Goal: Task Accomplishment & Management: Complete application form

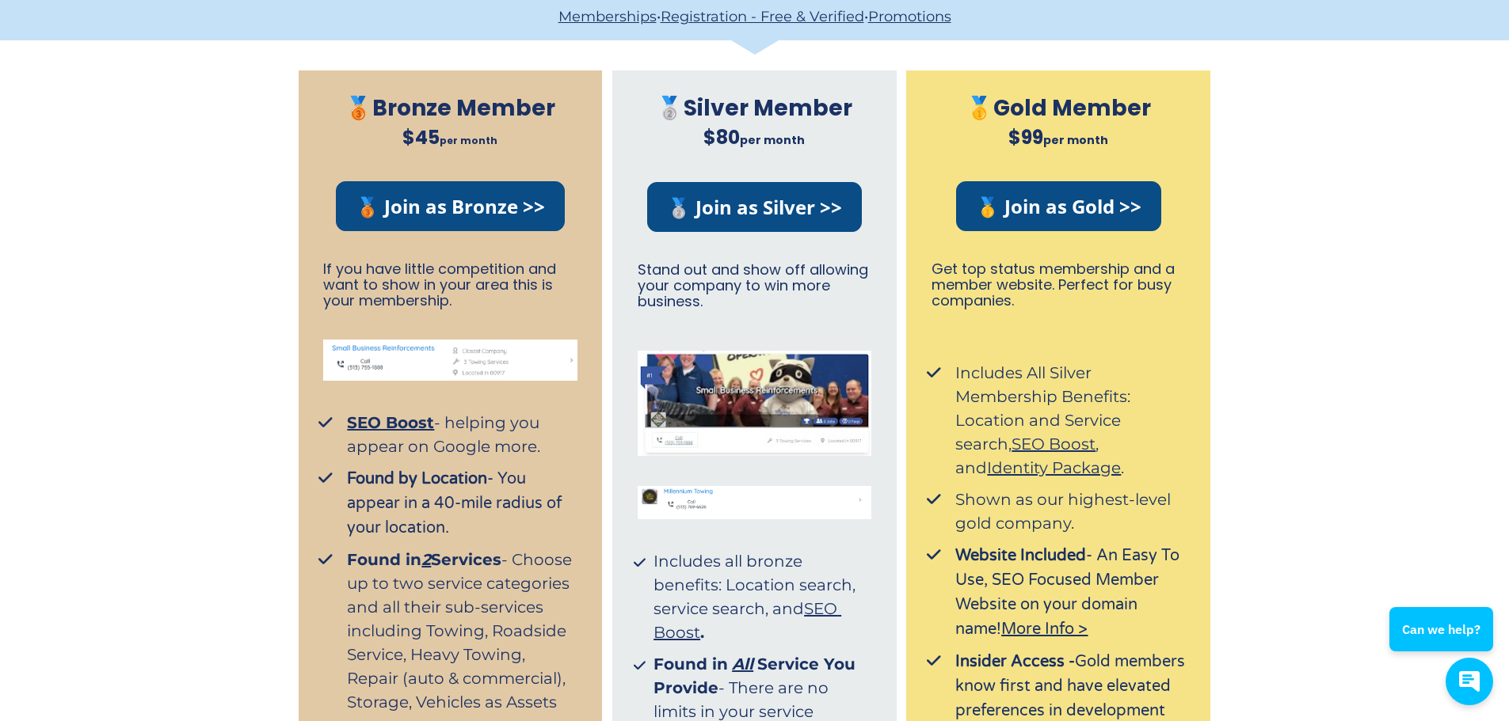
scroll to position [238, 0]
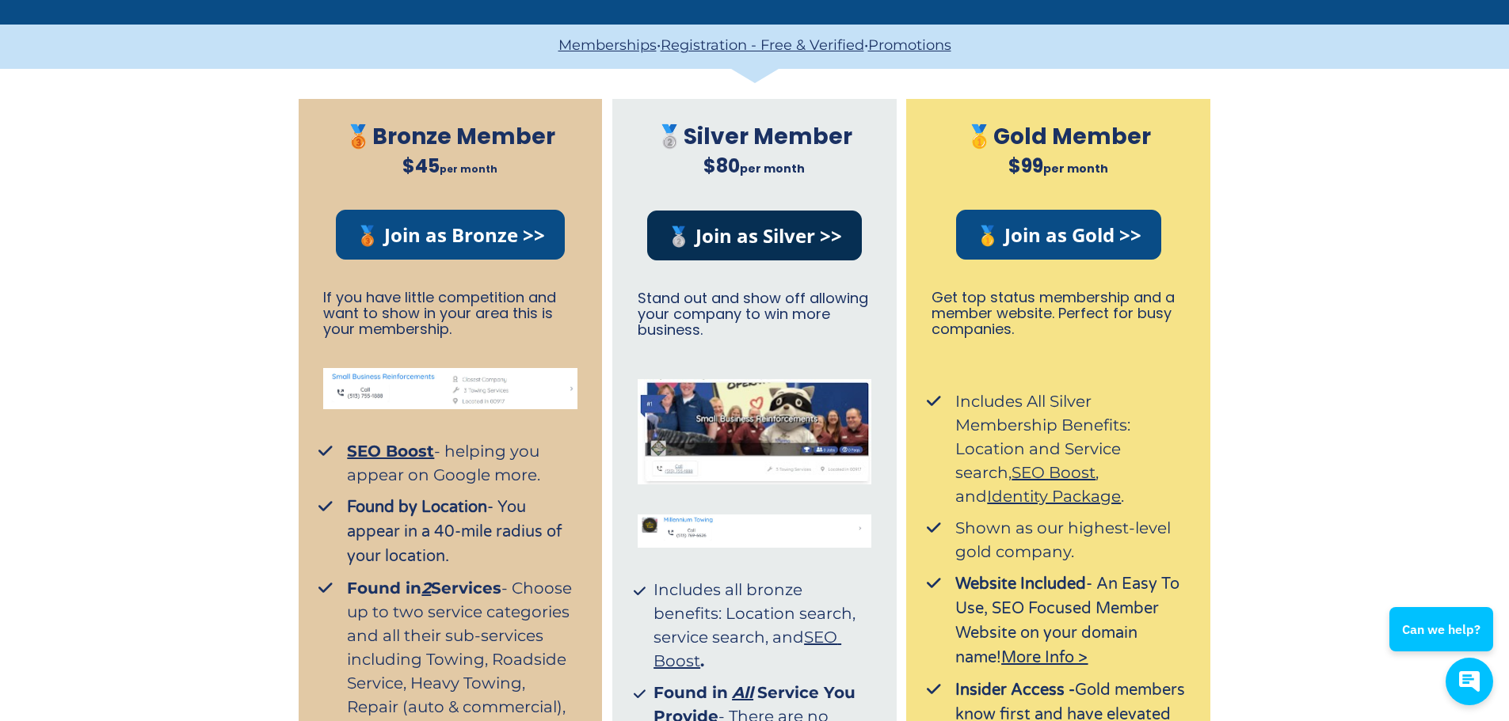
click at [779, 225] on link "🥈 Join as Silver >>" at bounding box center [754, 236] width 215 height 50
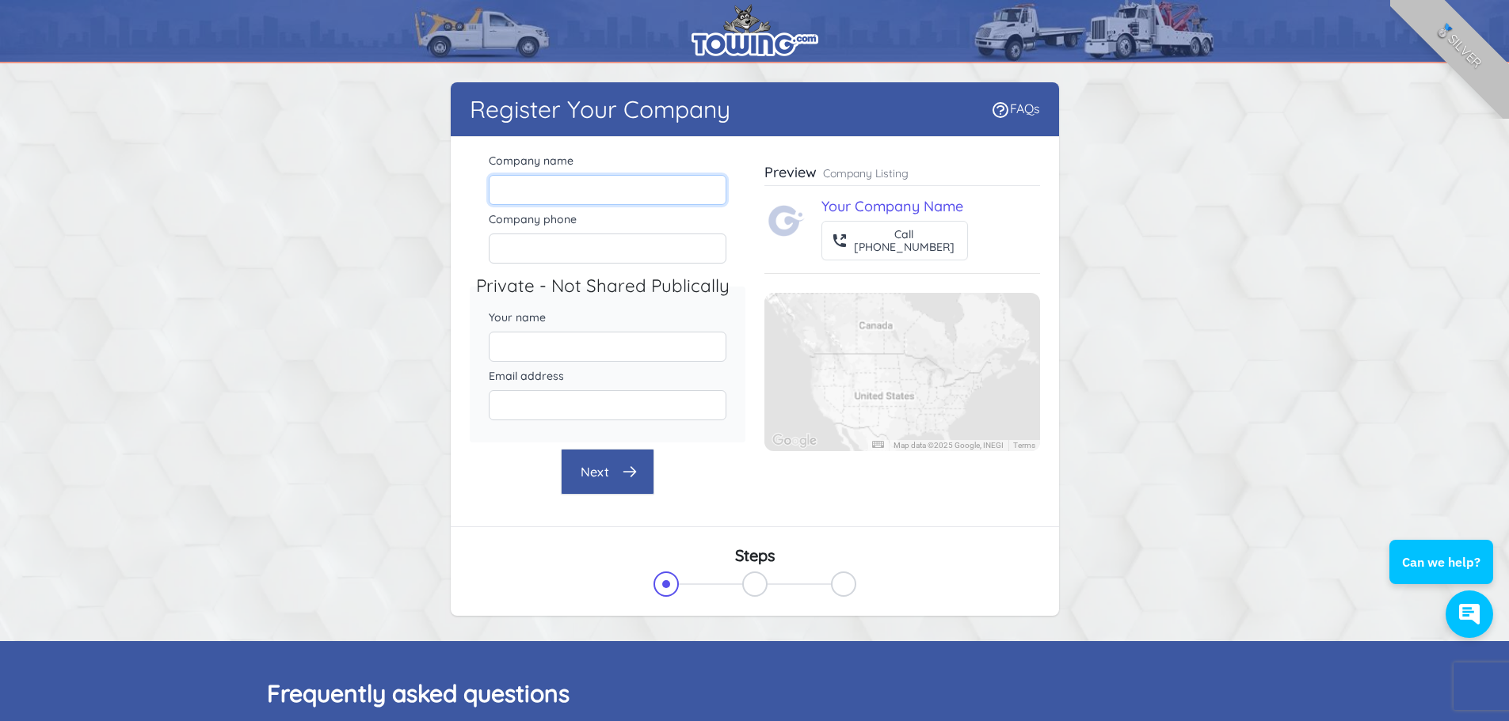
click at [636, 190] on input "Company name" at bounding box center [608, 190] width 238 height 30
type input "[PERSON_NAME] Company Transport Towing & Recovery Services"
click at [584, 255] on input "Company phone" at bounding box center [608, 249] width 238 height 30
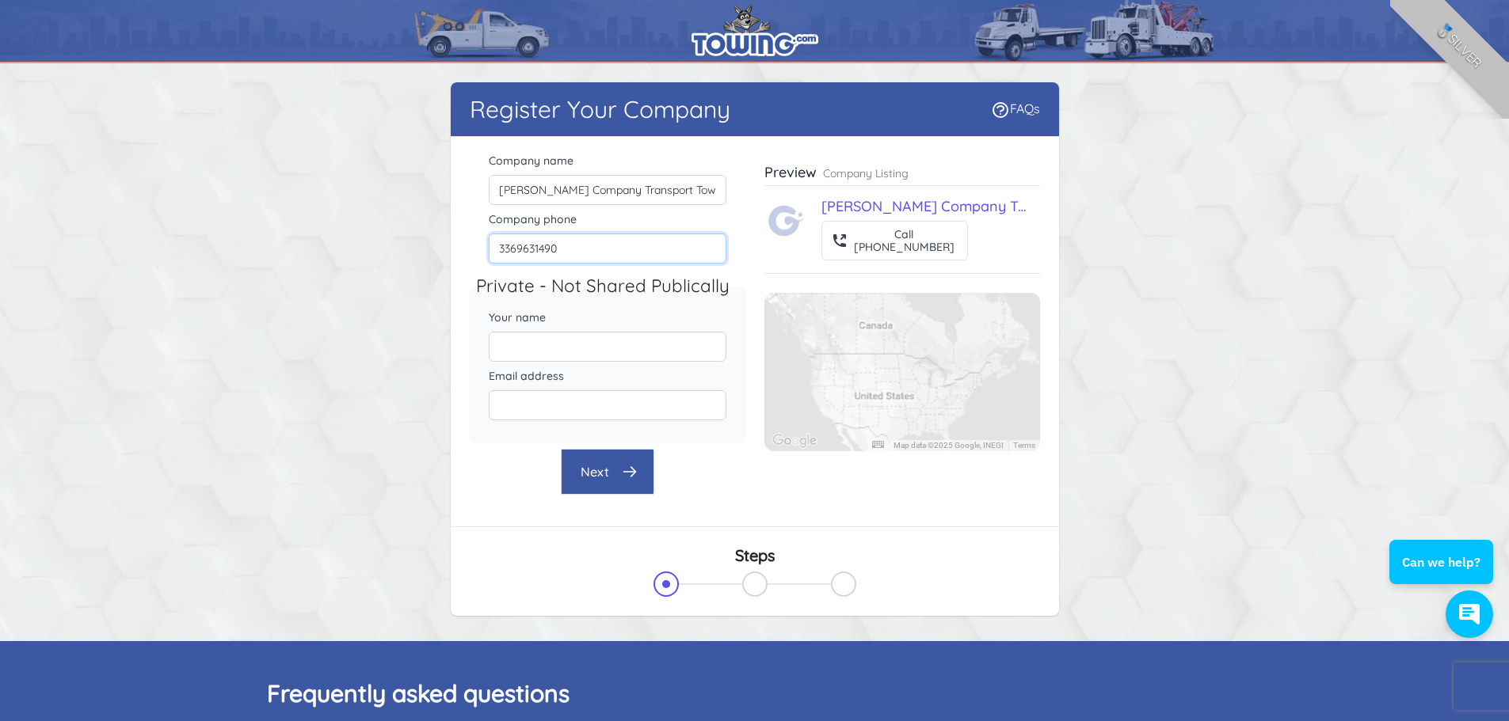
type input "3369631490"
click at [537, 345] on input "Your name" at bounding box center [608, 347] width 238 height 30
type input "[PERSON_NAME]"
click at [607, 407] on input "Email address" at bounding box center [608, 405] width 238 height 30
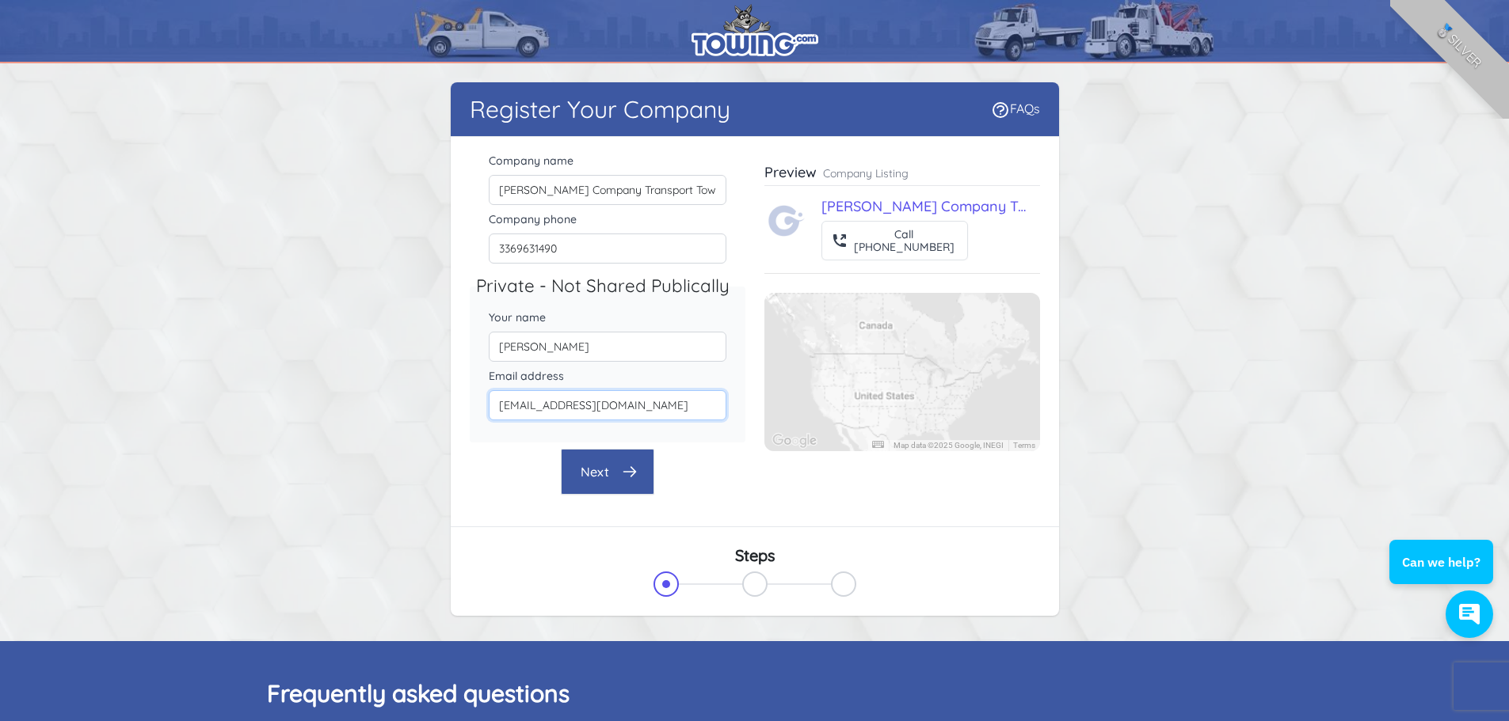
type input "logisticsgordoncomptransport@gmail.com"
click at [623, 465] on icon "button" at bounding box center [630, 472] width 16 height 16
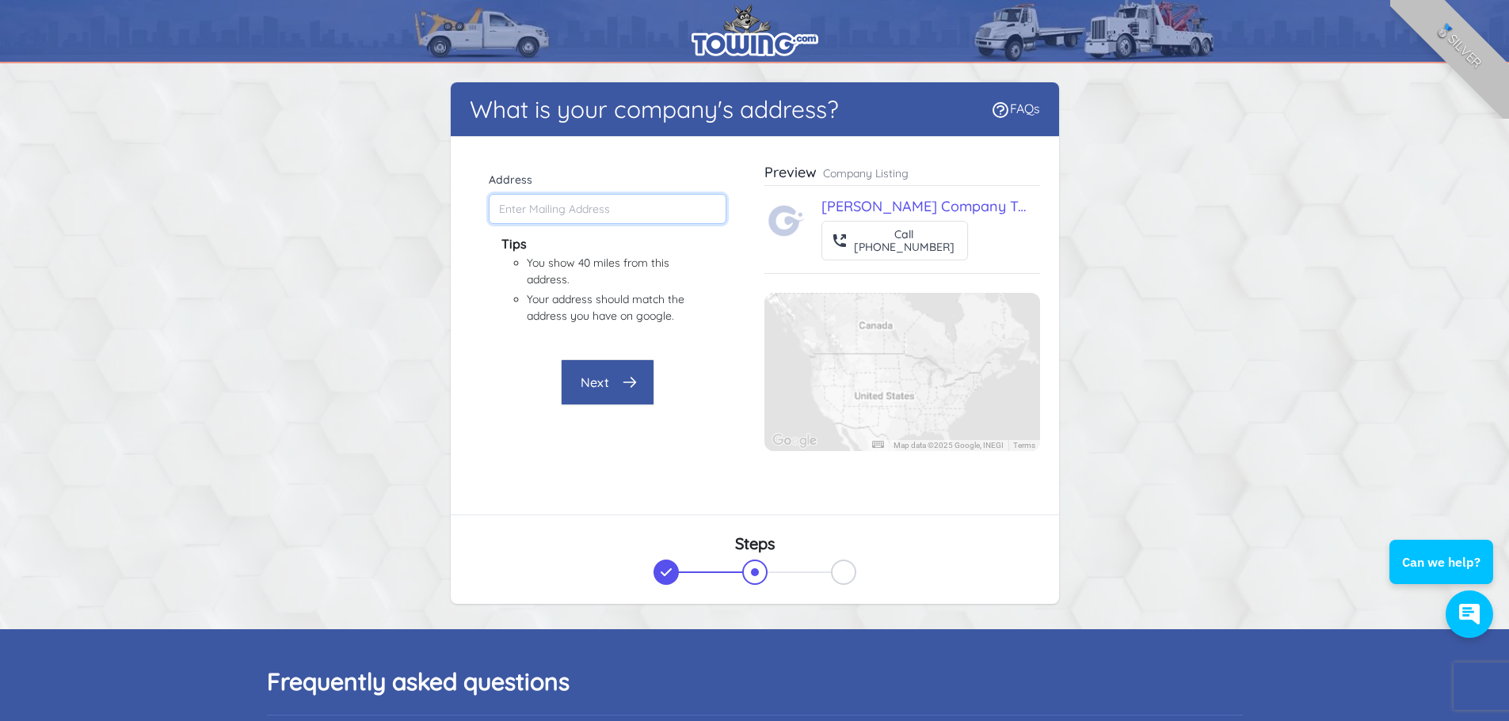
click at [629, 215] on input "Address" at bounding box center [608, 209] width 238 height 30
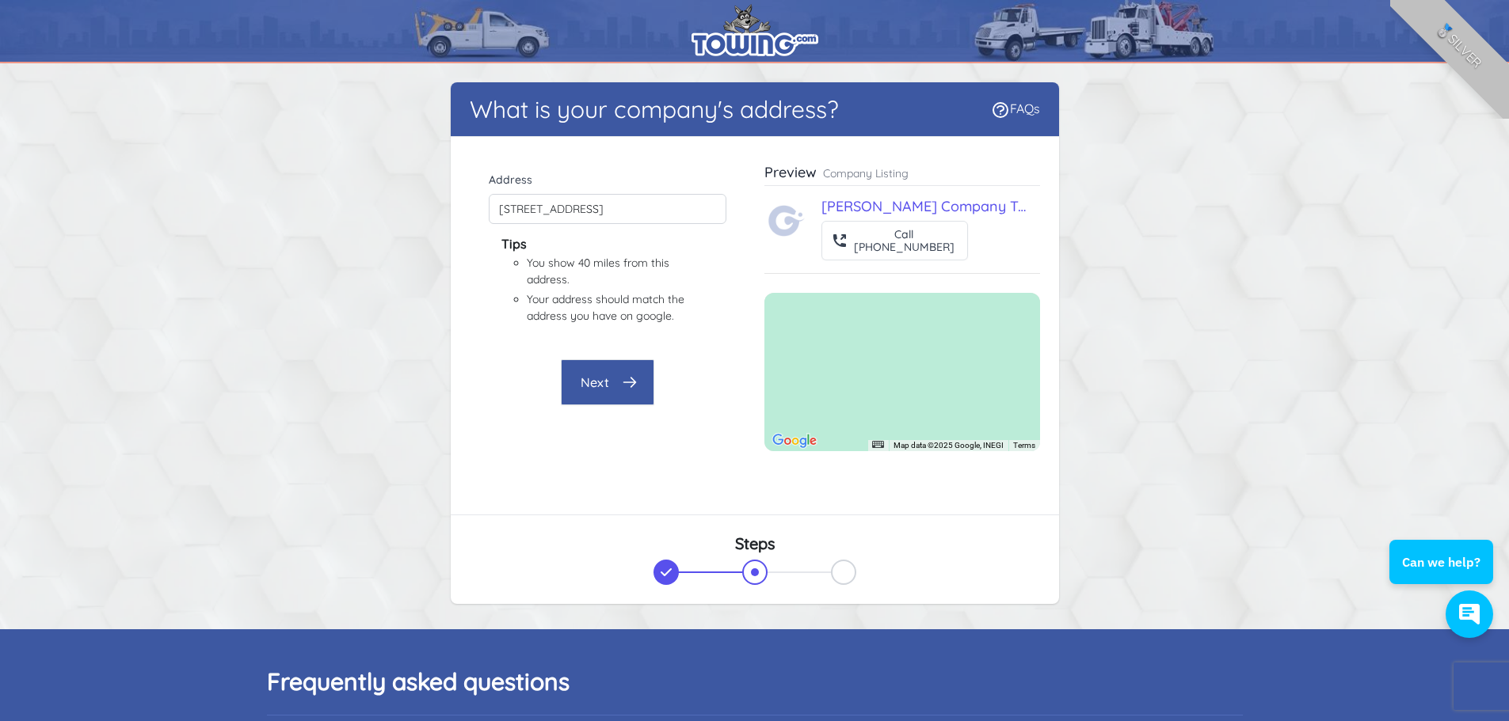
type input "2918 B N Main St, High Point, NC 27265, USA"
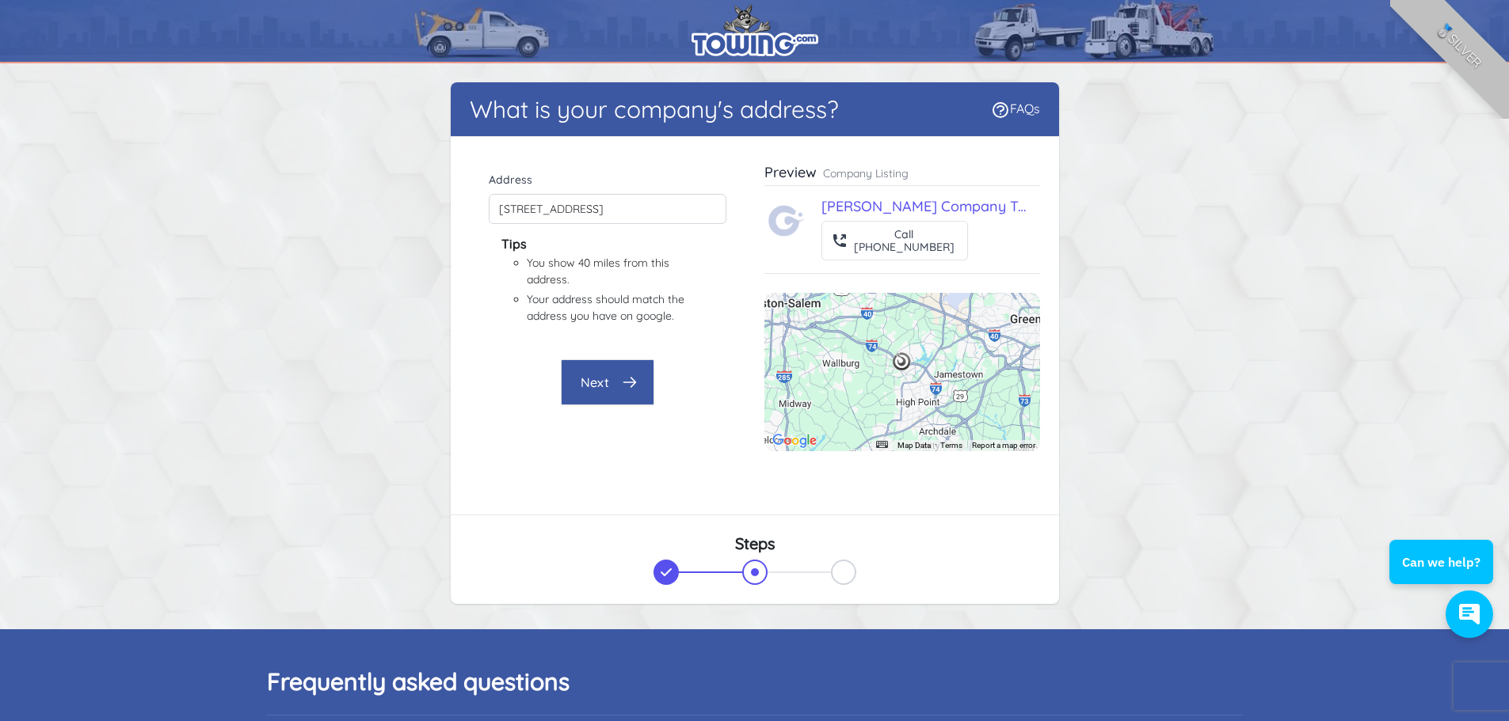
click at [607, 383] on button "Next" at bounding box center [607, 383] width 93 height 46
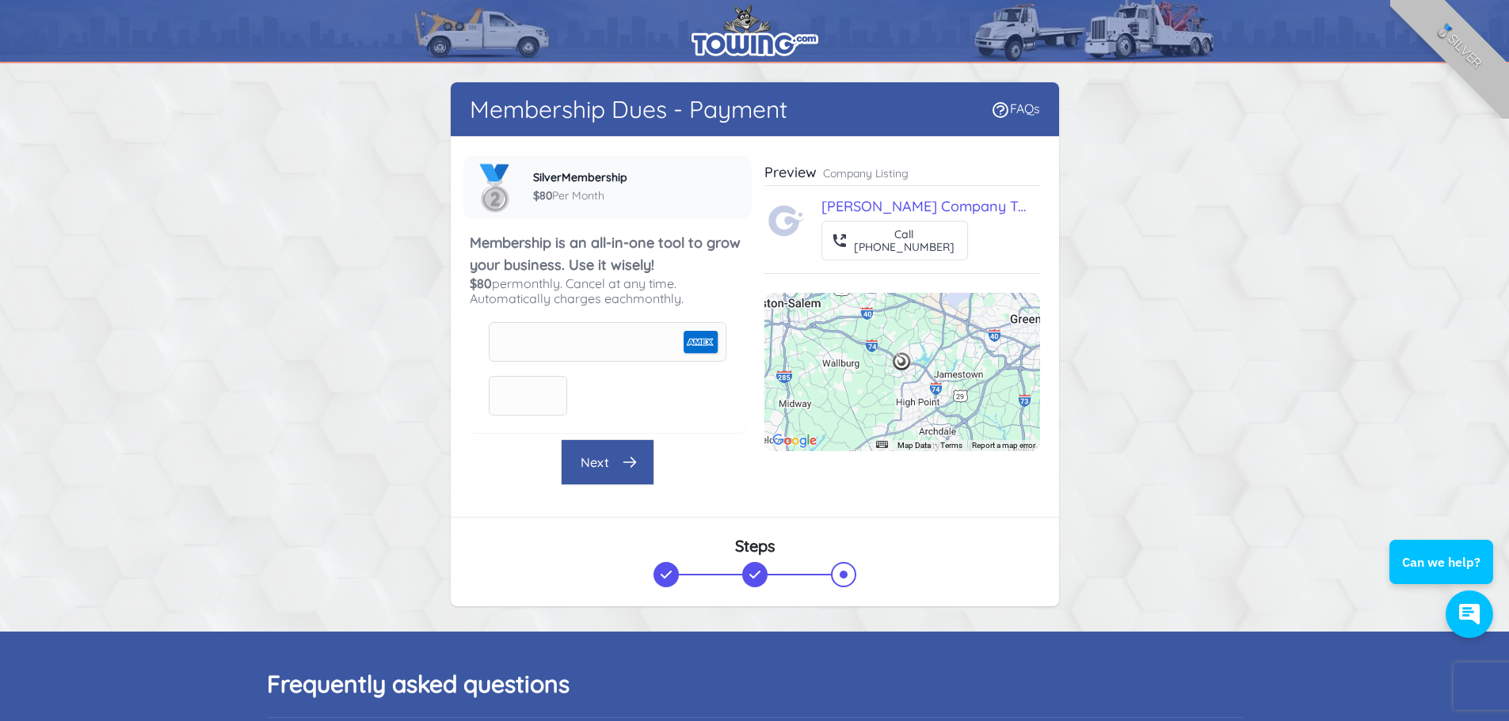
click at [524, 406] on div "Card expiration date" at bounding box center [528, 396] width 78 height 40
click at [593, 457] on button "Next" at bounding box center [607, 463] width 93 height 46
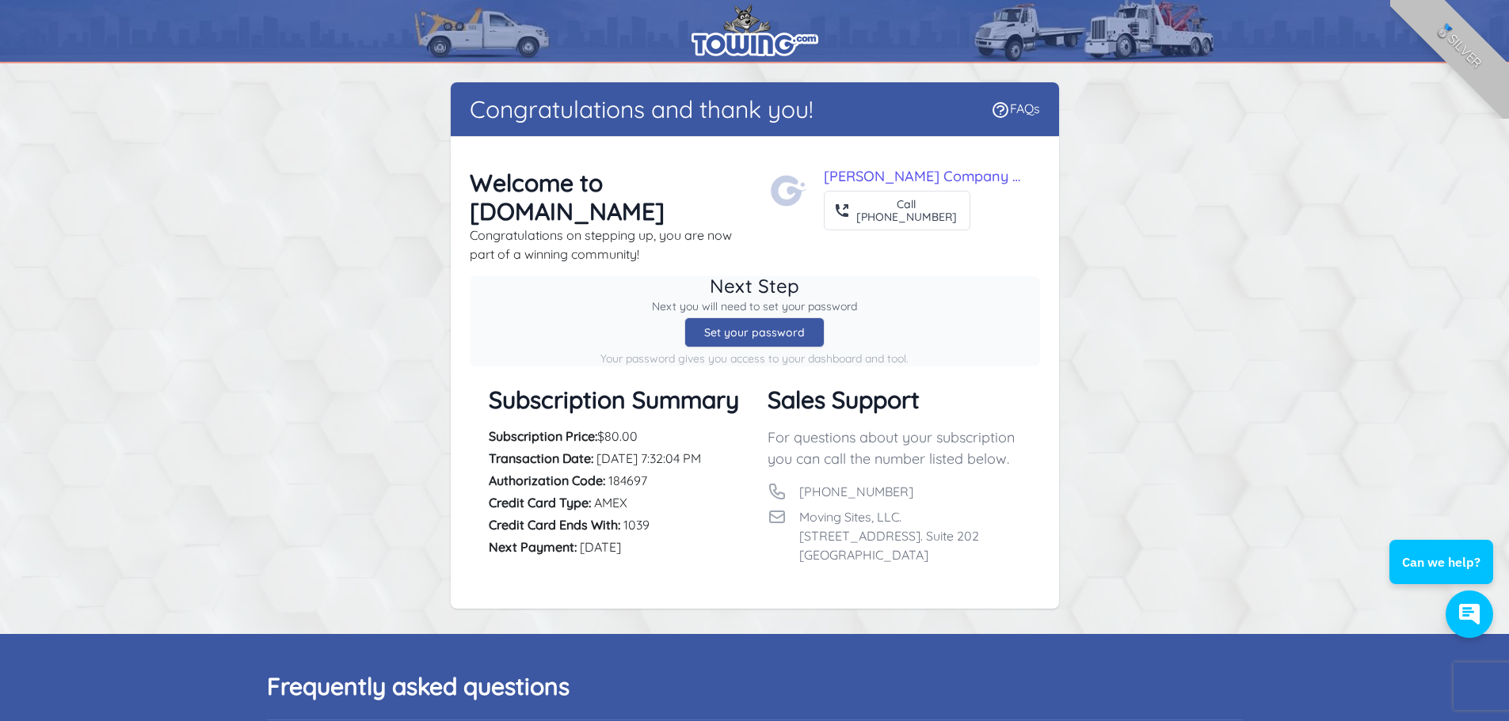
click at [722, 318] on div "Set your password" at bounding box center [754, 333] width 140 height 30
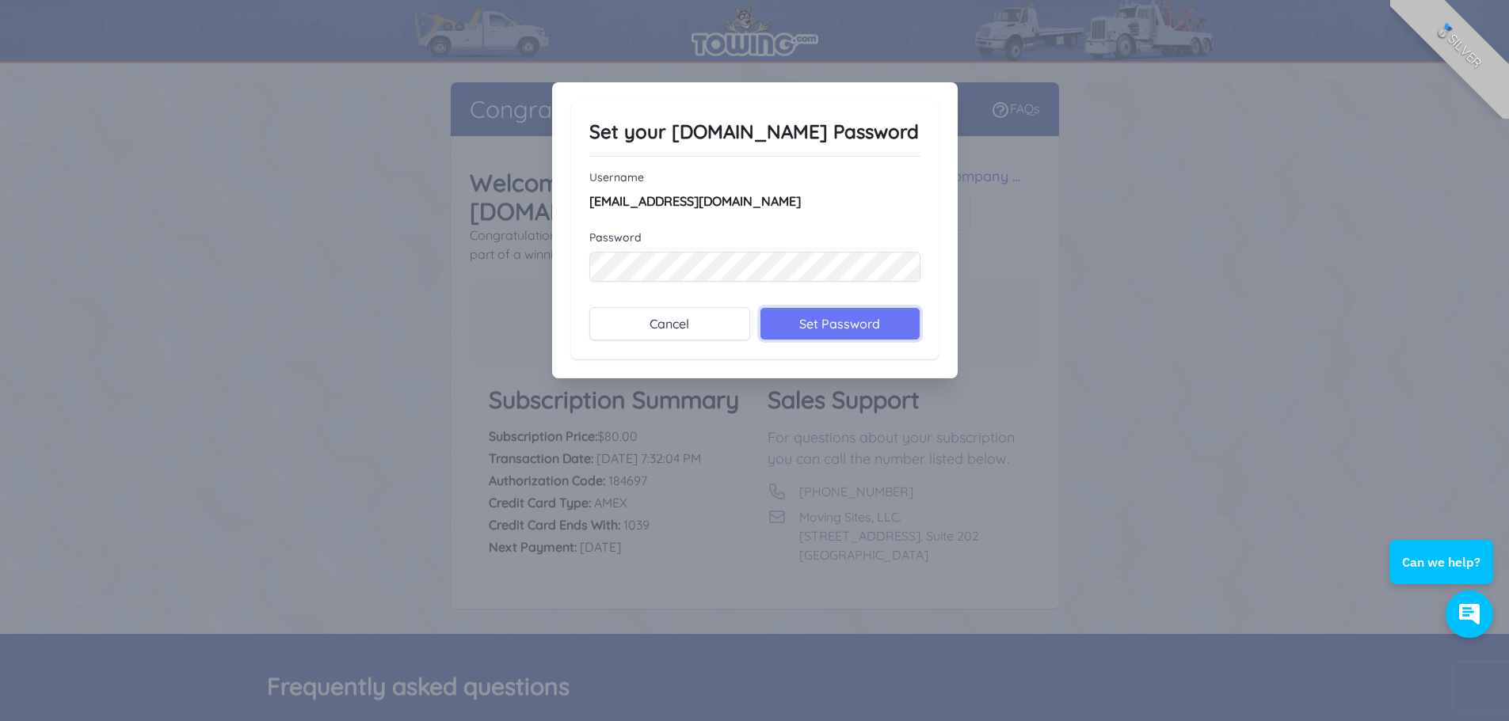
click at [822, 329] on input "Set Password" at bounding box center [839, 323] width 161 height 33
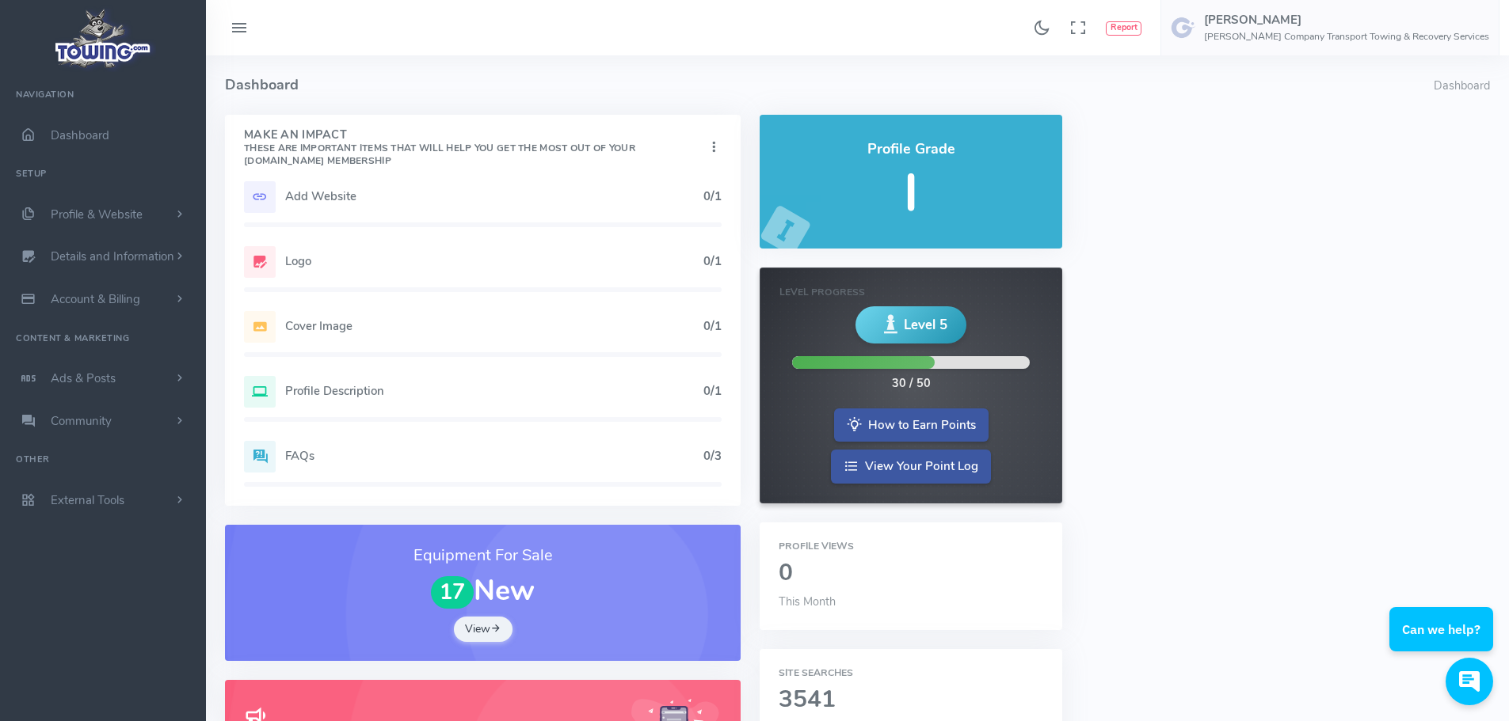
click at [303, 194] on h5 "Add Website" at bounding box center [494, 196] width 418 height 13
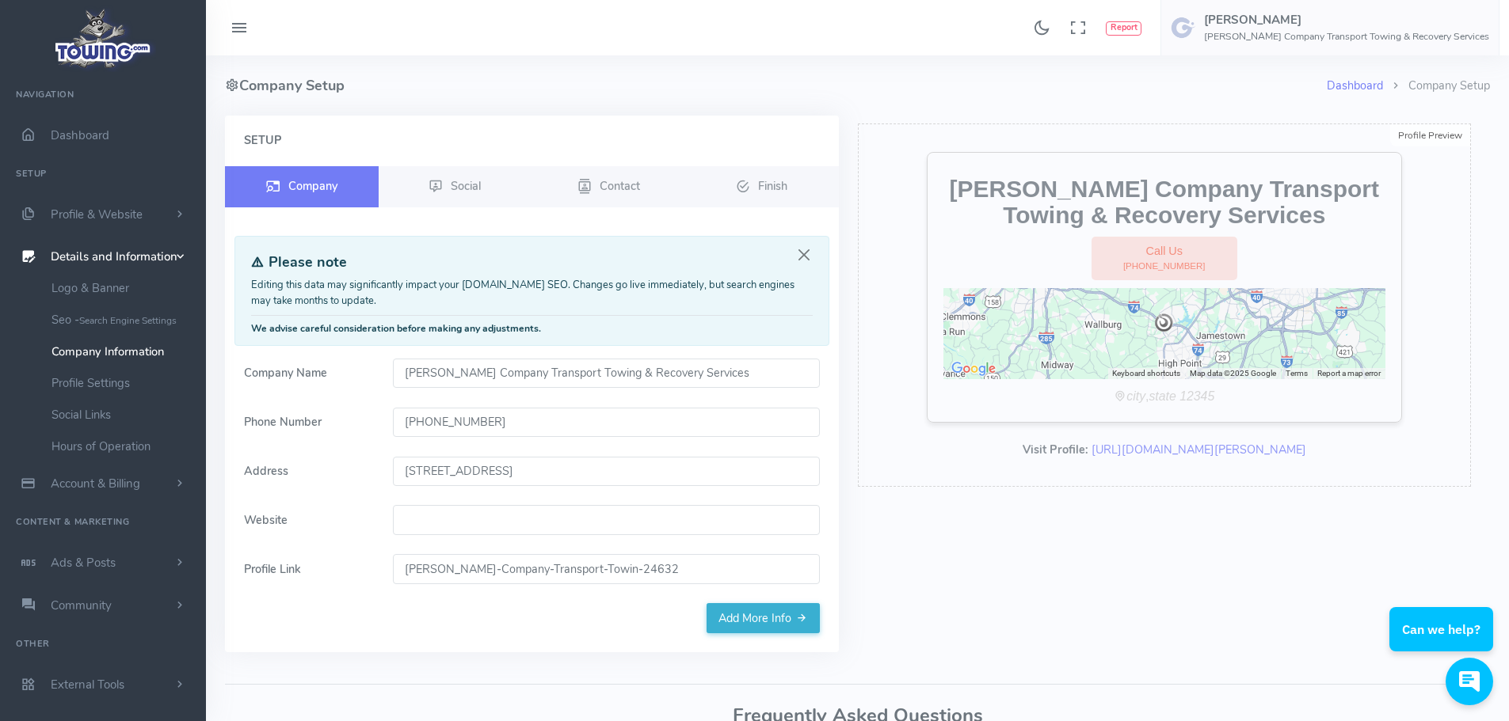
click at [473, 518] on input "Website" at bounding box center [606, 520] width 427 height 30
paste input "https://gordoncompanytransport.com/"
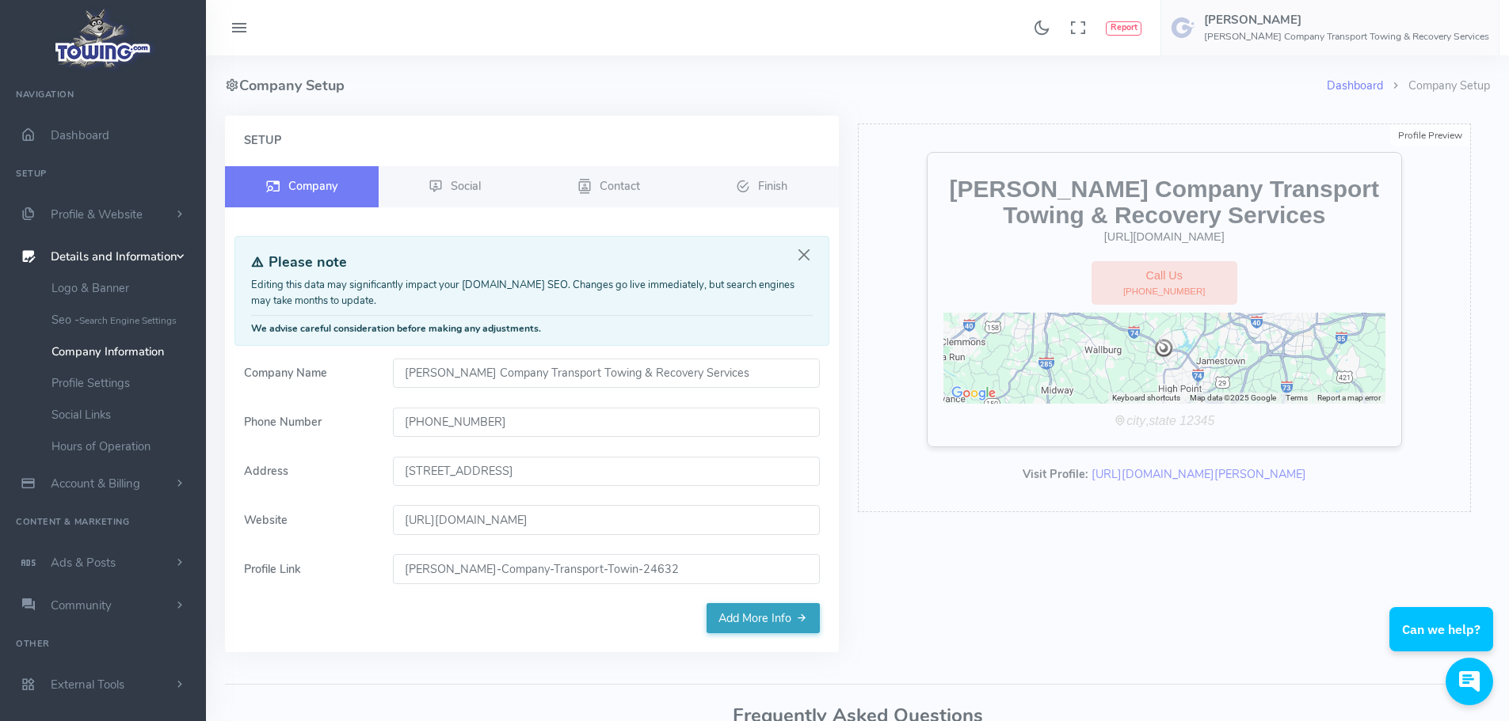
type input "https://gordoncompanytransport.com/"
click at [794, 624] on link "Add More Info" at bounding box center [762, 618] width 113 height 30
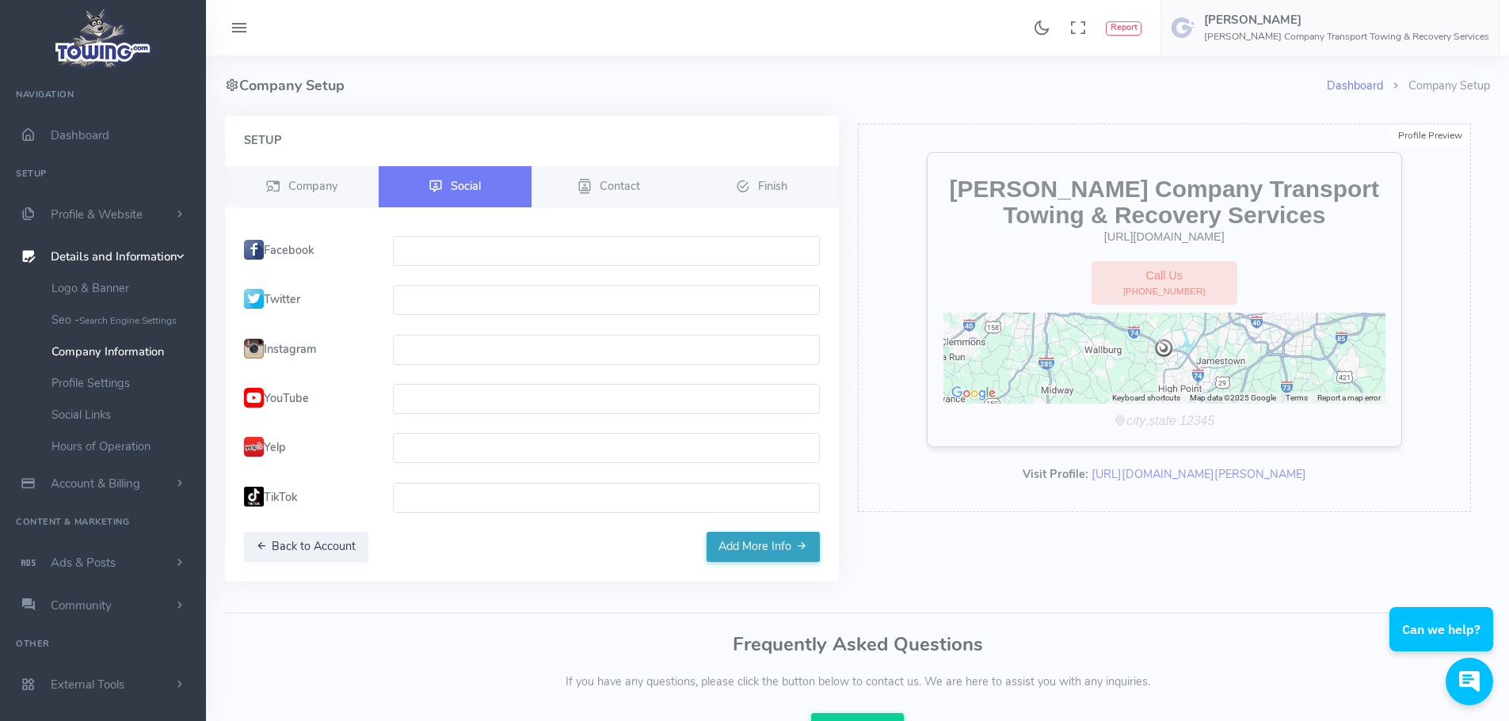
click at [791, 555] on button "Add More Info" at bounding box center [762, 547] width 113 height 30
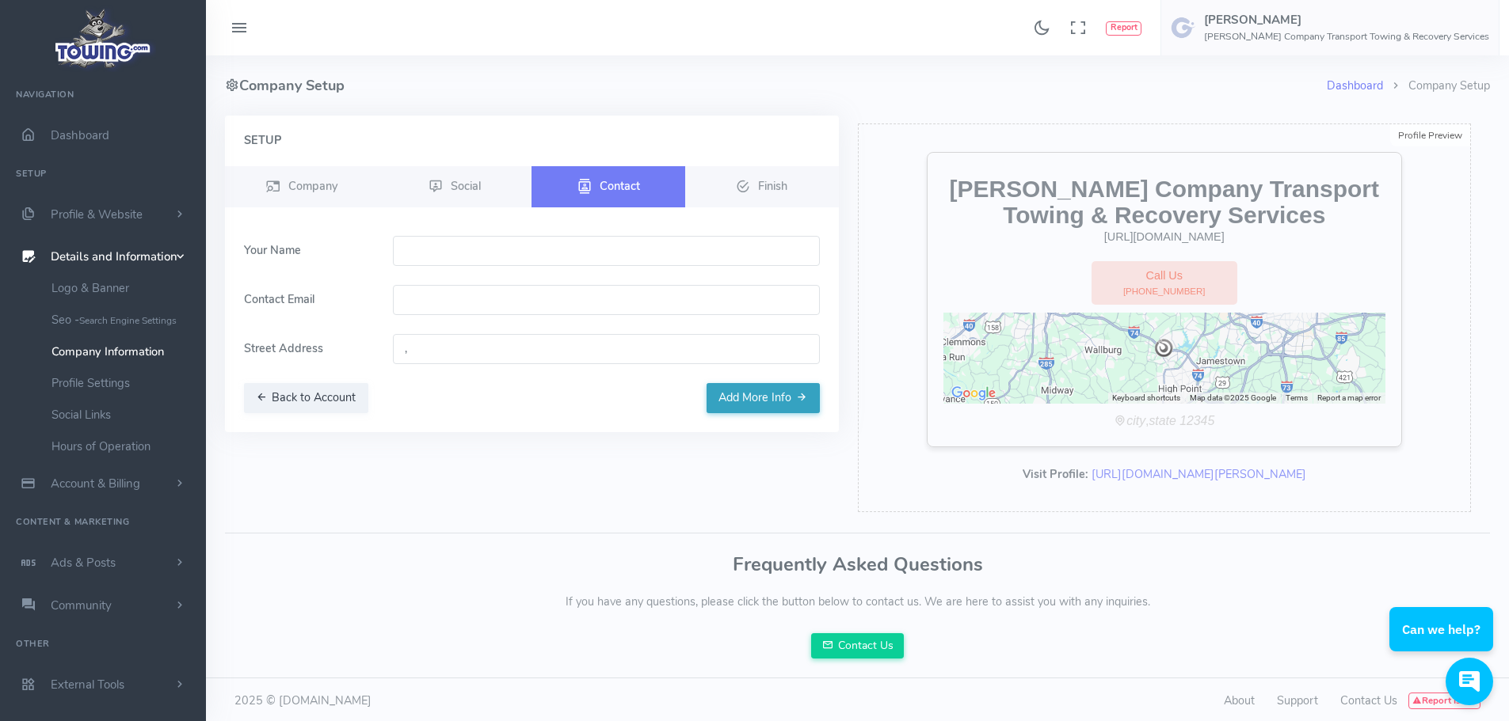
click at [772, 393] on button "Add More Info" at bounding box center [762, 398] width 113 height 30
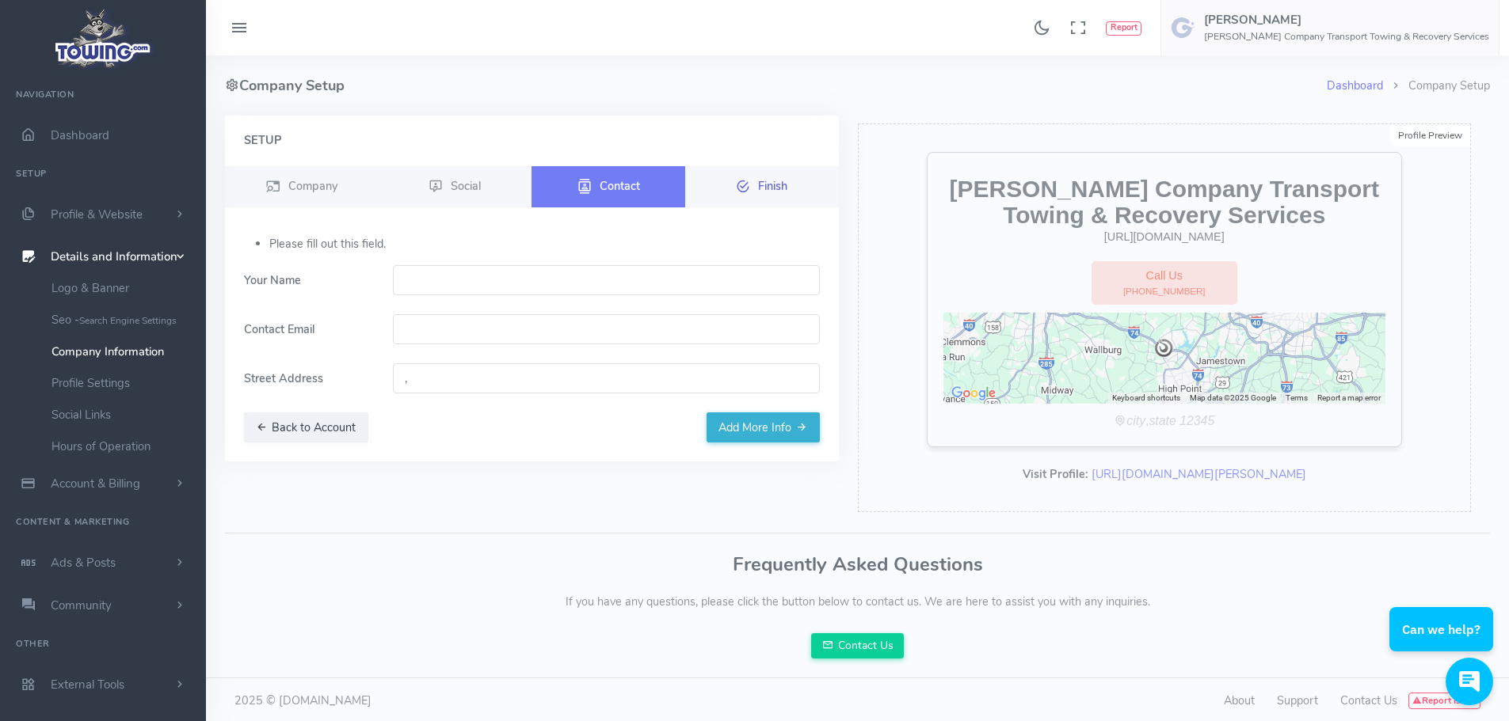
click at [764, 188] on span "Finish" at bounding box center [772, 185] width 29 height 16
click at [525, 280] on input "text" at bounding box center [606, 280] width 427 height 30
type input "Antoine Gordon"
type input "logisticsgordoncomptransport@gmail.com"
click at [487, 379] on input "," at bounding box center [606, 378] width 427 height 30
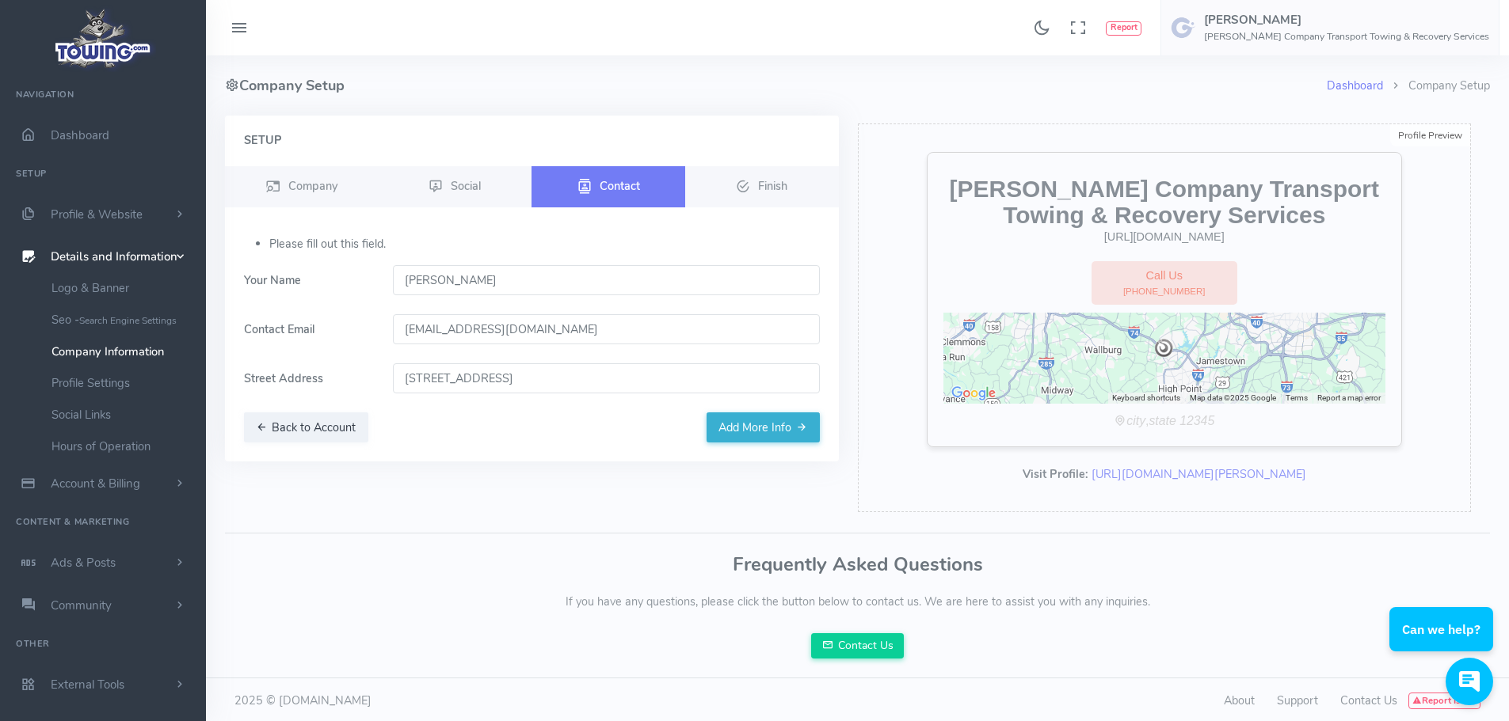
type input "2918 B N Main St, High Point, NC 27265, USA"
click at [781, 430] on button "Add More Info" at bounding box center [762, 428] width 113 height 30
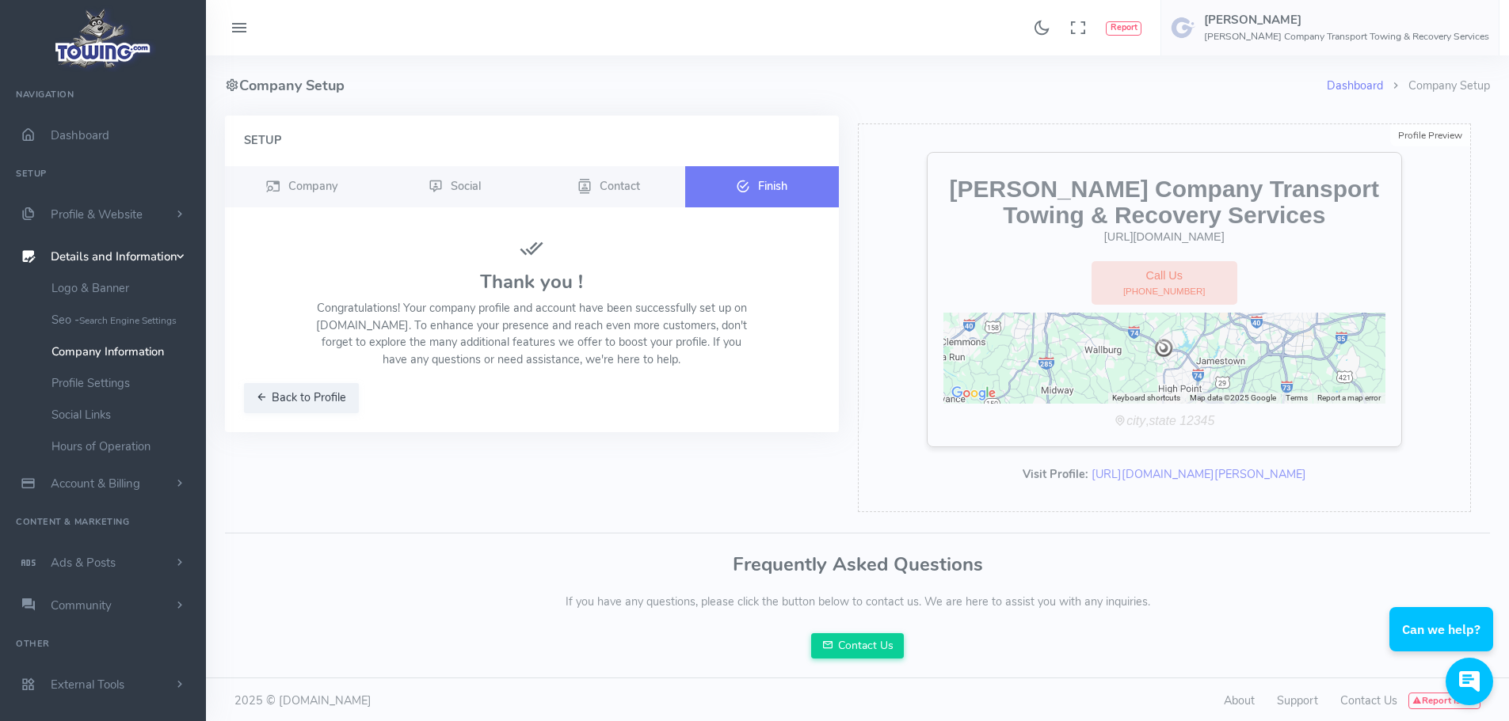
scroll to position [4, 0]
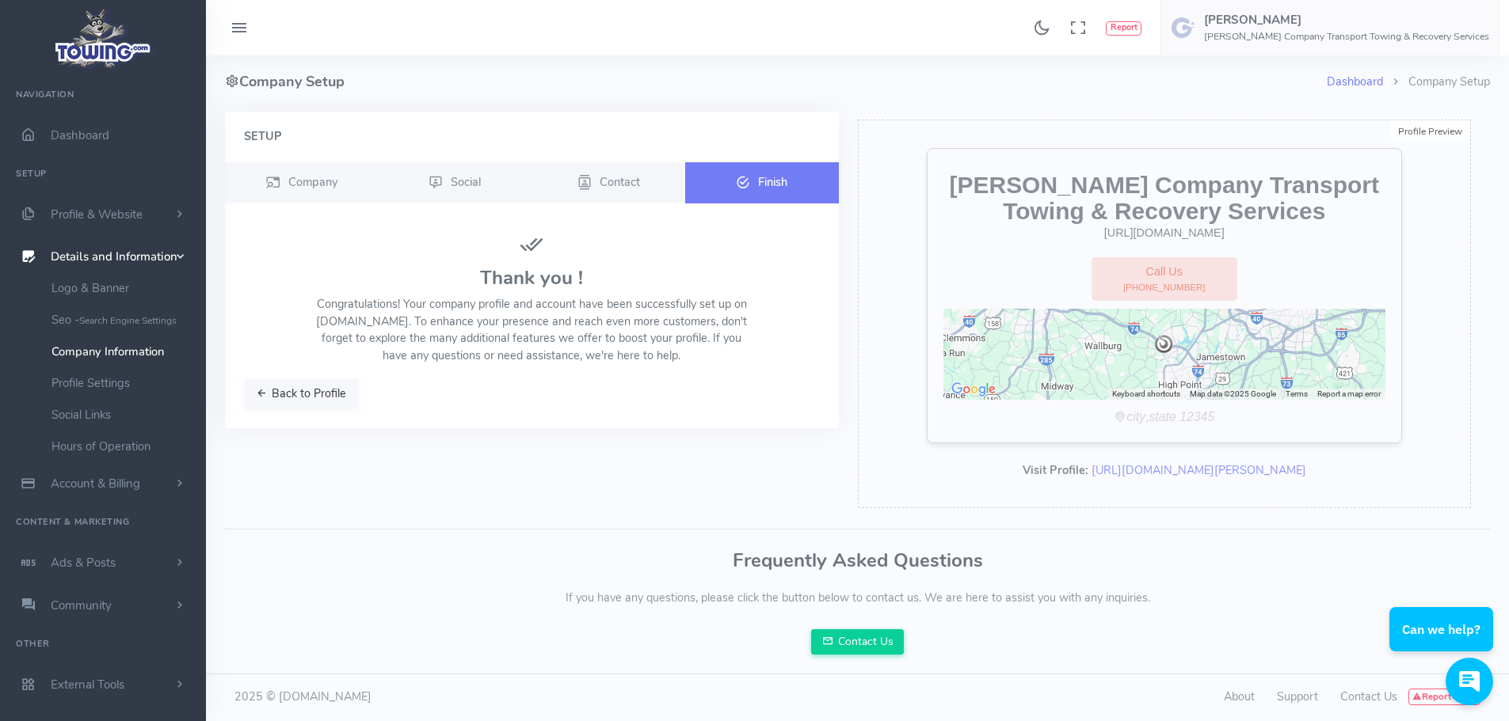
click at [315, 398] on button "Back to Profile" at bounding box center [301, 394] width 115 height 30
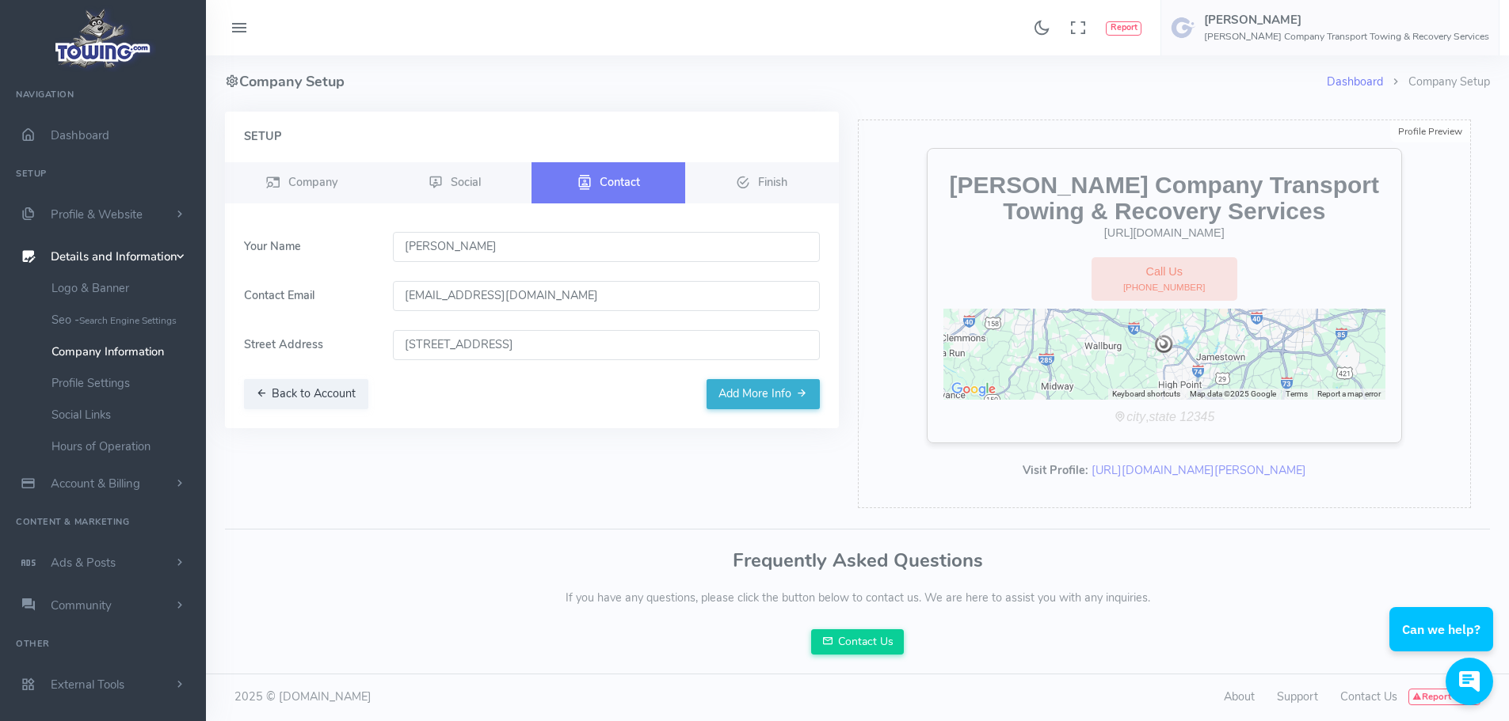
click at [243, 20] on icon at bounding box center [239, 28] width 19 height 25
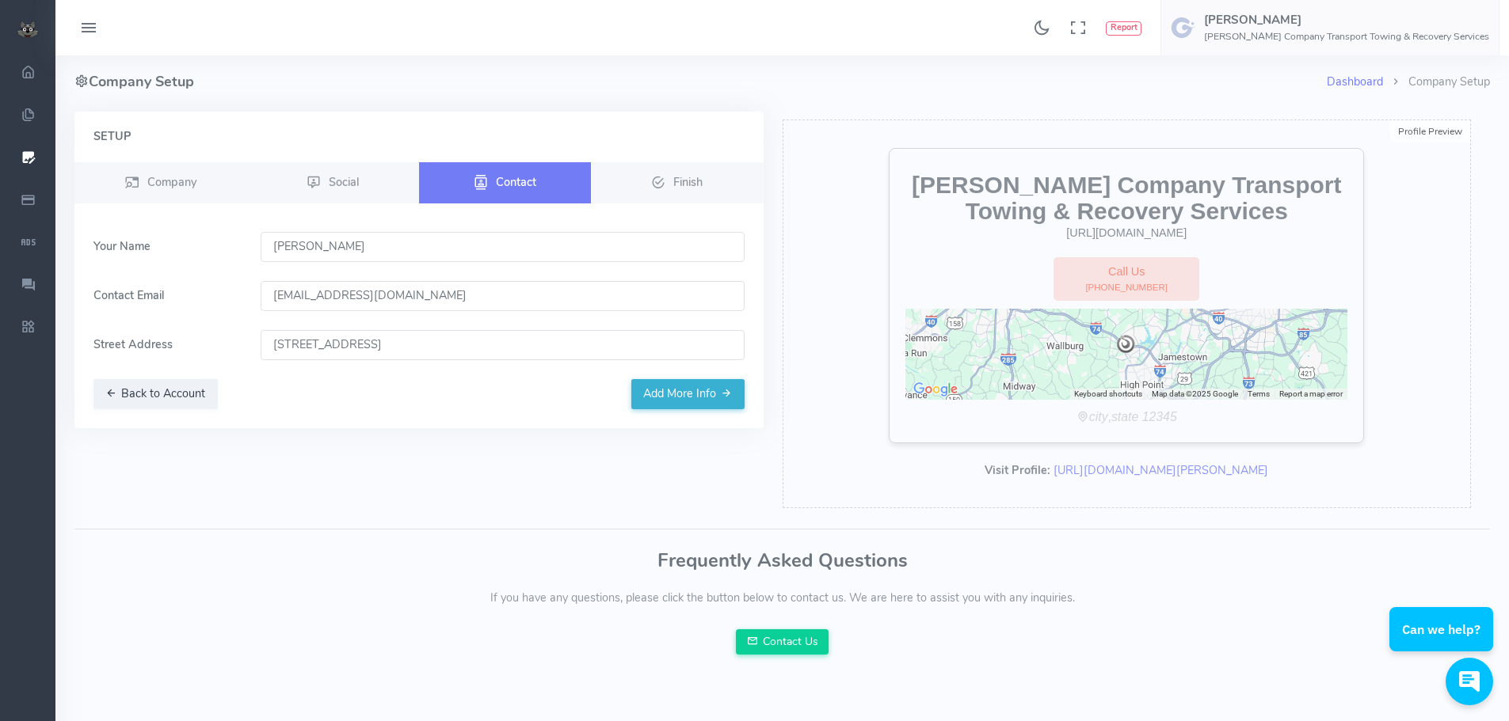
click at [97, 31] on icon at bounding box center [88, 28] width 19 height 25
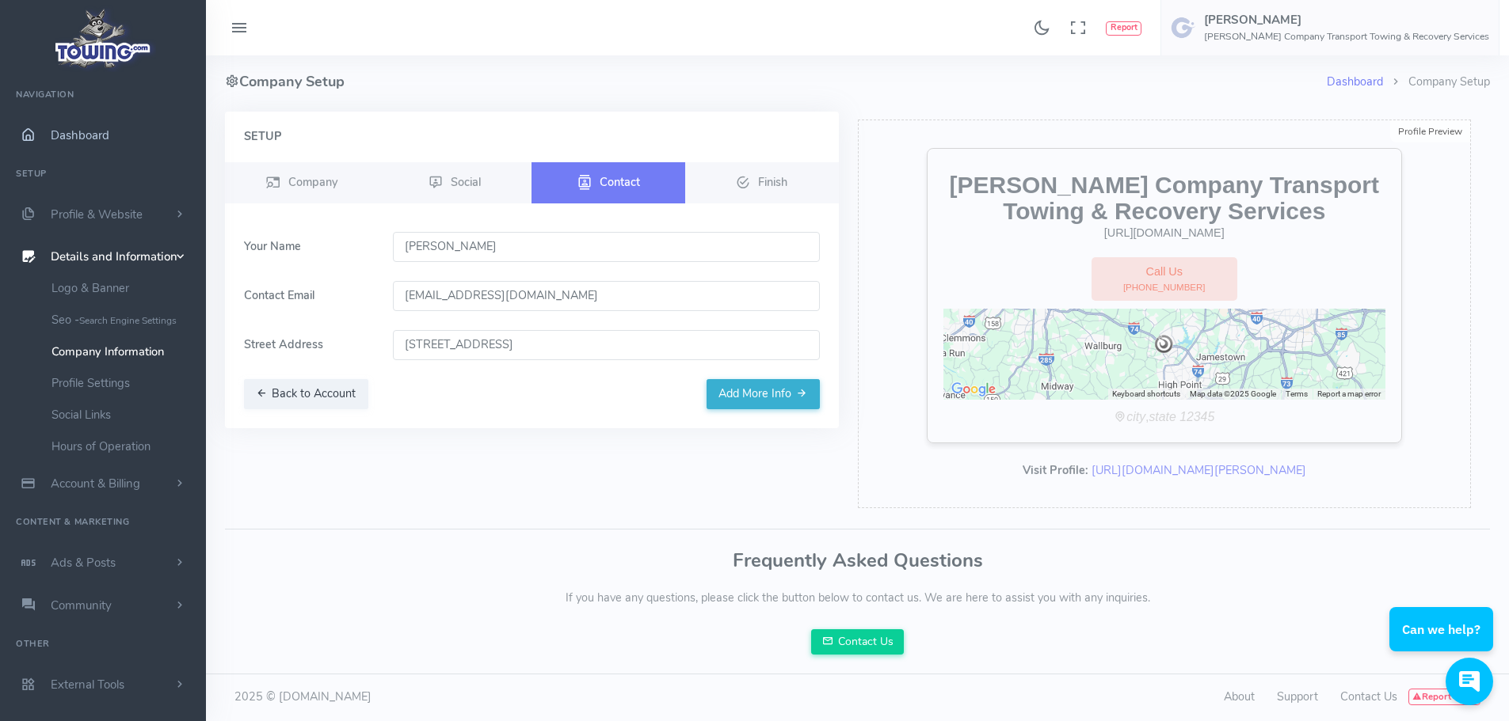
click at [112, 128] on link "Dashboard" at bounding box center [103, 135] width 206 height 43
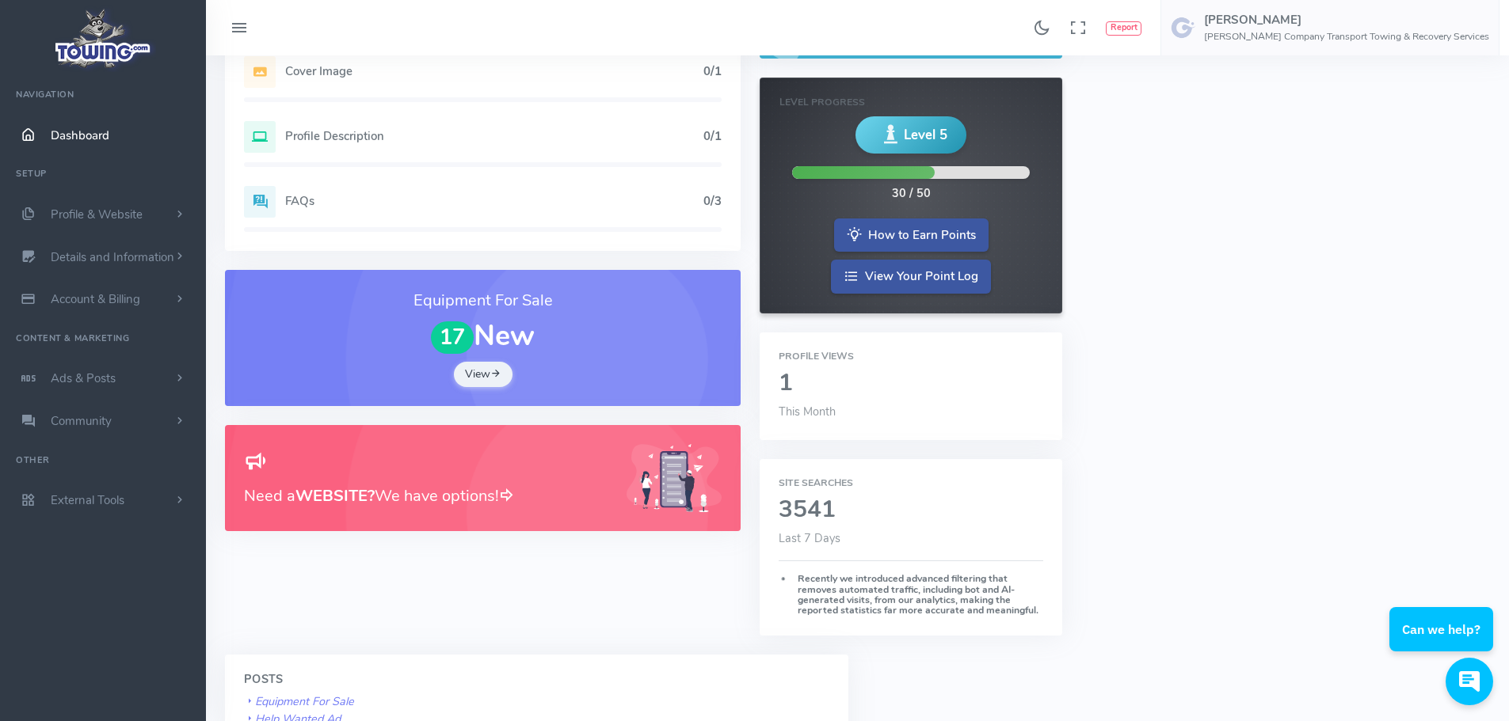
scroll to position [238, 0]
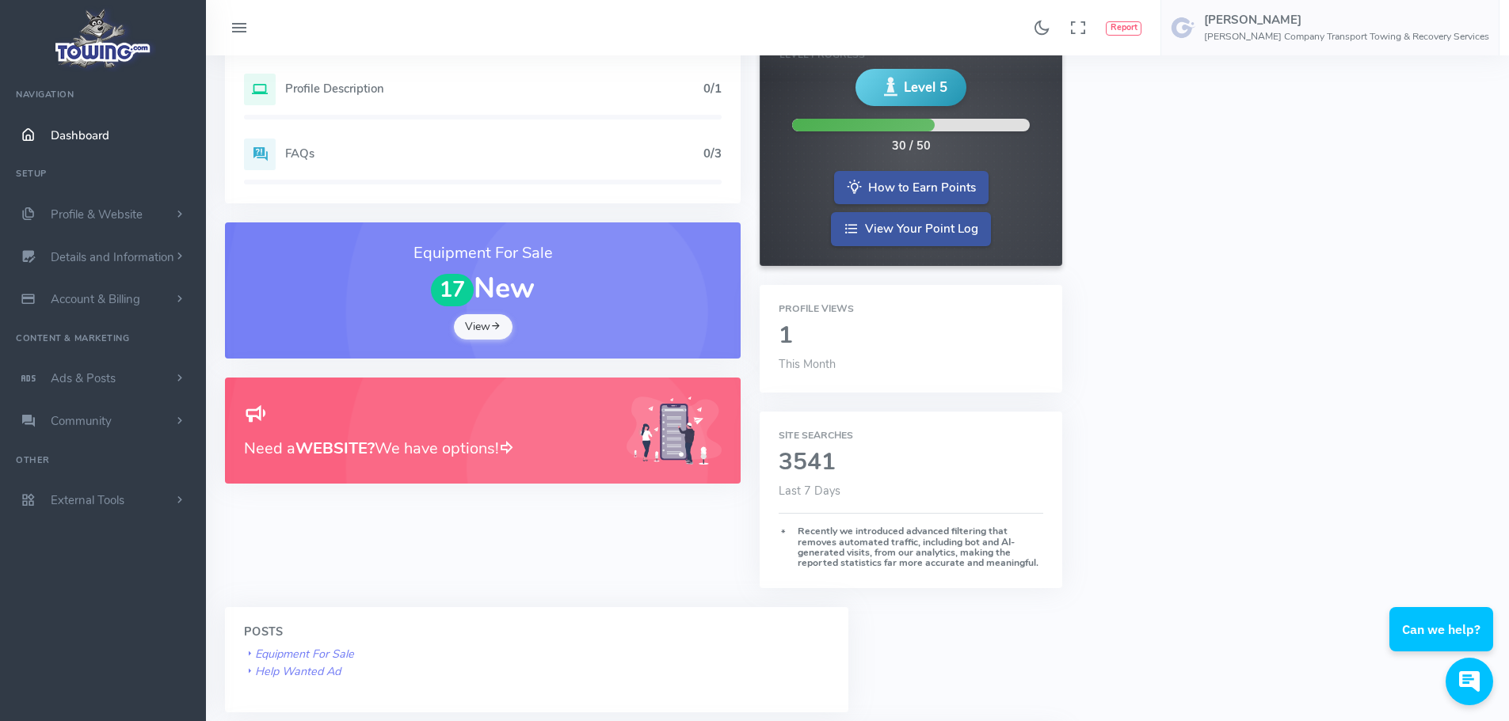
click at [488, 331] on link "View" at bounding box center [483, 326] width 59 height 25
click at [69, 219] on span "Profile & Website" at bounding box center [97, 215] width 92 height 16
click at [88, 246] on link "Homepage Content" at bounding box center [123, 246] width 166 height 32
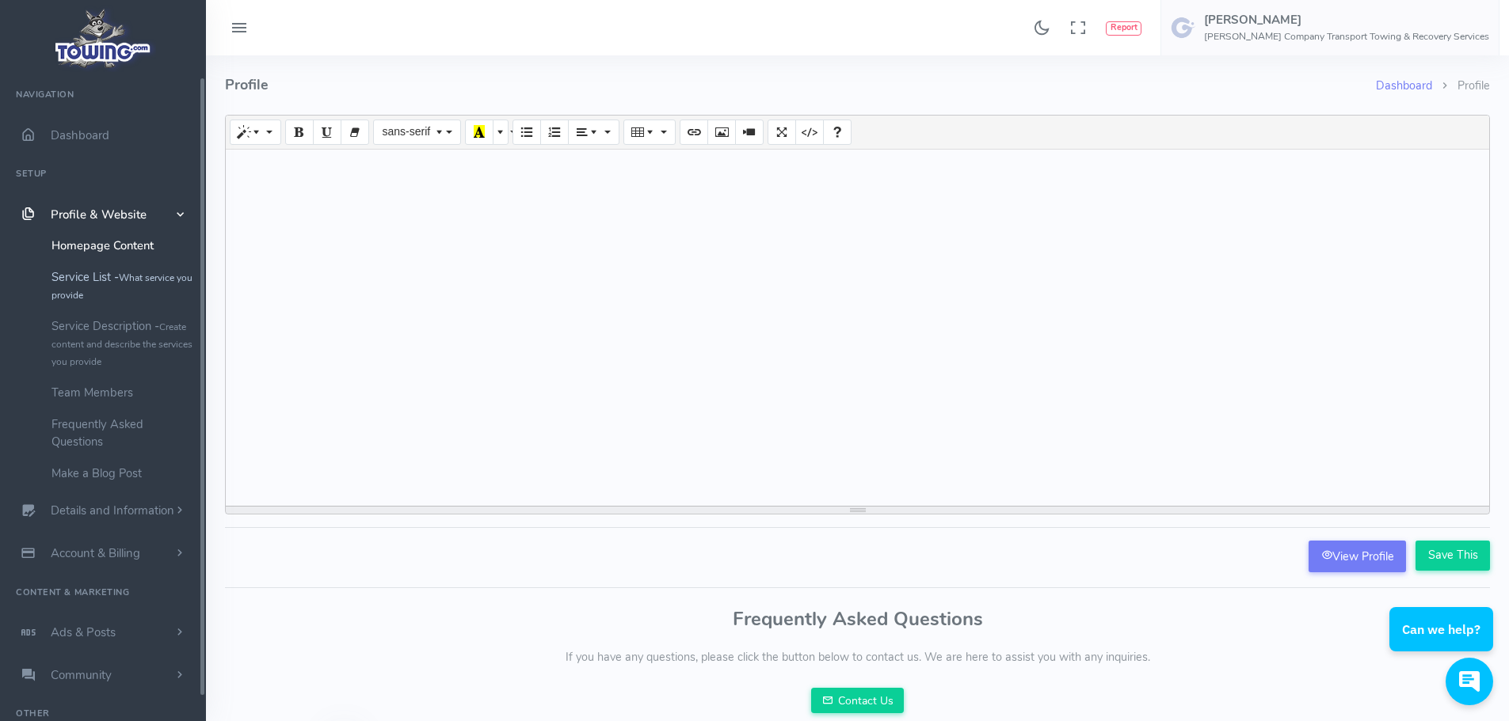
click at [121, 284] on link "Service List - What service you provide" at bounding box center [123, 285] width 166 height 49
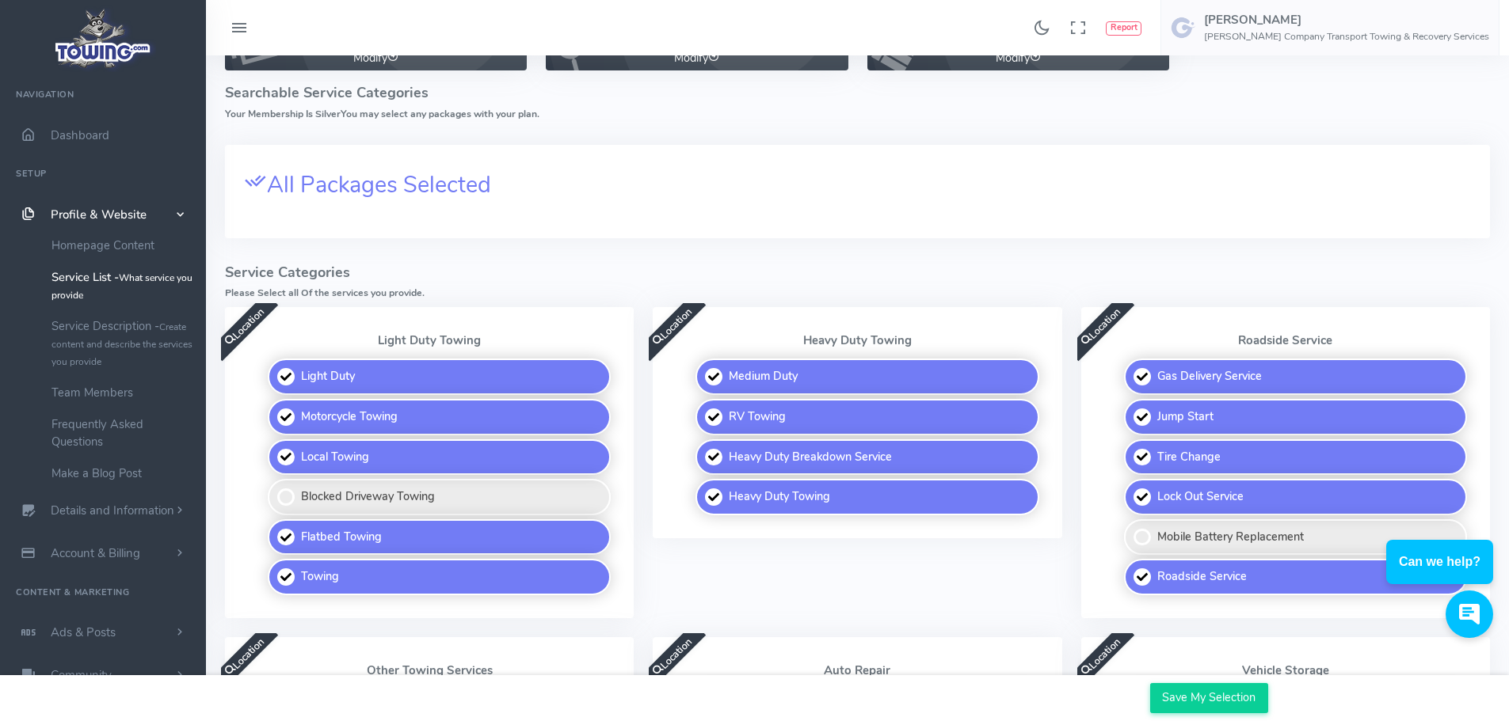
scroll to position [158, 0]
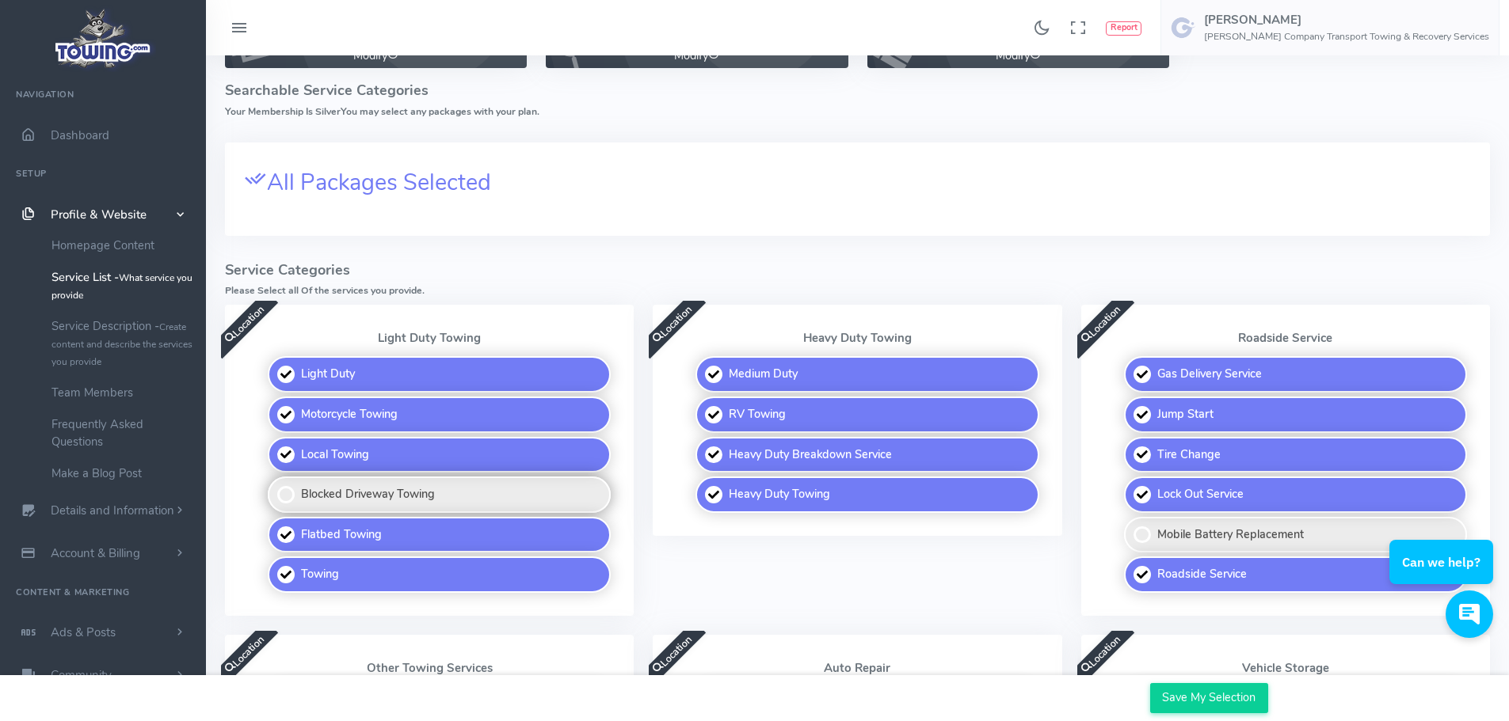
click at [287, 493] on label "Blocked Driveway Towing" at bounding box center [439, 495] width 343 height 36
click at [274, 487] on input "Blocked Driveway Towing" at bounding box center [269, 482] width 10 height 10
checkbox input "true"
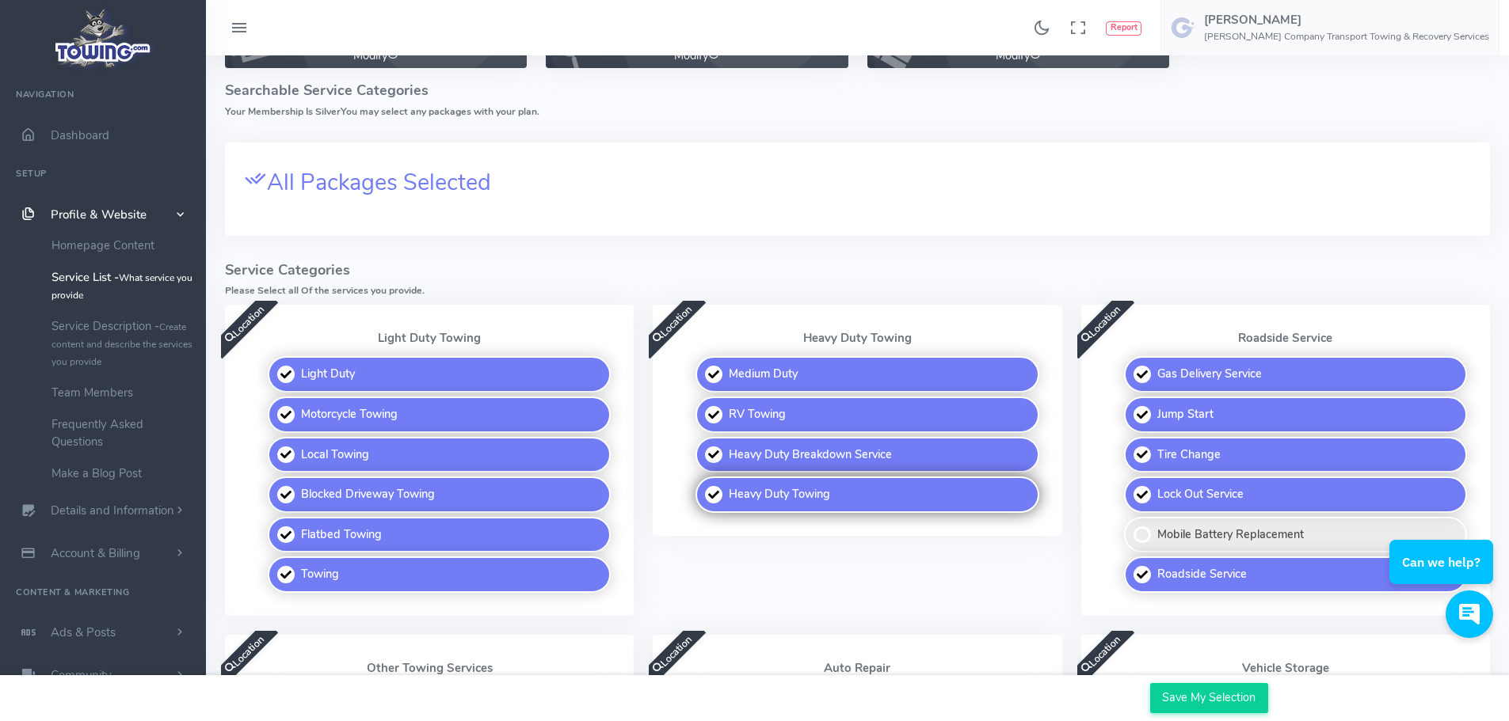
click at [706, 493] on label "Heavy Duty Towing" at bounding box center [866, 495] width 343 height 36
click at [702, 487] on input "Heavy Duty Towing" at bounding box center [696, 482] width 10 height 10
checkbox input "false"
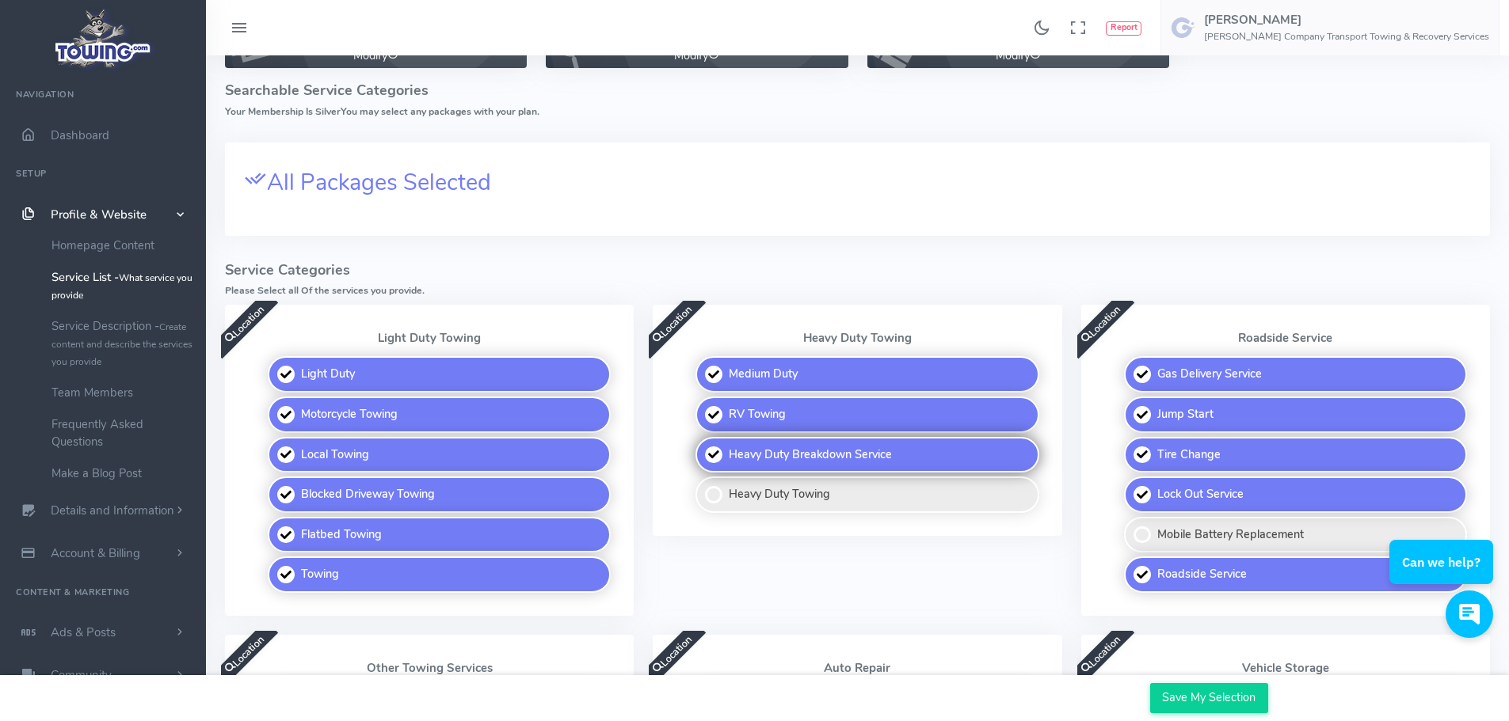
click at [714, 460] on label "Heavy Duty Breakdown Service" at bounding box center [866, 455] width 343 height 36
click at [702, 447] on input "Heavy Duty Breakdown Service" at bounding box center [696, 442] width 10 height 10
checkbox input "false"
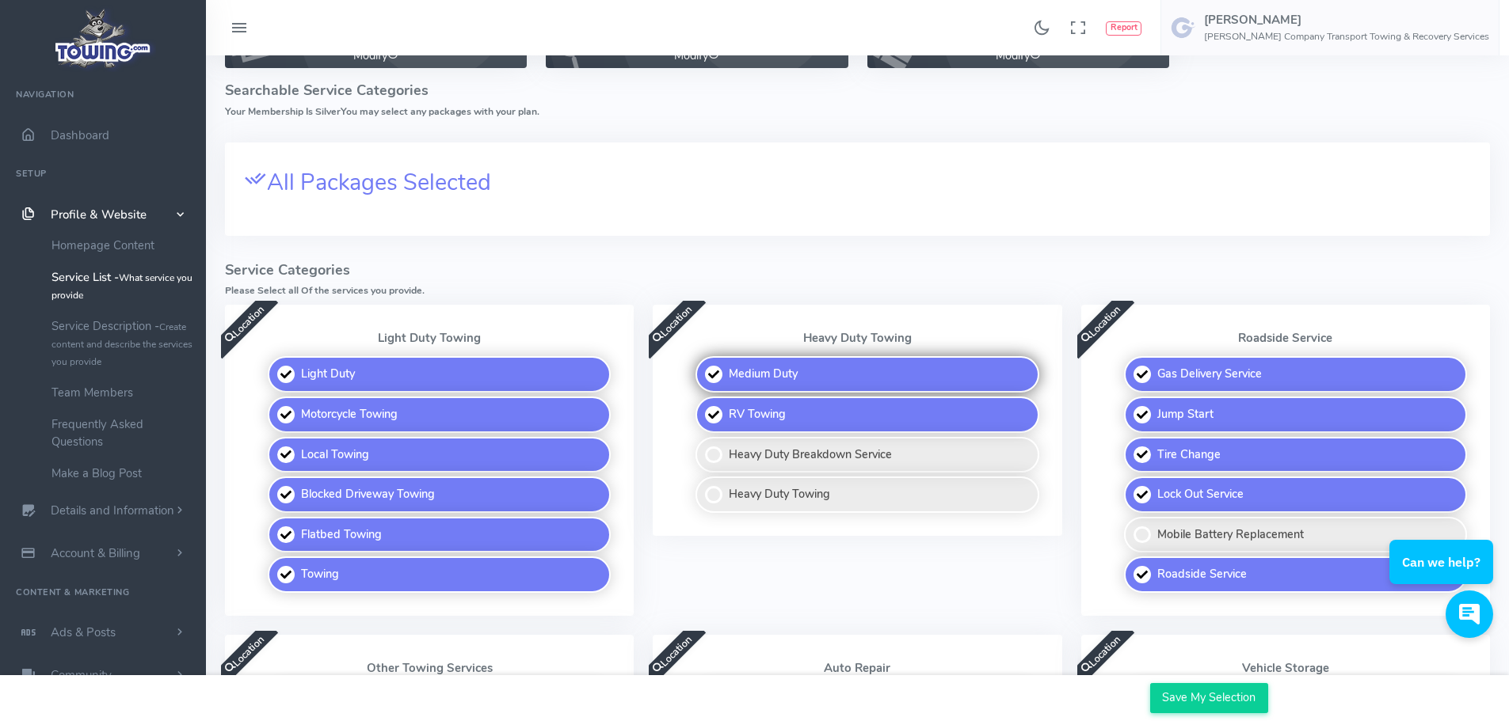
click at [702, 375] on label "Medium Duty" at bounding box center [866, 374] width 343 height 36
click at [702, 367] on input "Medium Duty" at bounding box center [696, 361] width 10 height 10
checkbox input "false"
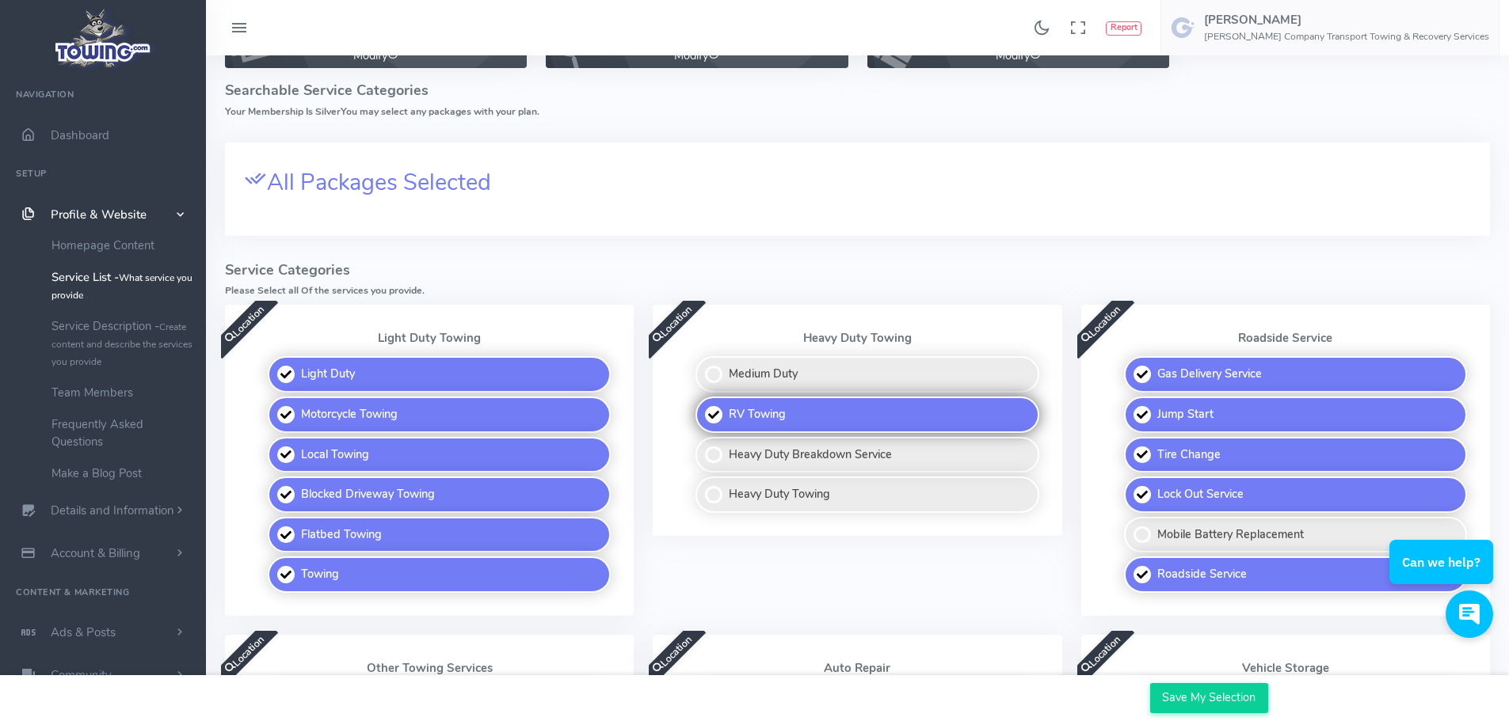
click at [706, 418] on label "RV Towing" at bounding box center [866, 415] width 343 height 36
click at [702, 407] on input "RV Towing" at bounding box center [696, 402] width 10 height 10
checkbox input "false"
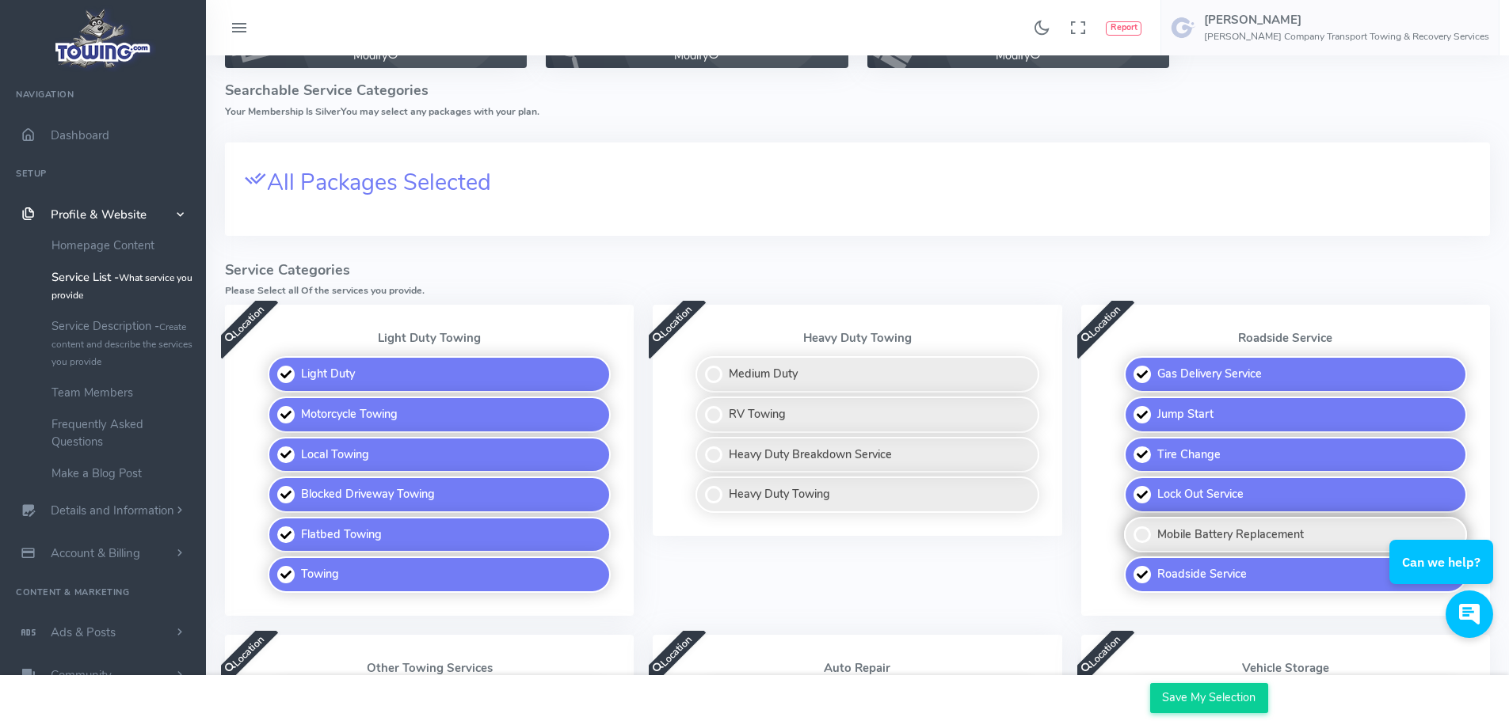
click at [1147, 536] on label "Mobile Battery Replacement" at bounding box center [1295, 535] width 343 height 36
click at [1130, 527] on input "Mobile Battery Replacement" at bounding box center [1125, 522] width 10 height 10
checkbox input "true"
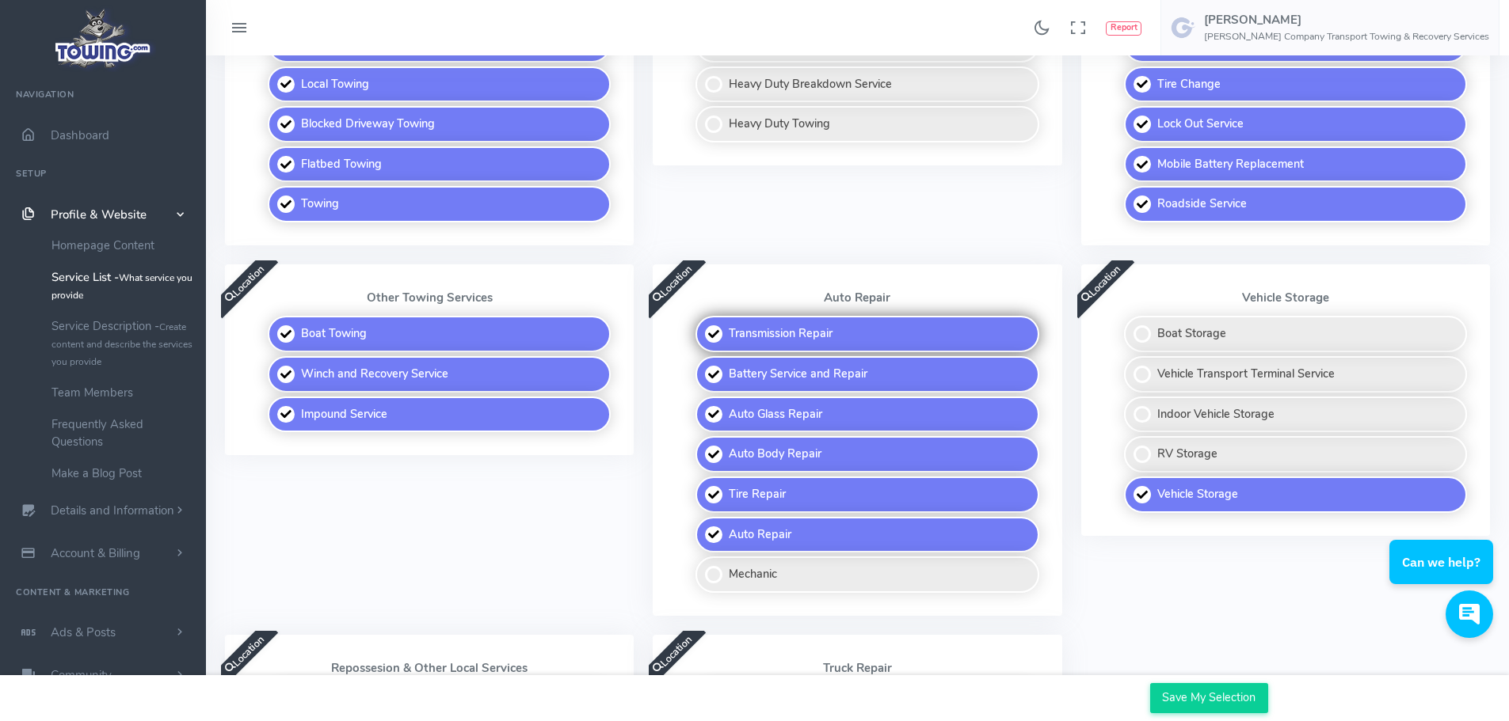
scroll to position [554, 0]
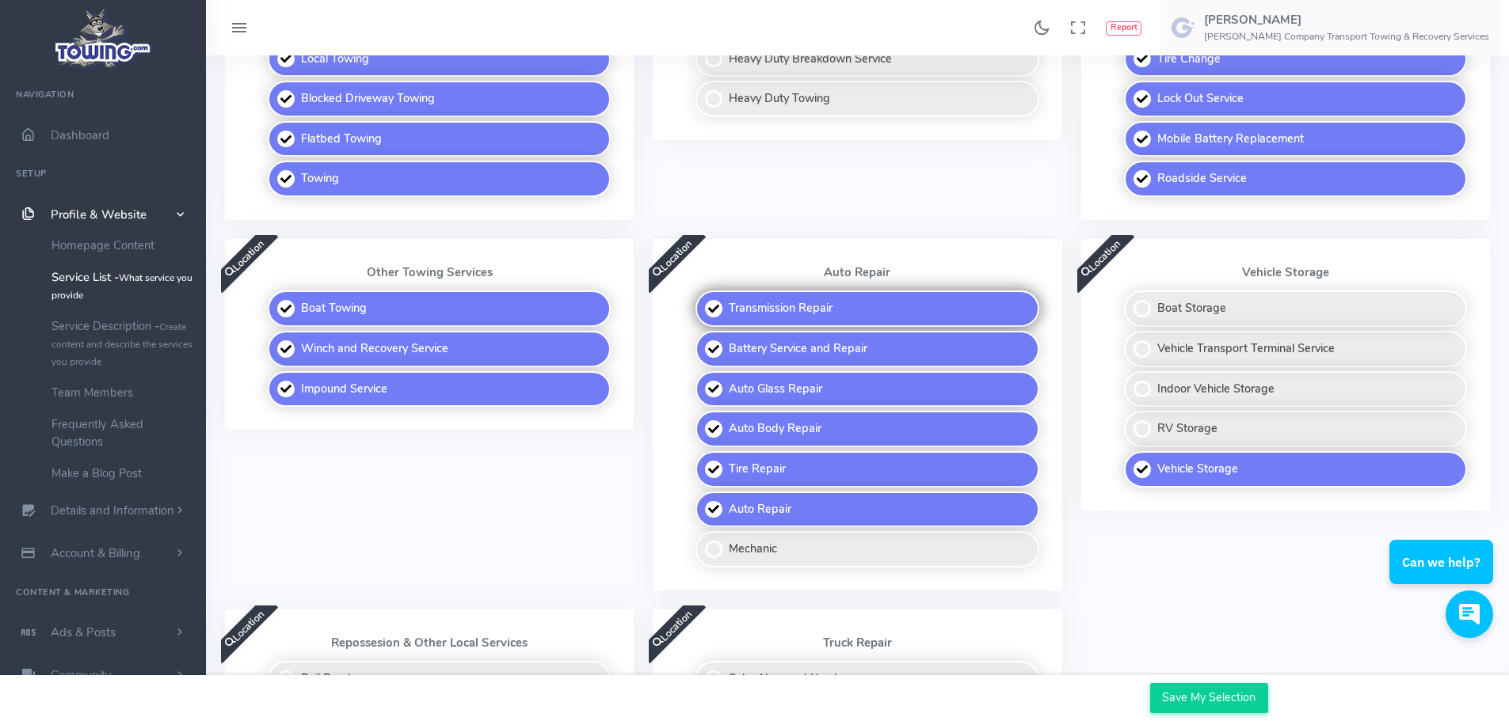
click at [707, 310] on label "Transmission Repair" at bounding box center [866, 309] width 343 height 36
click at [702, 301] on input "Transmission Repair" at bounding box center [696, 296] width 10 height 10
checkbox input "false"
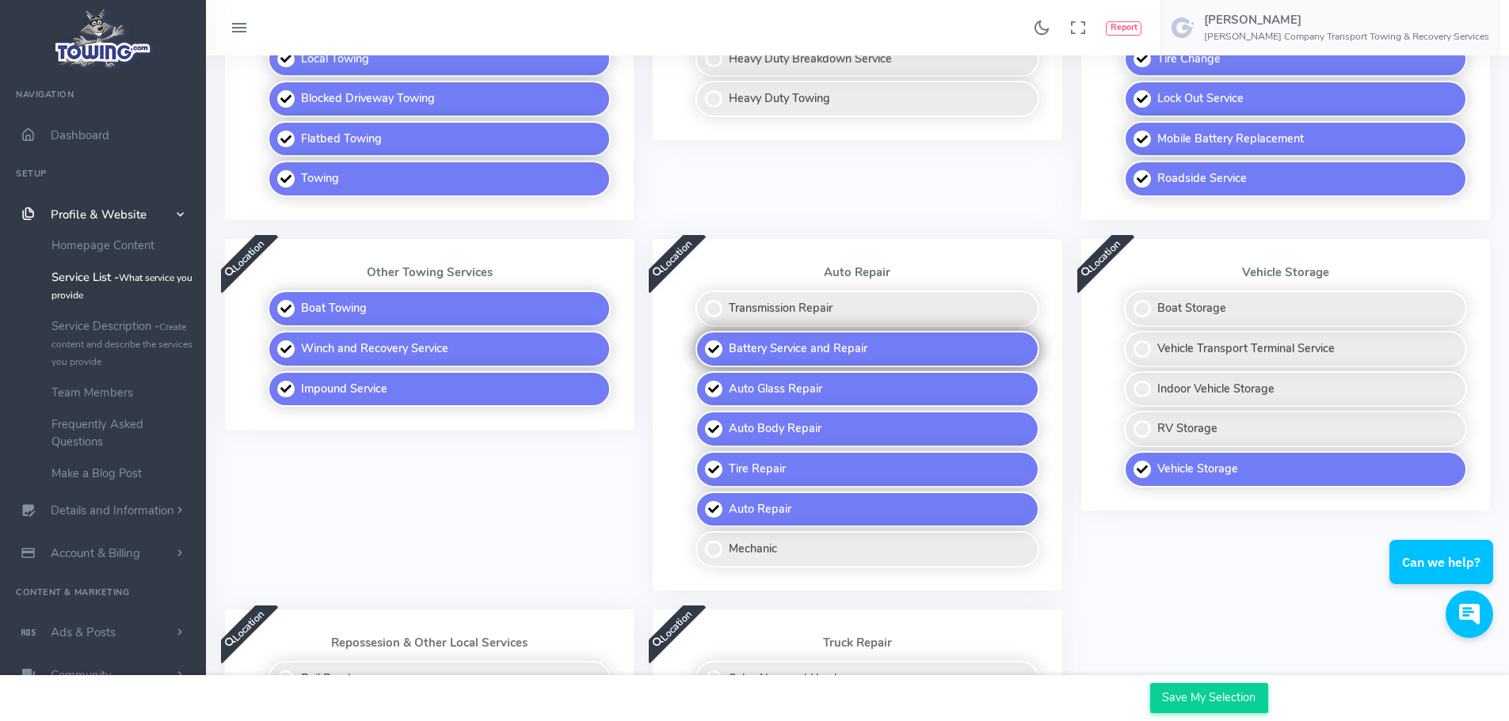
click at [713, 353] on label "Battery Service and Repair" at bounding box center [866, 349] width 343 height 36
click at [702, 341] on input "Battery Service and Repair" at bounding box center [696, 336] width 10 height 10
checkbox input "false"
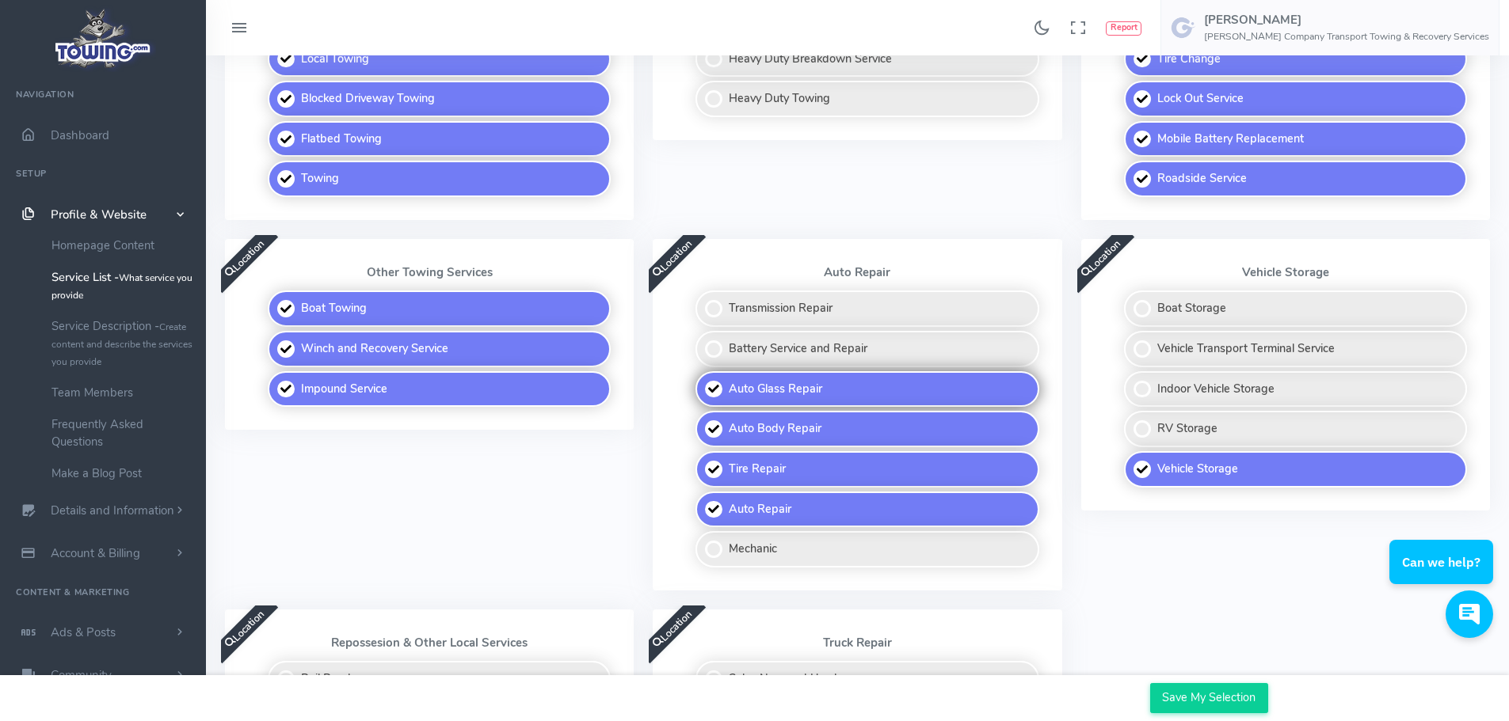
click at [710, 398] on label "Auto Glass Repair" at bounding box center [866, 389] width 343 height 36
click at [702, 382] on input "Auto Glass Repair" at bounding box center [696, 376] width 10 height 10
checkbox input "false"
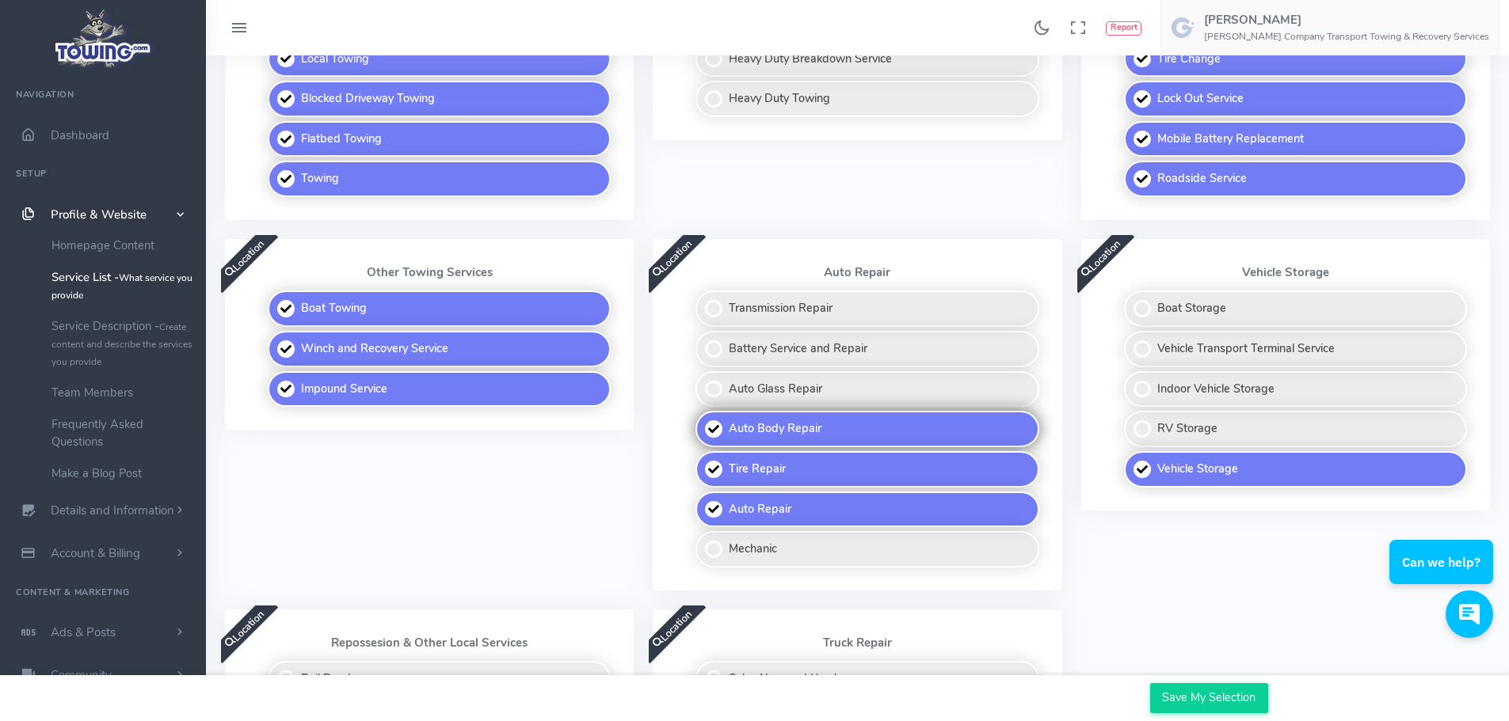
click at [718, 432] on label "Auto Body Repair" at bounding box center [866, 429] width 343 height 36
click at [702, 421] on input "Auto Body Repair" at bounding box center [696, 416] width 10 height 10
checkbox input "false"
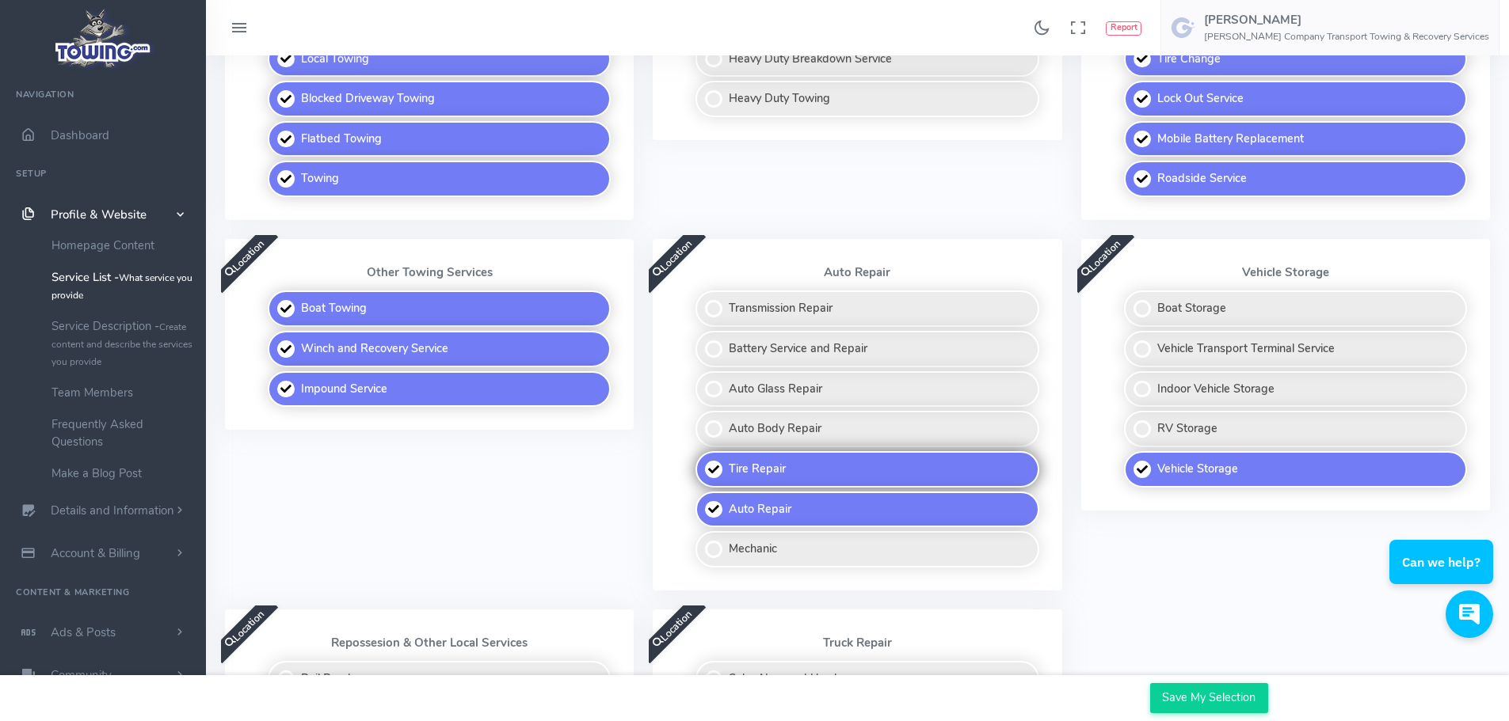
click at [710, 478] on label "Tire Repair" at bounding box center [866, 469] width 343 height 36
click at [702, 462] on input "Tire Repair" at bounding box center [696, 456] width 10 height 10
checkbox input "false"
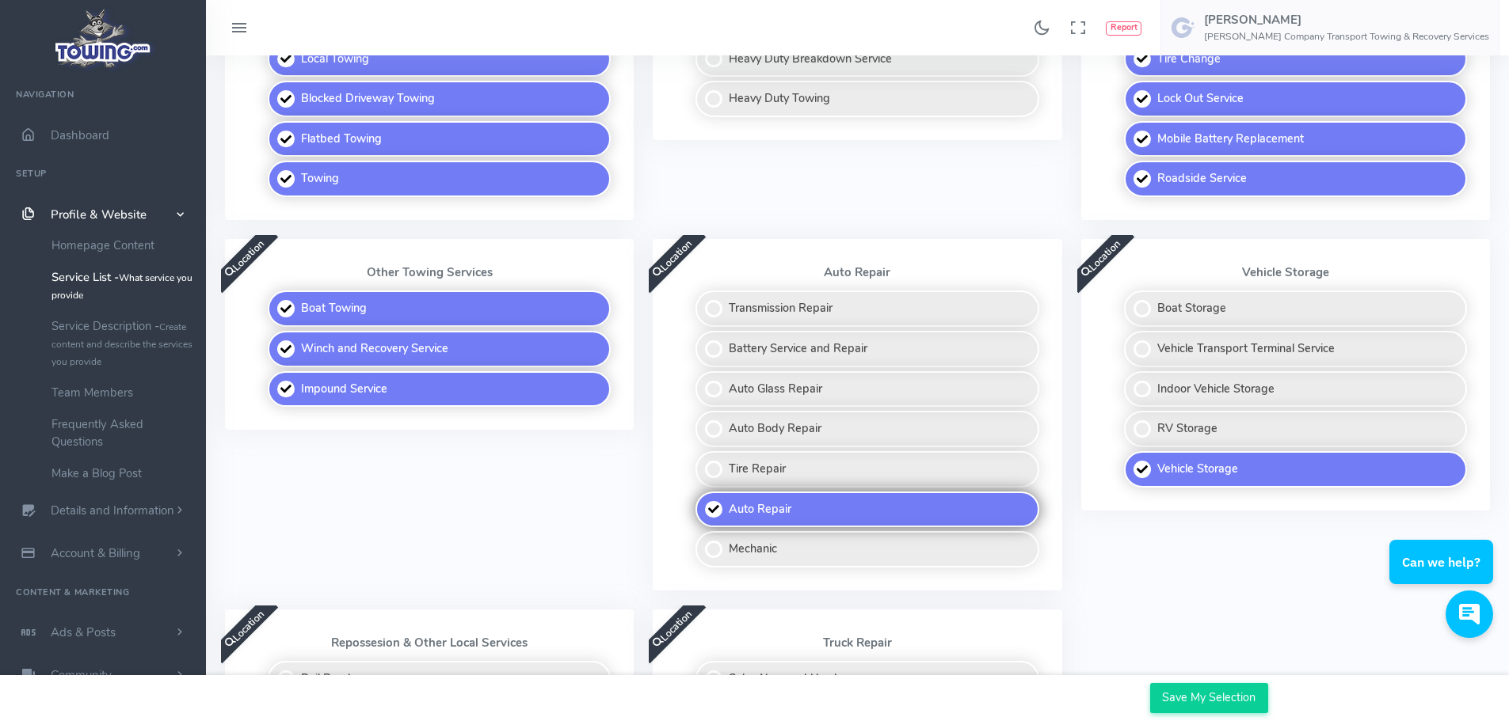
click at [706, 510] on label "Auto Repair" at bounding box center [866, 510] width 343 height 36
click at [702, 502] on input "Auto Repair" at bounding box center [696, 497] width 10 height 10
checkbox input "false"
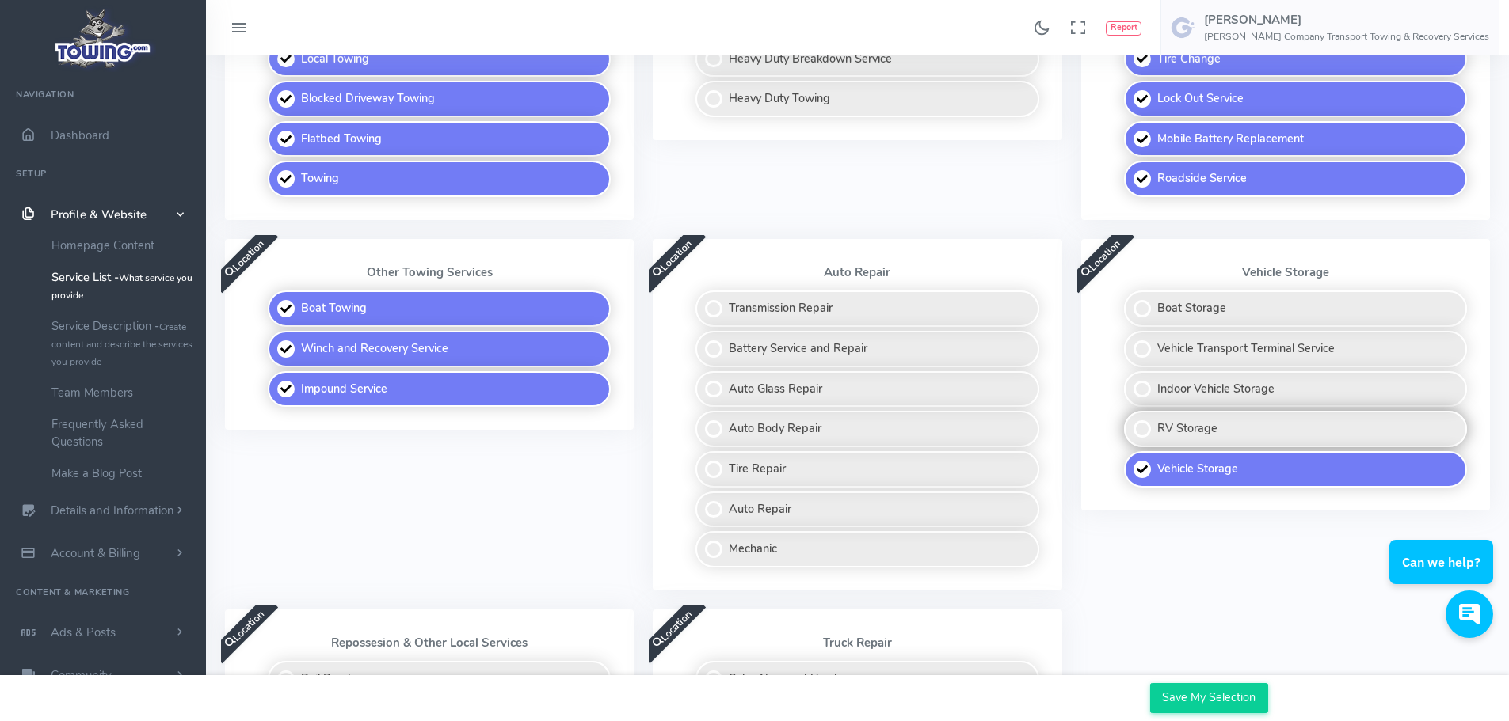
click at [1146, 425] on label "RV Storage" at bounding box center [1295, 429] width 343 height 36
click at [1130, 421] on input "RV Storage" at bounding box center [1125, 416] width 10 height 10
checkbox input "true"
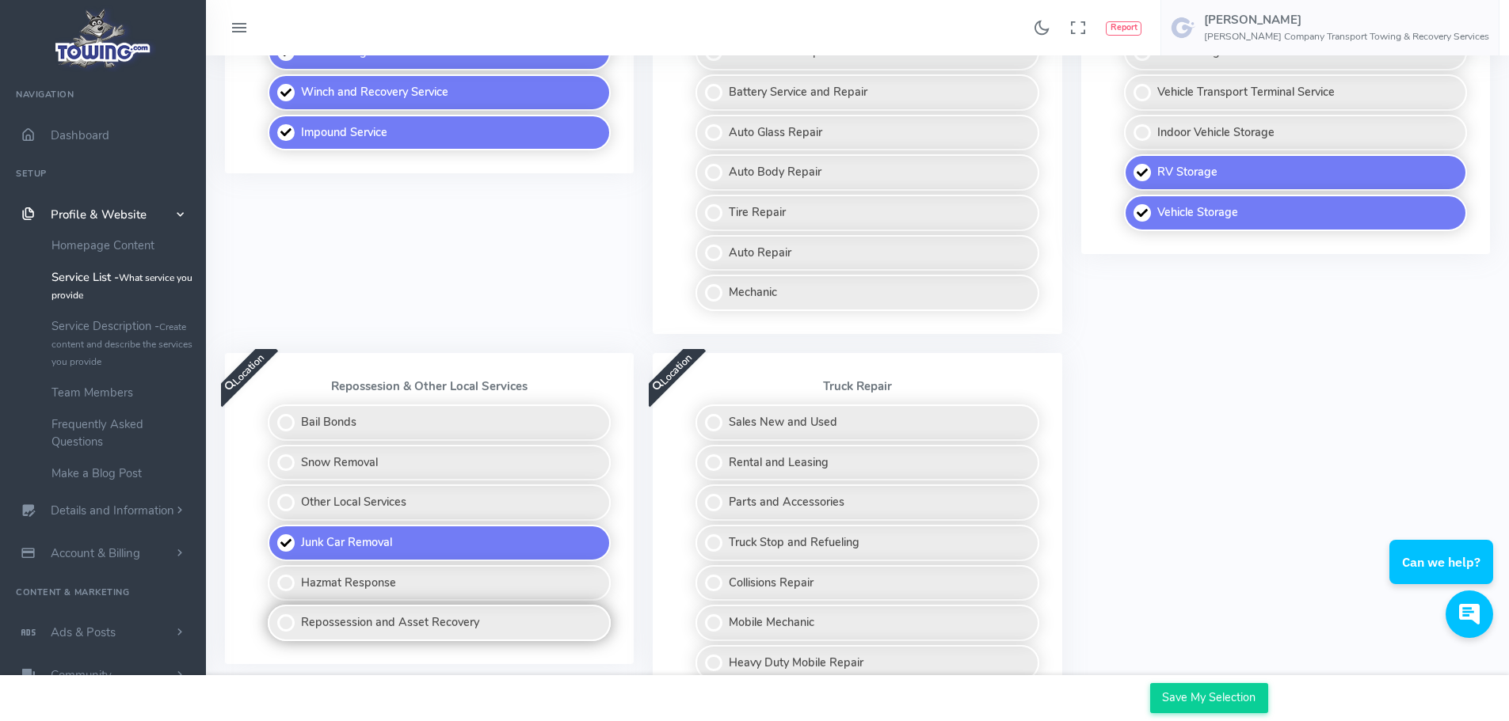
scroll to position [950, 0]
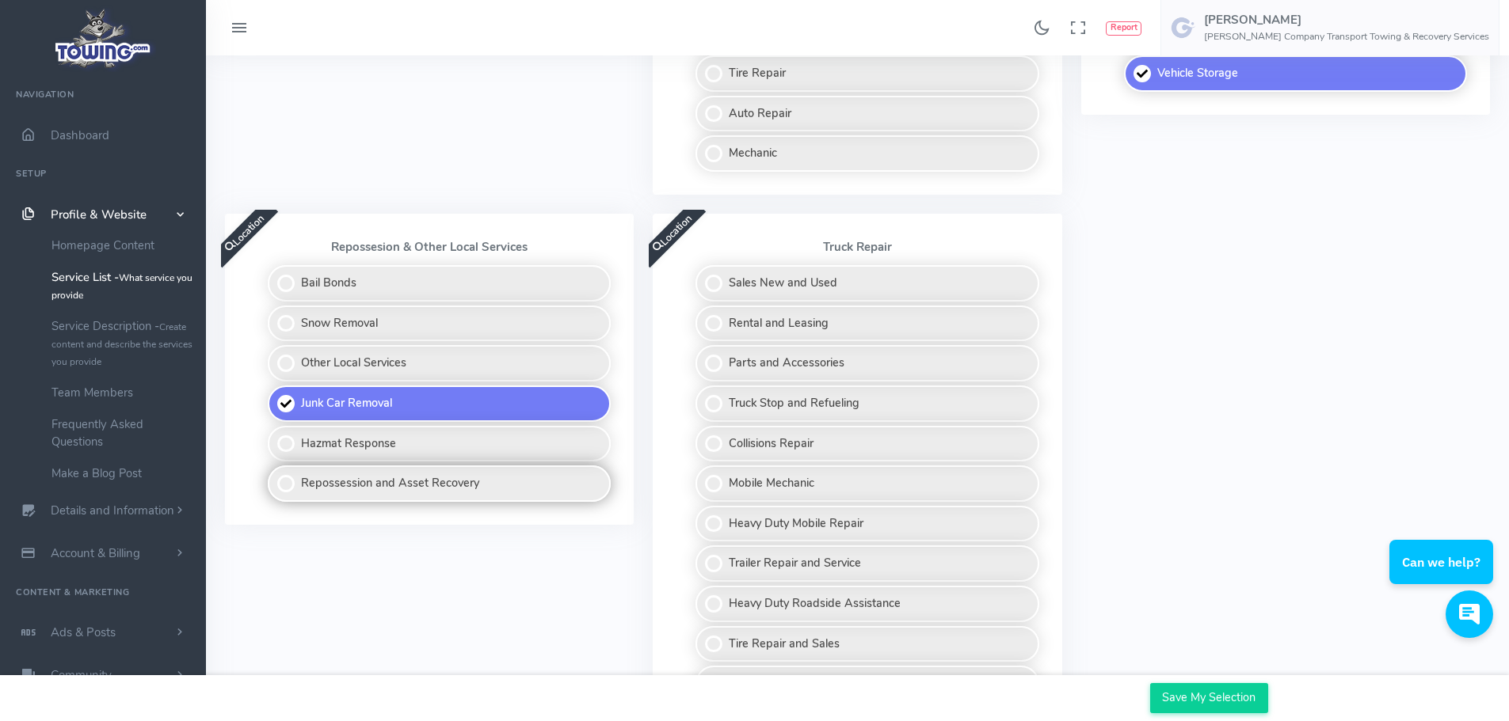
click at [484, 493] on label "Repossession and Asset Recovery" at bounding box center [439, 484] width 343 height 36
click at [274, 476] on input "Repossession and Asset Recovery" at bounding box center [269, 471] width 10 height 10
checkbox input "true"
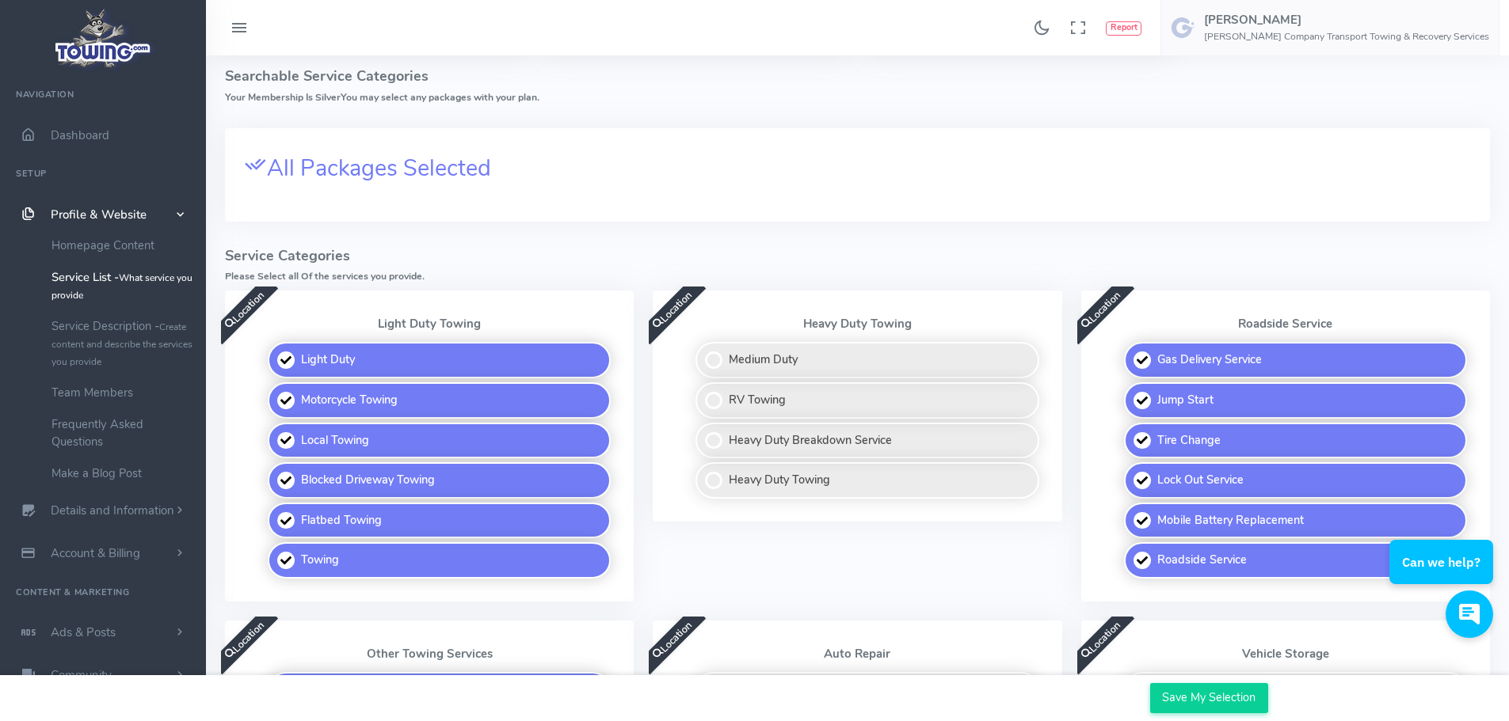
scroll to position [0, 0]
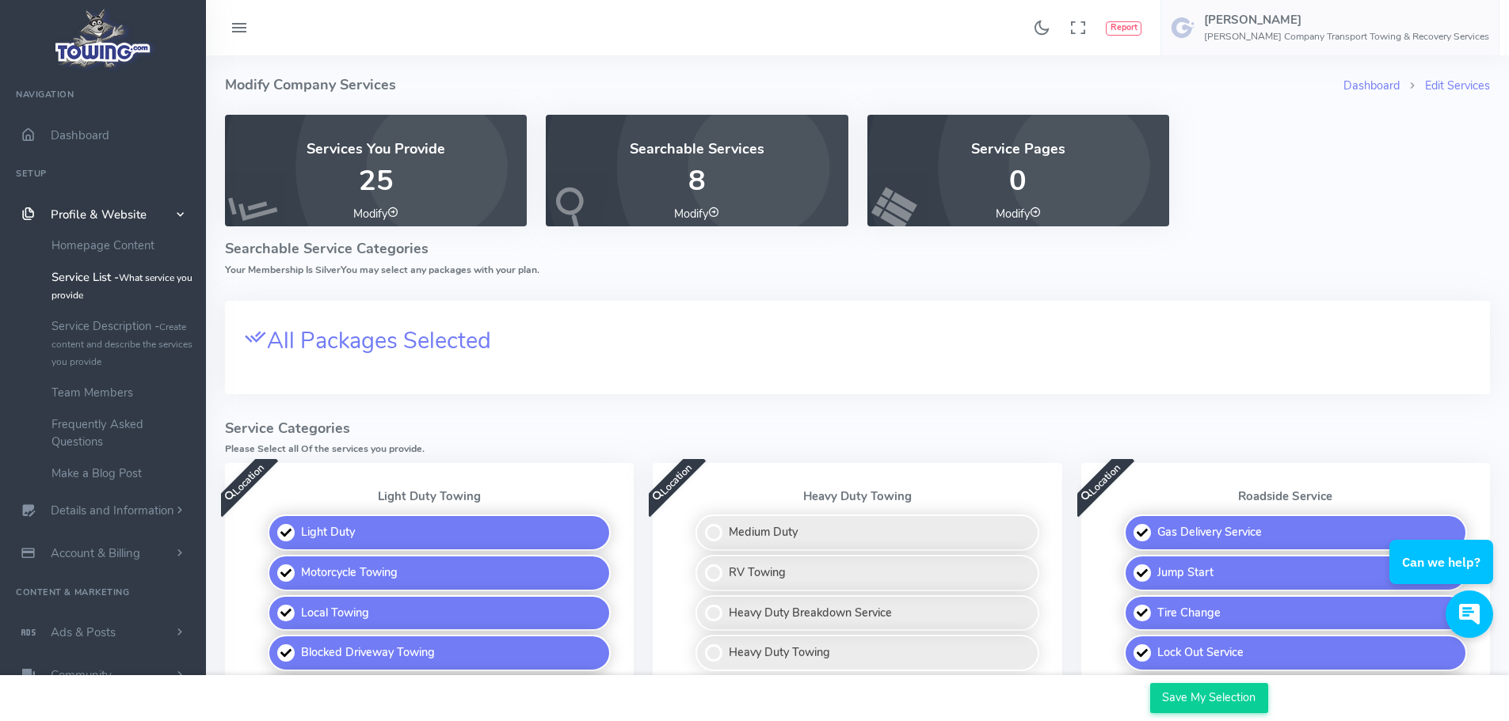
click at [392, 214] on icon at bounding box center [392, 212] width 11 height 11
click at [376, 207] on link "Modify" at bounding box center [375, 214] width 45 height 16
click at [352, 303] on div "All Packages Selected Light Duty Towing Heavy Duty Towing Roadside Service Othe…" at bounding box center [857, 347] width 1265 height 93
click at [360, 342] on span "All Packages Selected" at bounding box center [379, 340] width 224 height 31
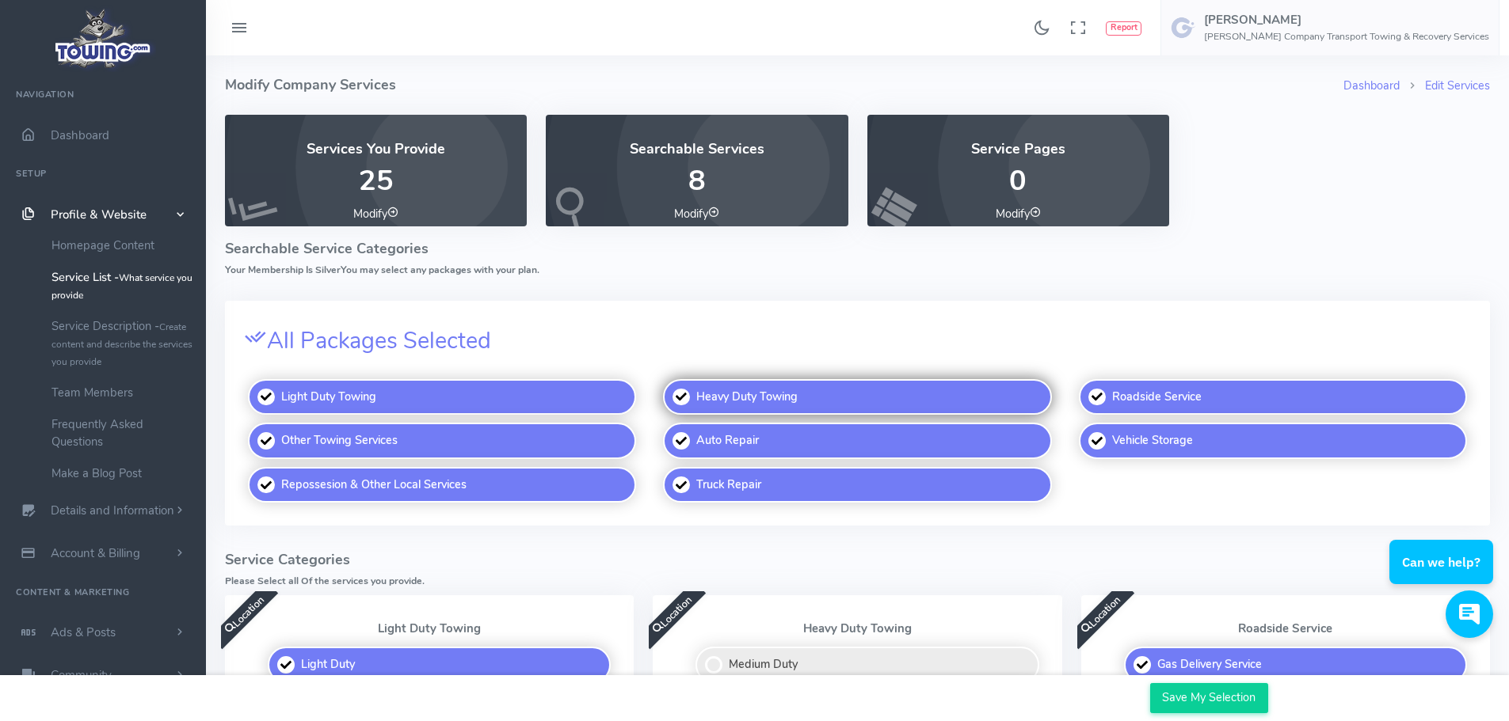
click at [680, 395] on label "Heavy Duty Towing" at bounding box center [857, 397] width 388 height 36
click at [669, 386] on input "Heavy Duty Towing" at bounding box center [664, 380] width 10 height 10
checkbox input "false"
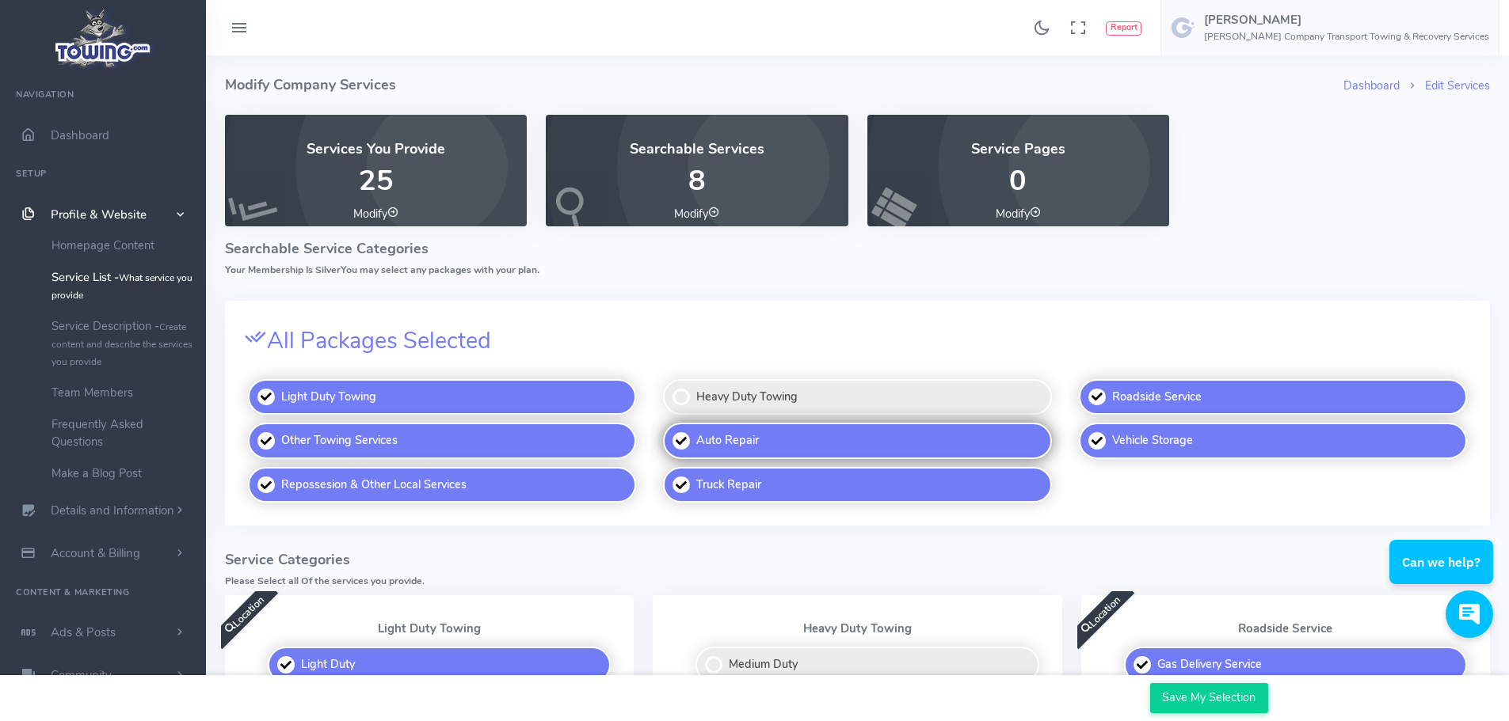
click at [680, 441] on label "Auto Repair" at bounding box center [857, 441] width 388 height 36
click at [669, 429] on input "Auto Repair" at bounding box center [664, 424] width 10 height 10
checkbox input "false"
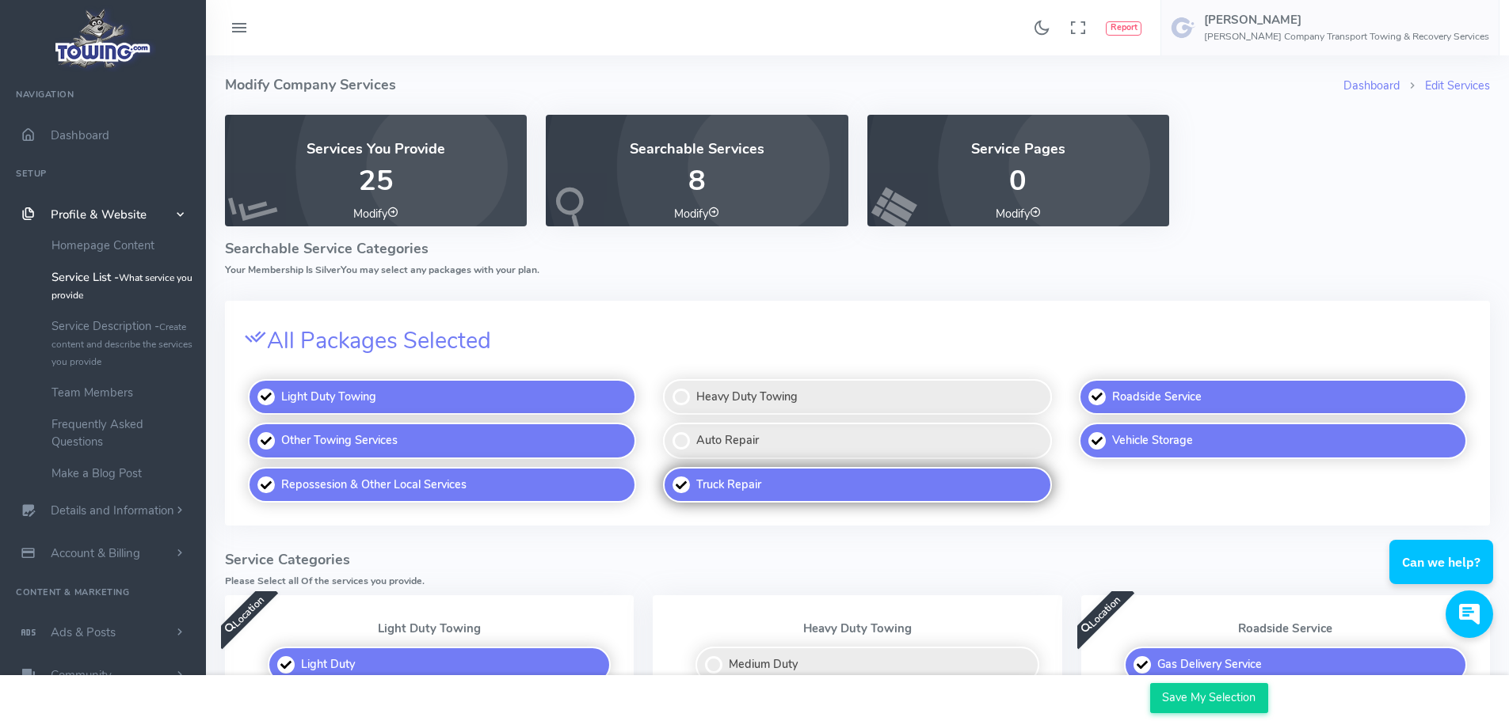
click at [684, 482] on label "Truck Repair" at bounding box center [857, 485] width 388 height 36
click at [669, 474] on input "Truck Repair" at bounding box center [664, 468] width 10 height 10
checkbox input "false"
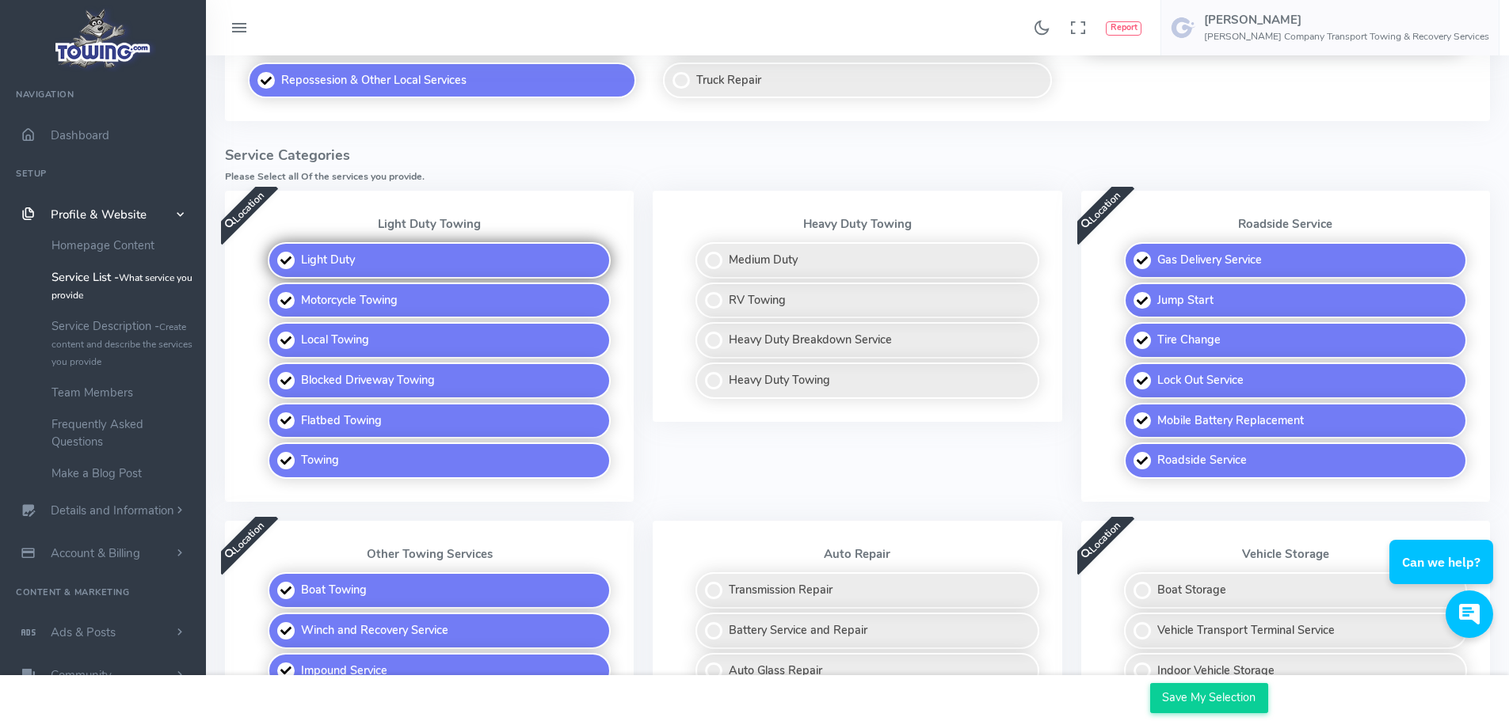
scroll to position [554, 0]
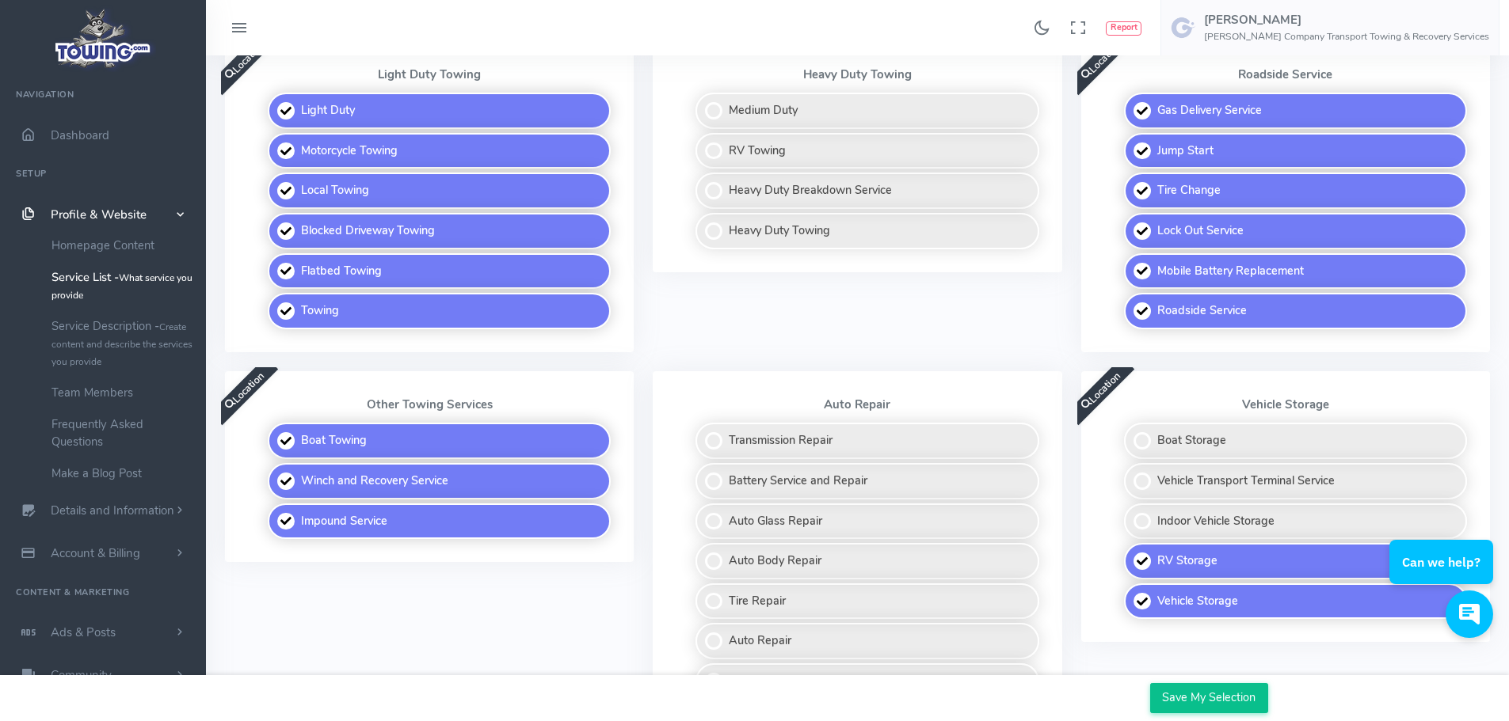
click at [1211, 699] on input "Save My Selection" at bounding box center [1209, 698] width 118 height 30
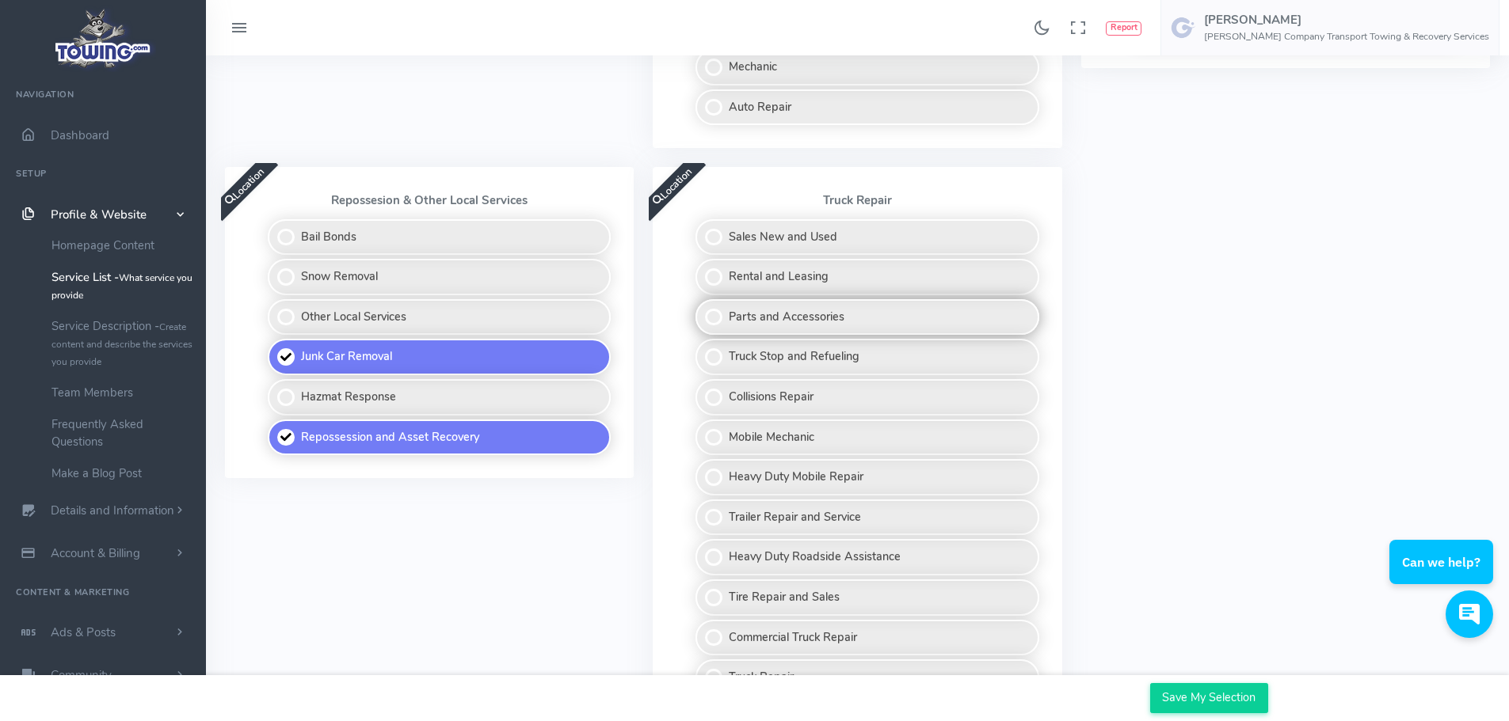
scroll to position [1109, 0]
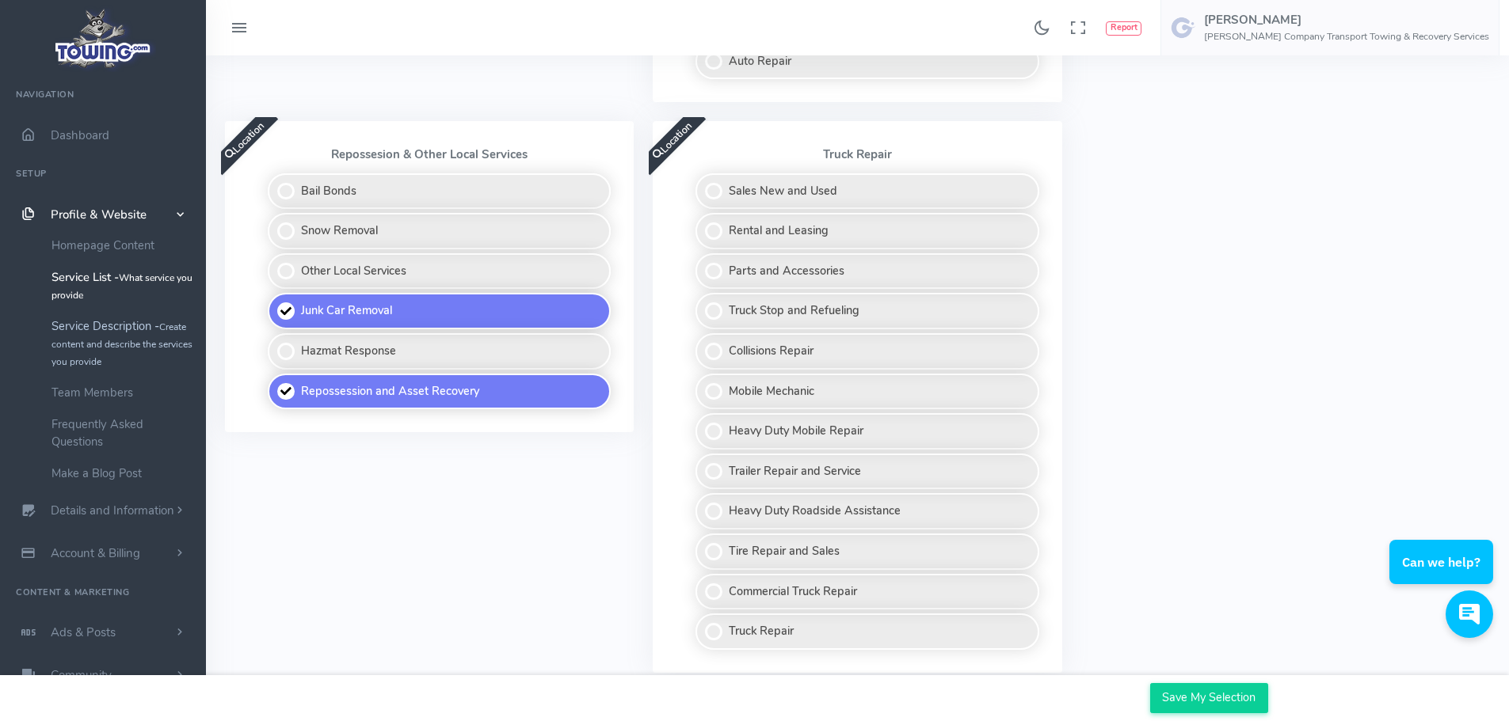
click at [154, 341] on small "Create content and describe the services you provide" at bounding box center [121, 345] width 141 height 48
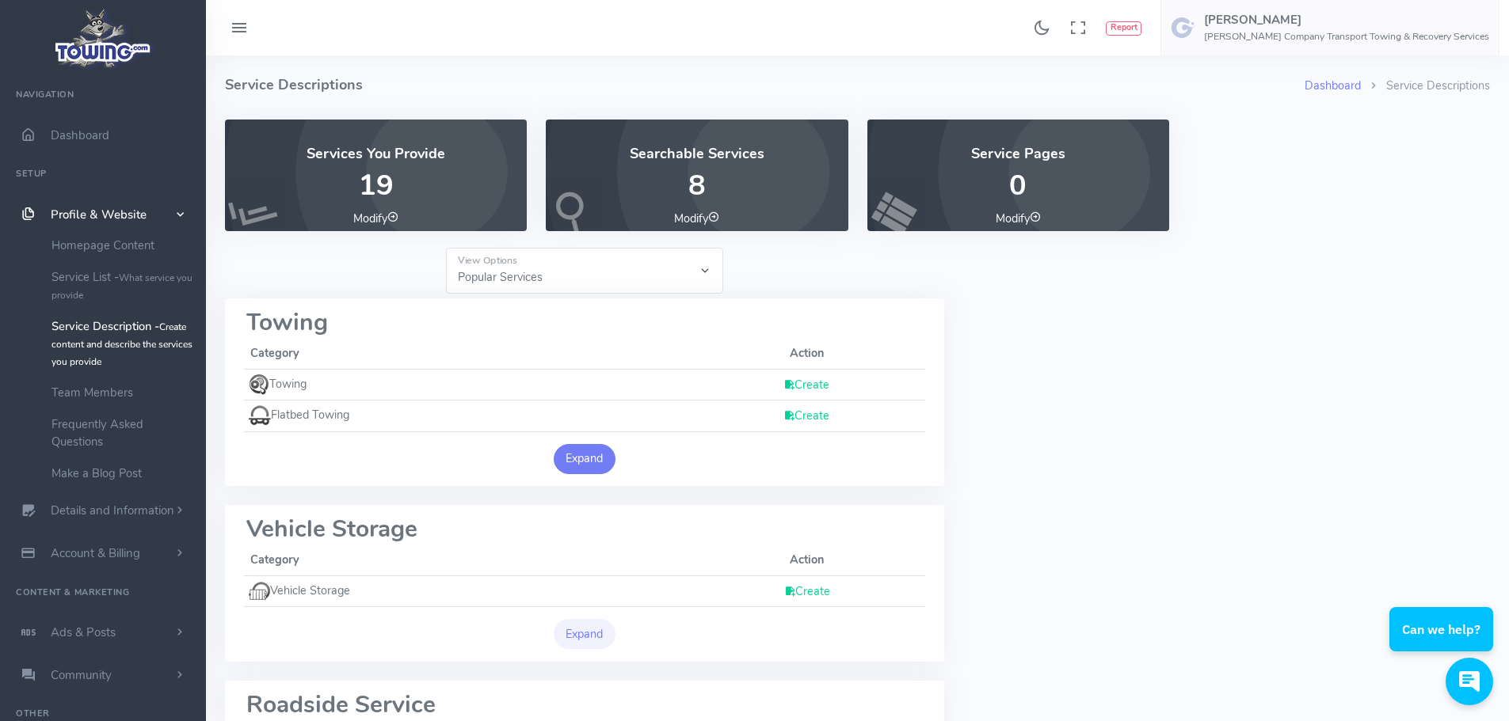
click at [577, 456] on button "Expand" at bounding box center [585, 459] width 62 height 30
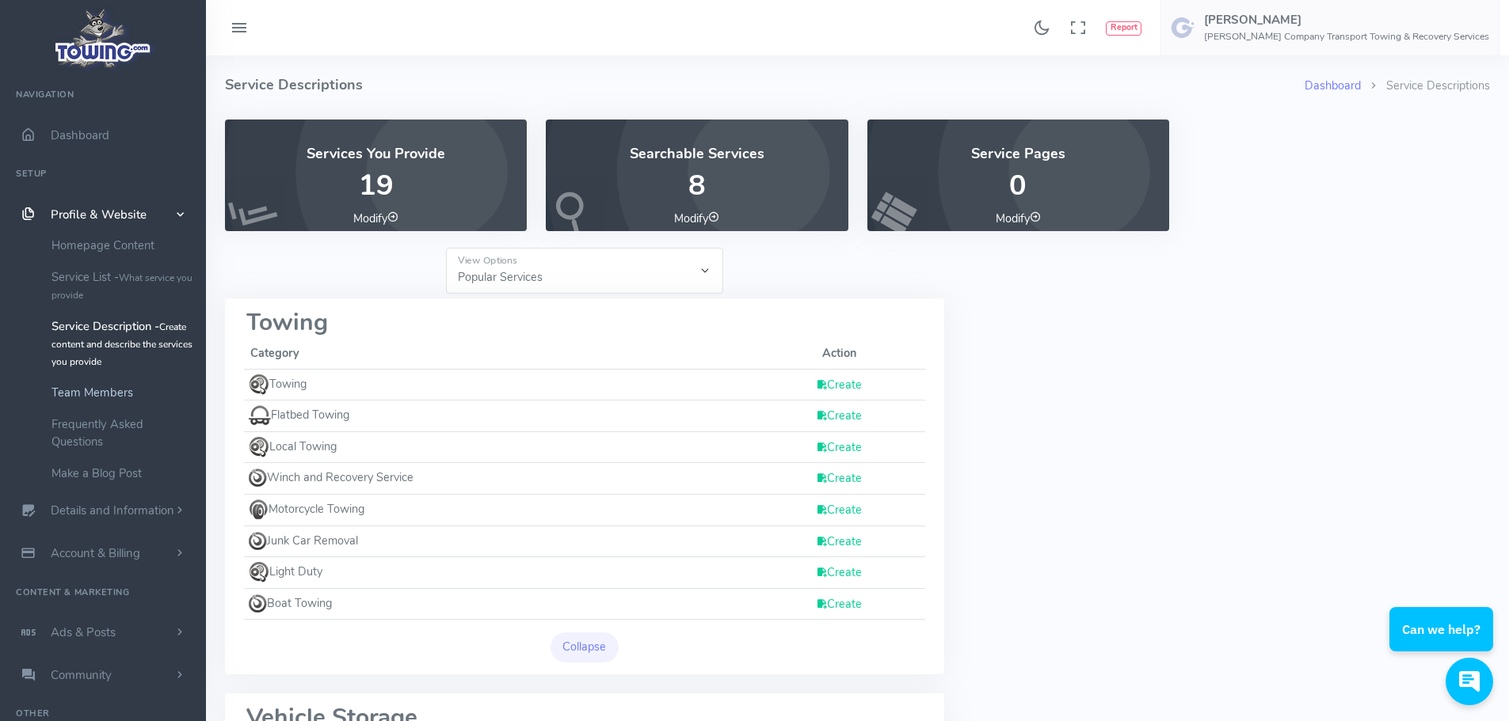
click at [105, 403] on link "Team Members" at bounding box center [123, 393] width 166 height 32
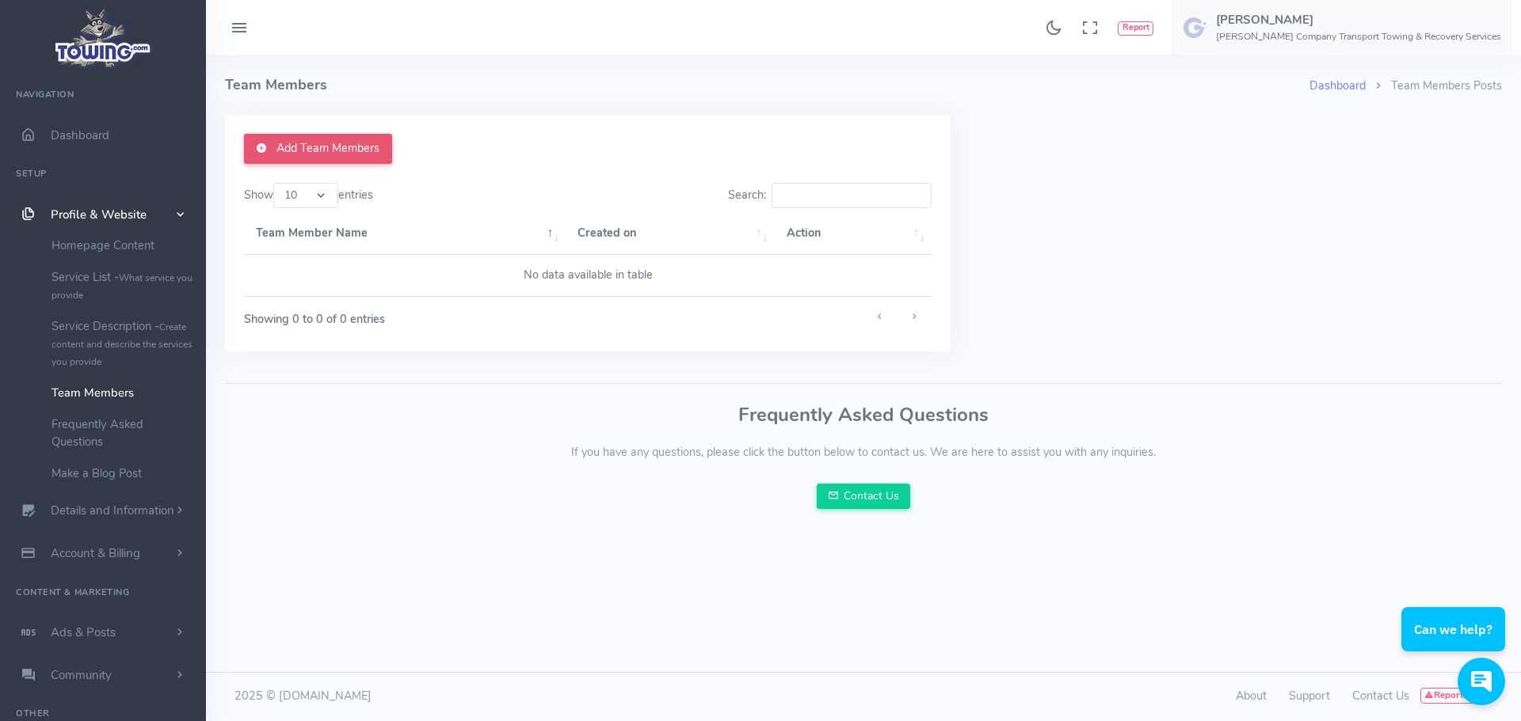
click at [303, 147] on link "Add Team Members" at bounding box center [318, 149] width 148 height 30
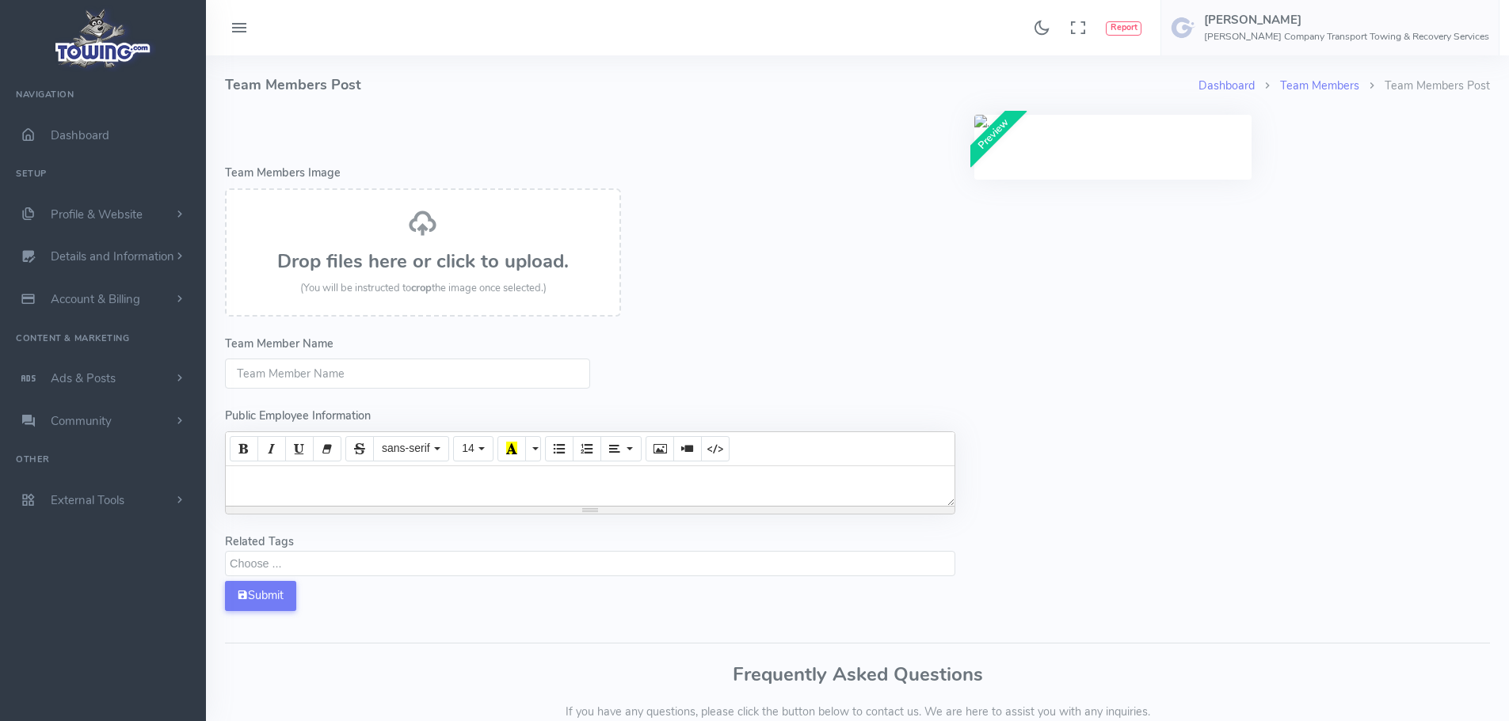
select select
click at [436, 356] on div "Team Member Name" at bounding box center [590, 363] width 730 height 54
click at [428, 376] on input "Team Member Name" at bounding box center [407, 374] width 365 height 30
type input "Ethan"
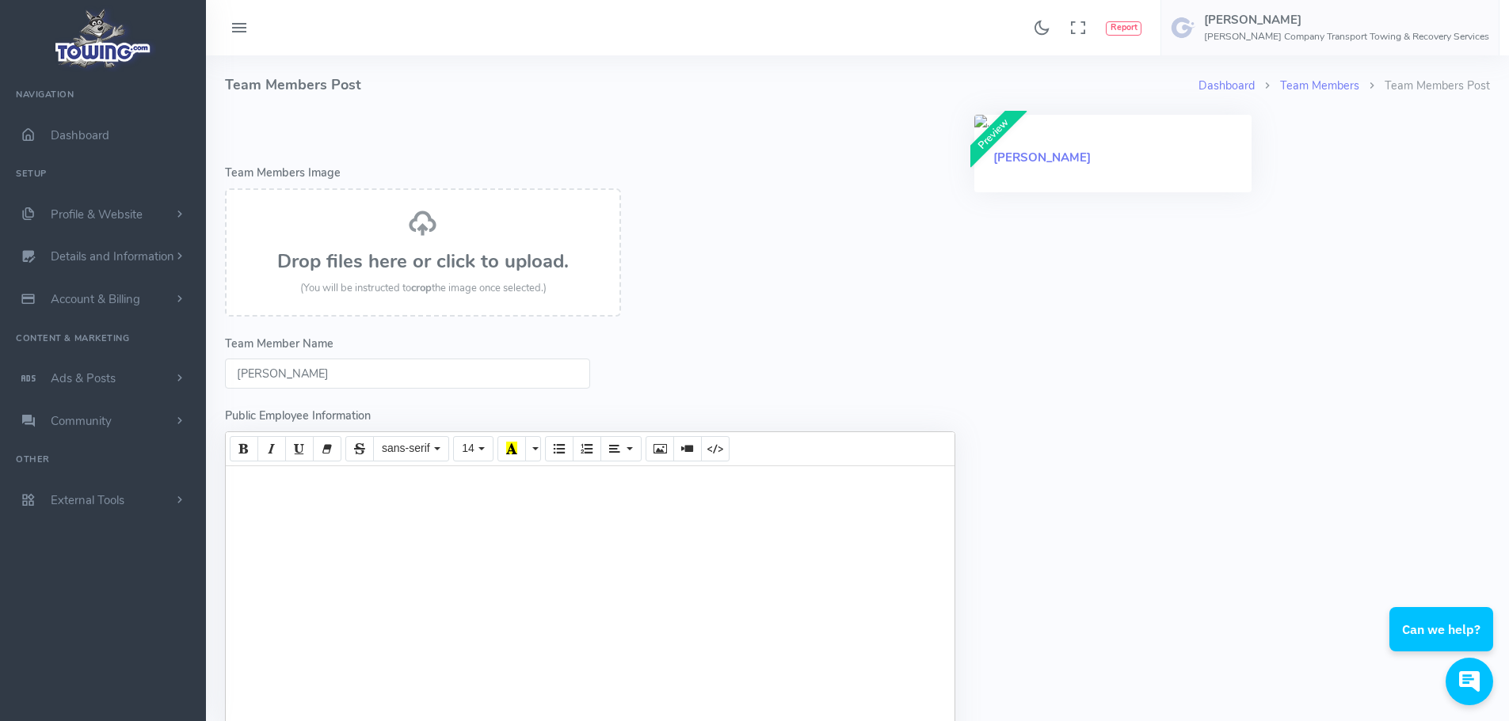
click at [348, 488] on div at bounding box center [590, 604] width 729 height 277
click at [438, 242] on div "Drop files here or click to upload. (You will be instructed to crop the image o…" at bounding box center [422, 252] width 361 height 89
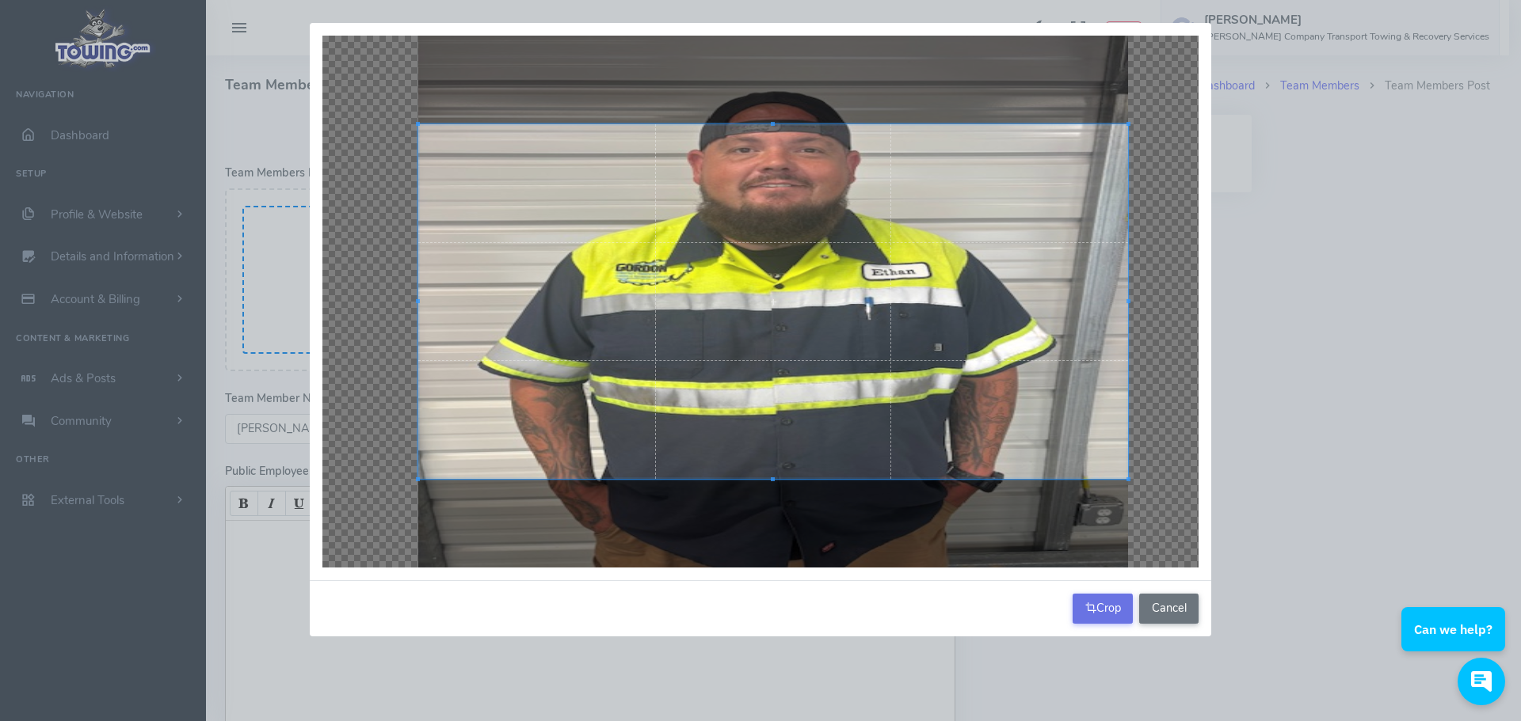
click at [1097, 604] on button "Crop" at bounding box center [1102, 609] width 60 height 30
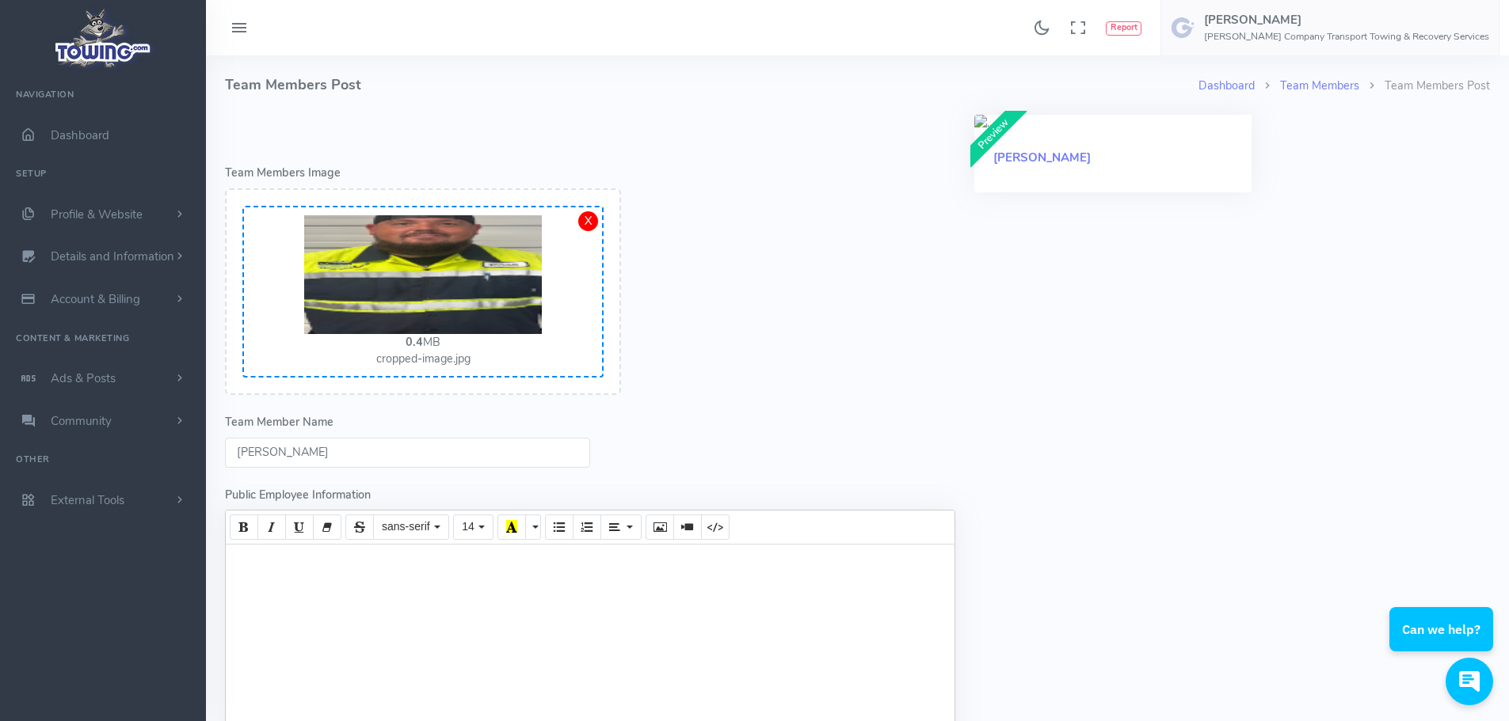
click at [440, 281] on img at bounding box center [423, 274] width 238 height 119
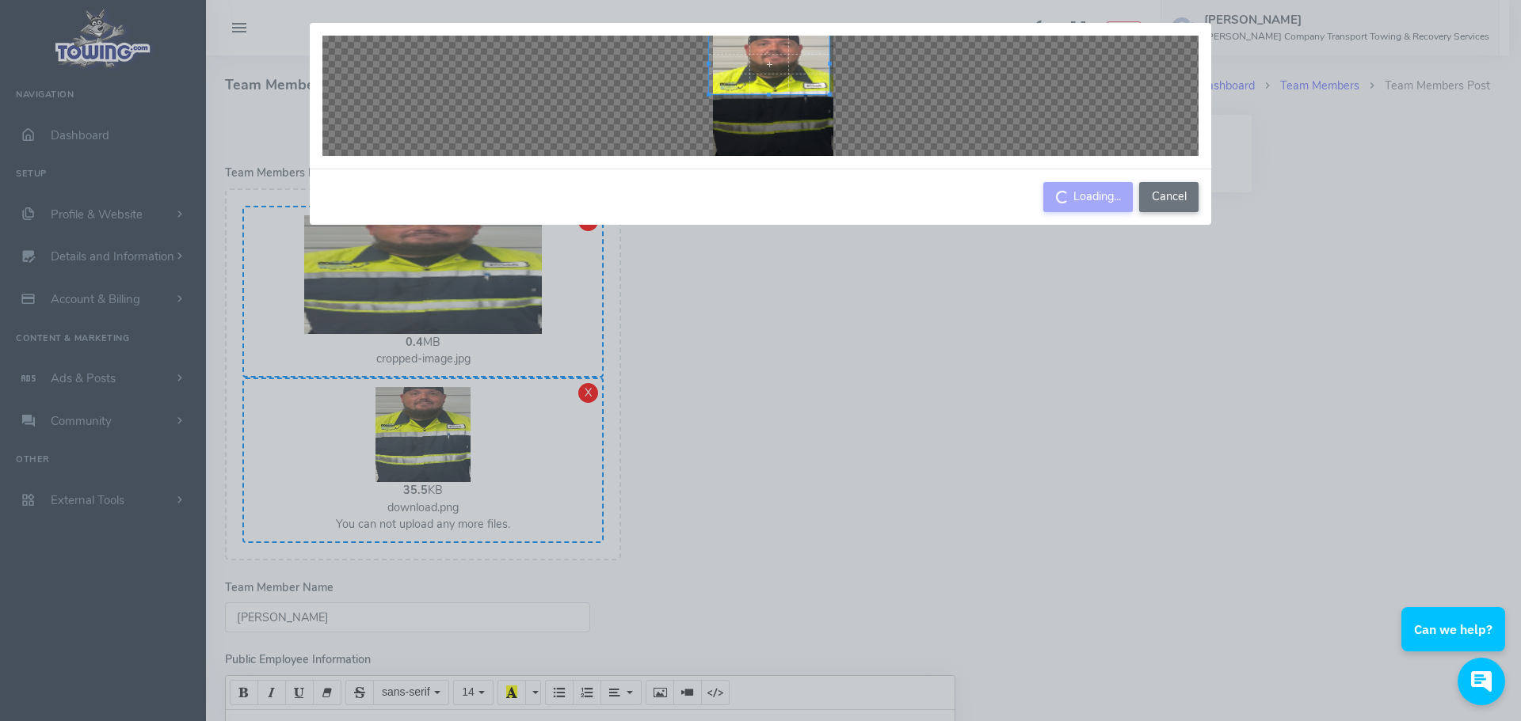
click at [766, 64] on div at bounding box center [769, 64] width 120 height 60
click at [1173, 198] on button "Cancel" at bounding box center [1168, 197] width 59 height 30
click at [1153, 200] on button "Cancel" at bounding box center [1168, 197] width 59 height 30
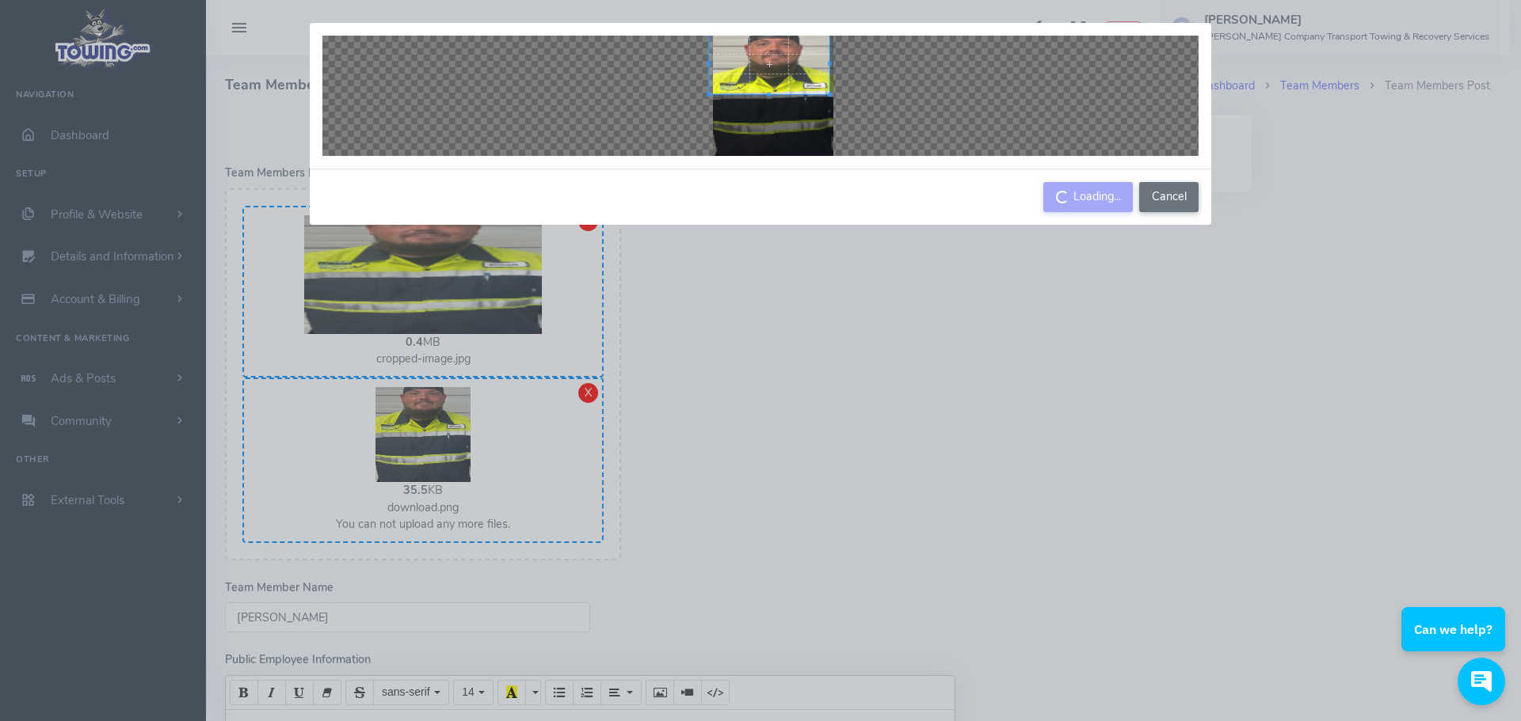
drag, startPoint x: 1204, startPoint y: 493, endPoint x: 1207, endPoint y: 465, distance: 27.9
click at [1203, 493] on div "Loading... Cancel" at bounding box center [760, 360] width 1521 height 721
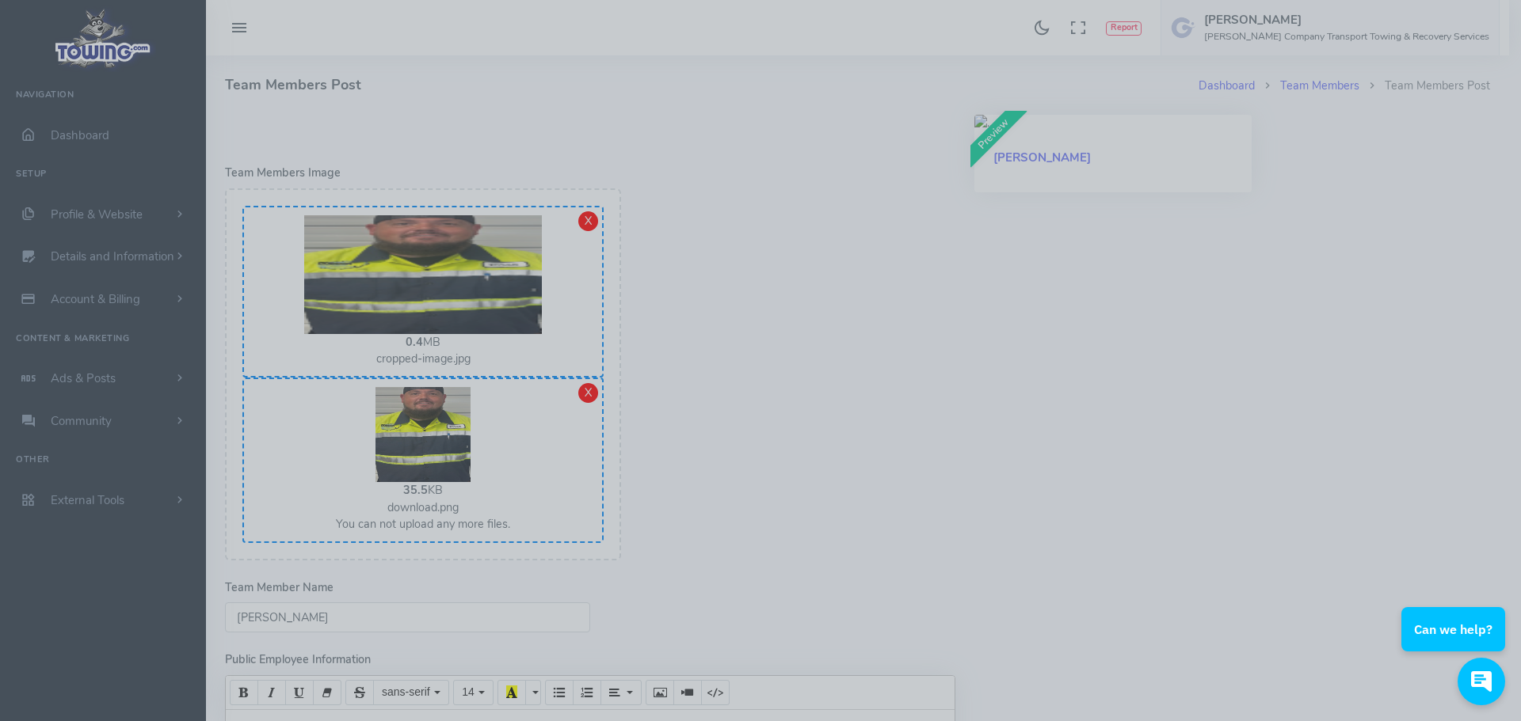
drag, startPoint x: 1208, startPoint y: 463, endPoint x: 1201, endPoint y: 472, distance: 11.3
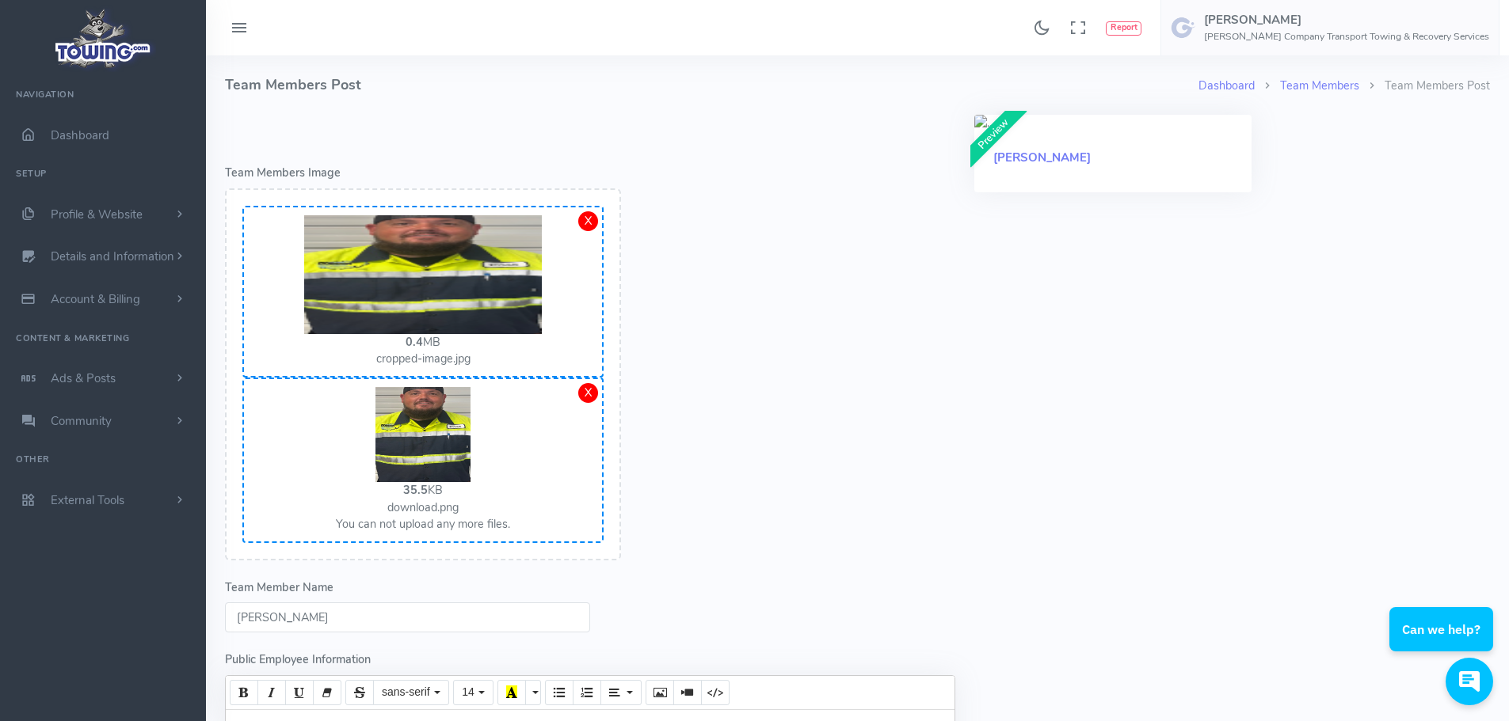
drag, startPoint x: 1201, startPoint y: 472, endPoint x: 673, endPoint y: 464, distance: 528.3
click at [682, 477] on form "Error - Team Members Image Drop files here or click to upload. (You will be ins…" at bounding box center [589, 613] width 749 height 997
click at [589, 218] on div "X" at bounding box center [588, 221] width 20 height 20
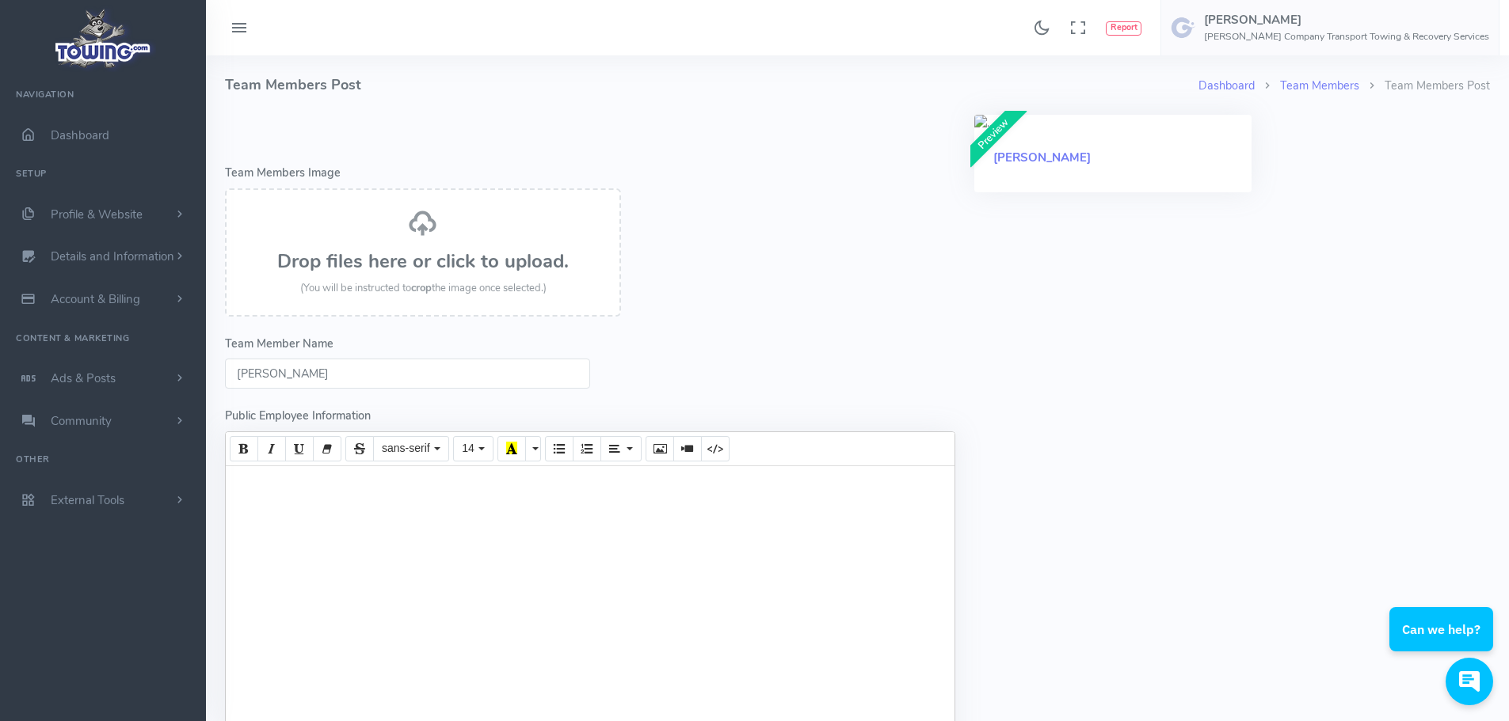
click at [452, 276] on div "Drop files here or click to upload. (You will be instructed to crop the image o…" at bounding box center [422, 252] width 361 height 89
click at [443, 272] on h3 "Drop files here or click to upload." at bounding box center [422, 261] width 361 height 21
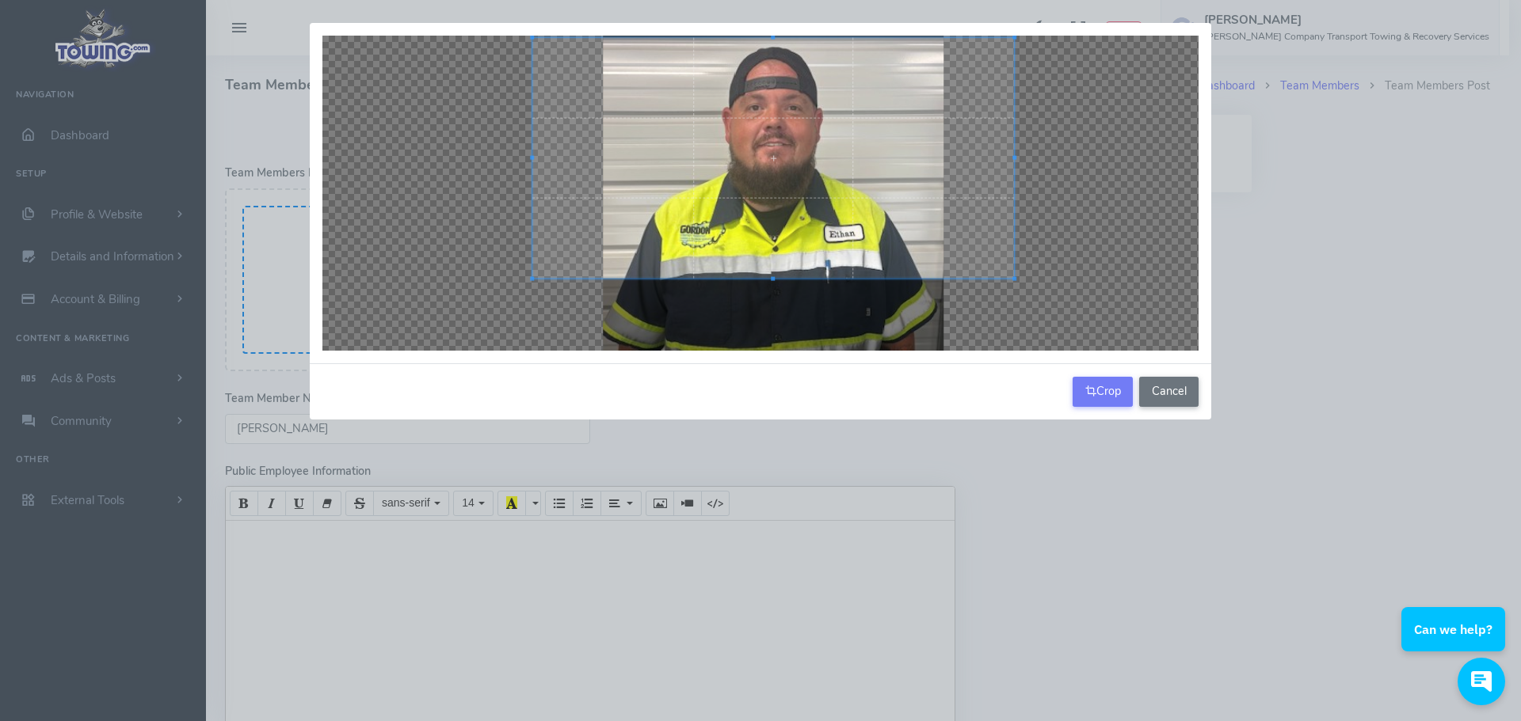
click at [765, 38] on div at bounding box center [772, 158] width 481 height 241
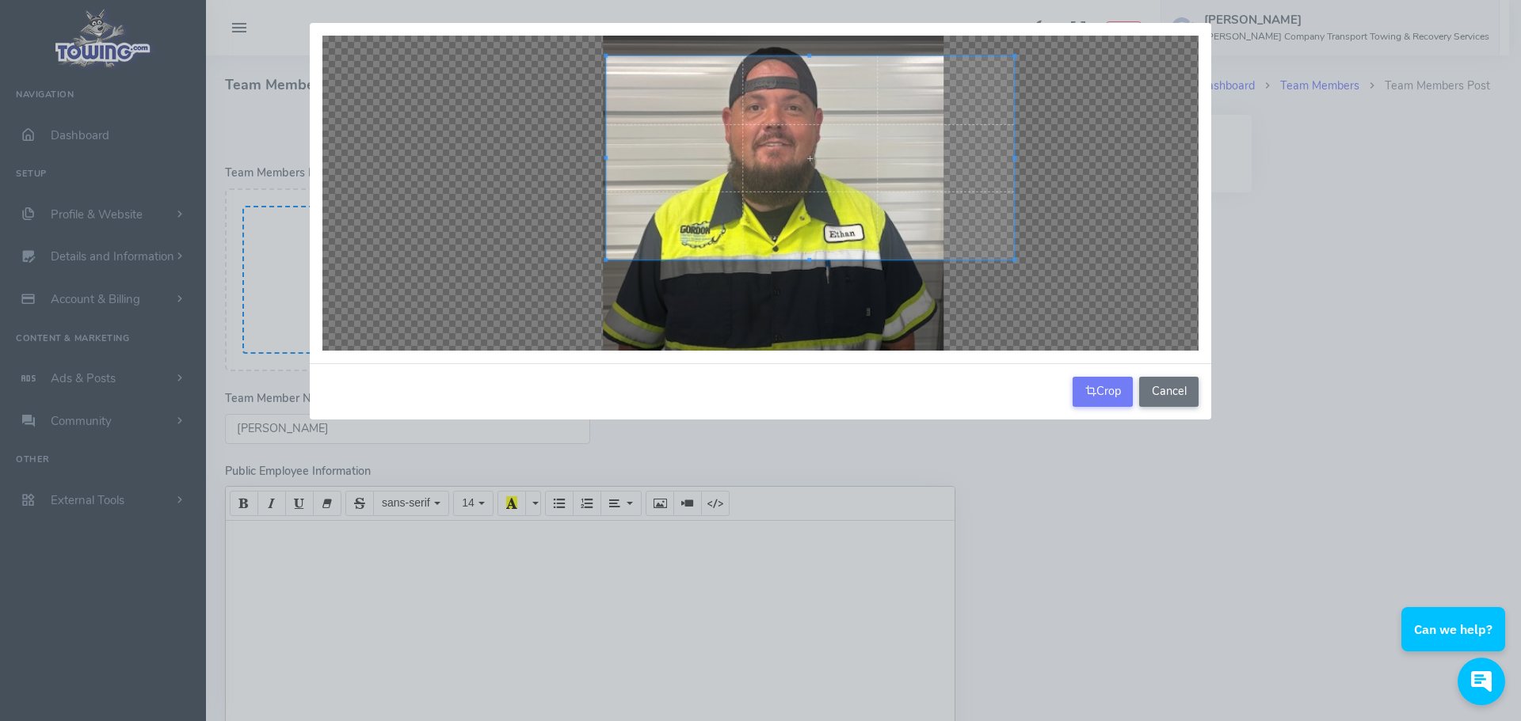
click at [606, 155] on div at bounding box center [810, 158] width 408 height 204
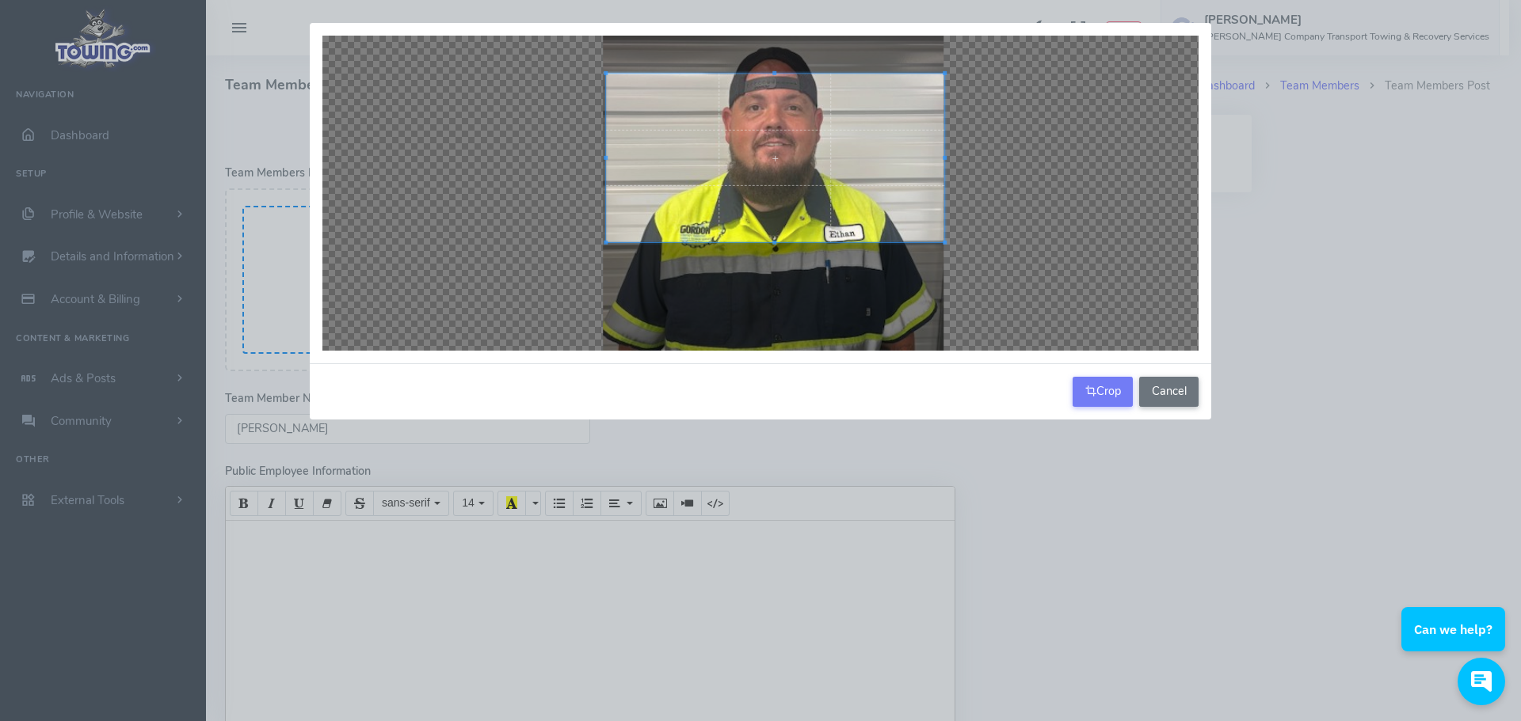
click at [942, 170] on div at bounding box center [944, 158] width 4 height 169
click at [772, 74] on div at bounding box center [775, 157] width 338 height 169
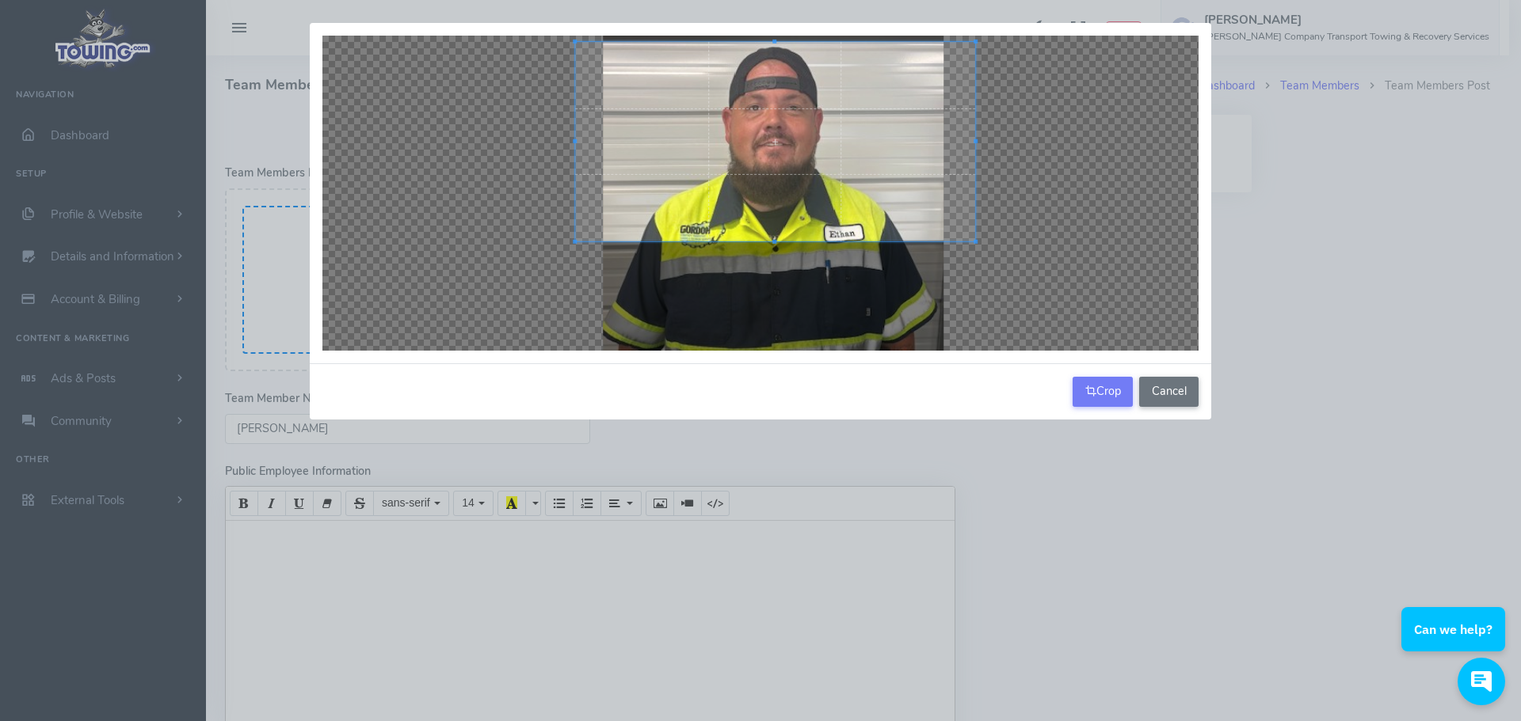
click at [777, 42] on div at bounding box center [775, 142] width 400 height 200
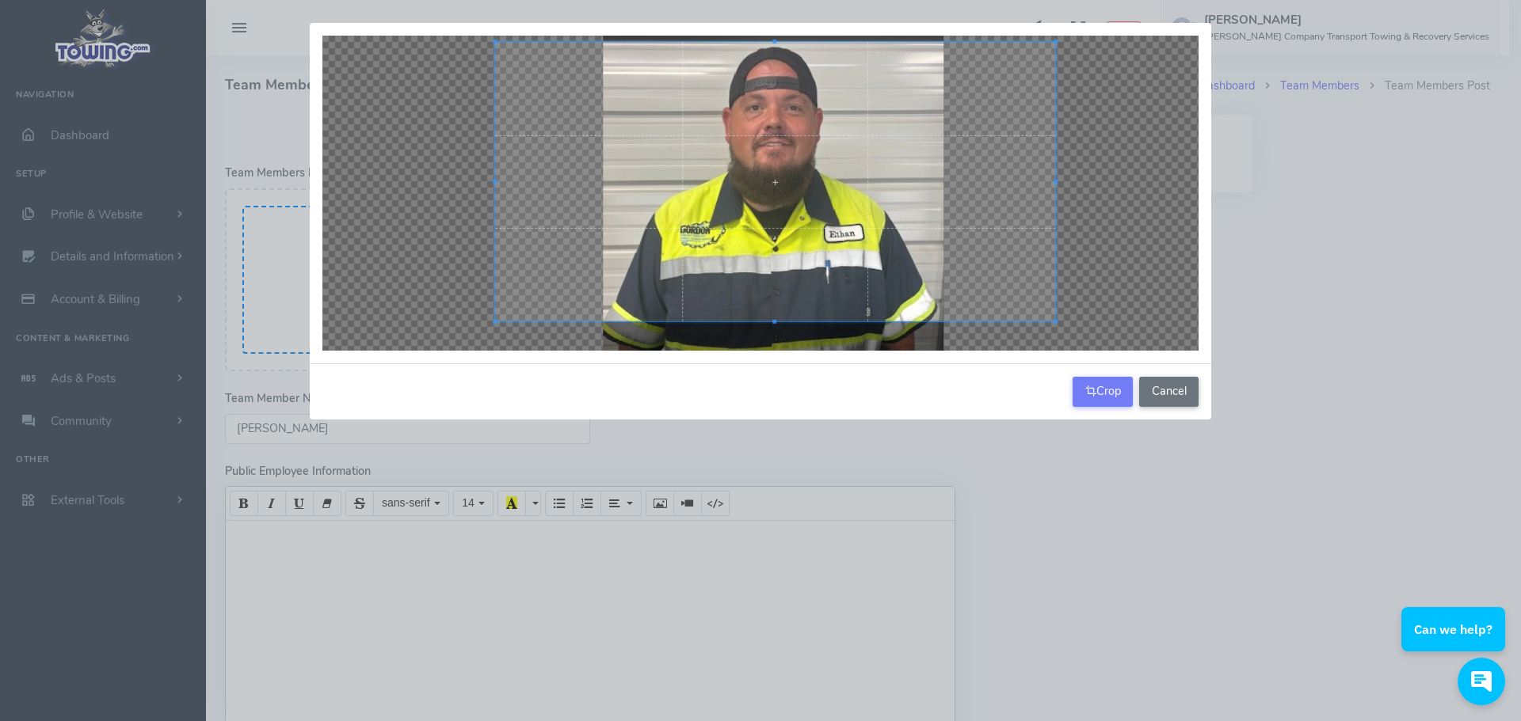
click at [790, 320] on div at bounding box center [775, 182] width 560 height 280
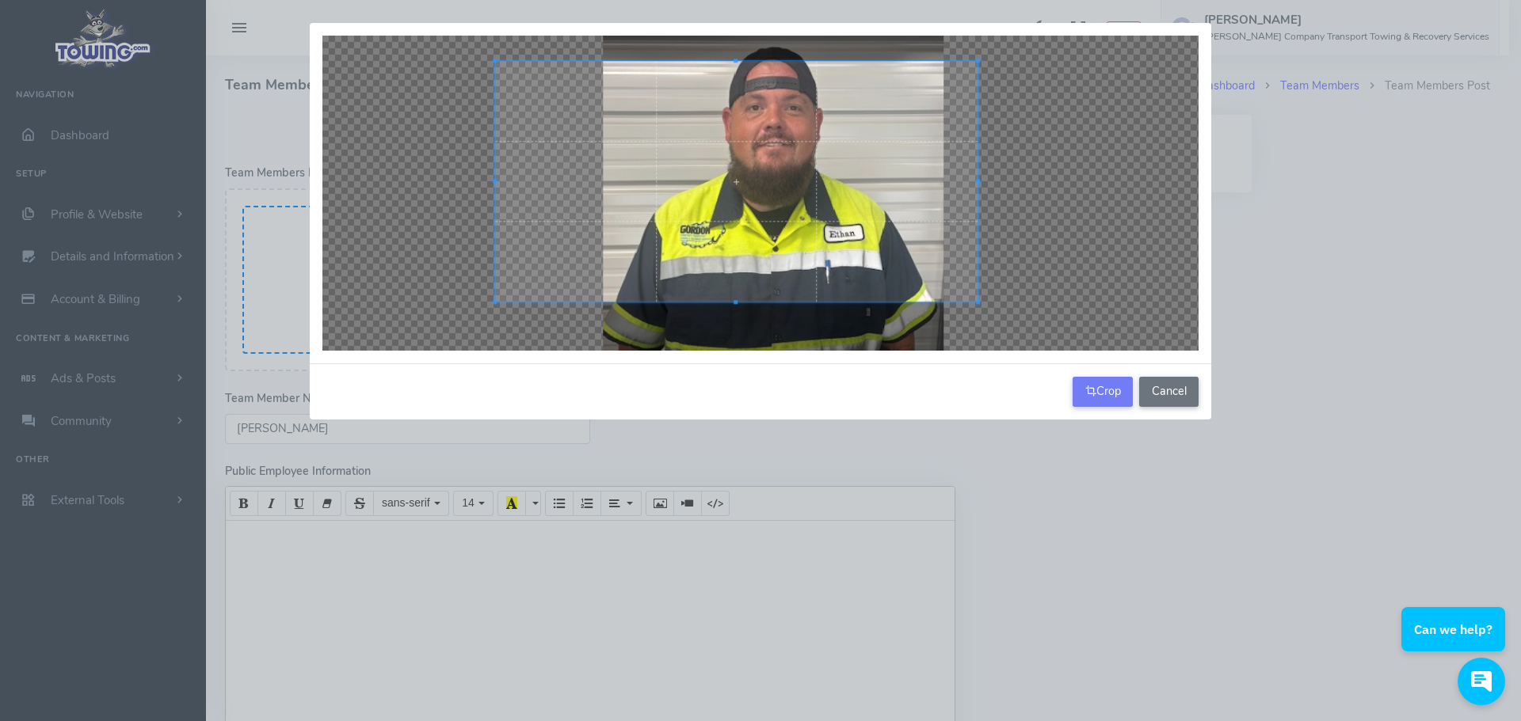
click at [977, 189] on div at bounding box center [978, 181] width 4 height 241
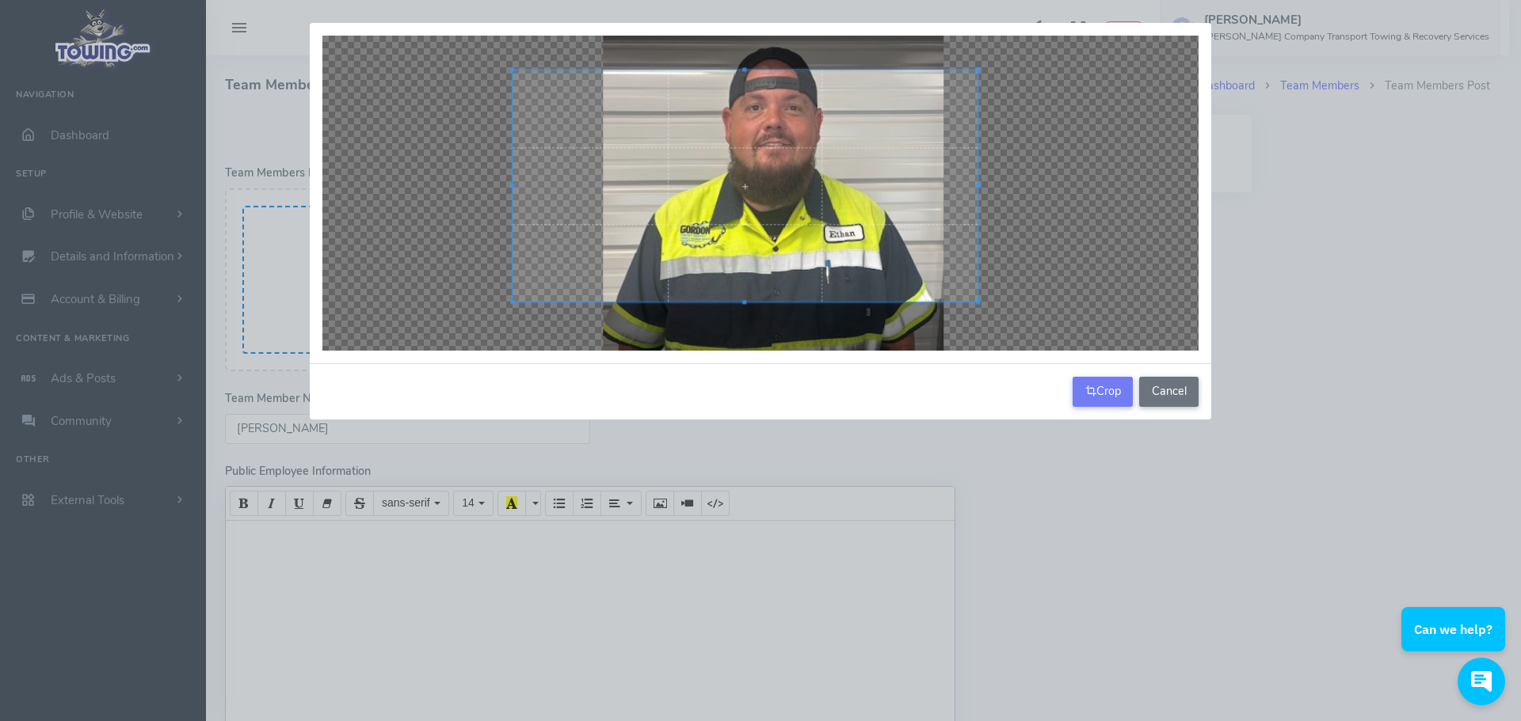
click at [498, 69] on div at bounding box center [760, 193] width 876 height 315
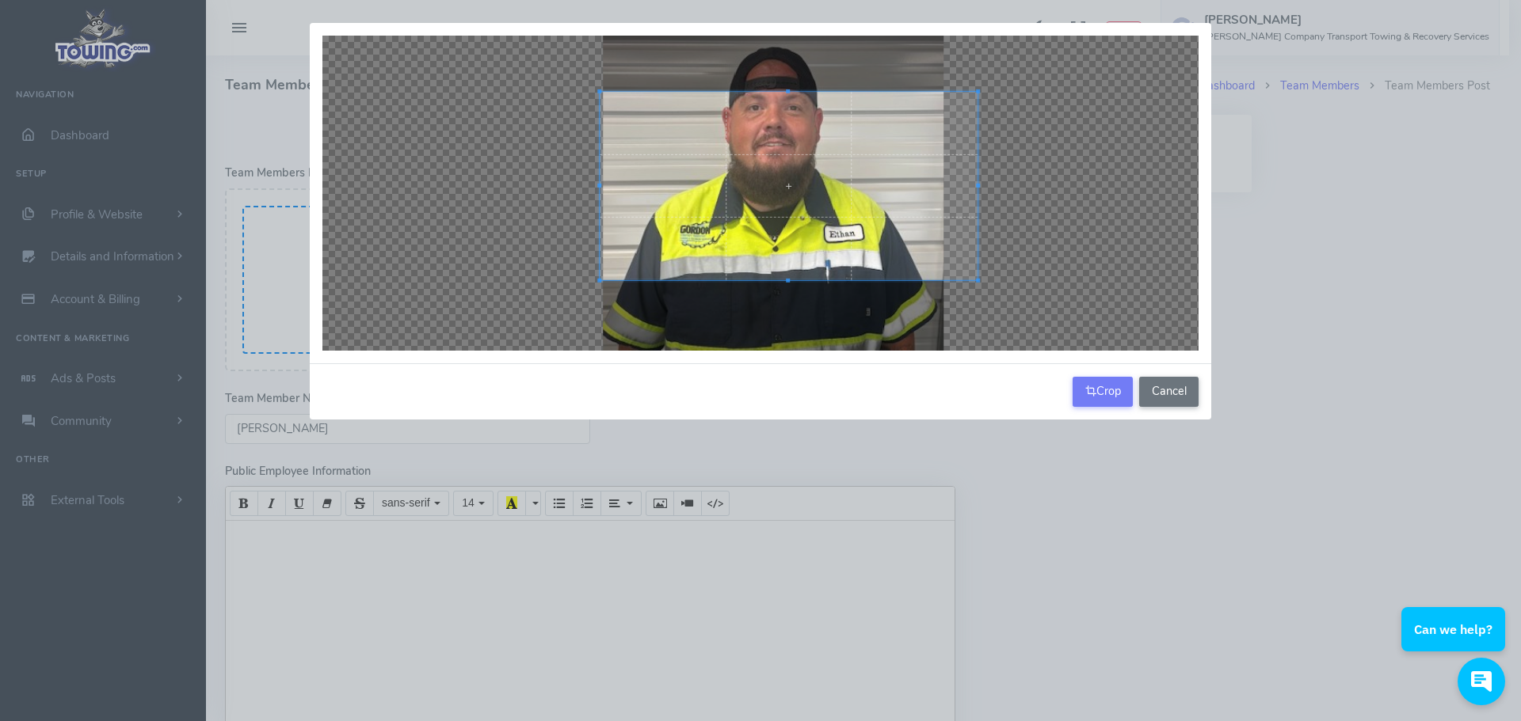
click at [599, 177] on div at bounding box center [788, 186] width 378 height 188
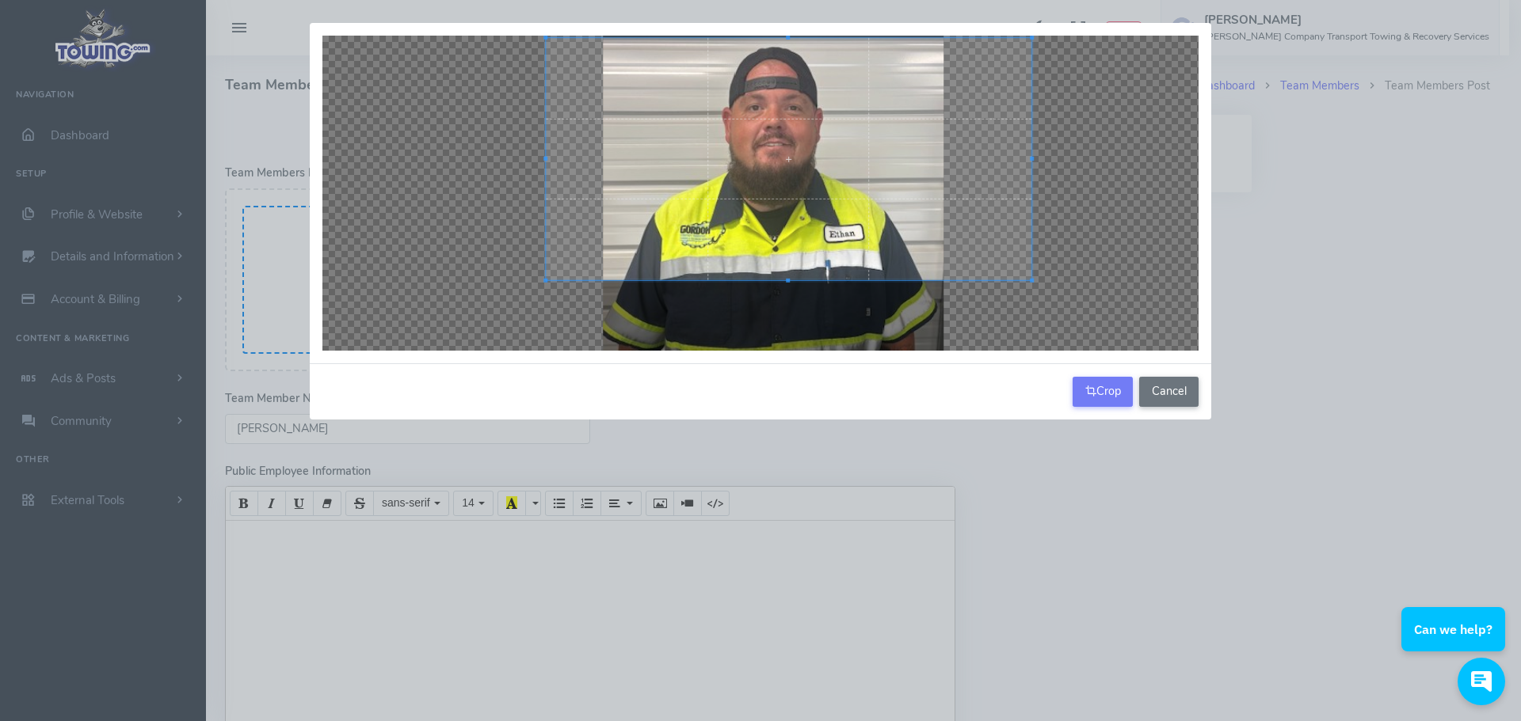
click at [790, 38] on div at bounding box center [788, 159] width 485 height 242
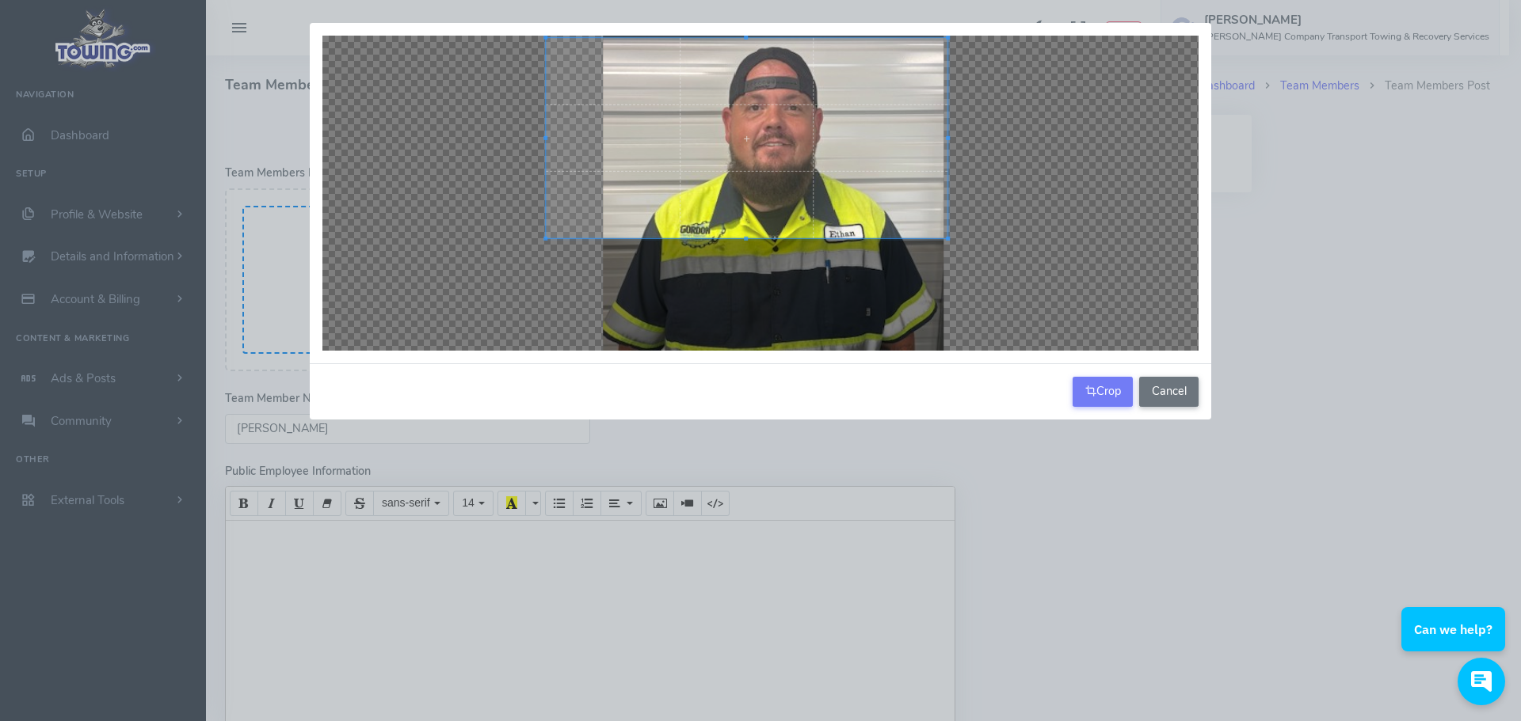
click at [948, 295] on div at bounding box center [760, 193] width 876 height 315
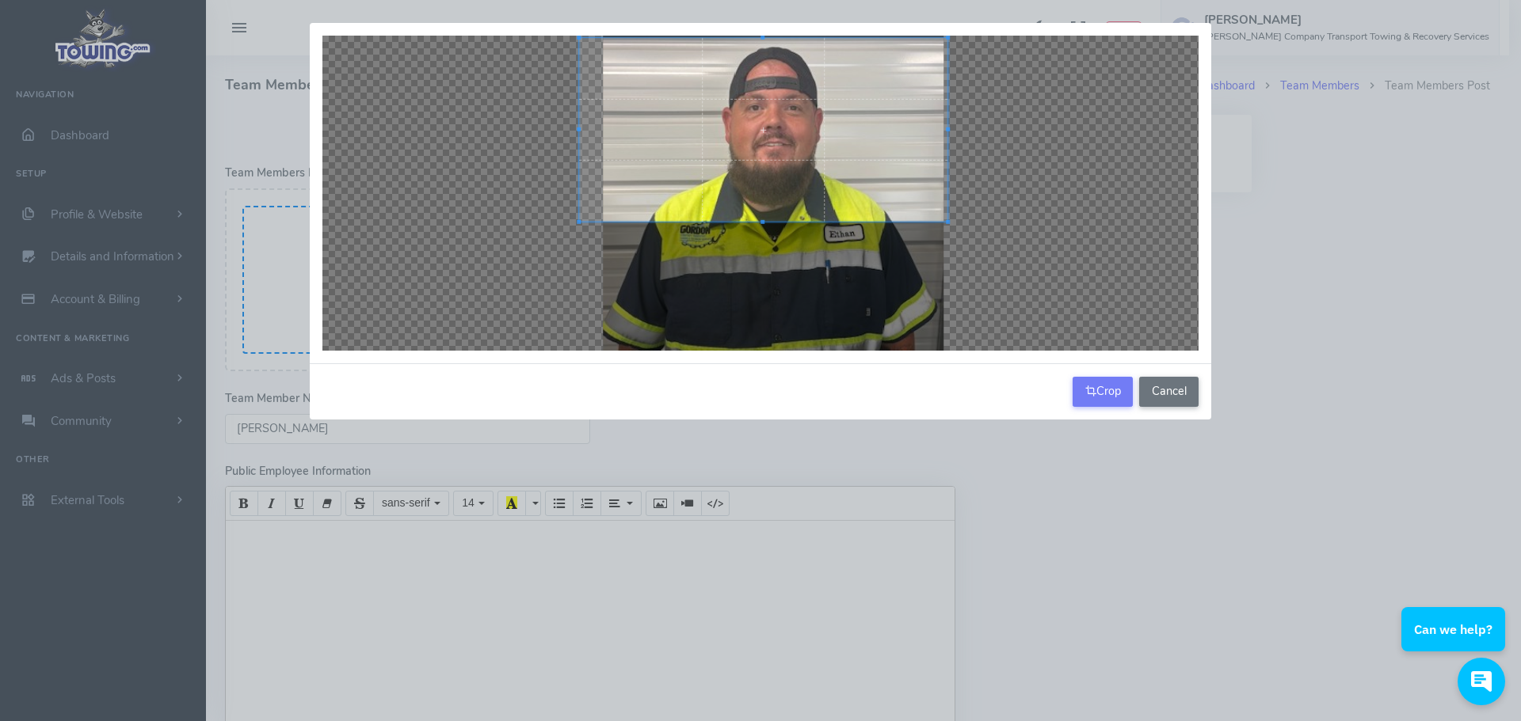
click at [578, 255] on div at bounding box center [760, 193] width 876 height 315
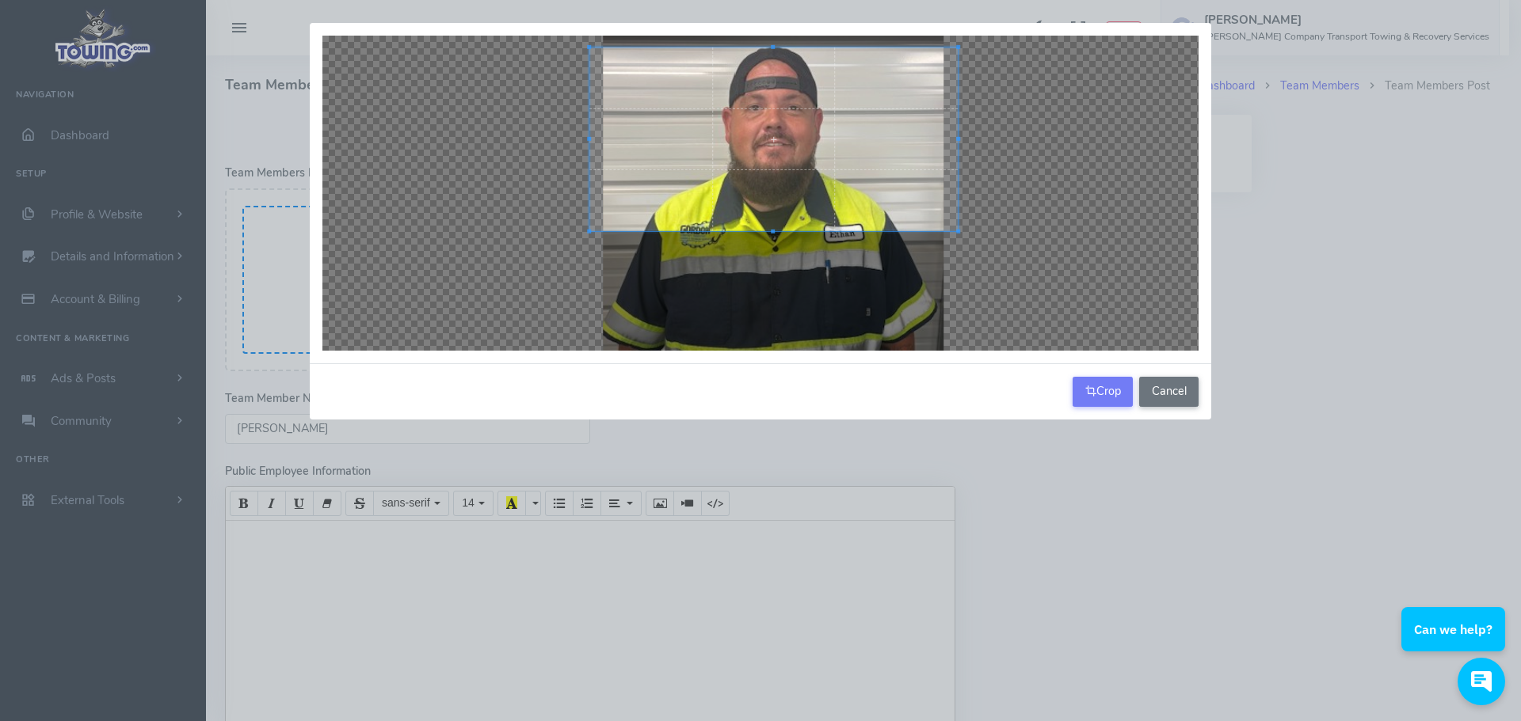
click at [782, 198] on div at bounding box center [773, 140] width 368 height 184
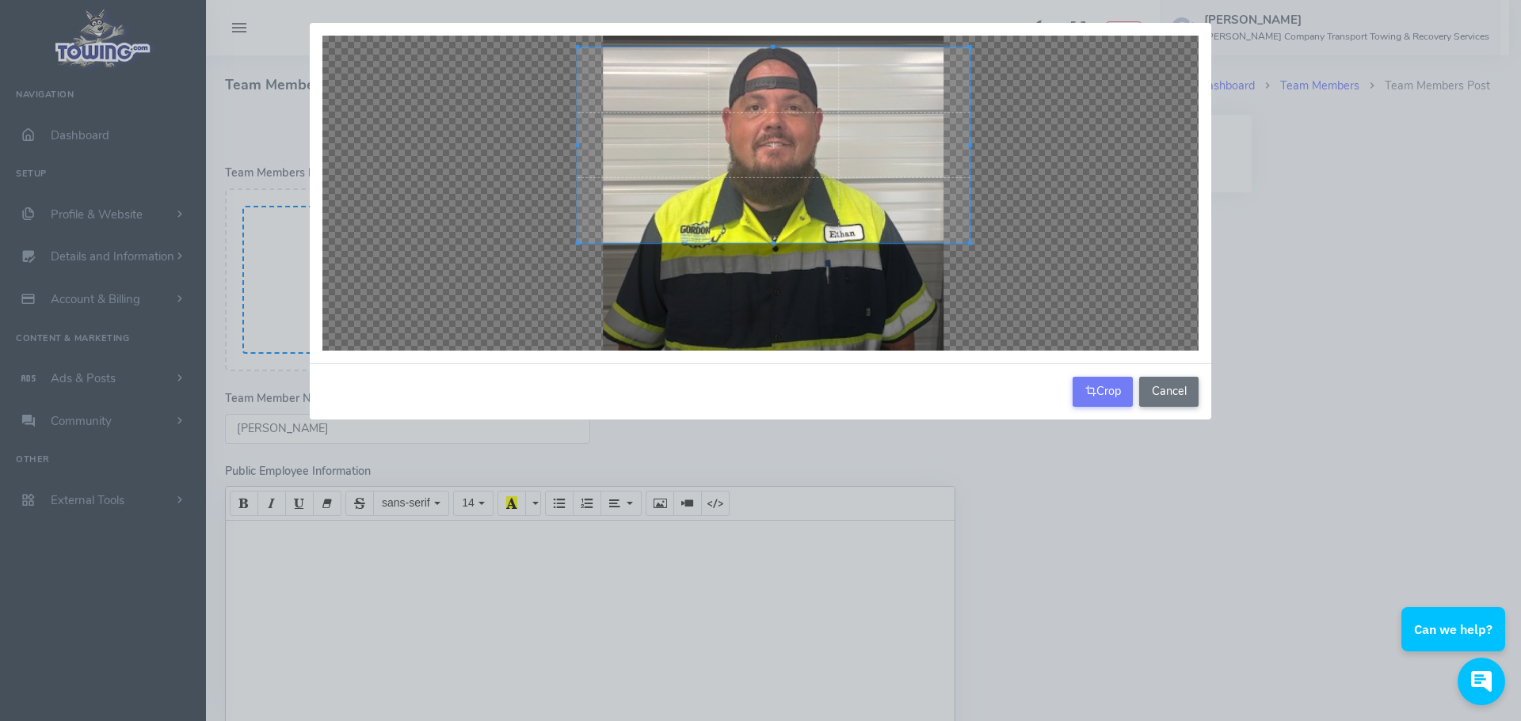
click at [776, 243] on div at bounding box center [773, 146] width 392 height 196
click at [1090, 394] on icon "button" at bounding box center [1090, 391] width 11 height 16
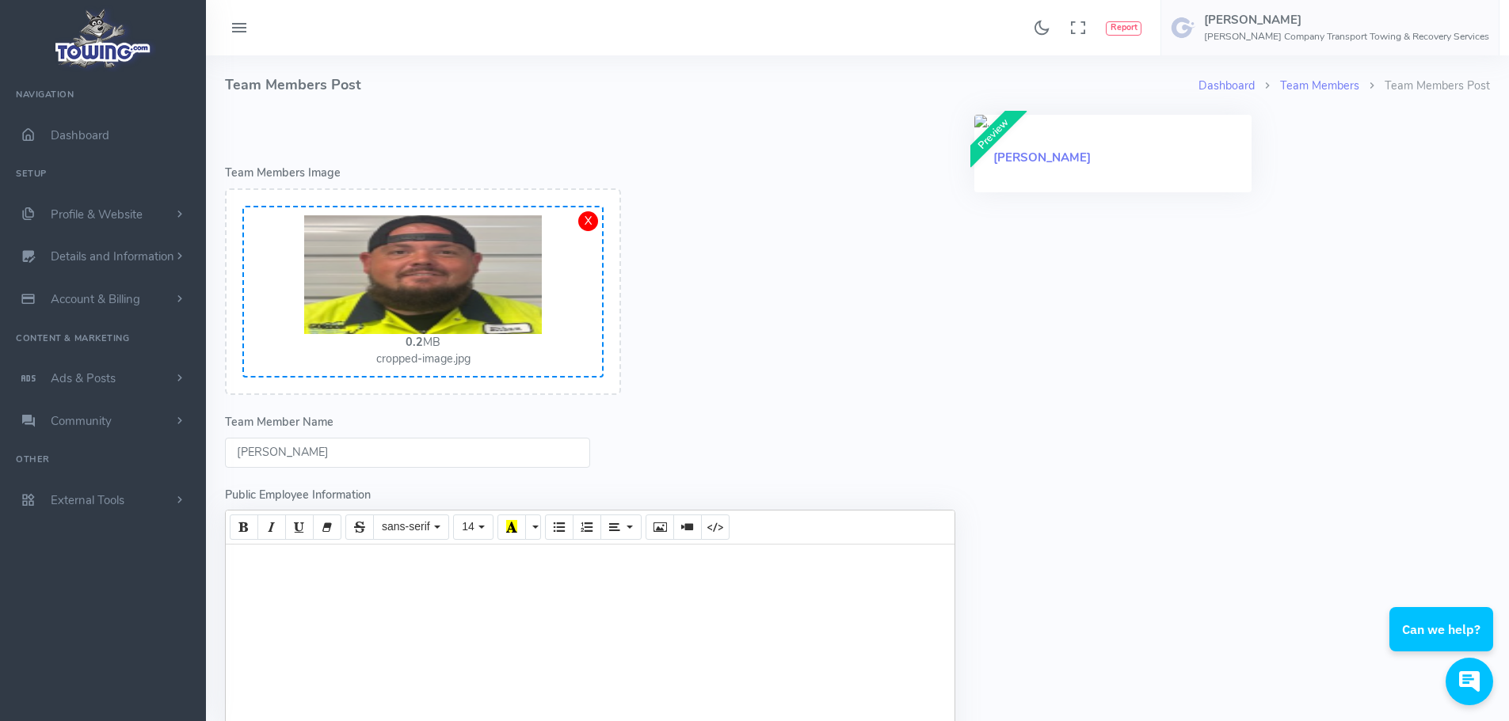
click at [395, 607] on div at bounding box center [590, 683] width 729 height 277
click at [427, 459] on input "Ethan" at bounding box center [407, 453] width 365 height 30
type input "Ethan-Truck Manager"
click at [388, 573] on div "Write Public Employee Information here..." at bounding box center [339, 561] width 226 height 33
click at [308, 565] on div "6+ years towin expierence" at bounding box center [590, 683] width 729 height 277
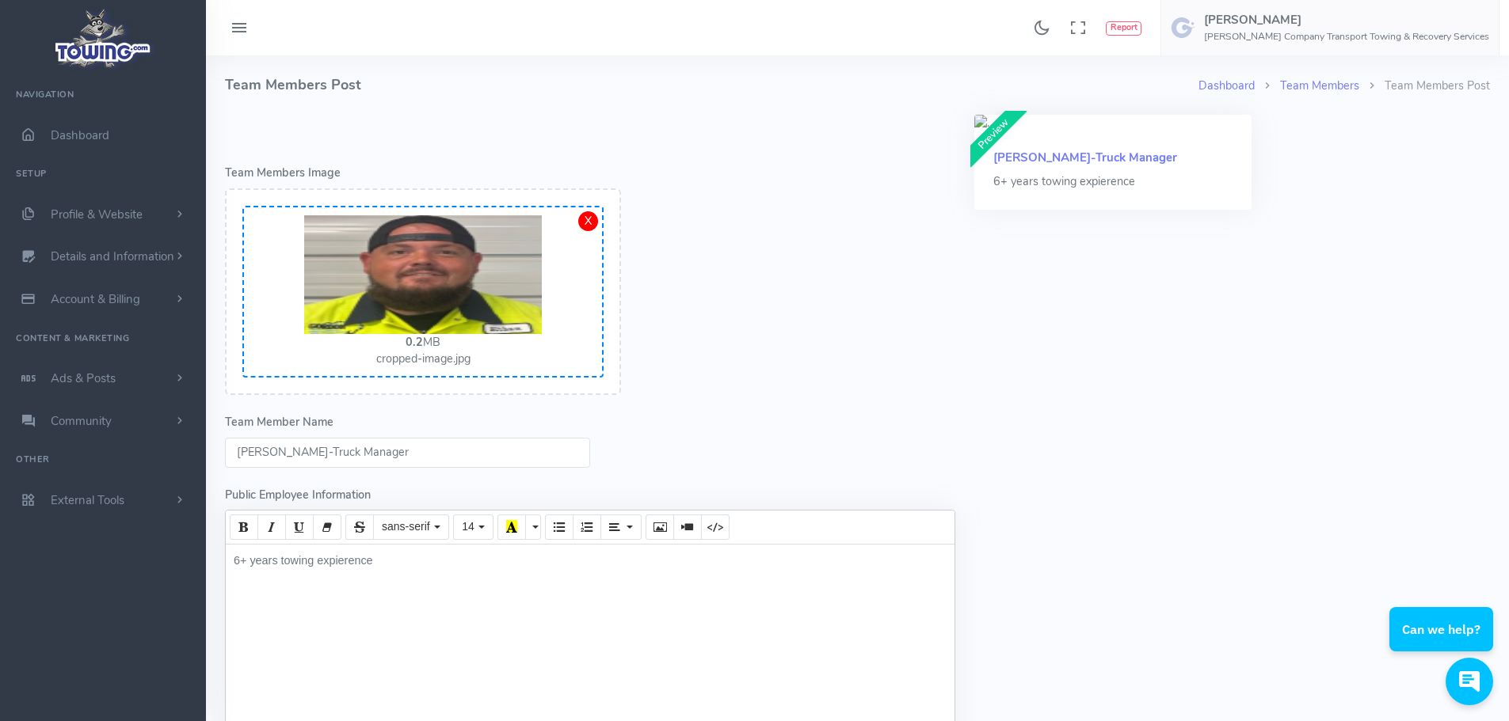
click at [384, 562] on div "6+ years towing expierence" at bounding box center [590, 683] width 729 height 277
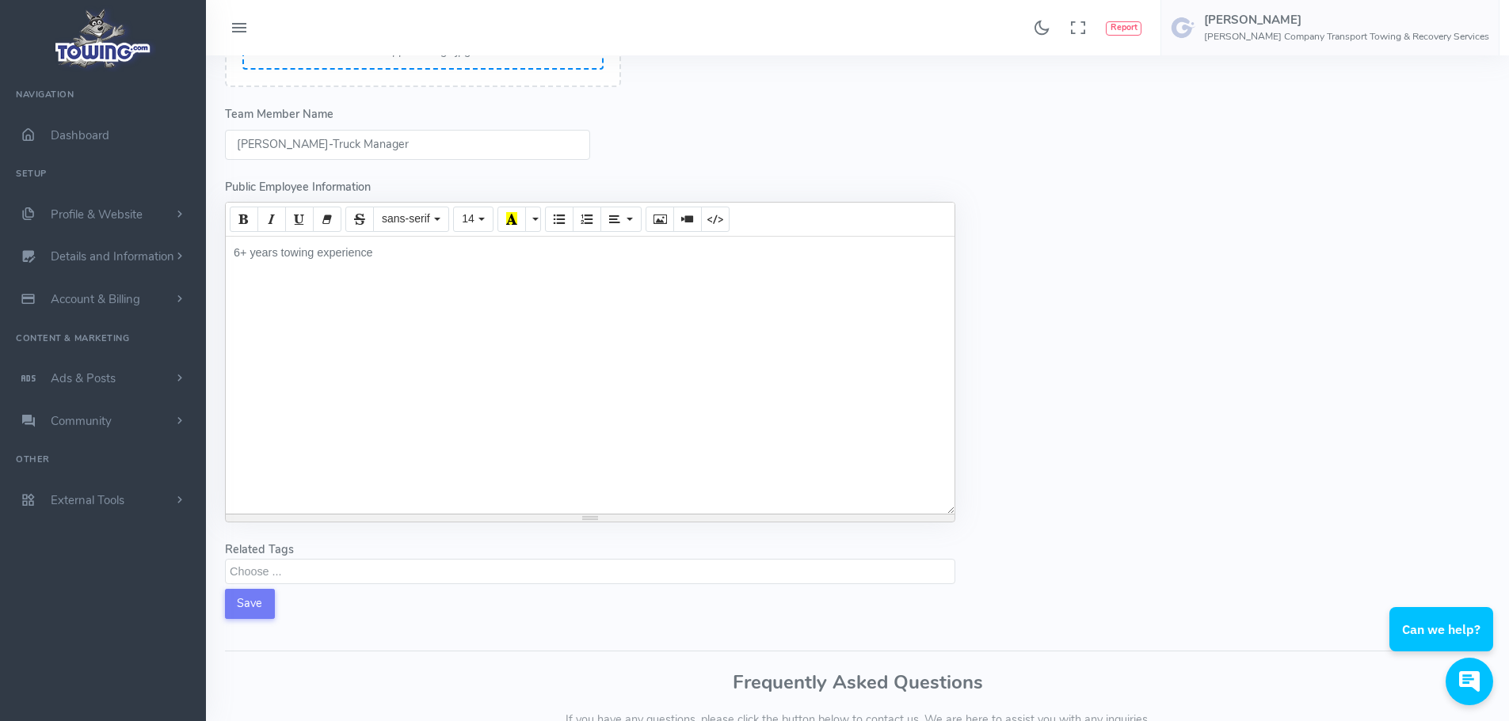
scroll to position [327, 0]
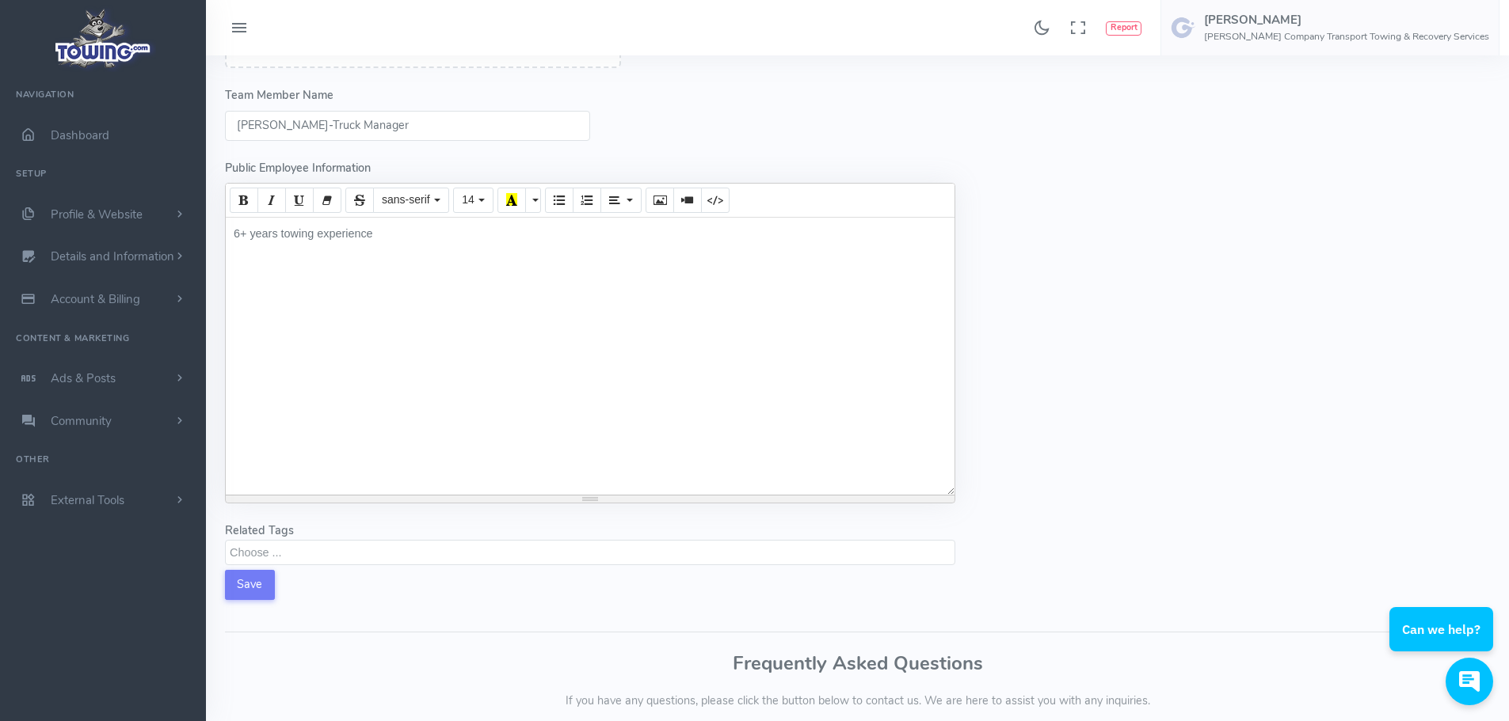
click at [616, 557] on textarea "Search" at bounding box center [592, 552] width 725 height 14
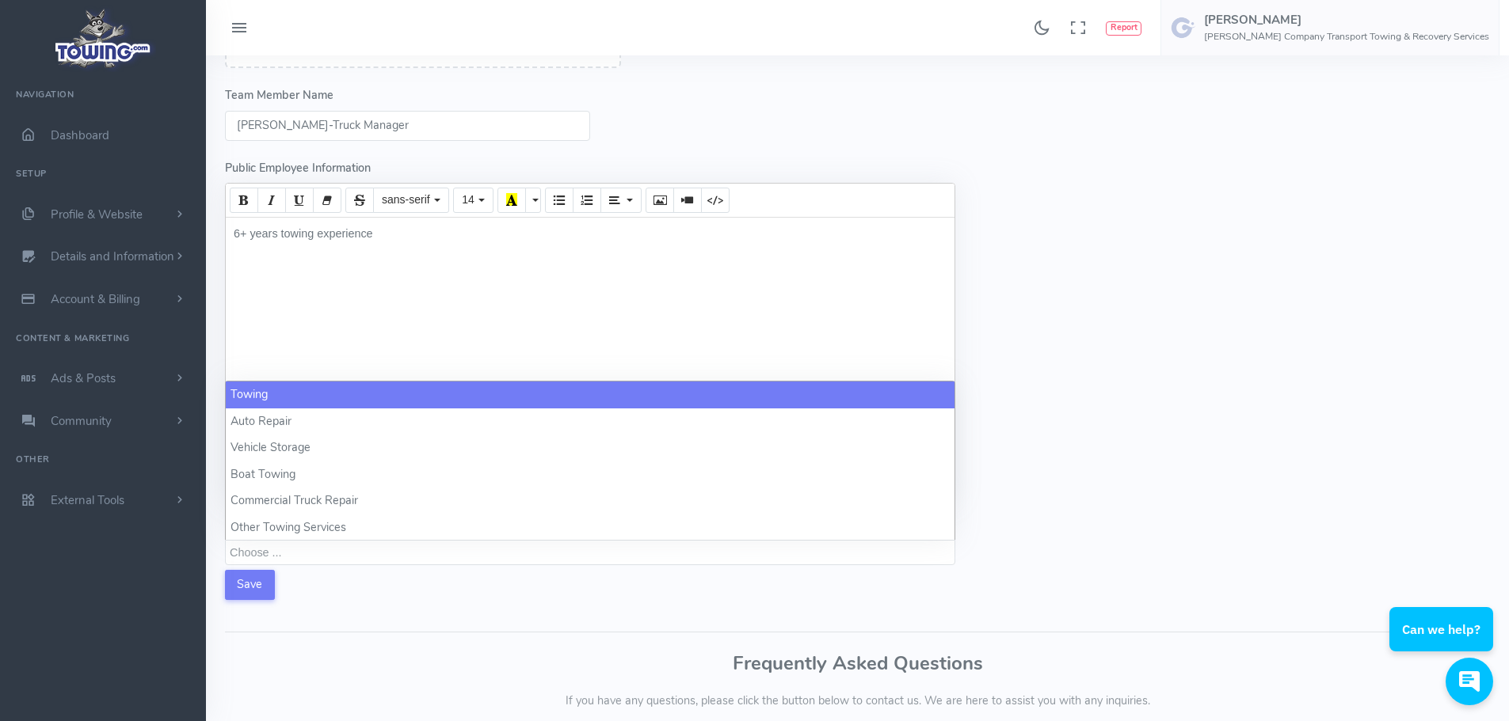
select select "towing"
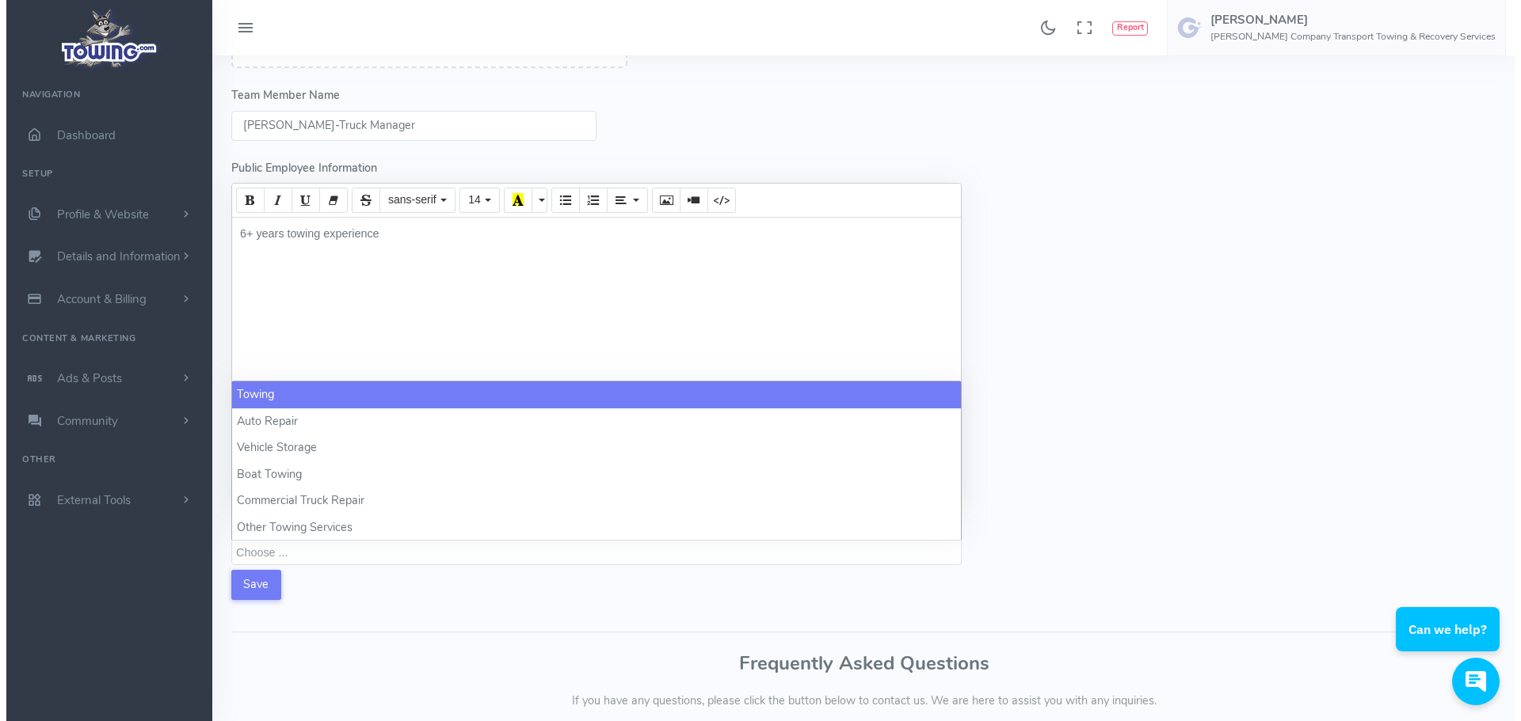
scroll to position [1, 0]
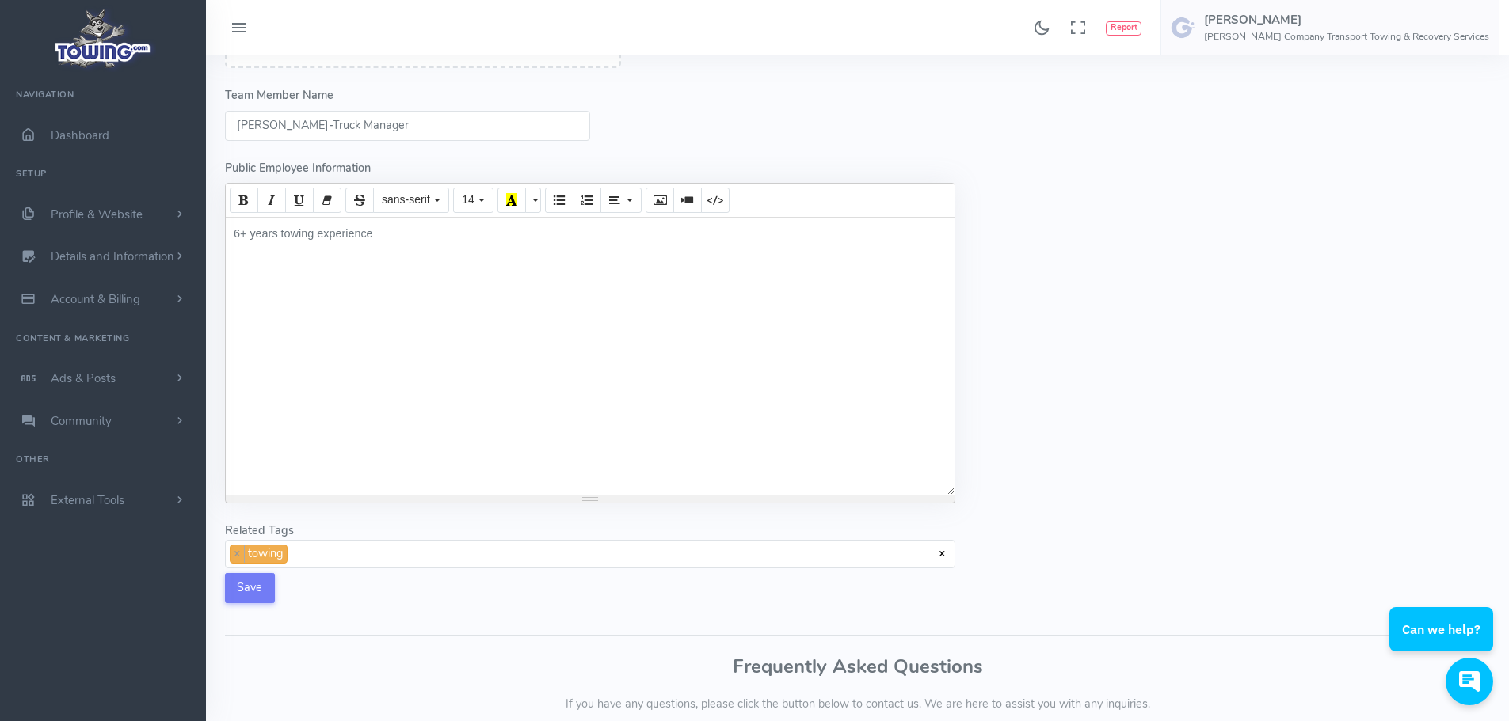
click at [366, 561] on span "× × towing" at bounding box center [590, 554] width 730 height 29
click at [439, 547] on span "× × towing × Vehicle Storage" at bounding box center [590, 554] width 730 height 29
click at [255, 591] on button "Save" at bounding box center [250, 588] width 50 height 30
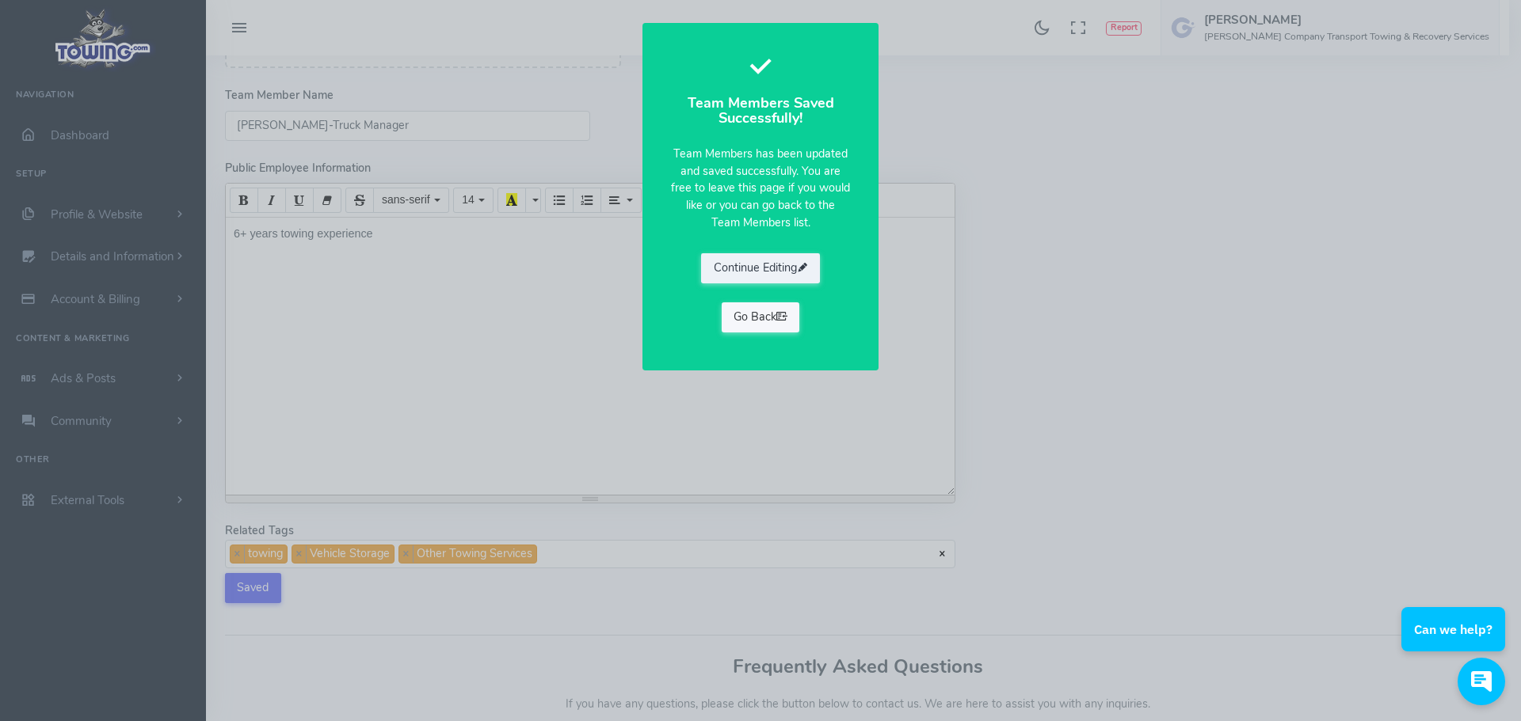
click at [768, 321] on link "Go Back" at bounding box center [760, 318] width 78 height 30
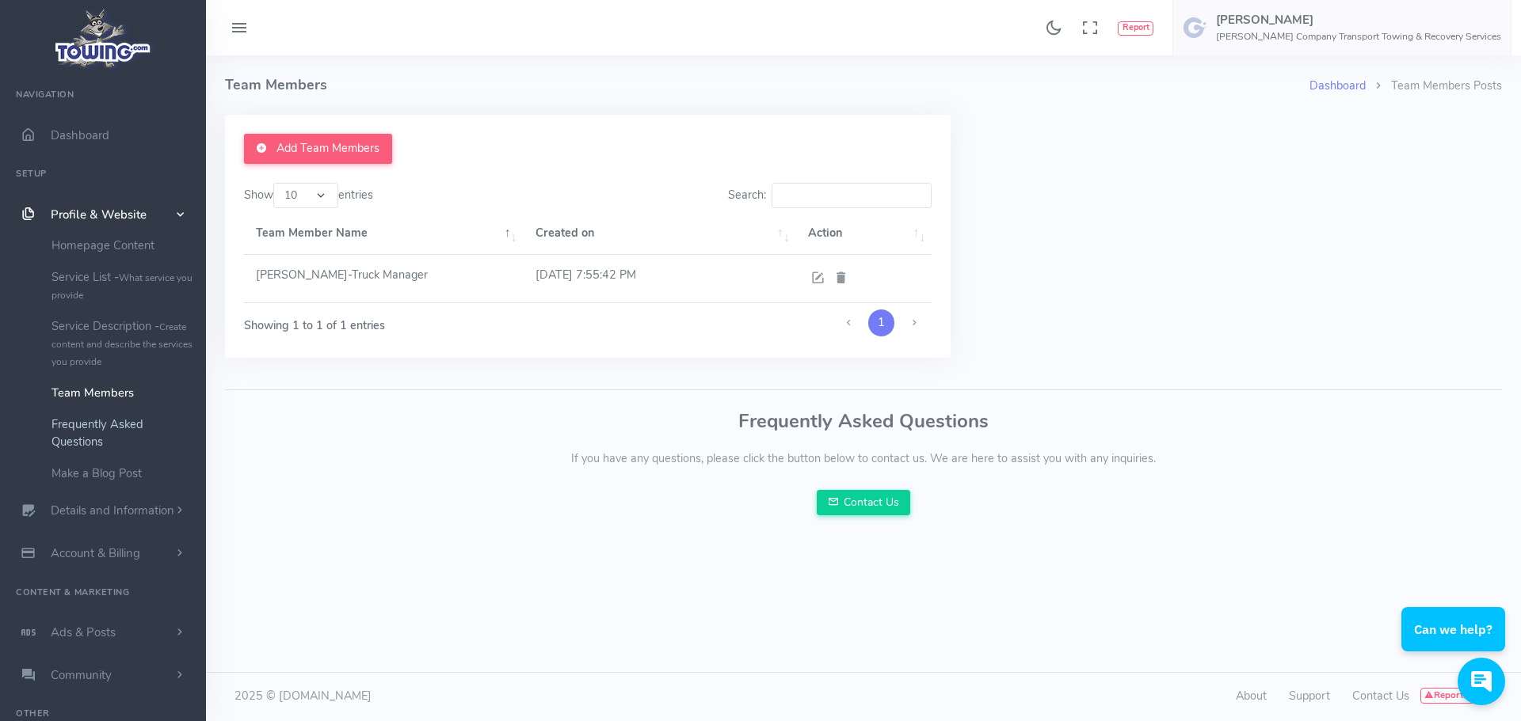
click at [105, 423] on link "Frequently Asked Questions" at bounding box center [123, 433] width 166 height 49
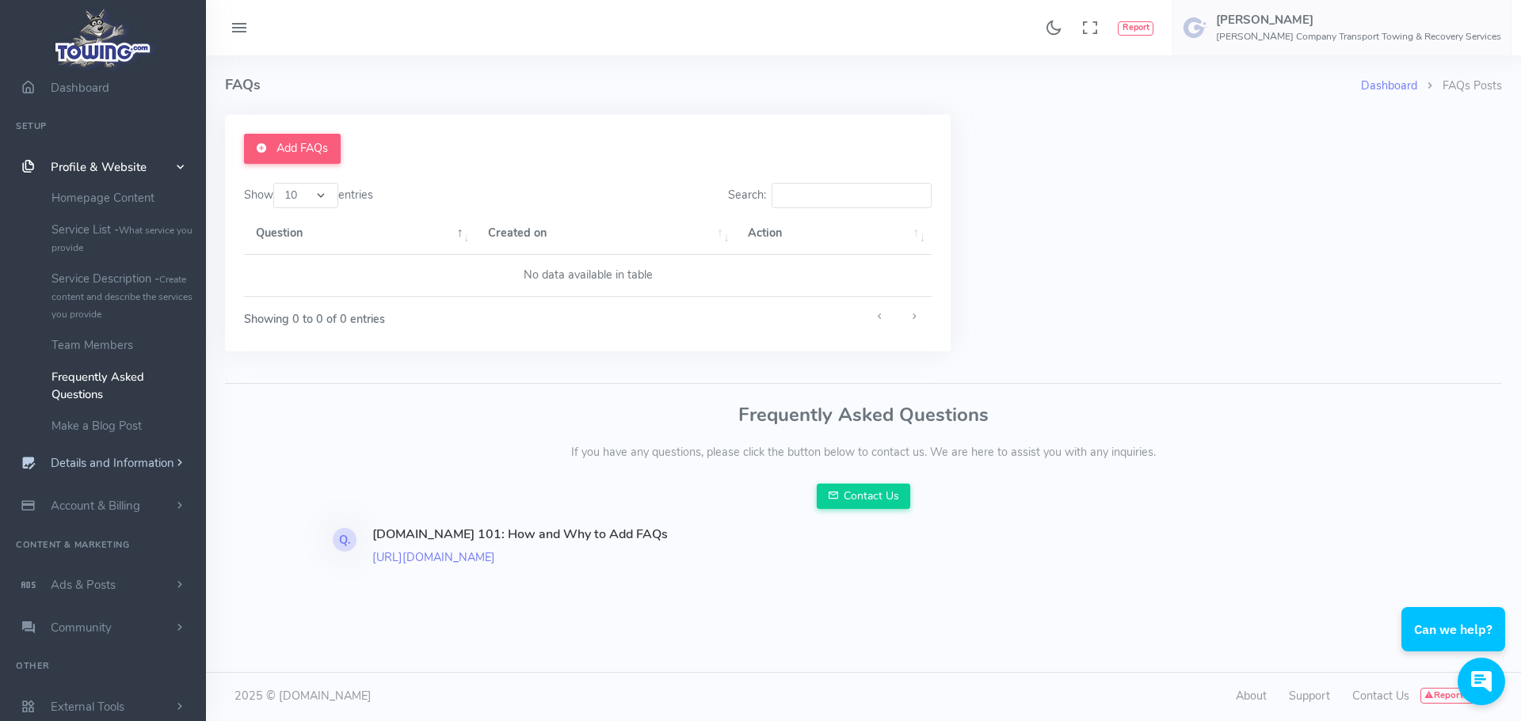
click at [103, 460] on span "Details and Information" at bounding box center [113, 464] width 124 height 16
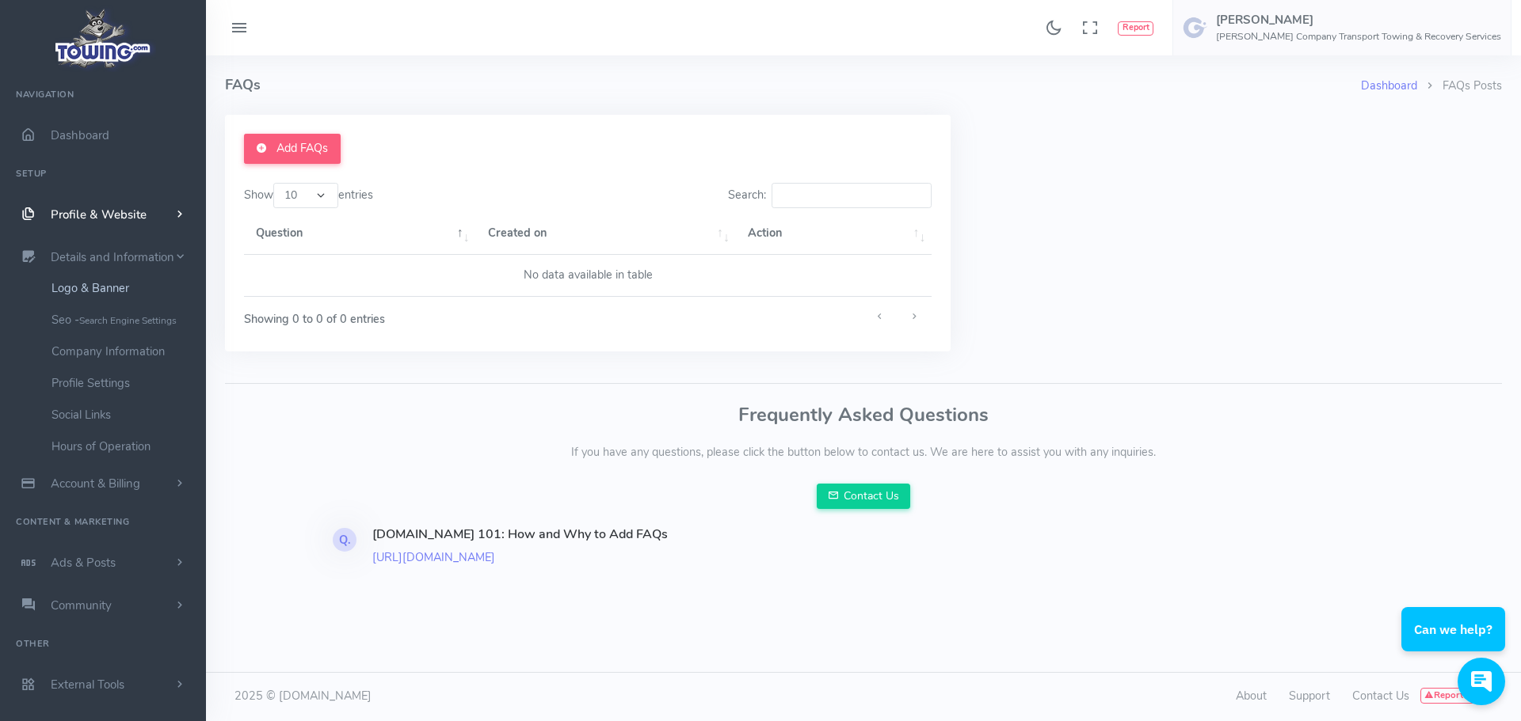
click at [105, 283] on link "Logo & Banner" at bounding box center [123, 288] width 166 height 32
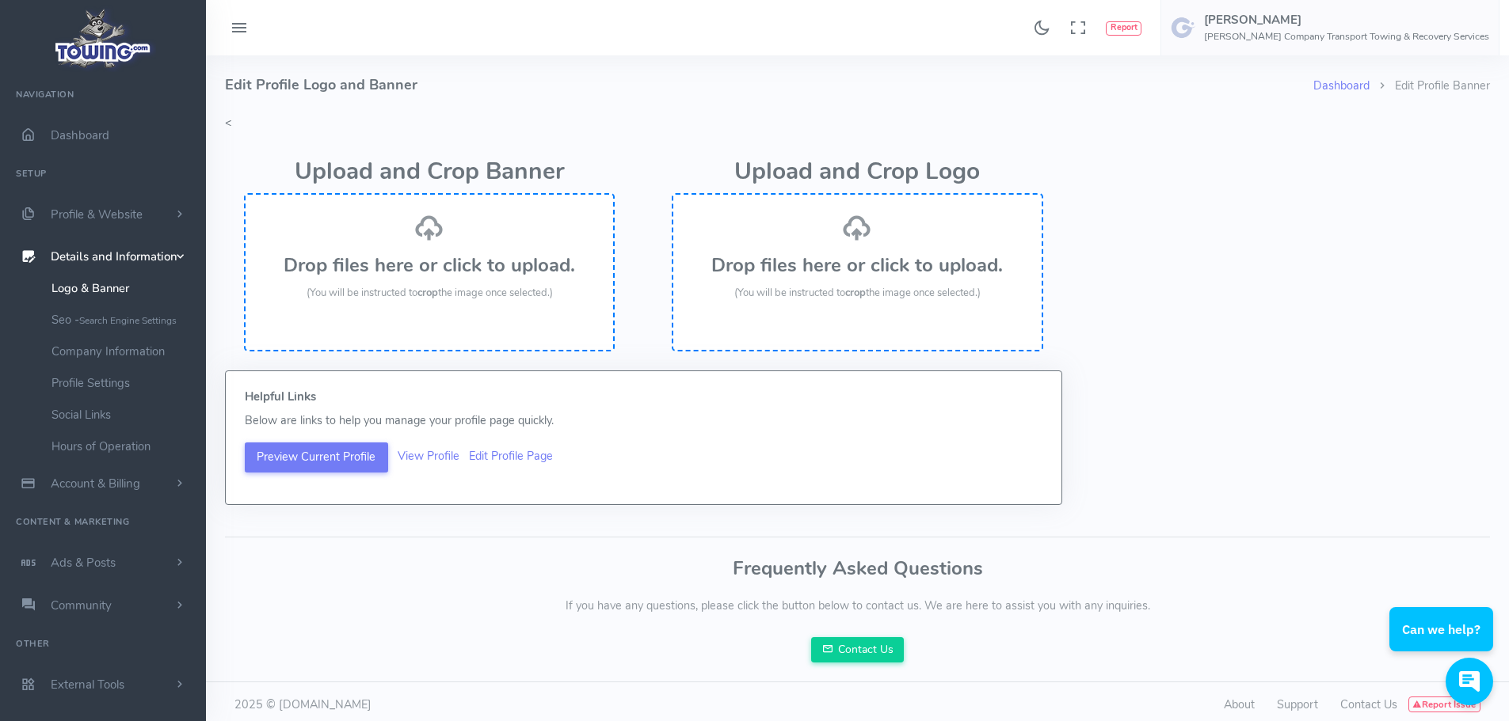
click at [805, 257] on h3 "Drop files here or click to upload." at bounding box center [857, 265] width 336 height 21
click at [409, 234] on div "Drop files here or click to upload. (You will be instructed to crop the image o…" at bounding box center [429, 257] width 336 height 89
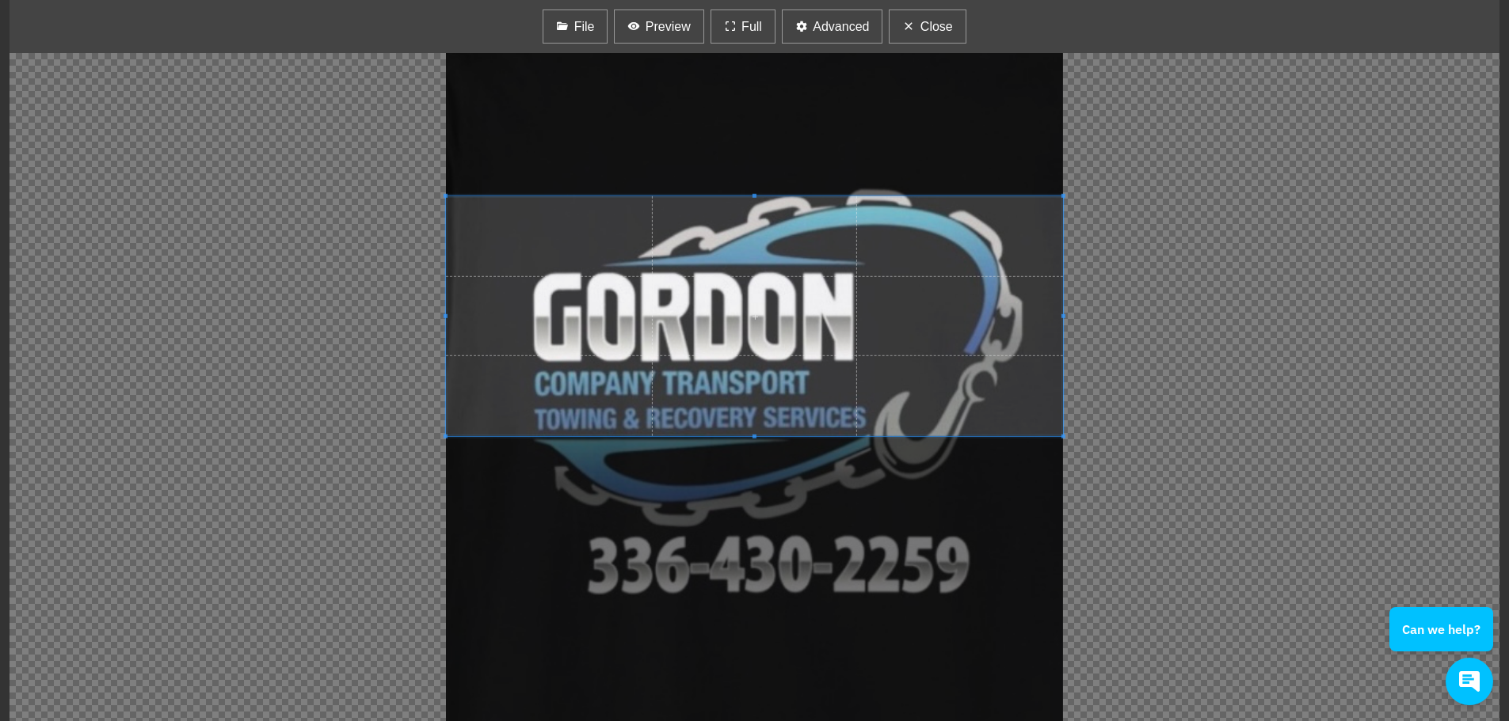
click at [753, 196] on span at bounding box center [754, 316] width 617 height 240
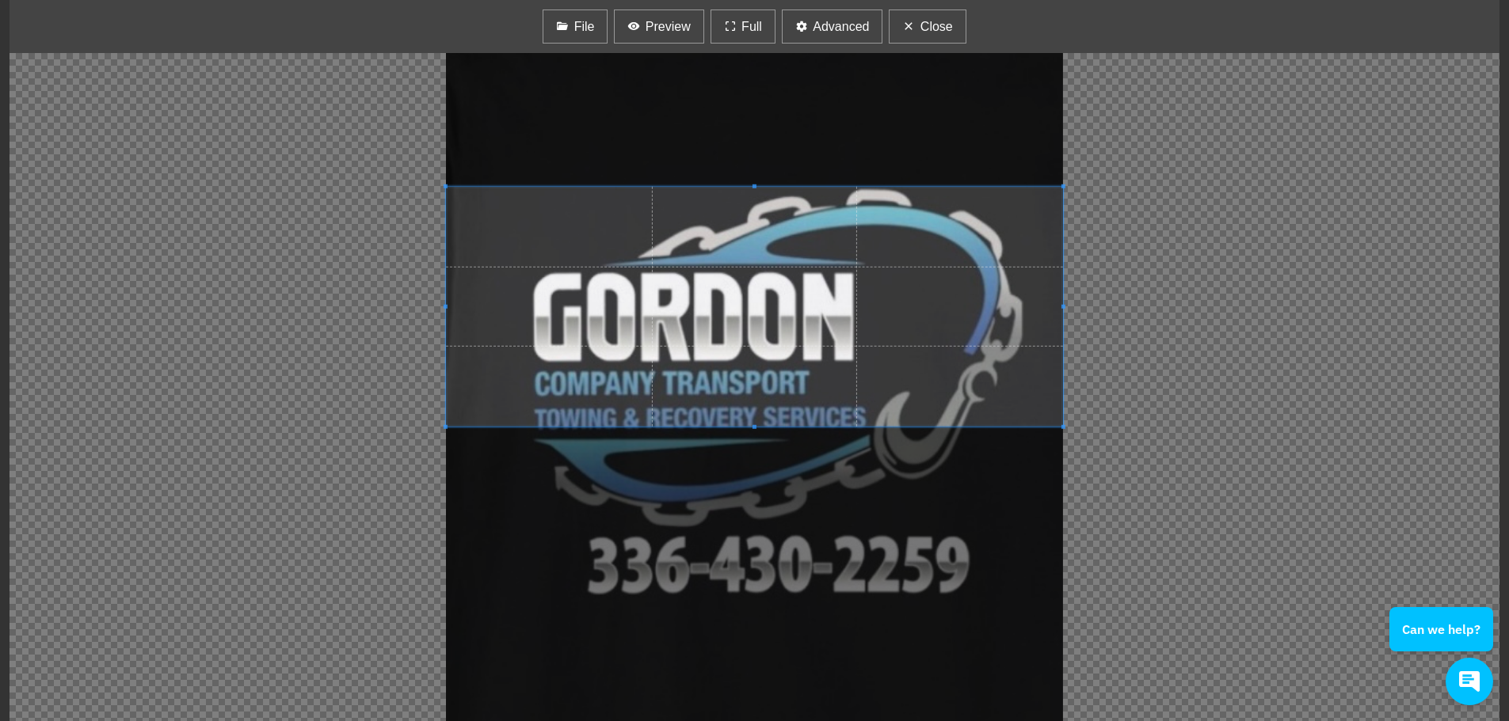
click at [766, 498] on div at bounding box center [755, 387] width 1490 height 668
click at [758, 484] on div at bounding box center [755, 387] width 1490 height 668
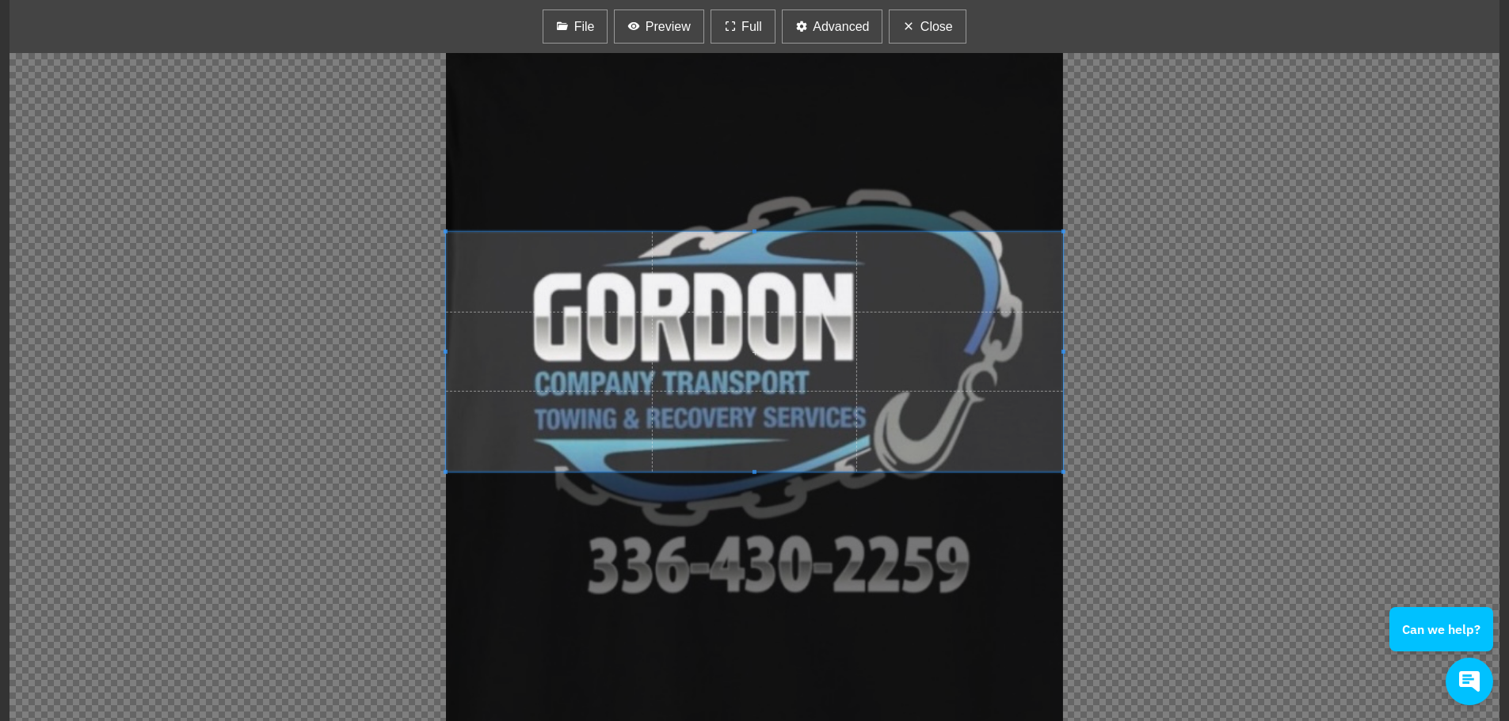
click at [750, 447] on span at bounding box center [754, 352] width 617 height 240
click at [847, 371] on span at bounding box center [754, 352] width 617 height 240
click at [651, 16] on button "Preview" at bounding box center [658, 27] width 89 height 34
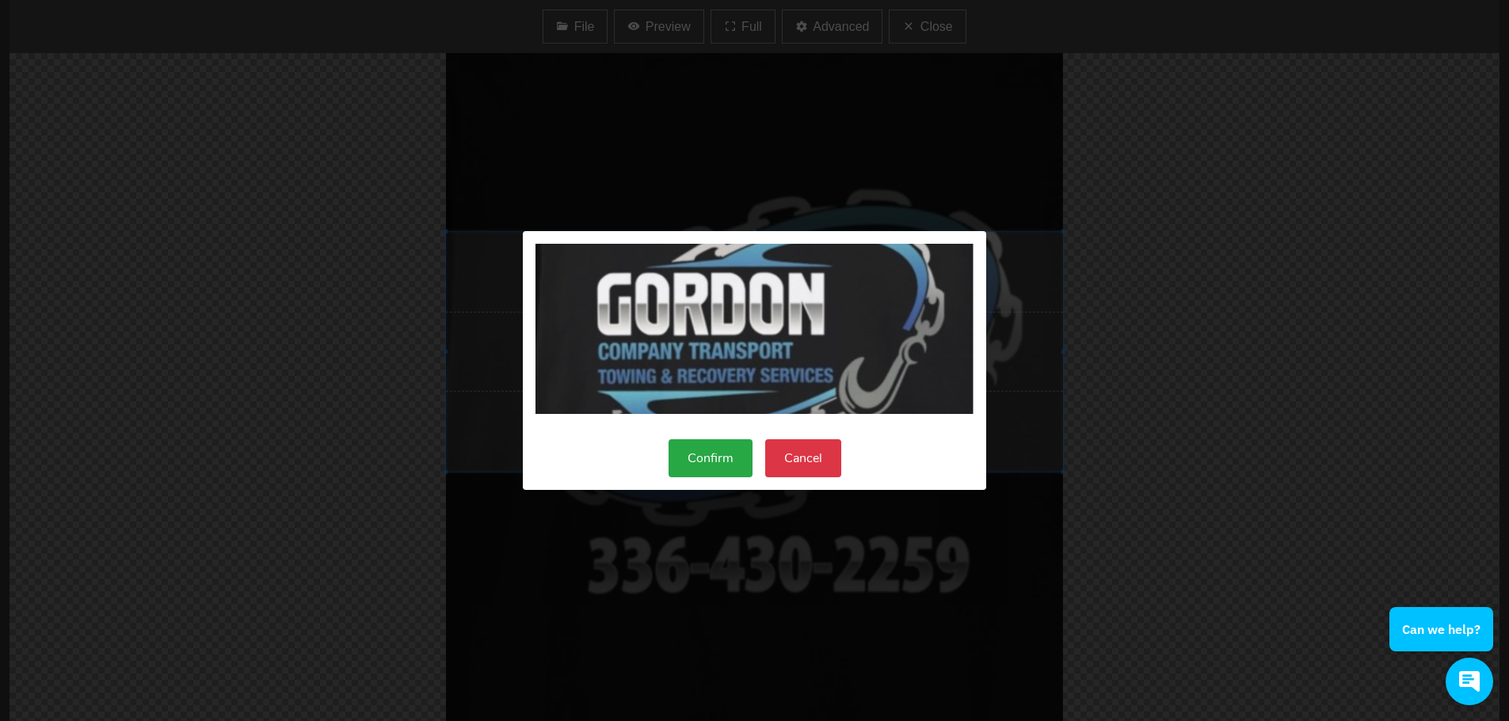
click at [700, 458] on button "Confirm" at bounding box center [710, 459] width 84 height 38
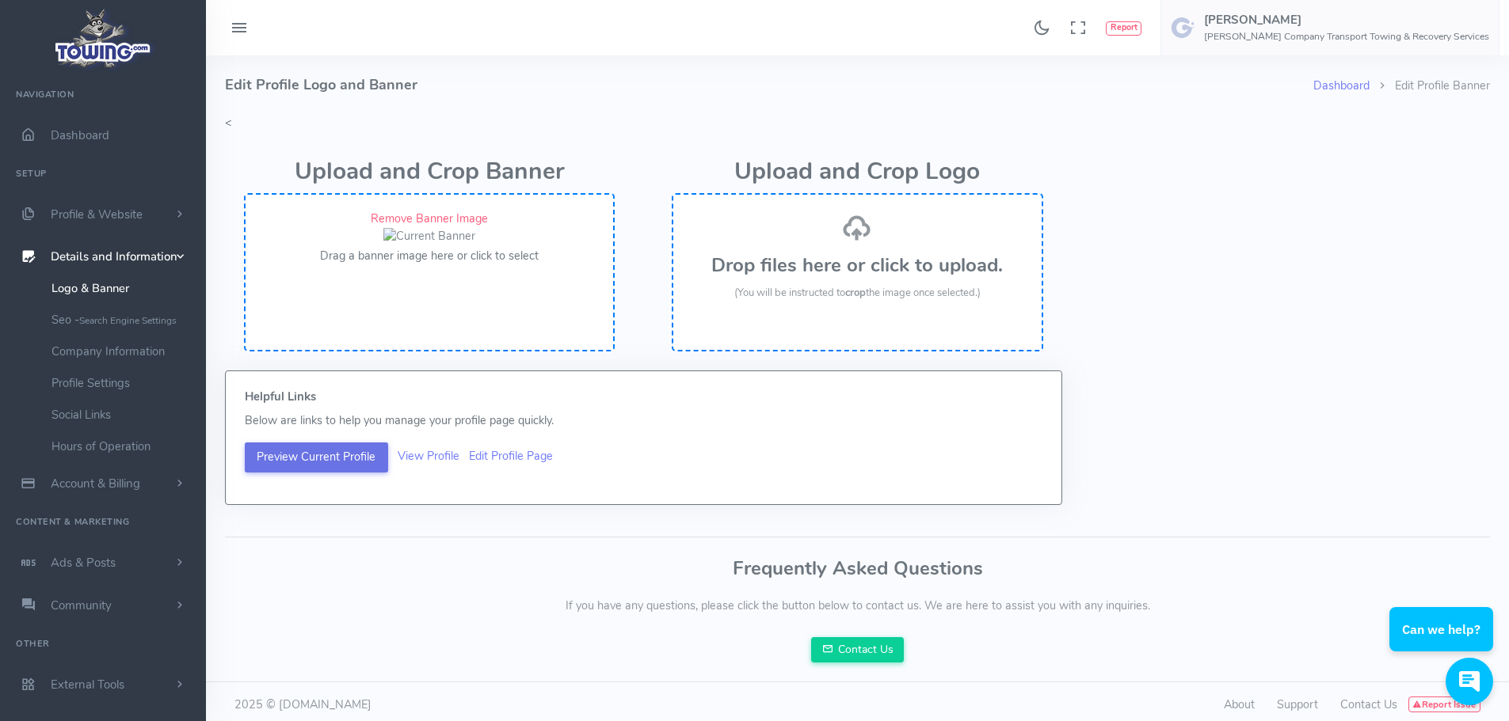
click at [324, 473] on button "Preview Current Profile" at bounding box center [316, 458] width 143 height 30
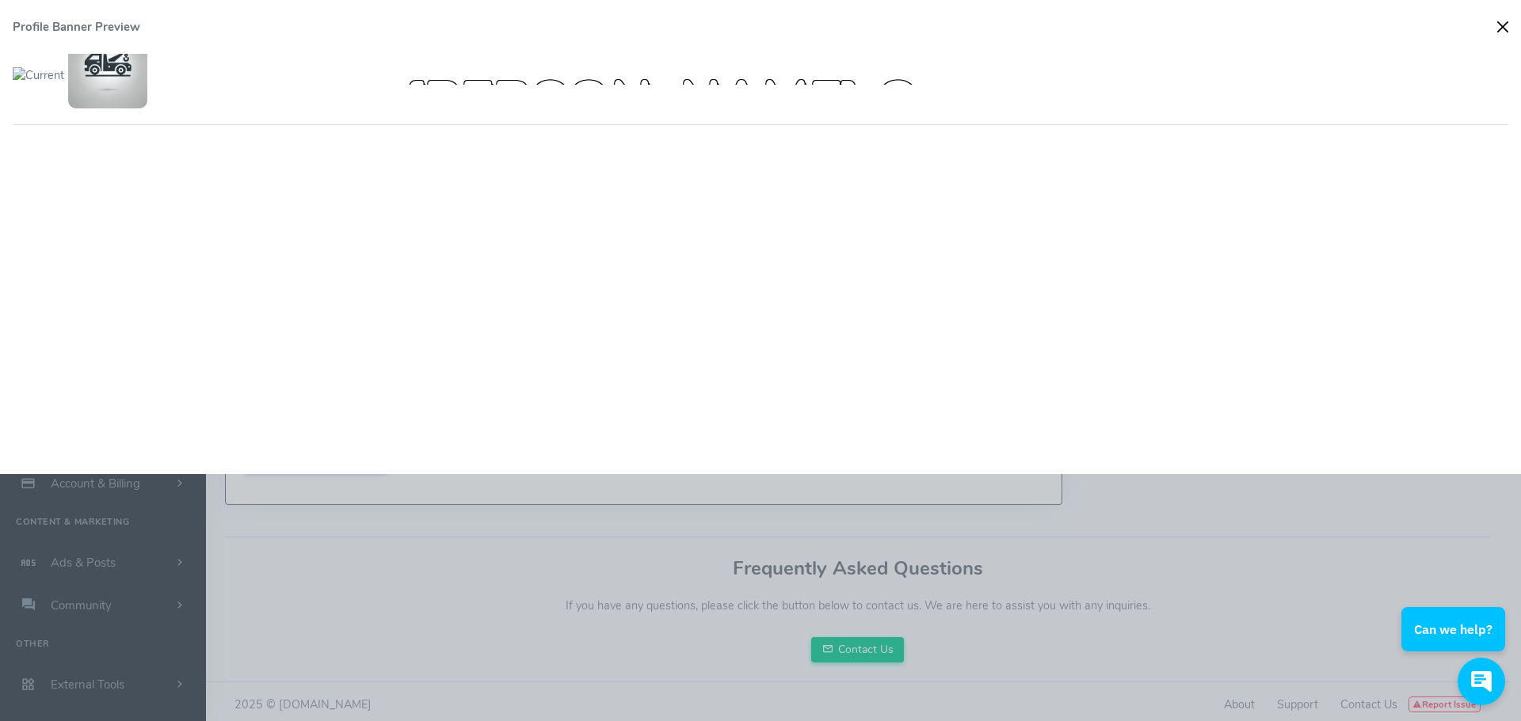
click at [1498, 25] on button "Close" at bounding box center [1502, 27] width 24 height 24
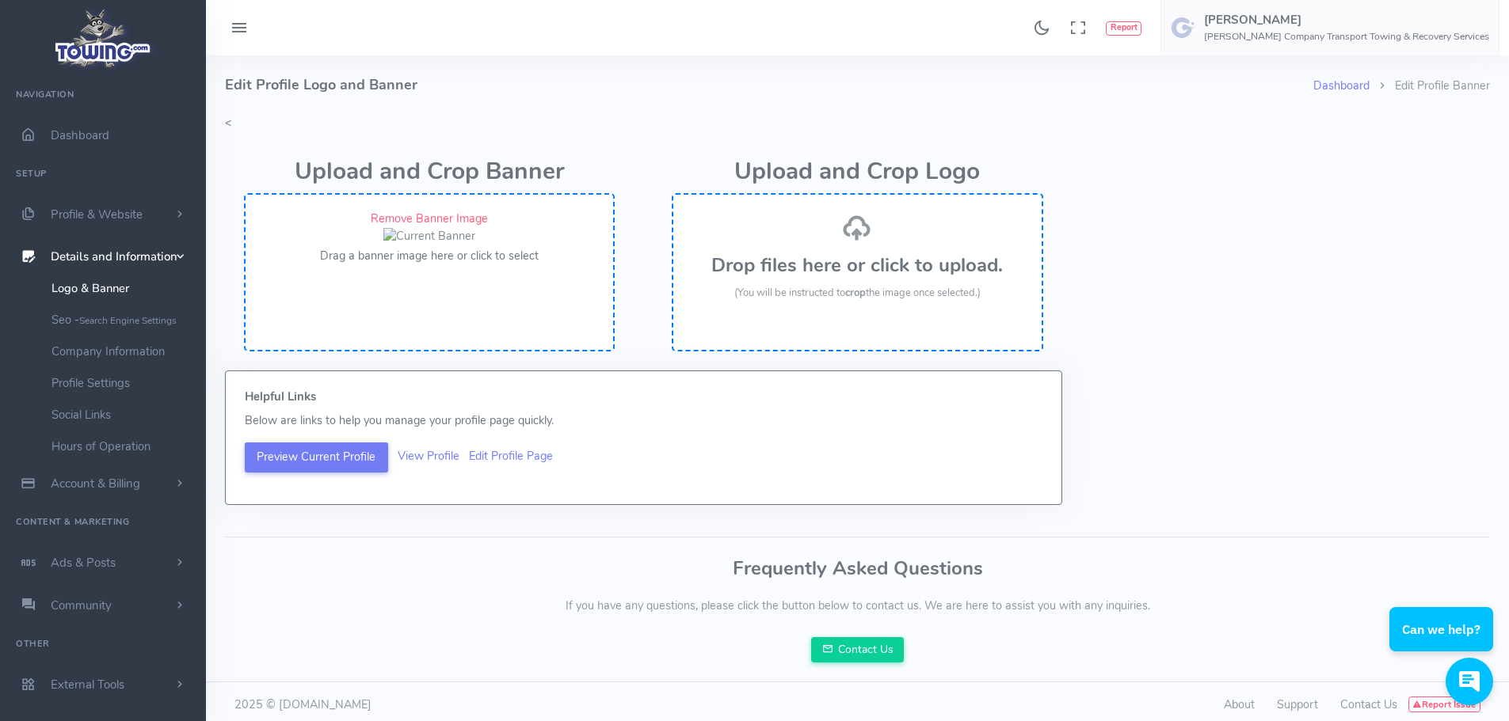
click at [418, 265] on button "Drag a banner image here or click to select" at bounding box center [429, 256] width 219 height 17
drag, startPoint x: 506, startPoint y: 291, endPoint x: 784, endPoint y: 396, distance: 297.0
click at [784, 371] on div "Upload and Crop Logo Drop files here or click to upload. (You will be instructe…" at bounding box center [857, 251] width 428 height 238
click at [456, 217] on link "Remove Banner Image" at bounding box center [429, 219] width 117 height 16
click at [881, 248] on div "Drop files here or click to upload. (You will be instructed to crop the image o…" at bounding box center [857, 257] width 336 height 89
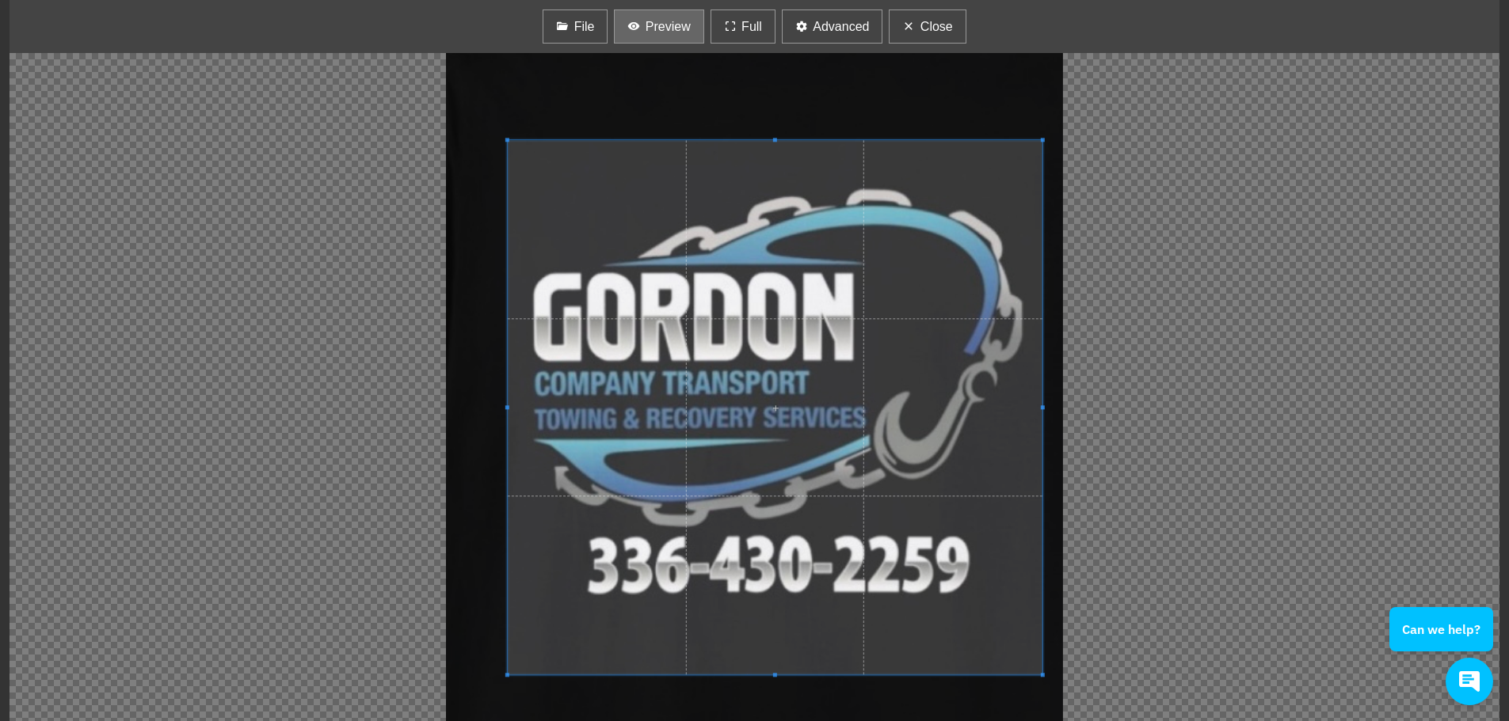
click at [663, 22] on span "Preview" at bounding box center [667, 26] width 45 height 19
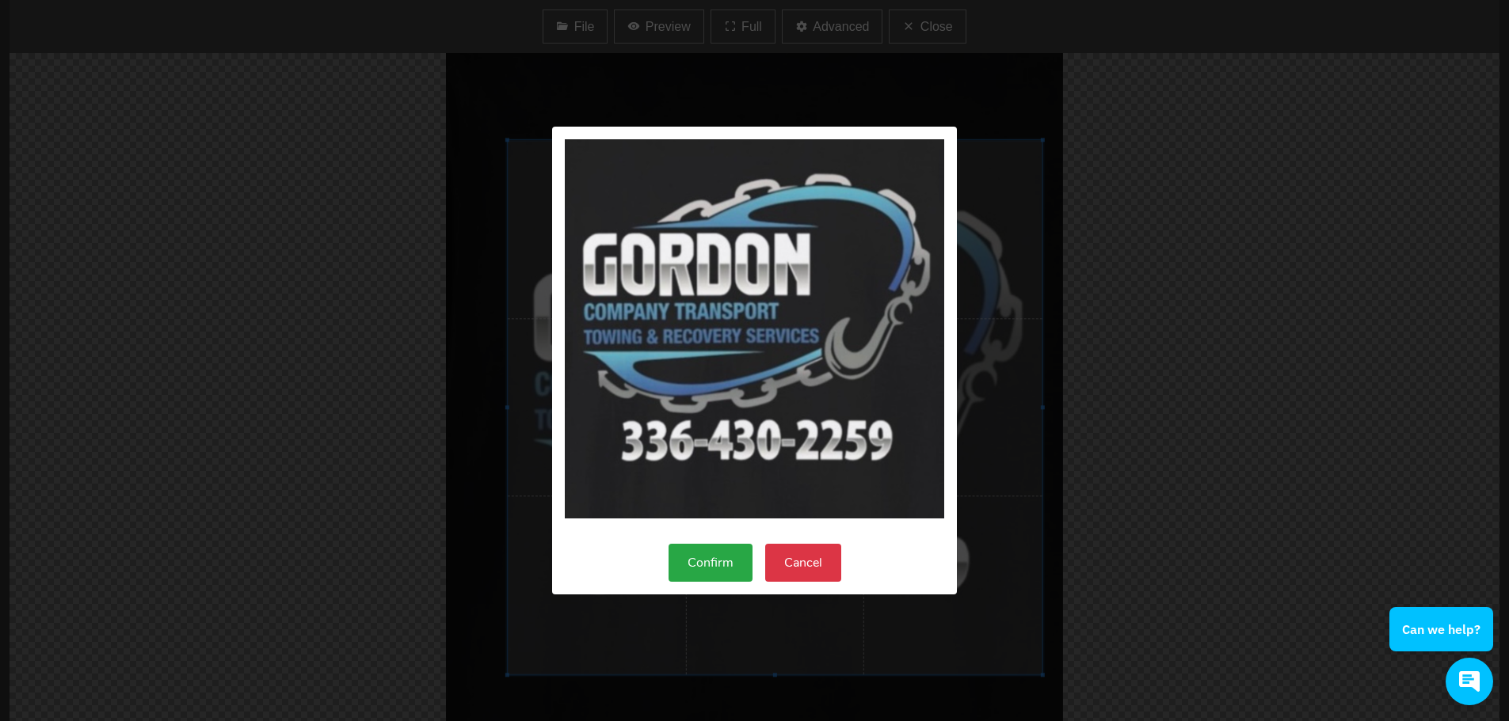
click at [717, 565] on button "Confirm" at bounding box center [710, 563] width 84 height 38
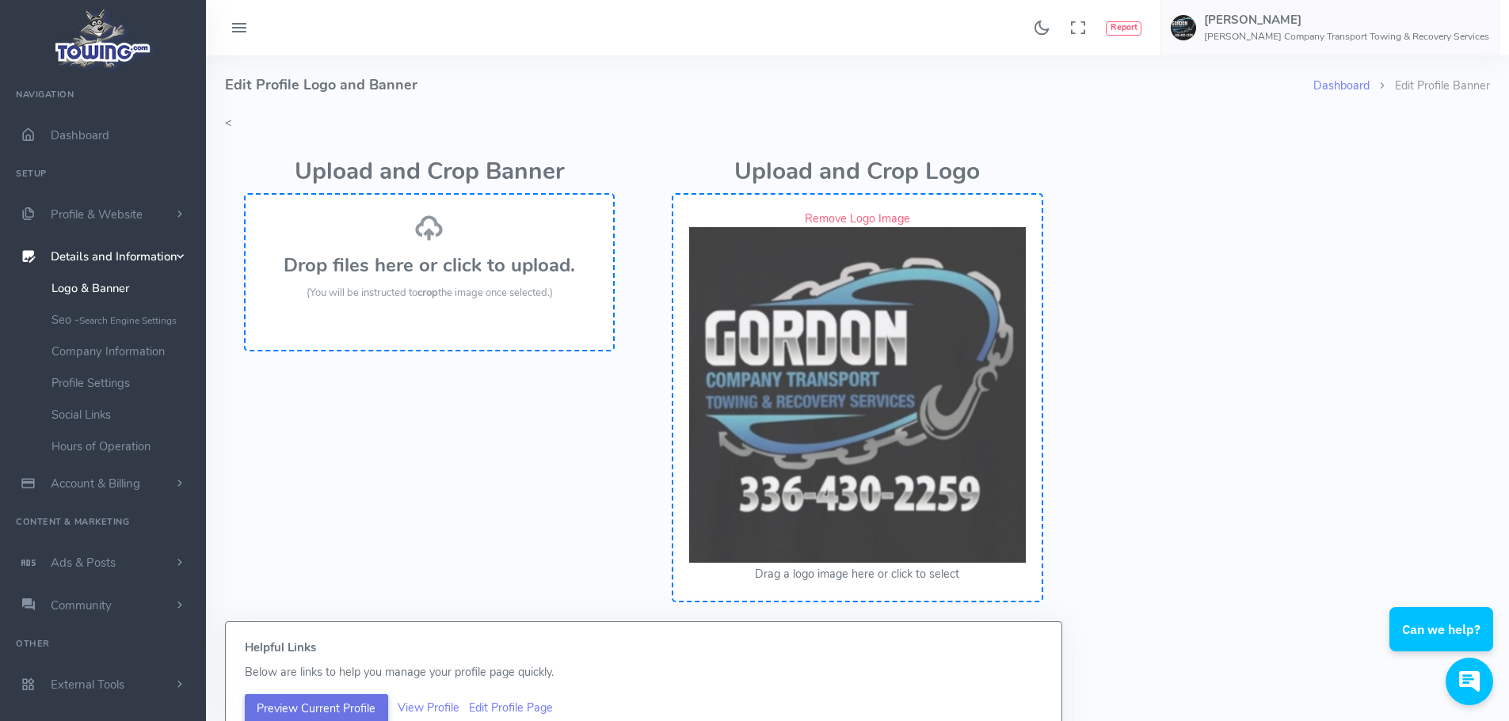
click at [338, 702] on button "Preview Current Profile" at bounding box center [316, 710] width 143 height 30
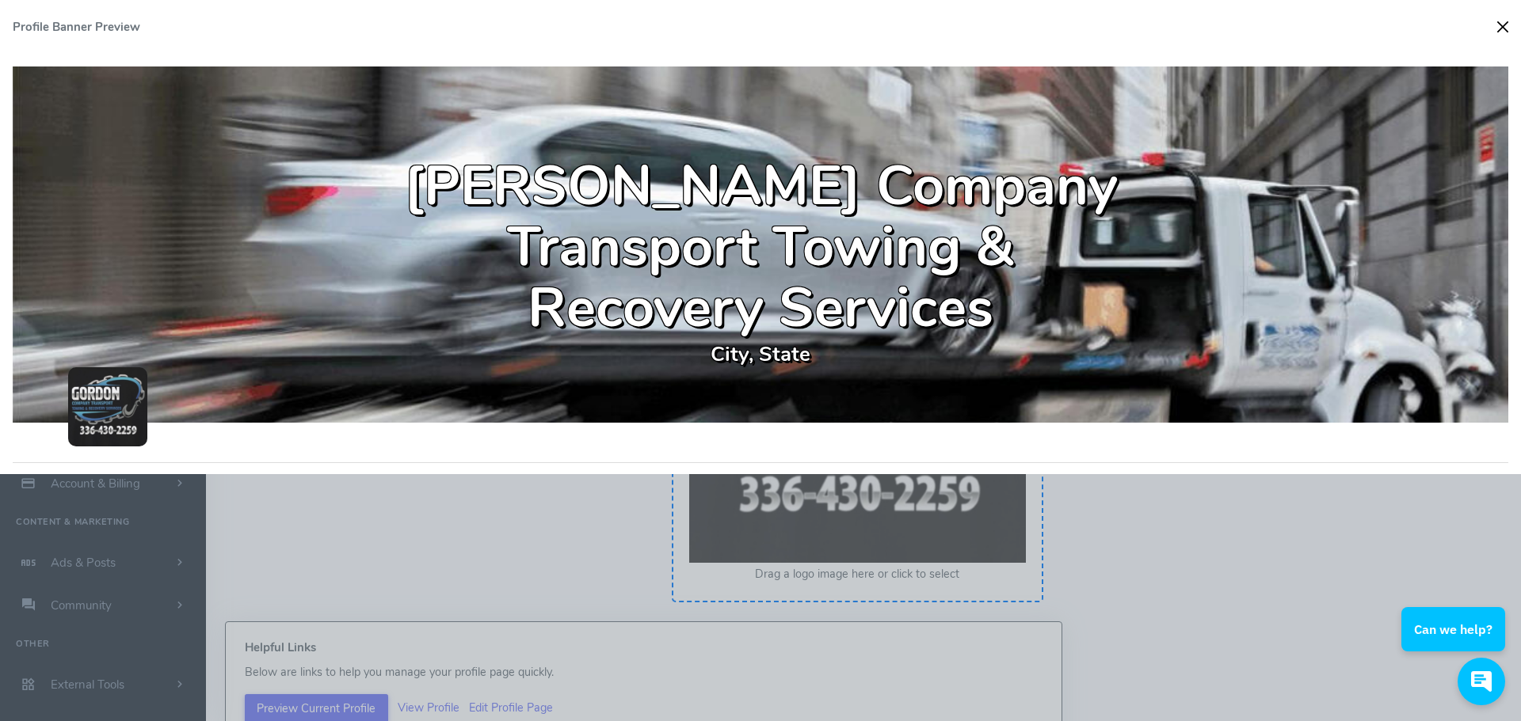
click at [1494, 27] on button "Close" at bounding box center [1502, 27] width 24 height 24
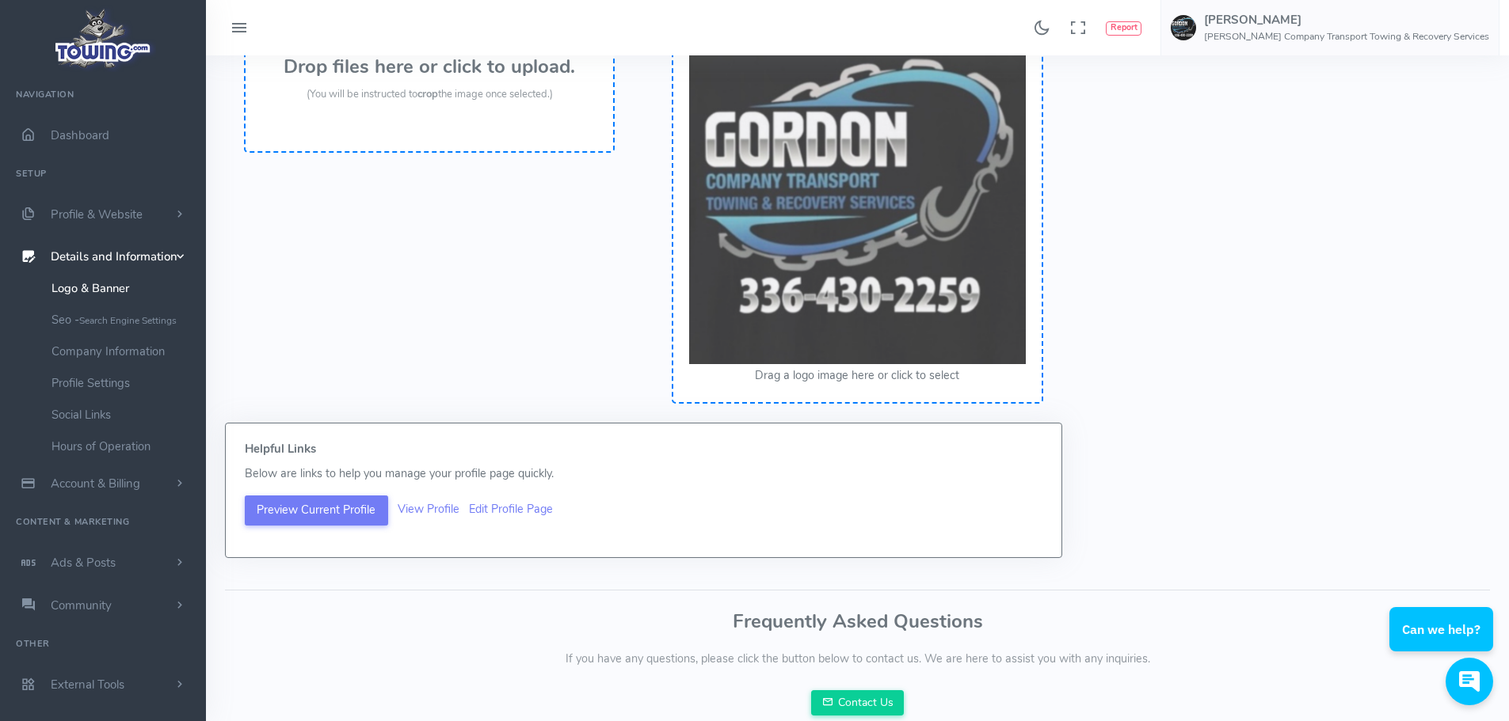
scroll to position [260, 0]
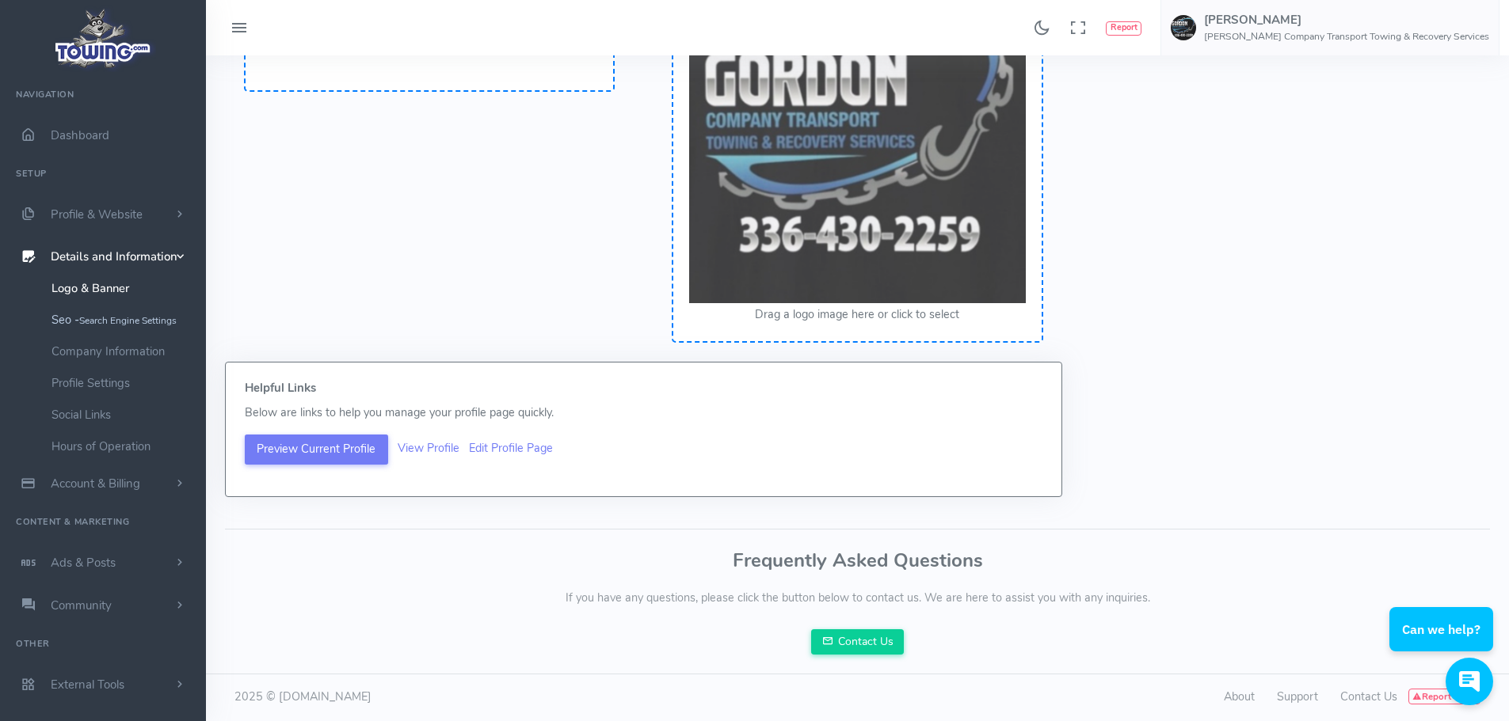
click at [115, 326] on small "Search Engine Settings" at bounding box center [127, 320] width 97 height 13
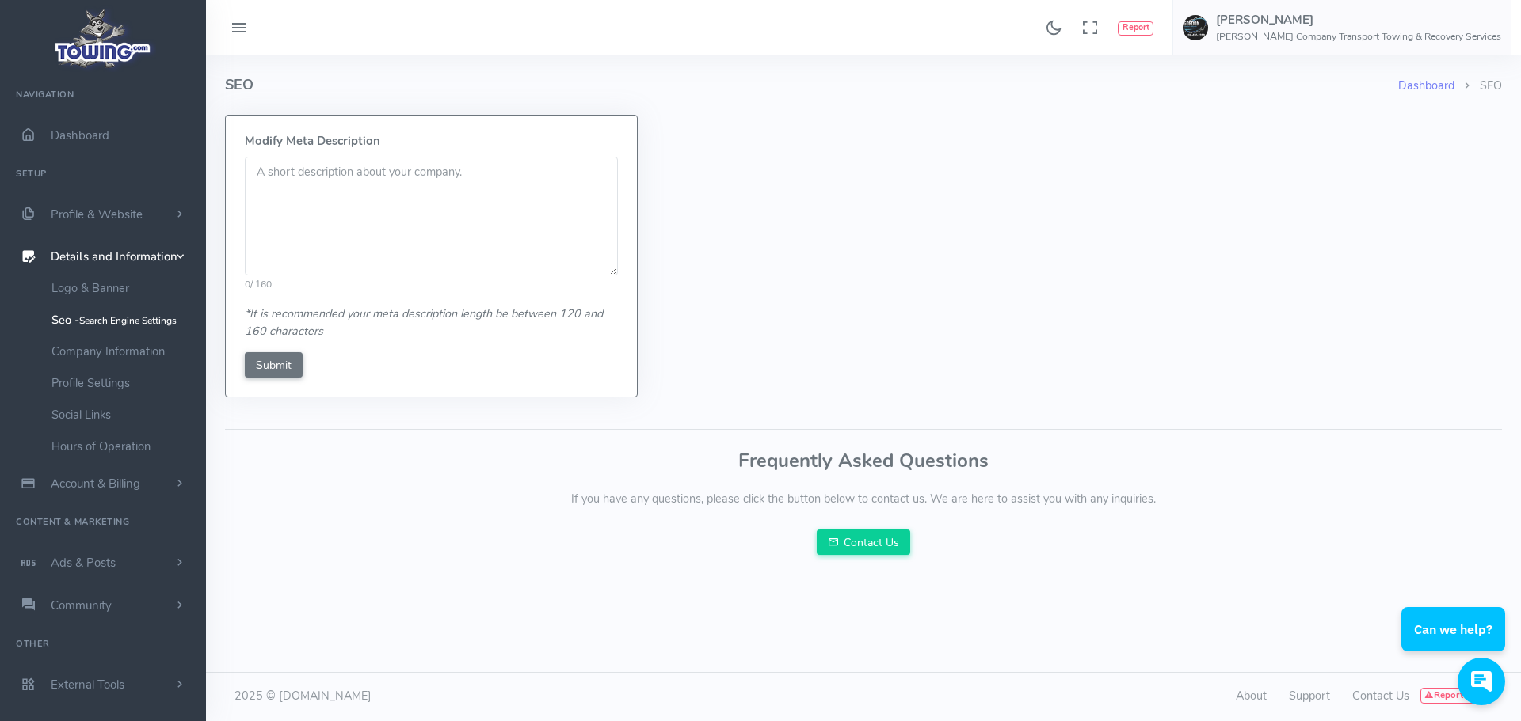
click at [379, 184] on textarea at bounding box center [431, 216] width 373 height 119
type textarea "L"
type textarea "N"
click at [302, 186] on textarea at bounding box center [431, 216] width 373 height 119
type textarea "T"
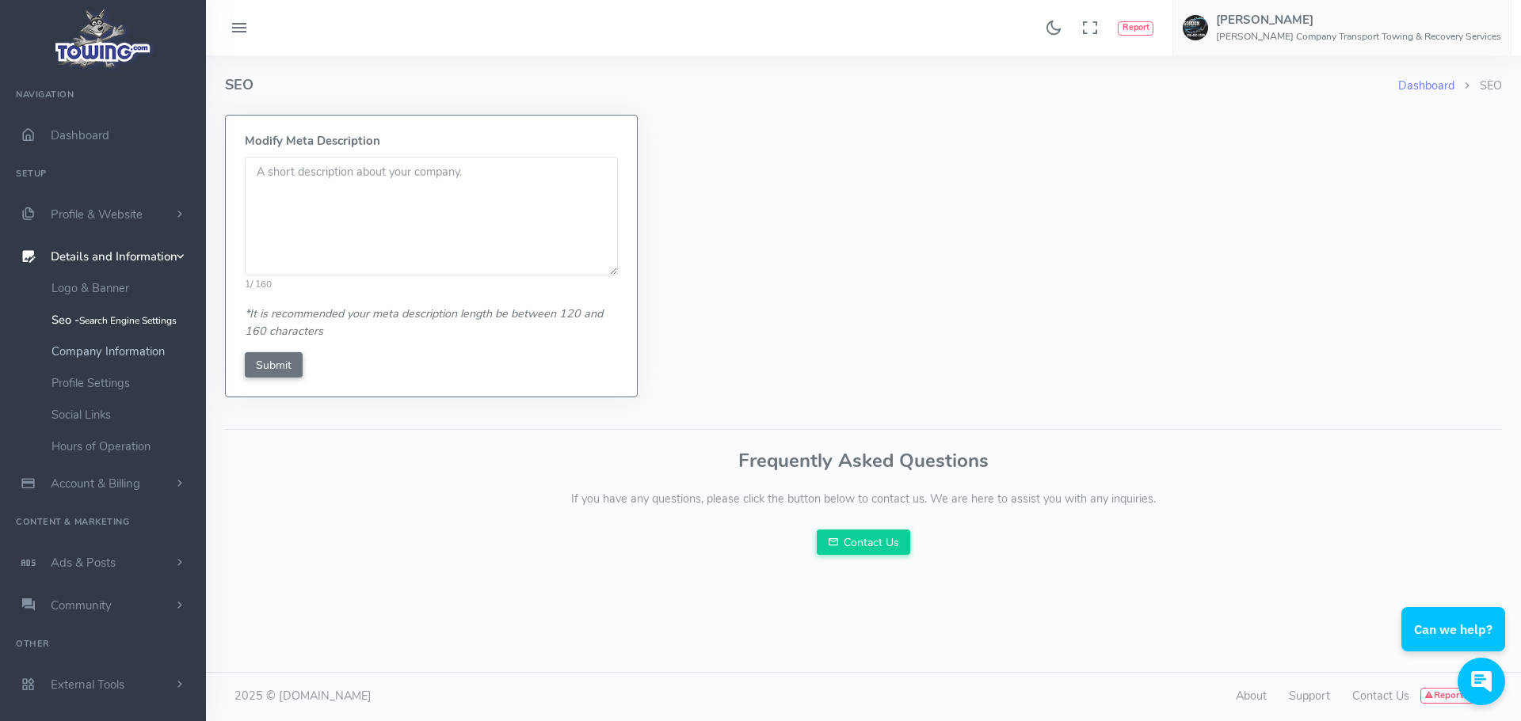
click at [141, 350] on link "Company Information" at bounding box center [123, 352] width 166 height 32
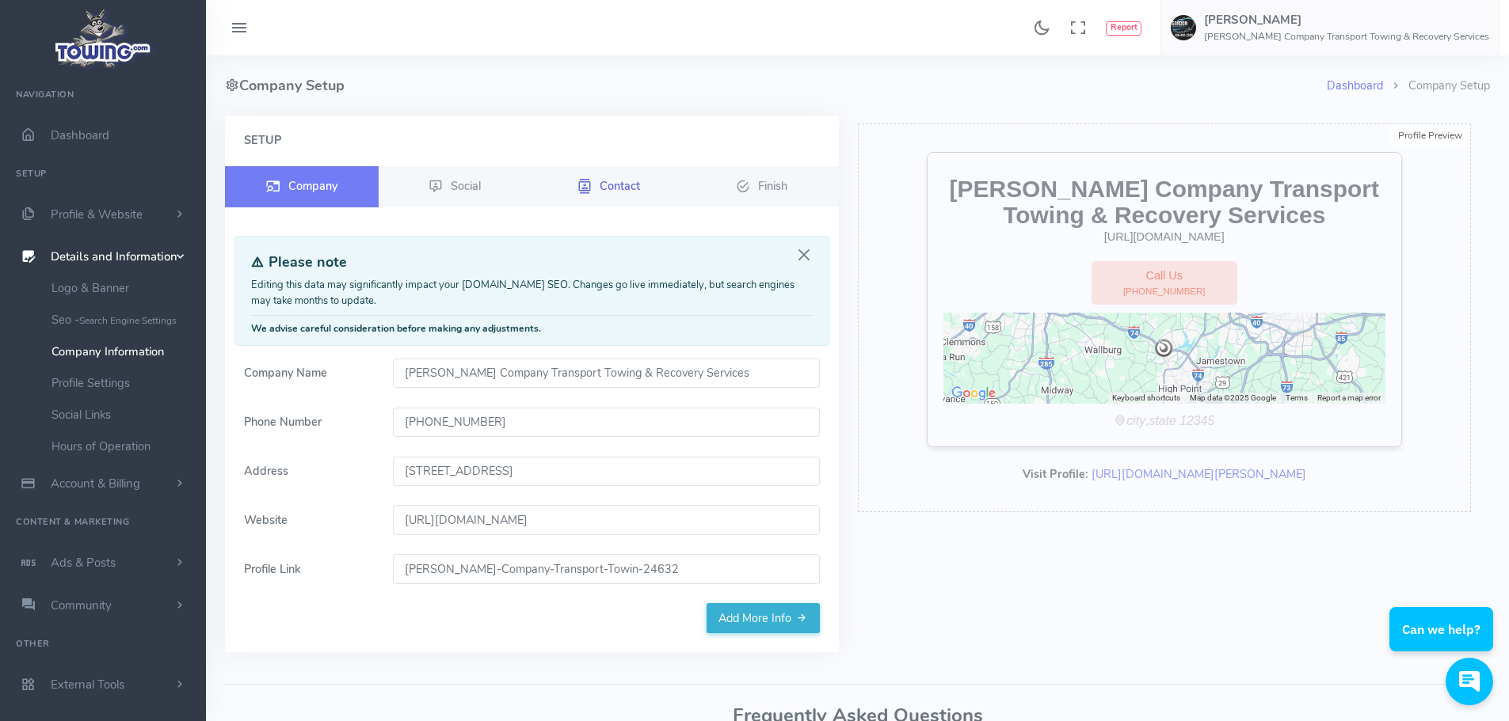
click at [625, 188] on span "Contact" at bounding box center [619, 185] width 40 height 16
click at [603, 186] on span "Contact" at bounding box center [619, 185] width 40 height 16
click at [106, 386] on link "Profile Settings" at bounding box center [123, 383] width 166 height 32
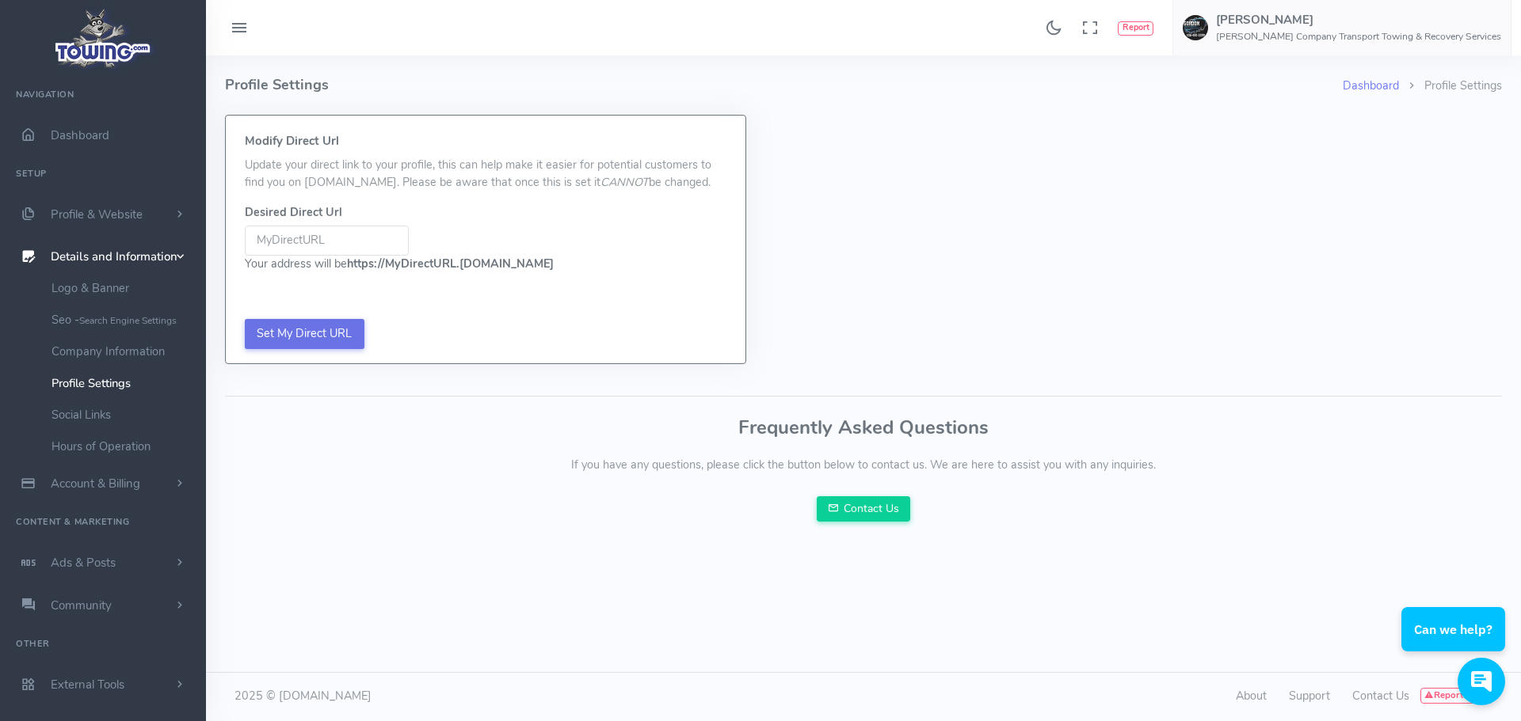
click at [325, 333] on input "Set My Direct URL" at bounding box center [305, 334] width 120 height 30
click at [84, 417] on link "Social Links" at bounding box center [123, 415] width 166 height 32
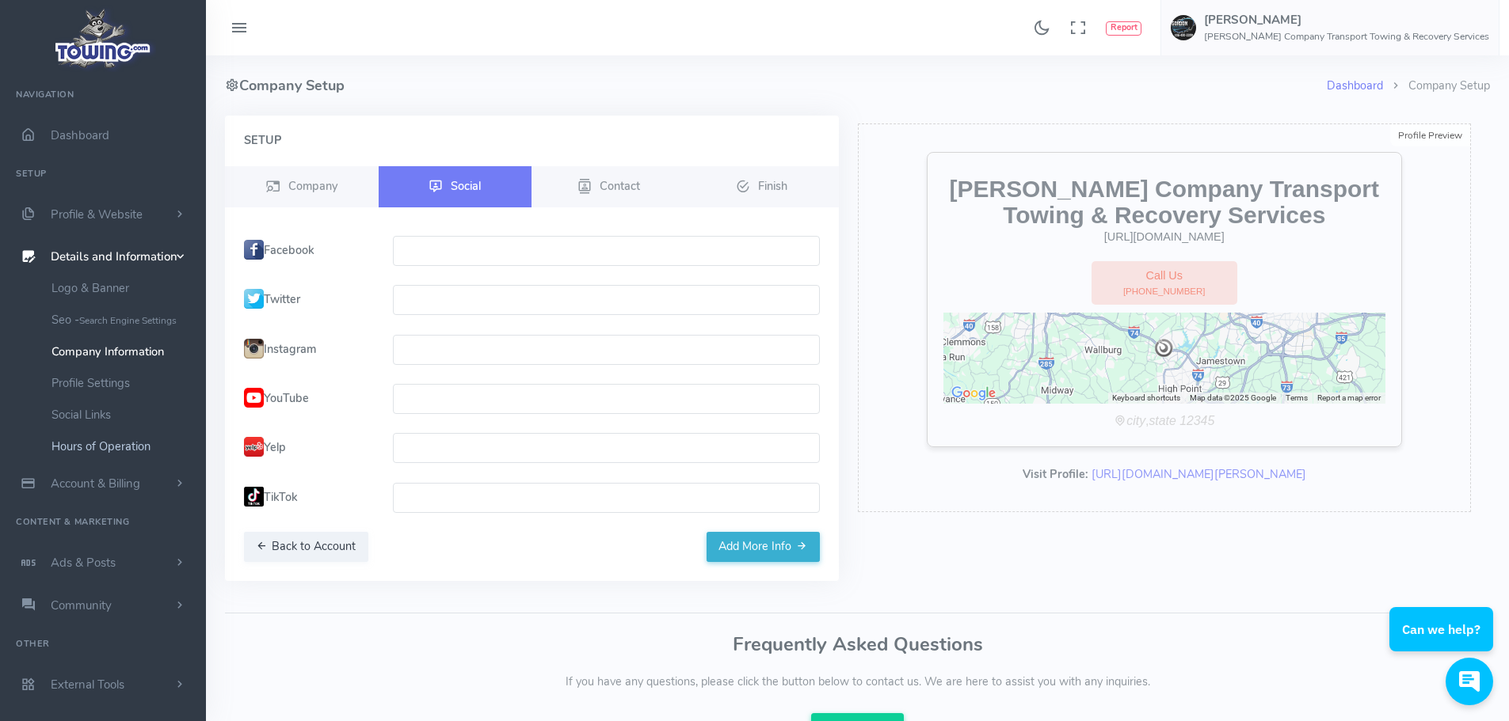
click at [97, 450] on link "Hours of Operation" at bounding box center [123, 447] width 166 height 32
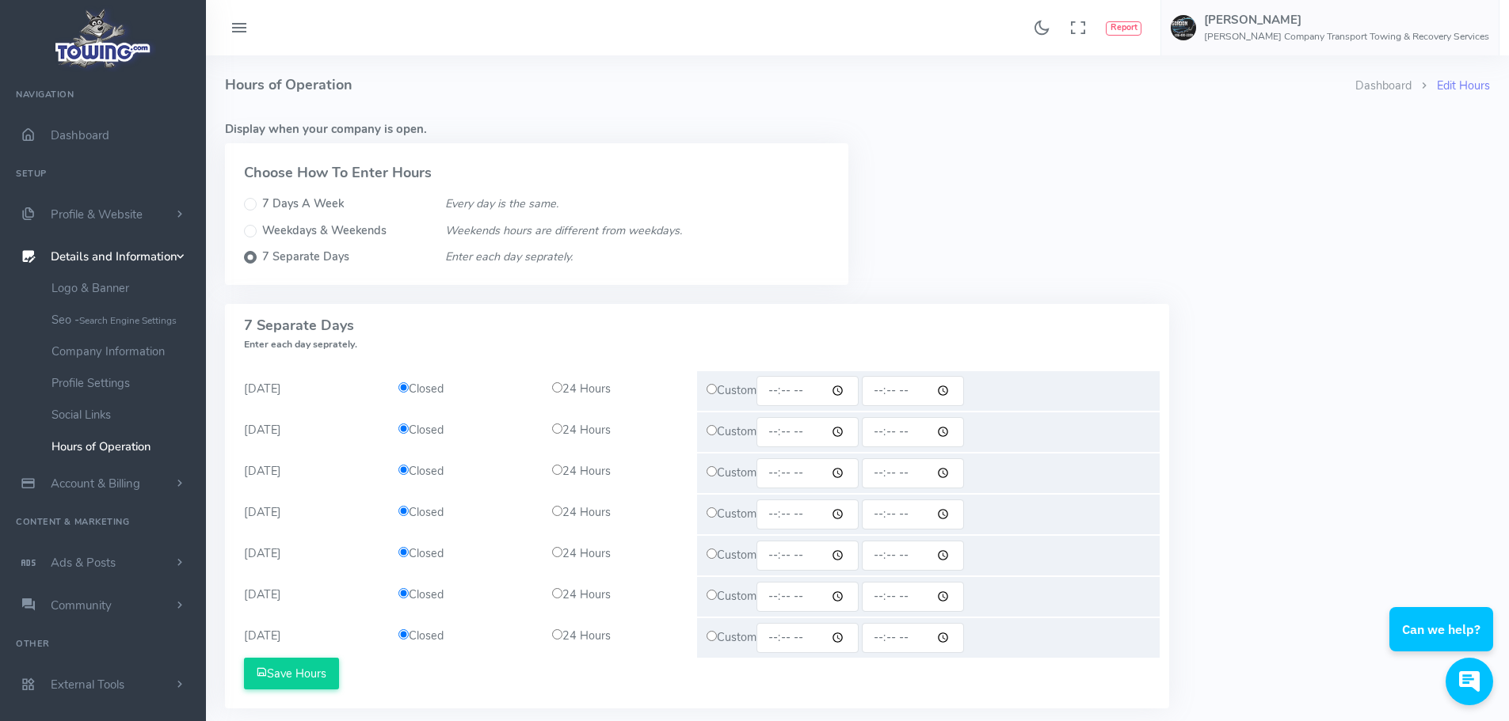
click at [573, 394] on div "24 Hours" at bounding box center [619, 389] width 154 height 17
click at [558, 383] on input "radio" at bounding box center [557, 388] width 10 height 10
radio input "true"
click at [557, 429] on input "radio" at bounding box center [557, 429] width 10 height 10
radio input "true"
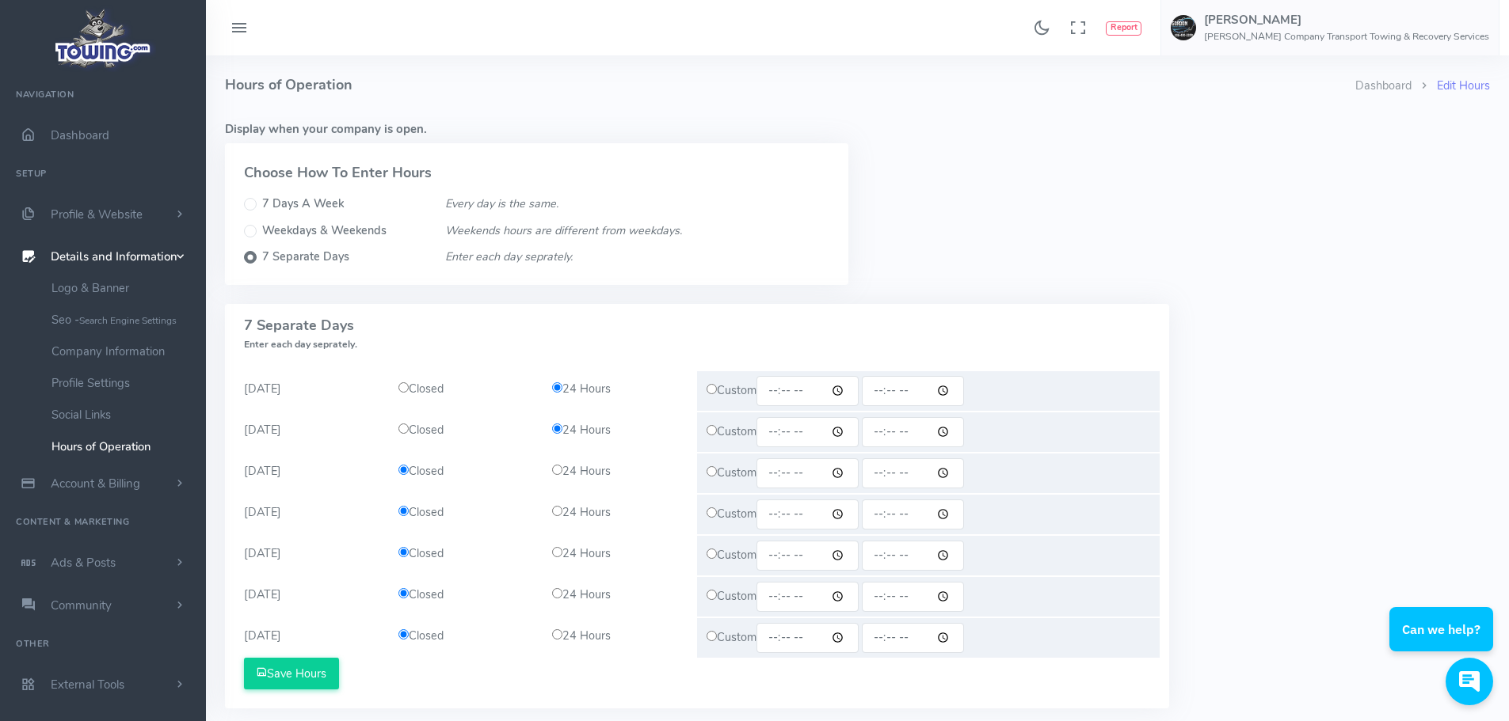
click at [555, 472] on input "radio" at bounding box center [557, 470] width 10 height 10
radio input "true"
click at [557, 508] on input "radio" at bounding box center [557, 511] width 10 height 10
radio input "true"
drag, startPoint x: 554, startPoint y: 554, endPoint x: 560, endPoint y: 562, distance: 10.1
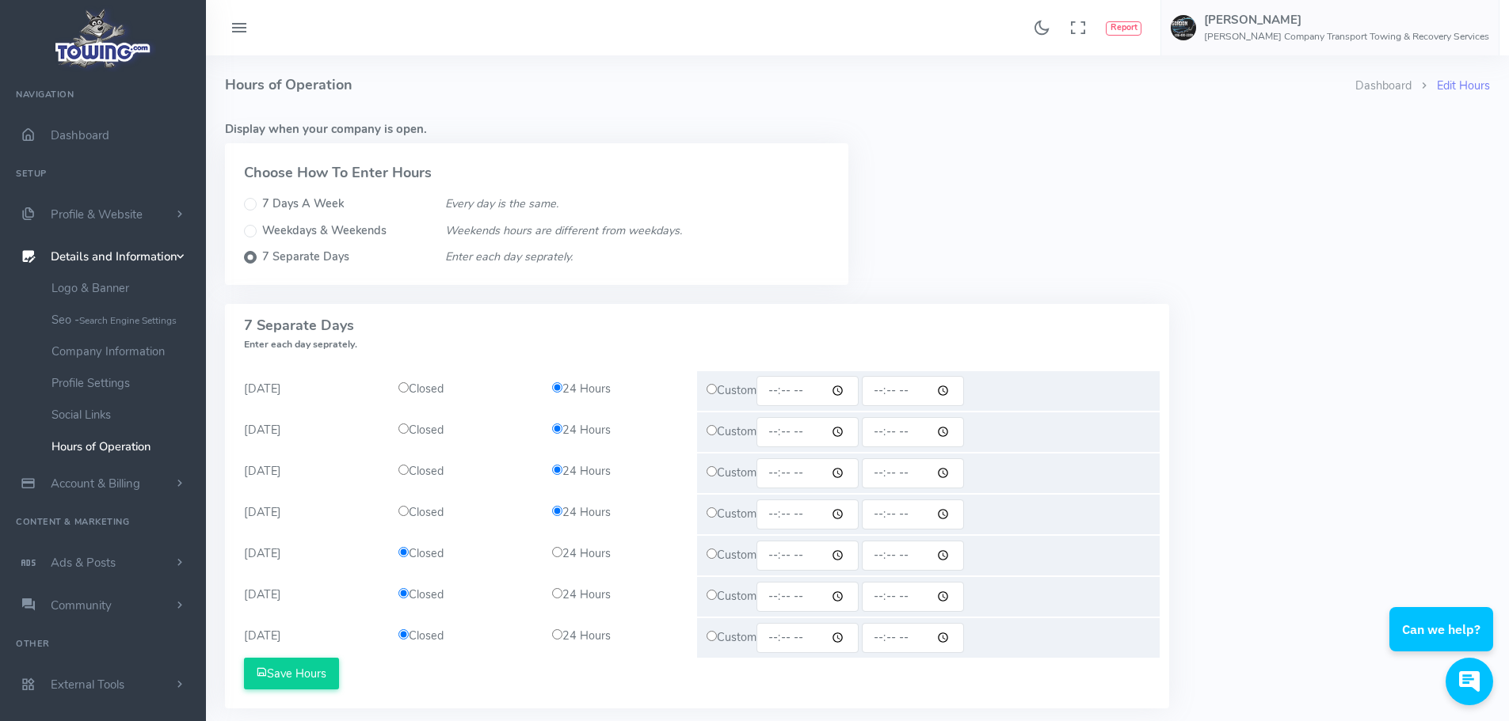
click at [554, 554] on input "radio" at bounding box center [557, 552] width 10 height 10
radio input "true"
click at [560, 593] on input "radio" at bounding box center [557, 593] width 10 height 10
radio input "true"
click at [557, 635] on input "radio" at bounding box center [557, 635] width 10 height 10
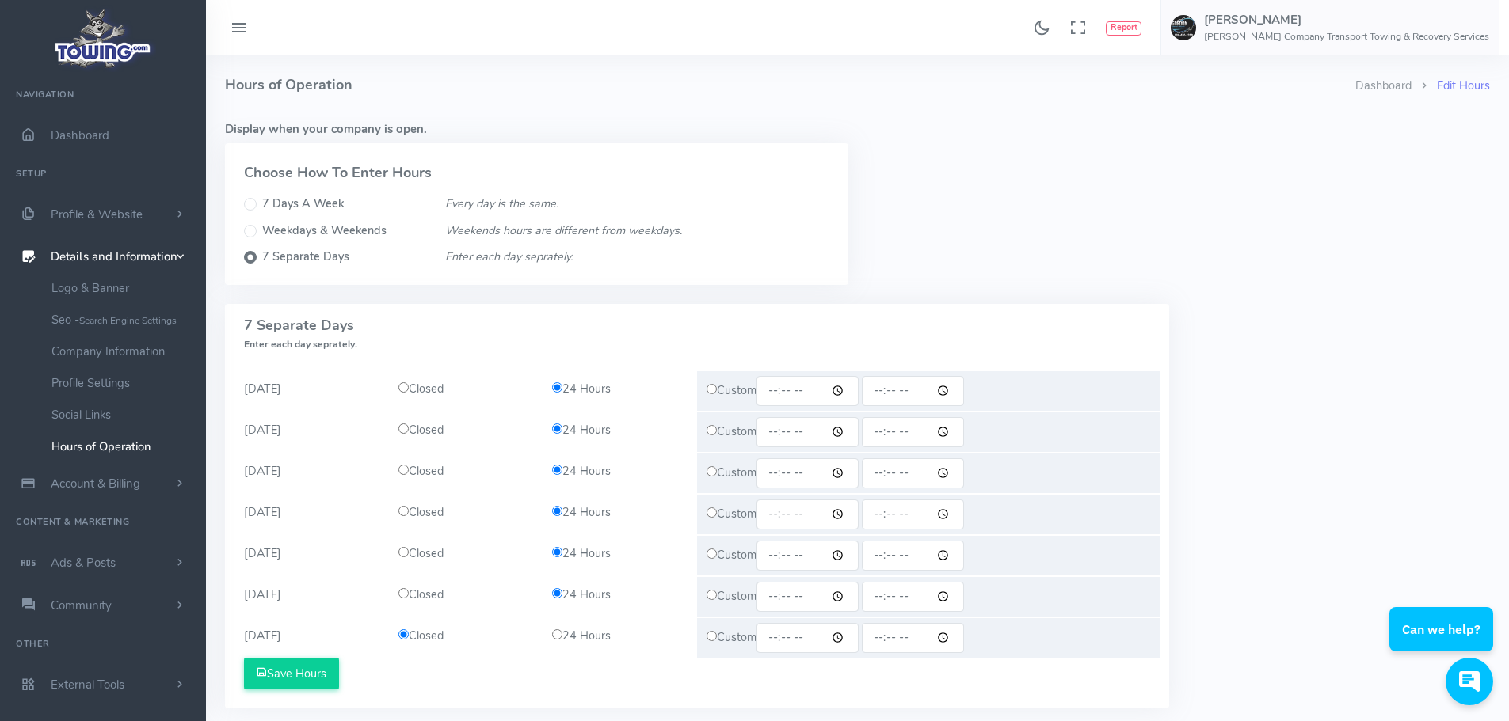
radio input "true"
click at [251, 202] on input "7 Days A Week" at bounding box center [250, 204] width 13 height 13
radio input "true"
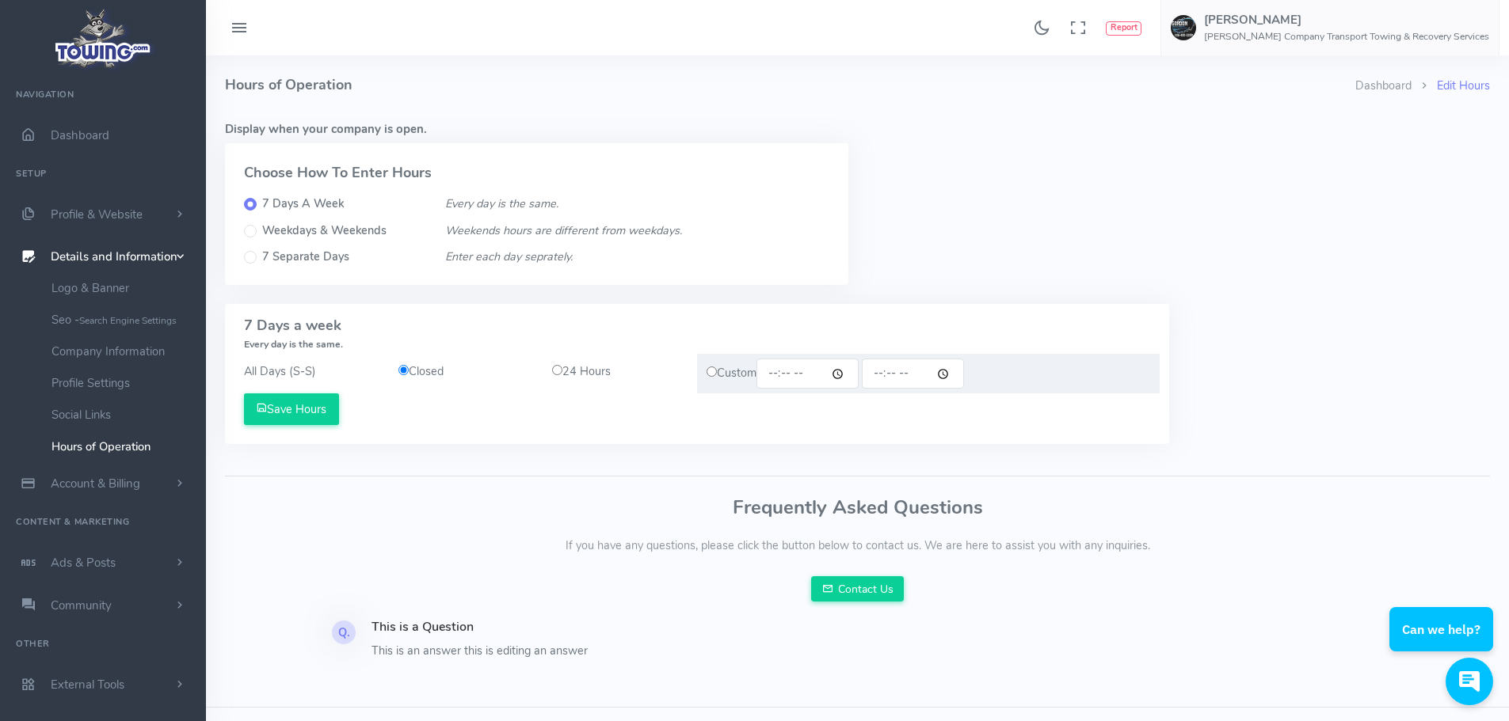
click at [556, 373] on input "radio" at bounding box center [557, 370] width 10 height 10
radio input "true"
click at [305, 415] on button "Save Hours" at bounding box center [291, 410] width 95 height 32
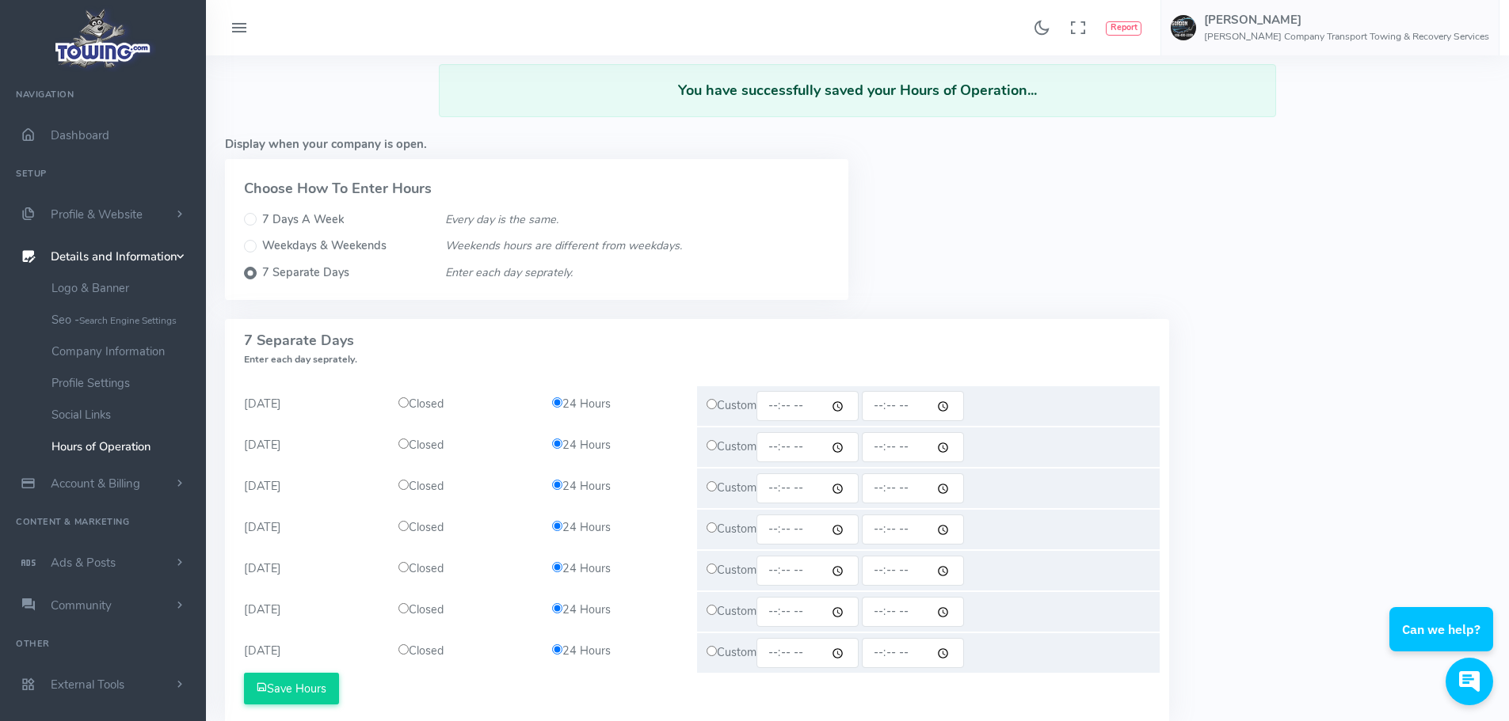
scroll to position [79, 0]
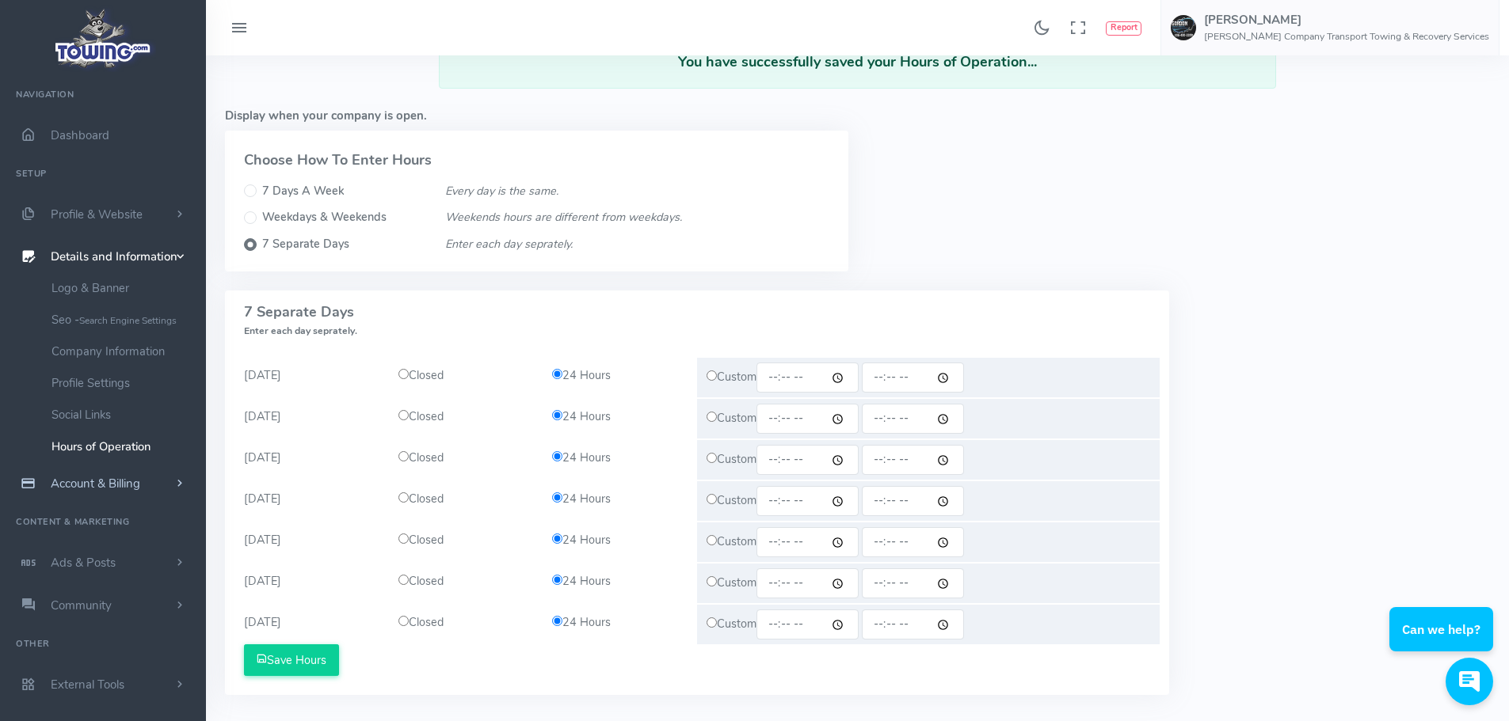
click at [163, 485] on link "Account & Billing" at bounding box center [103, 483] width 206 height 43
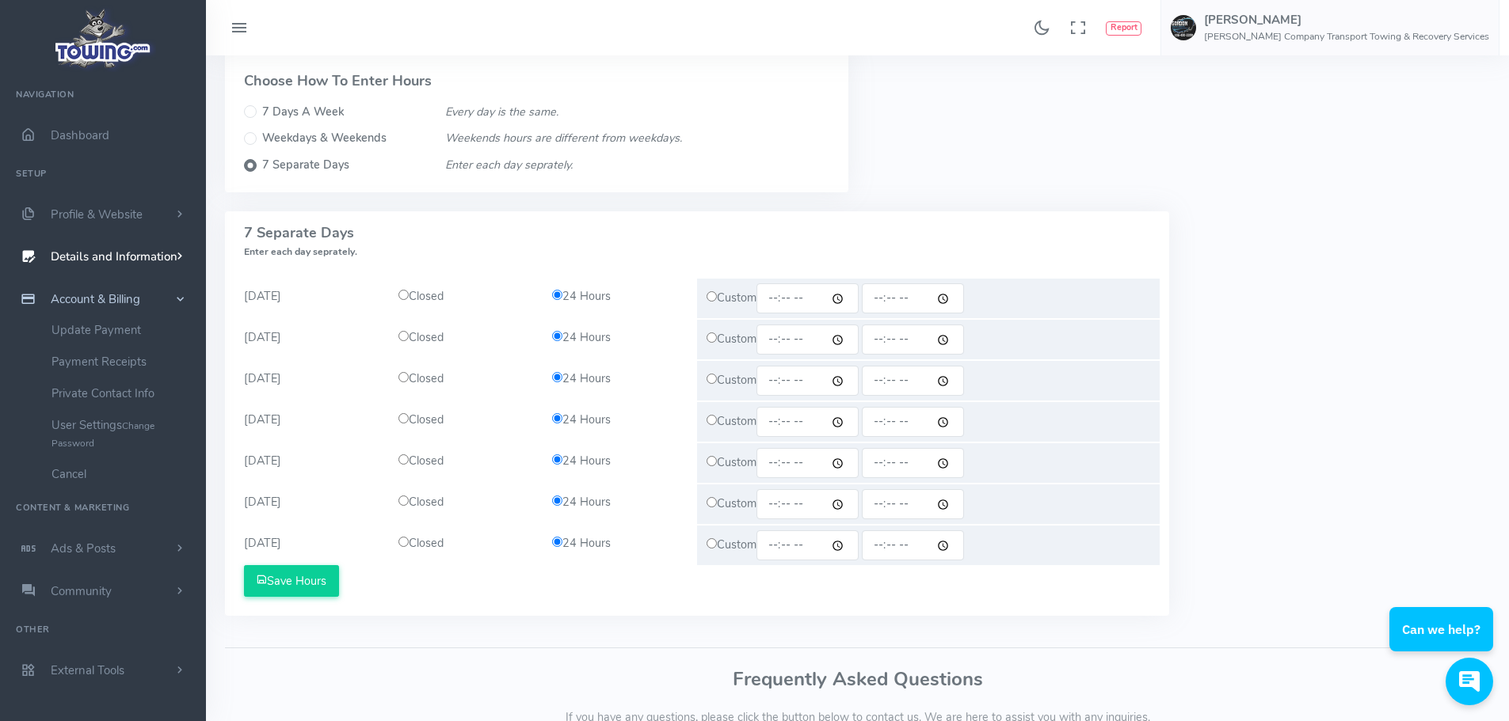
scroll to position [0, 0]
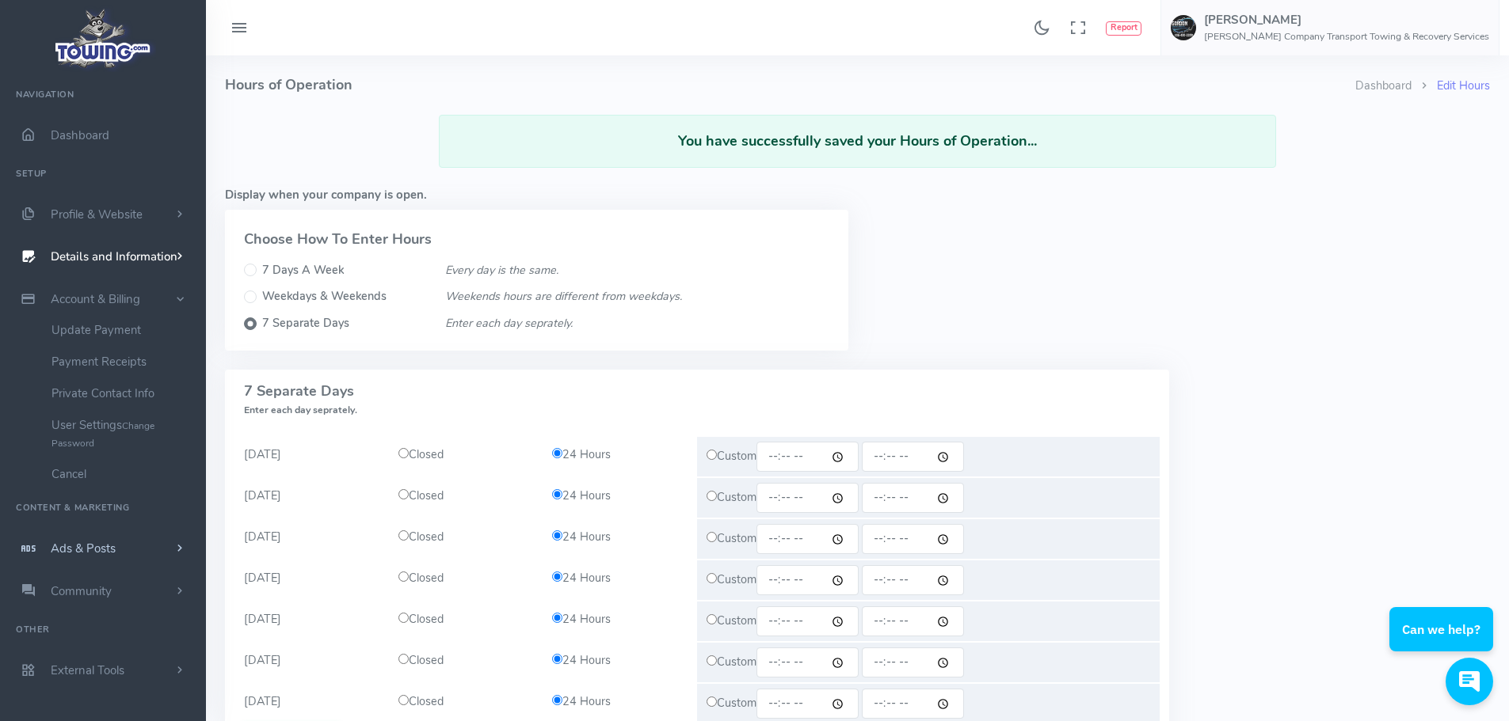
click at [132, 547] on link "Ads & Posts" at bounding box center [103, 548] width 206 height 43
click at [141, 478] on link "Community" at bounding box center [103, 479] width 206 height 43
click at [139, 558] on link "External Tools" at bounding box center [103, 558] width 206 height 43
click at [110, 132] on link "Dashboard" at bounding box center [103, 135] width 206 height 43
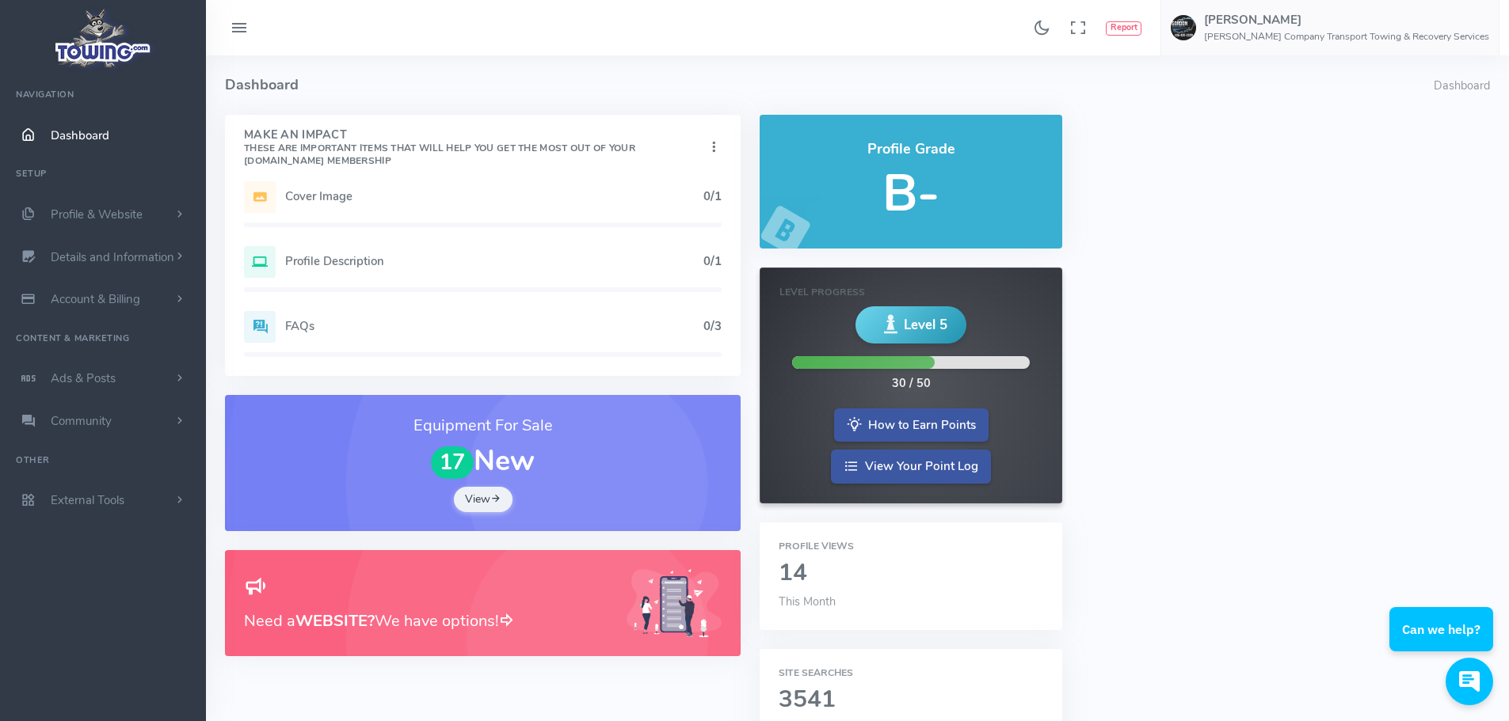
click at [415, 263] on h5 "Profile Description" at bounding box center [494, 261] width 418 height 13
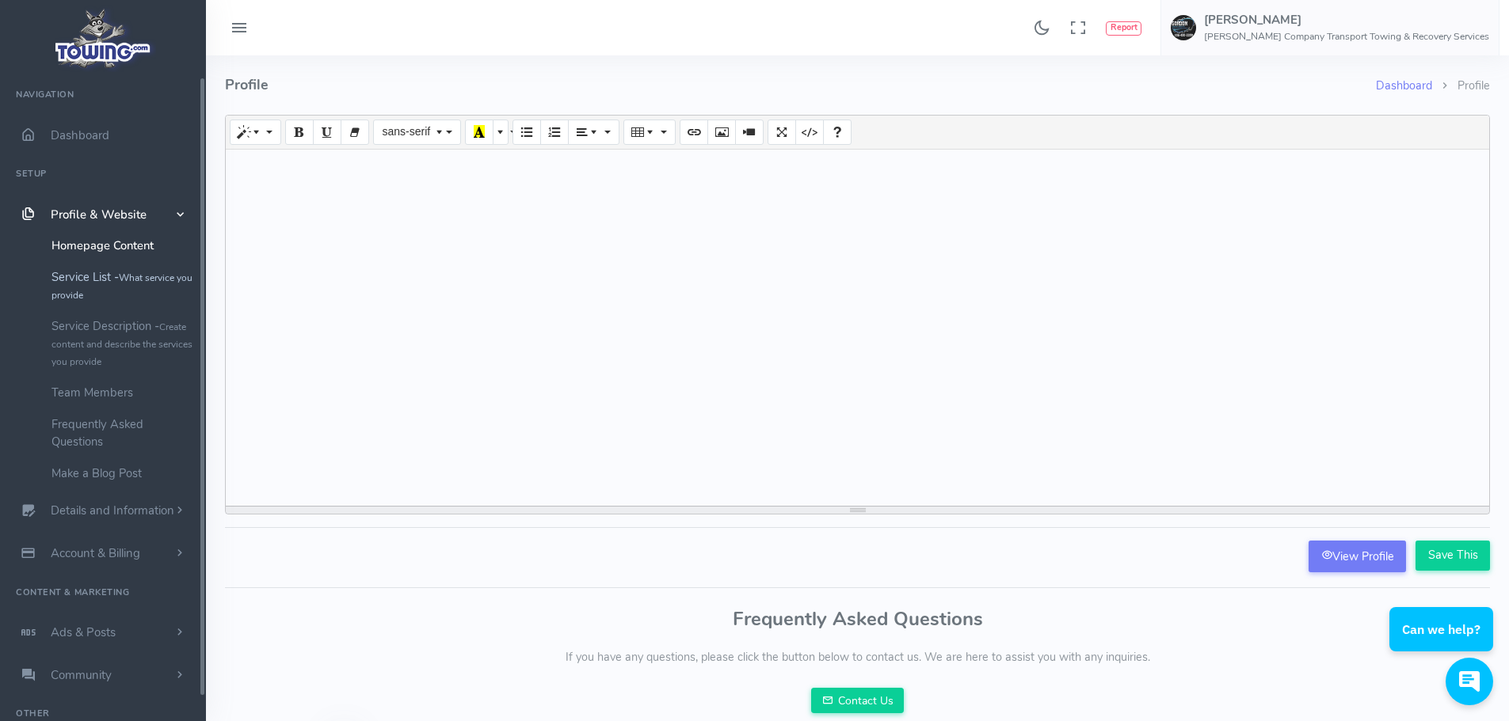
click at [108, 280] on link "Service List - What service you provide" at bounding box center [123, 285] width 166 height 49
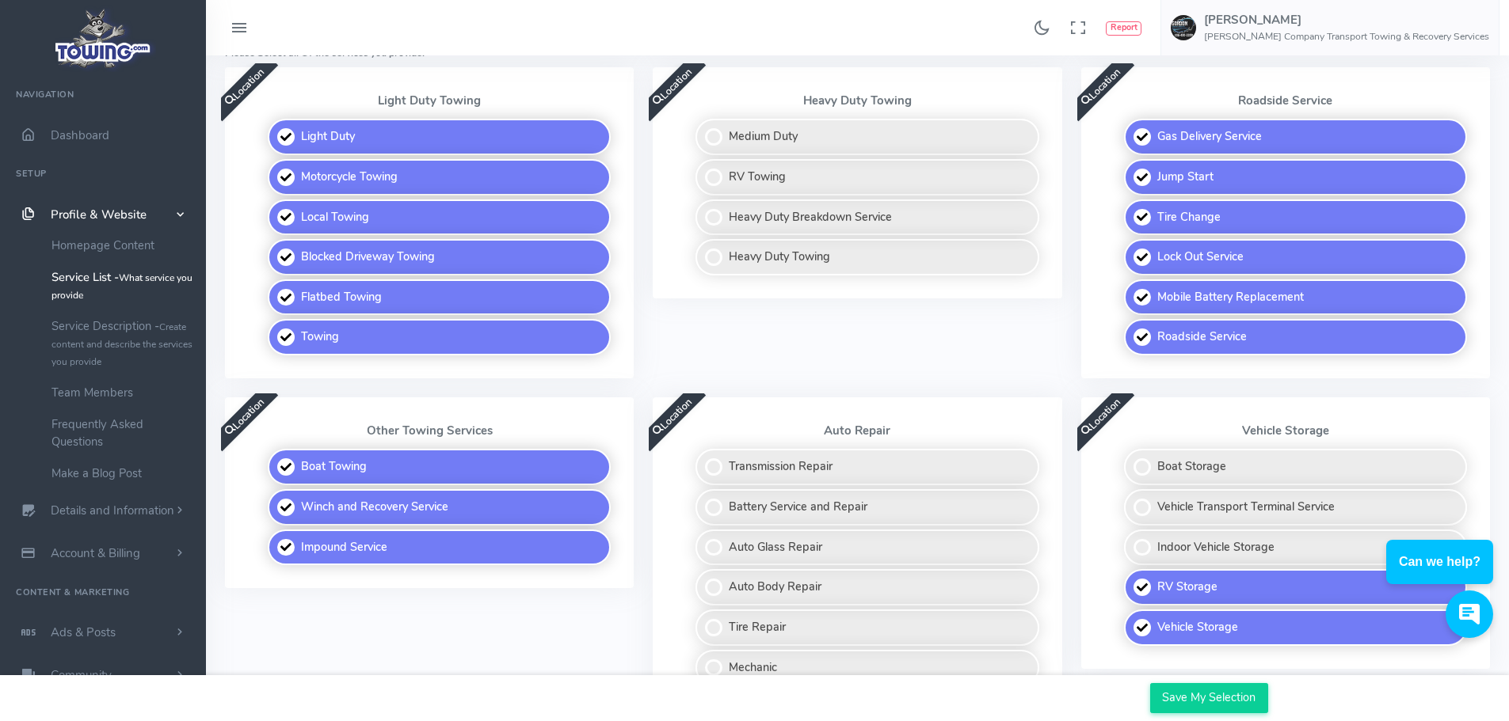
scroll to position [792, 0]
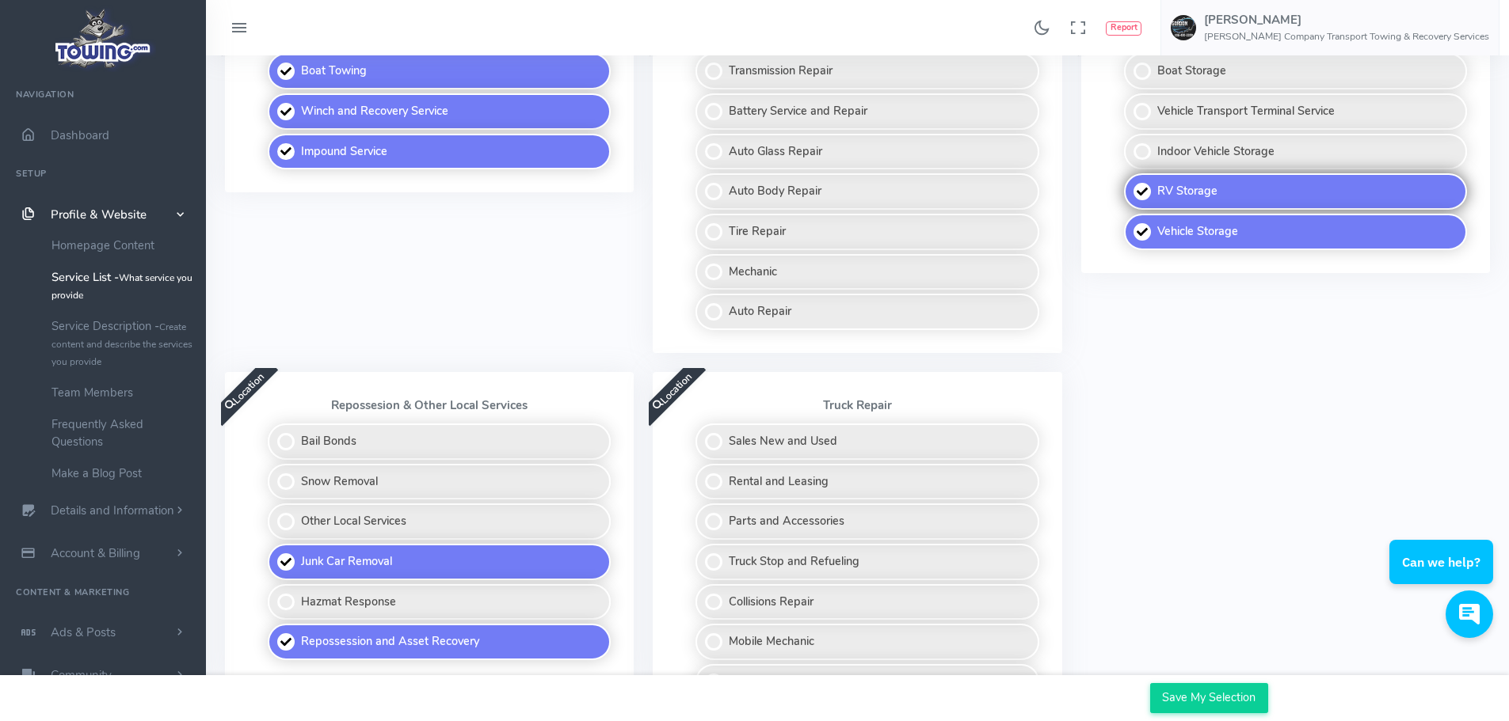
click at [1140, 181] on label "RV Storage" at bounding box center [1295, 191] width 343 height 36
click at [1130, 181] on input "RV Storage" at bounding box center [1125, 178] width 10 height 10
checkbox input "false"
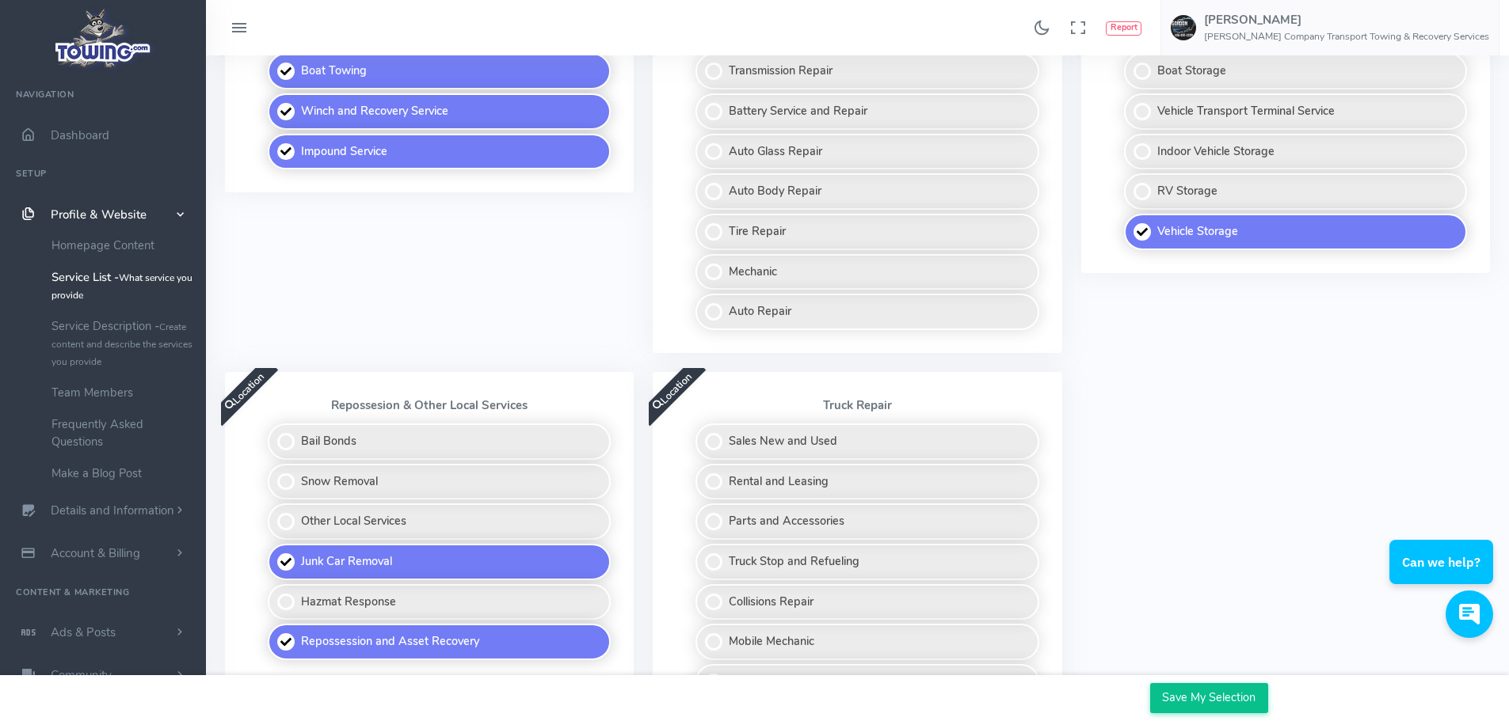
click at [1194, 697] on input "Save My Selection" at bounding box center [1209, 698] width 118 height 30
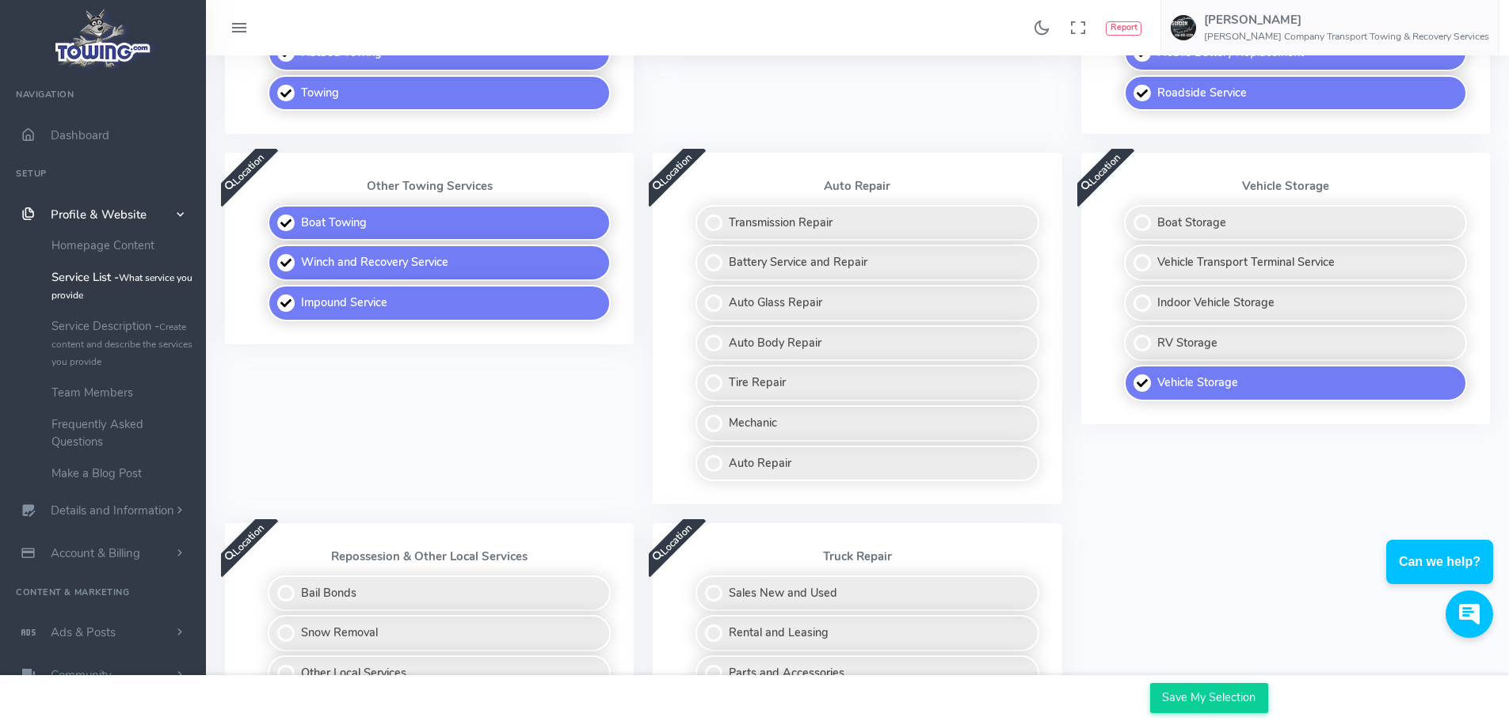
scroll to position [792, 0]
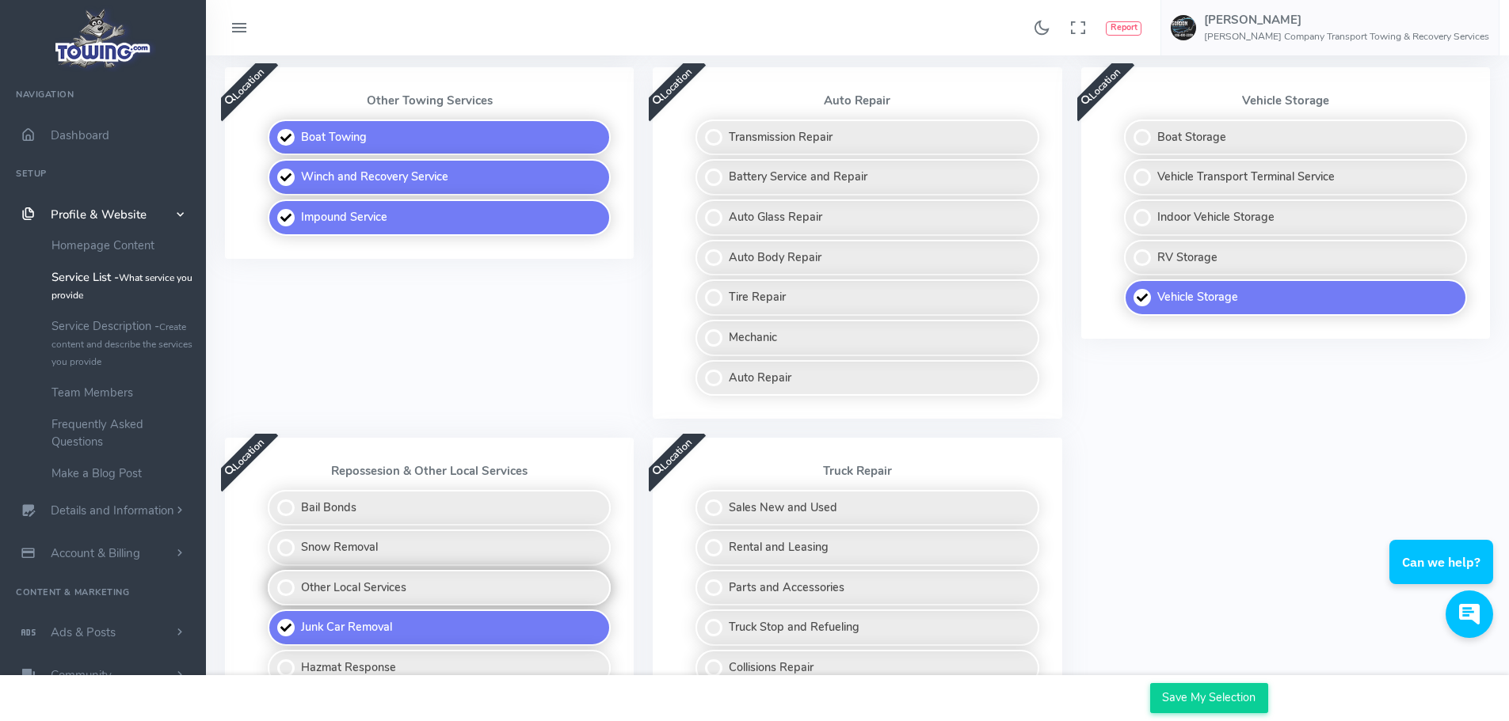
click at [440, 584] on label "Other Local Services" at bounding box center [439, 588] width 343 height 36
click at [274, 580] on input "Other Local Services" at bounding box center [269, 575] width 10 height 10
checkbox input "true"
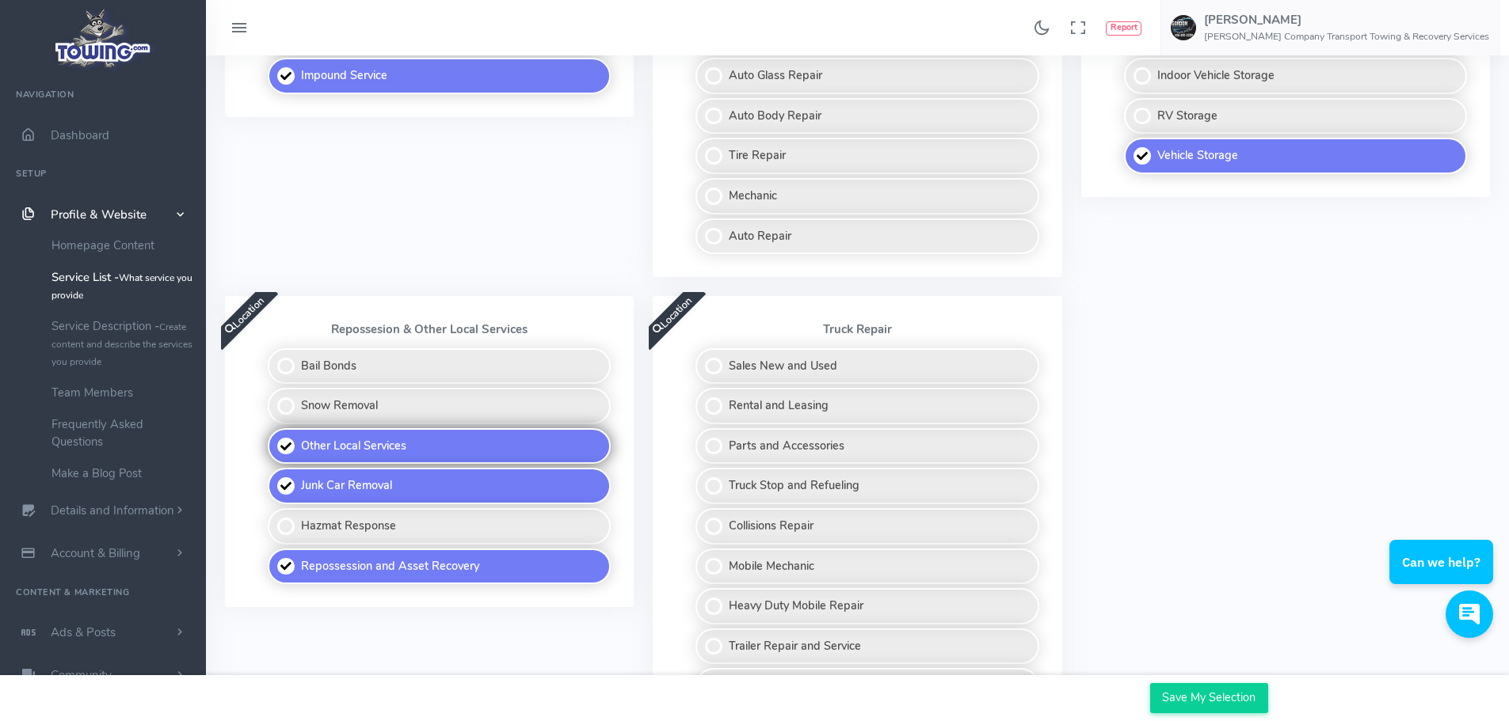
scroll to position [950, 0]
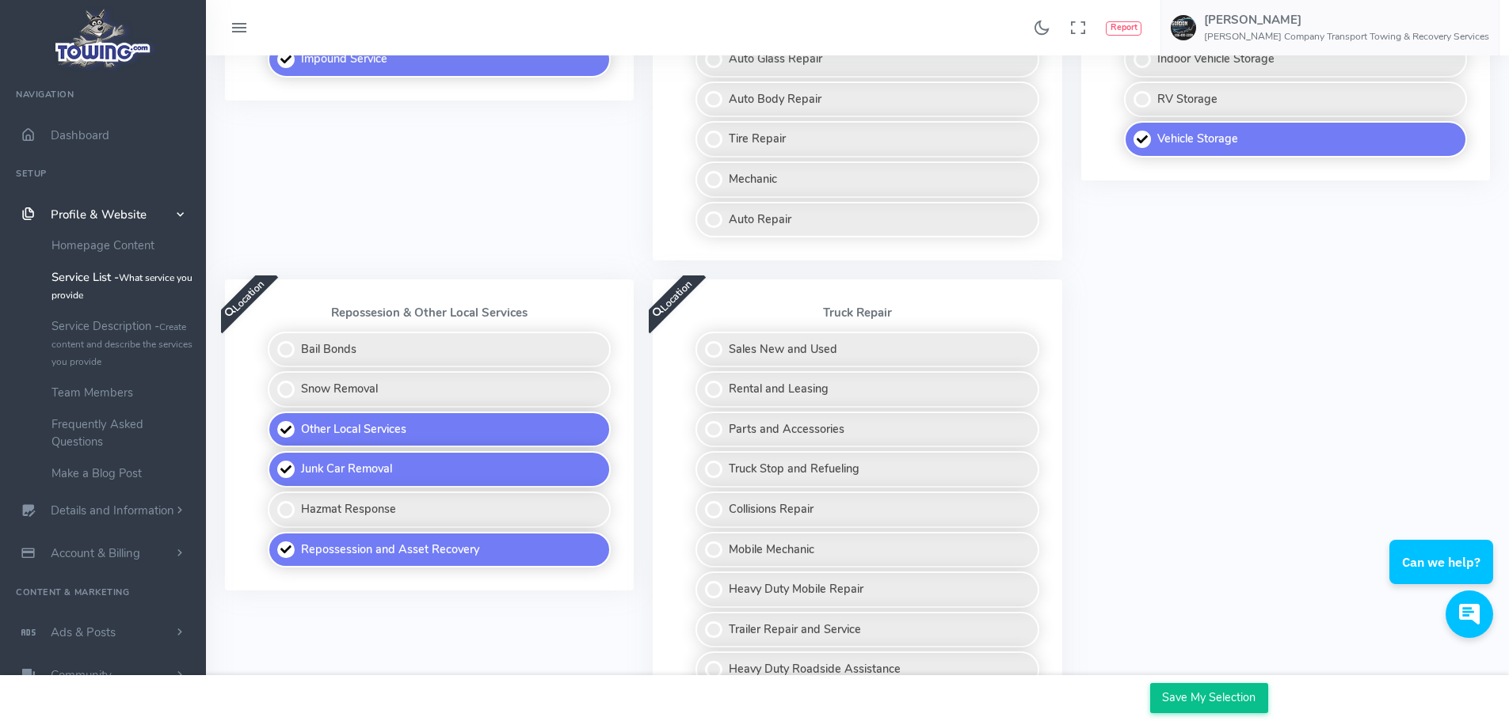
click at [1212, 701] on input "Save My Selection" at bounding box center [1209, 698] width 118 height 30
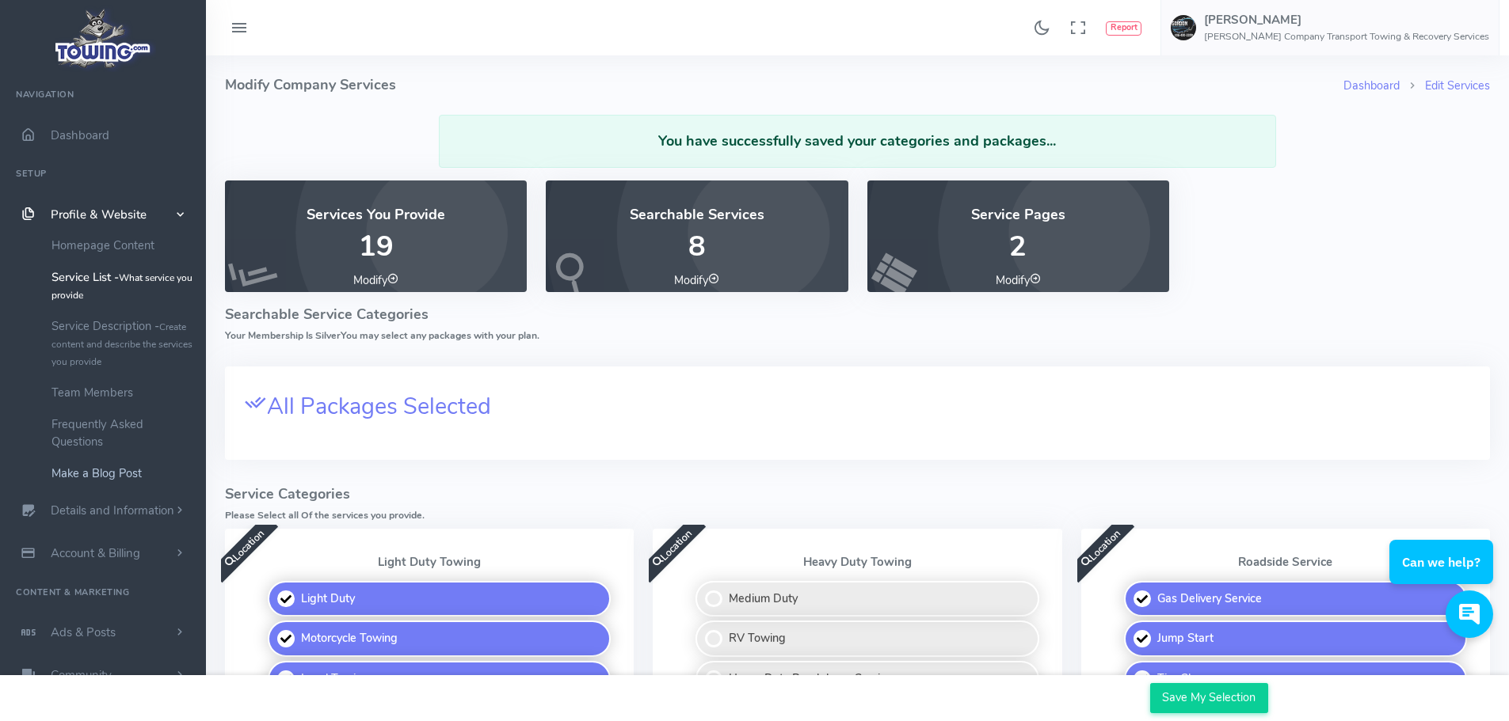
click at [135, 475] on link "Make a Blog Post" at bounding box center [123, 474] width 166 height 32
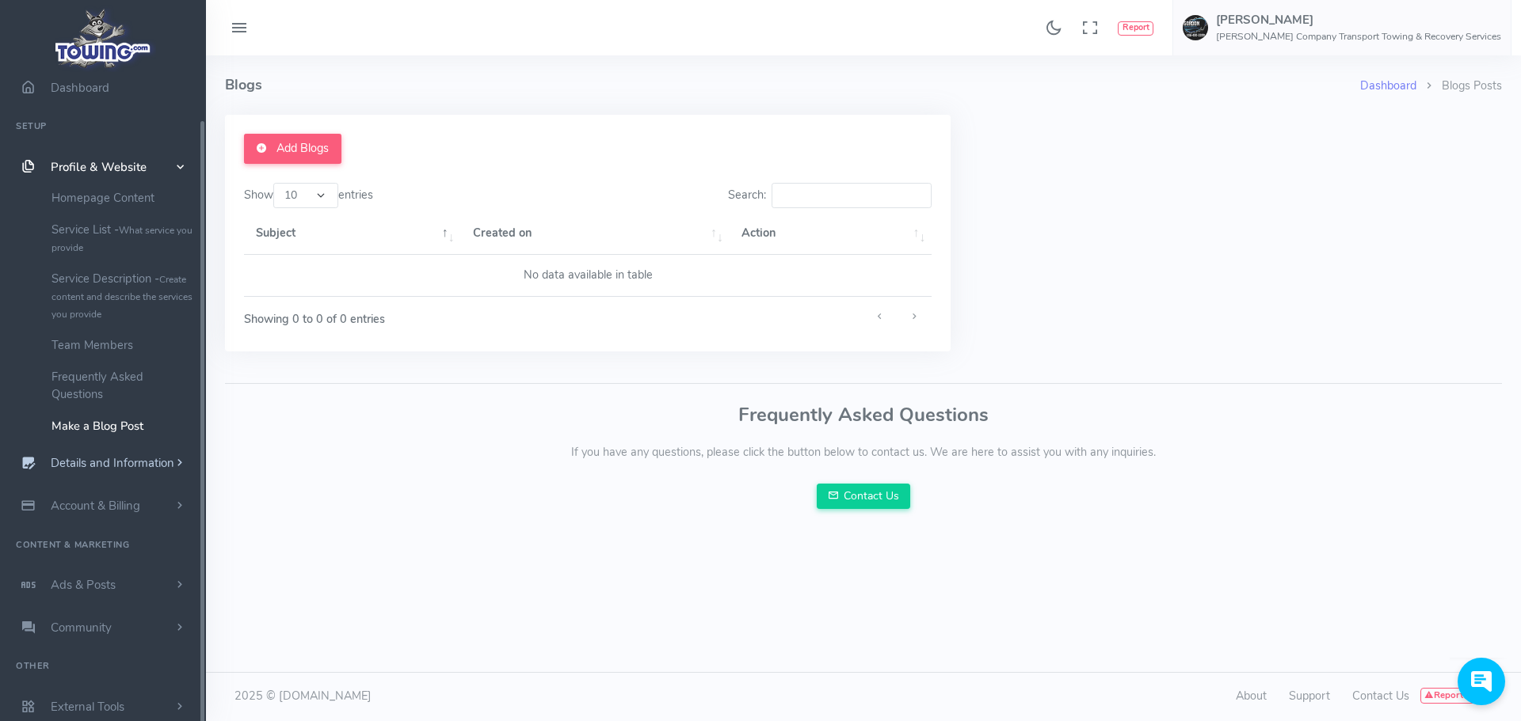
scroll to position [48, 0]
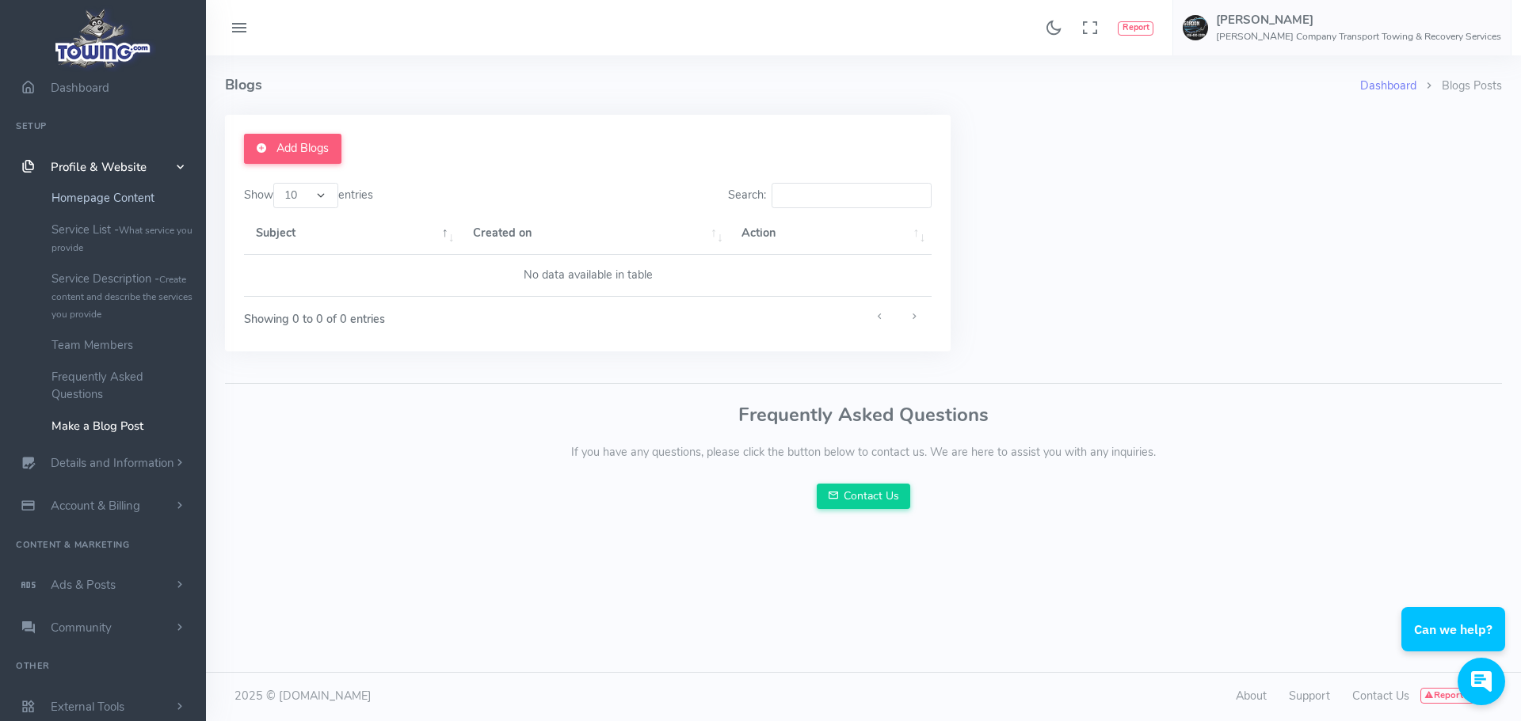
click at [140, 189] on link "Homepage Content" at bounding box center [123, 198] width 166 height 32
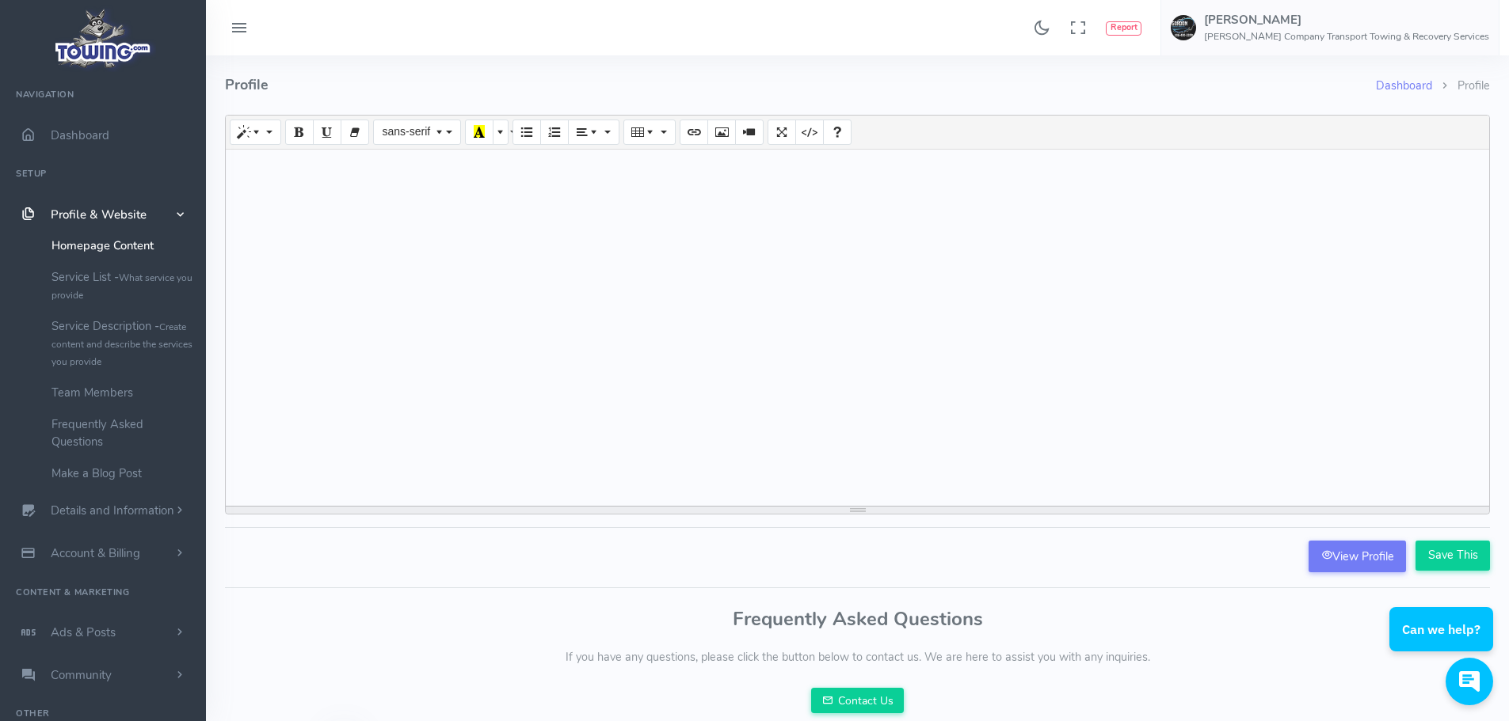
click at [377, 214] on div at bounding box center [857, 328] width 1263 height 356
click at [1362, 565] on link "View Profile" at bounding box center [1356, 557] width 97 height 32
